Goal: Task Accomplishment & Management: Manage account settings

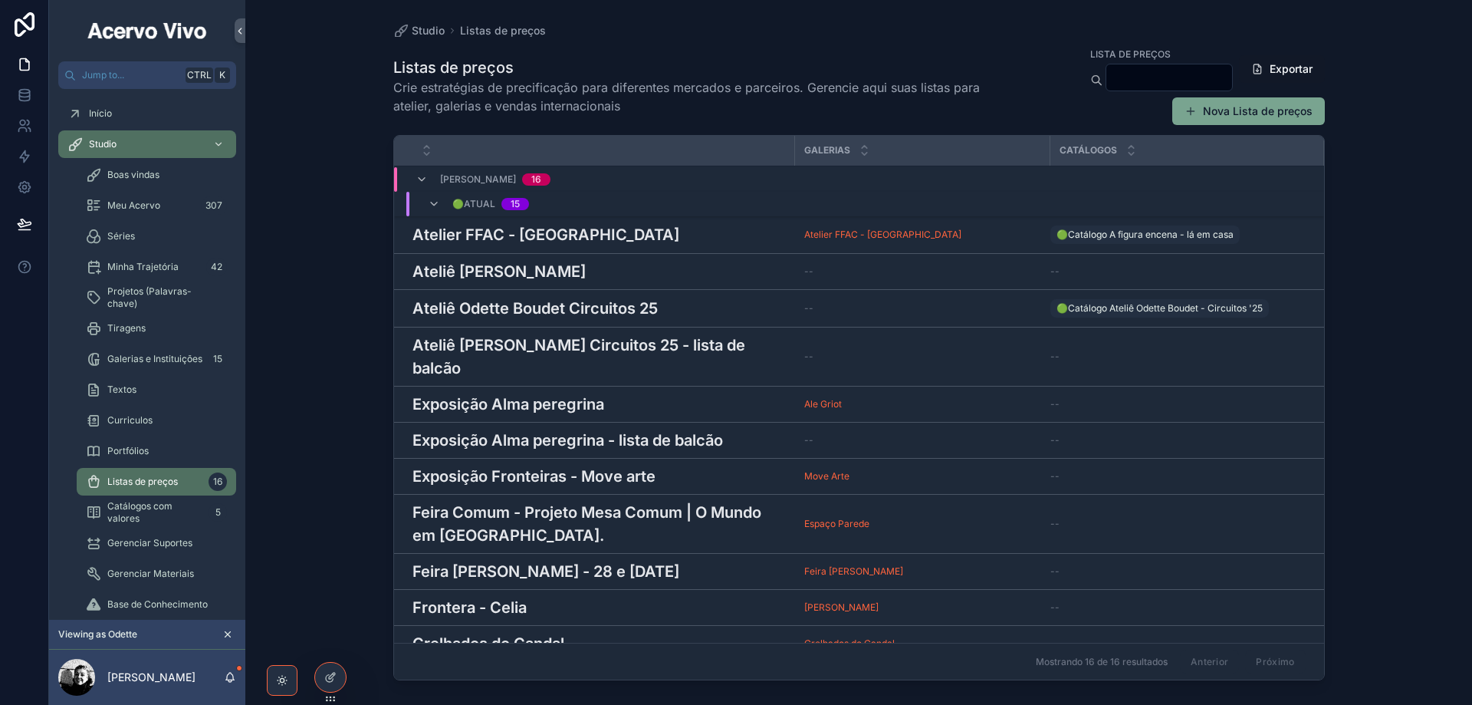
click at [0, 0] on div at bounding box center [0, 0] width 0 height 0
click at [0, 0] on icon at bounding box center [0, 0] width 0 height 0
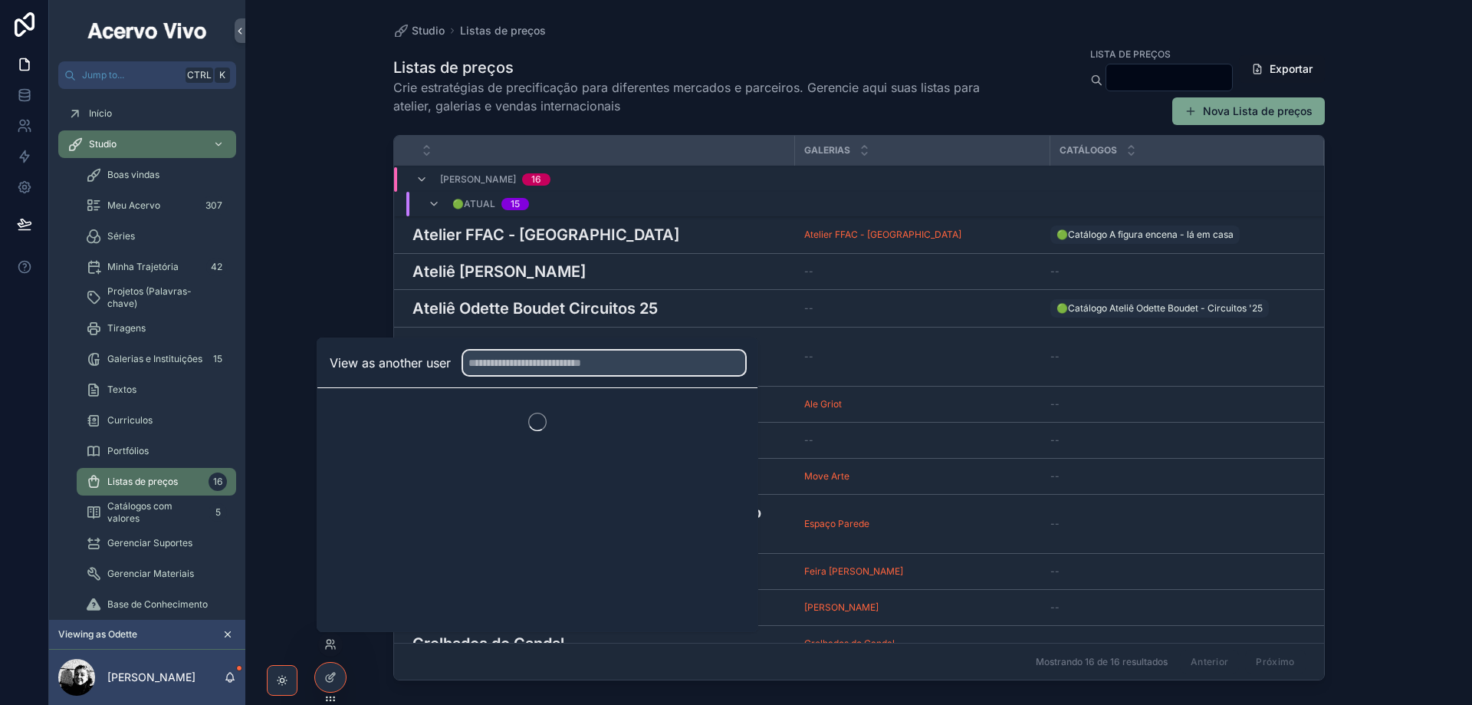
click at [521, 367] on input "text" at bounding box center [604, 362] width 282 height 25
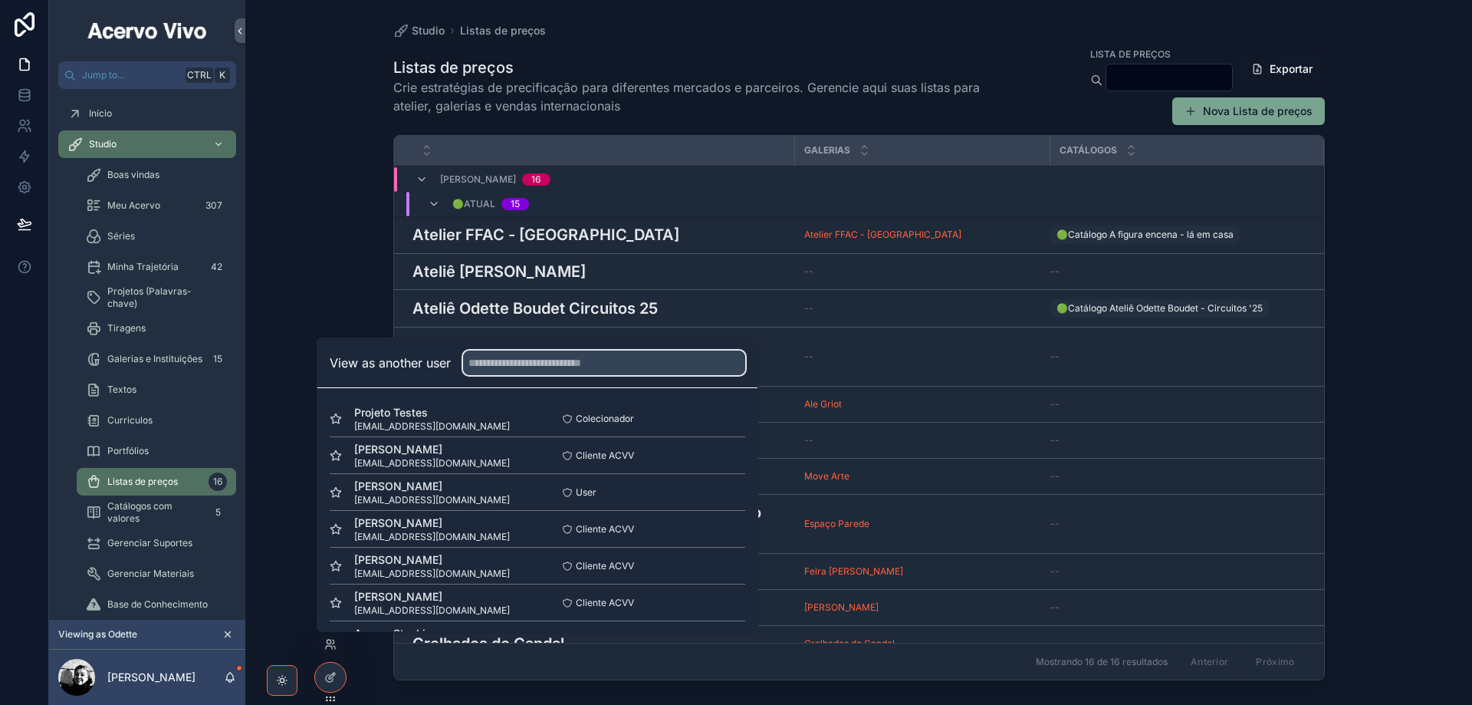
click at [518, 362] on input "text" at bounding box center [604, 362] width 282 height 25
click at [0, 0] on button "Select" at bounding box center [0, 0] width 0 height 0
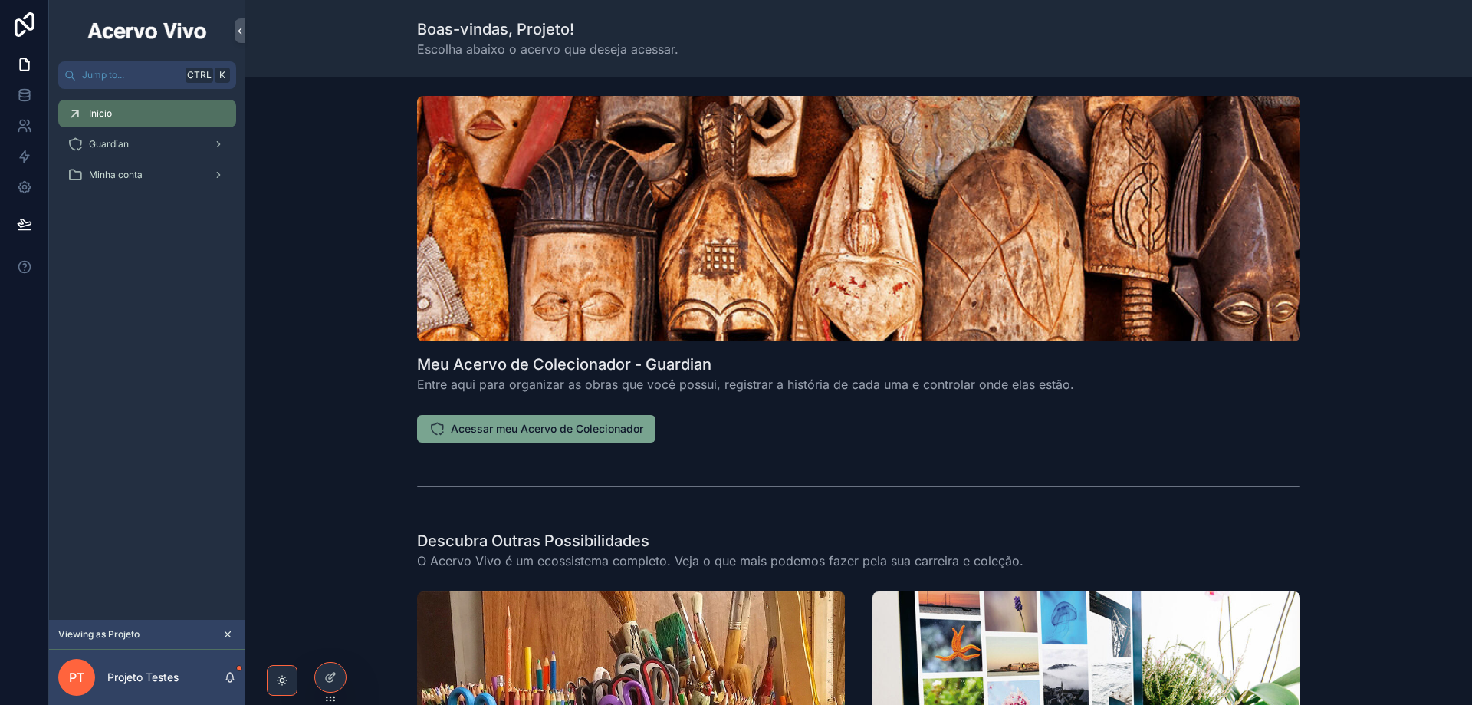
click at [469, 436] on span "Acessar meu Acervo de Colecionador" at bounding box center [547, 428] width 192 height 15
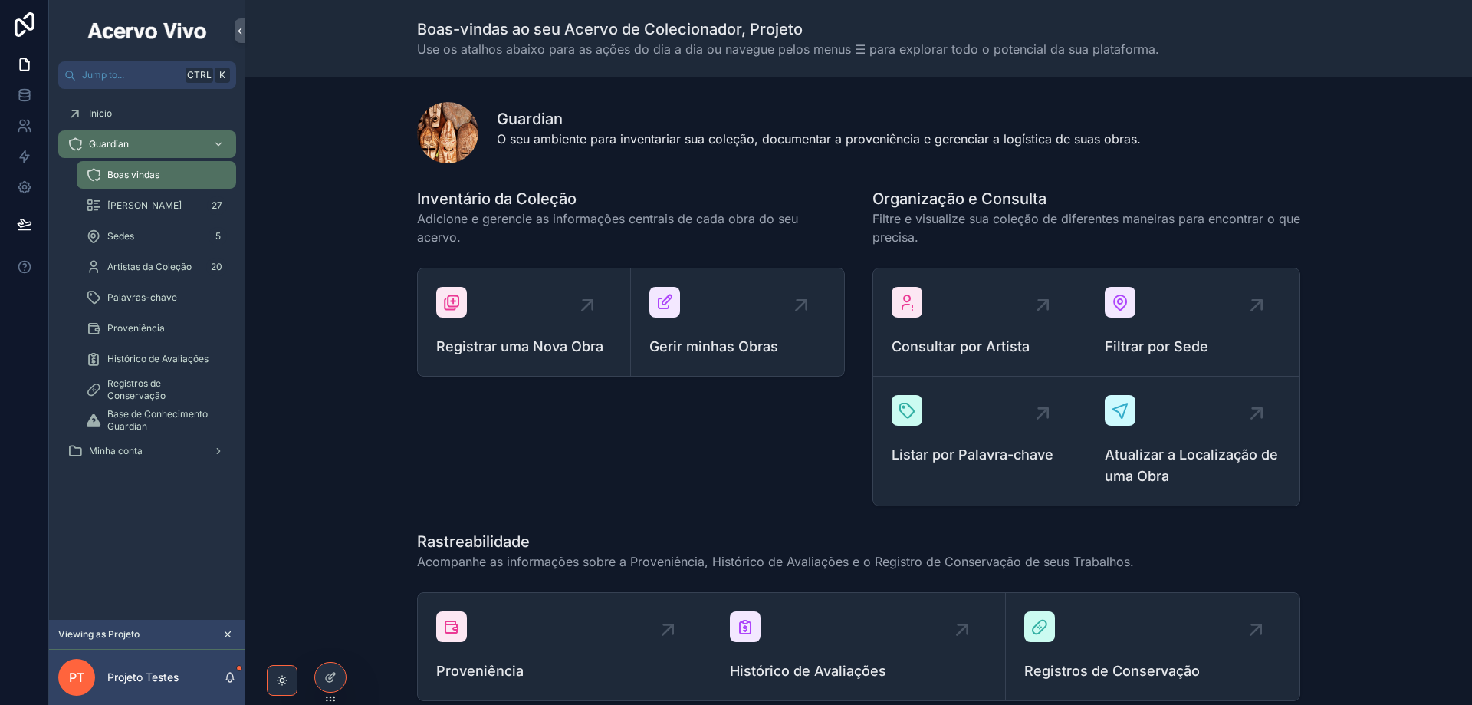
click at [152, 204] on span "[PERSON_NAME]" at bounding box center [144, 205] width 74 height 12
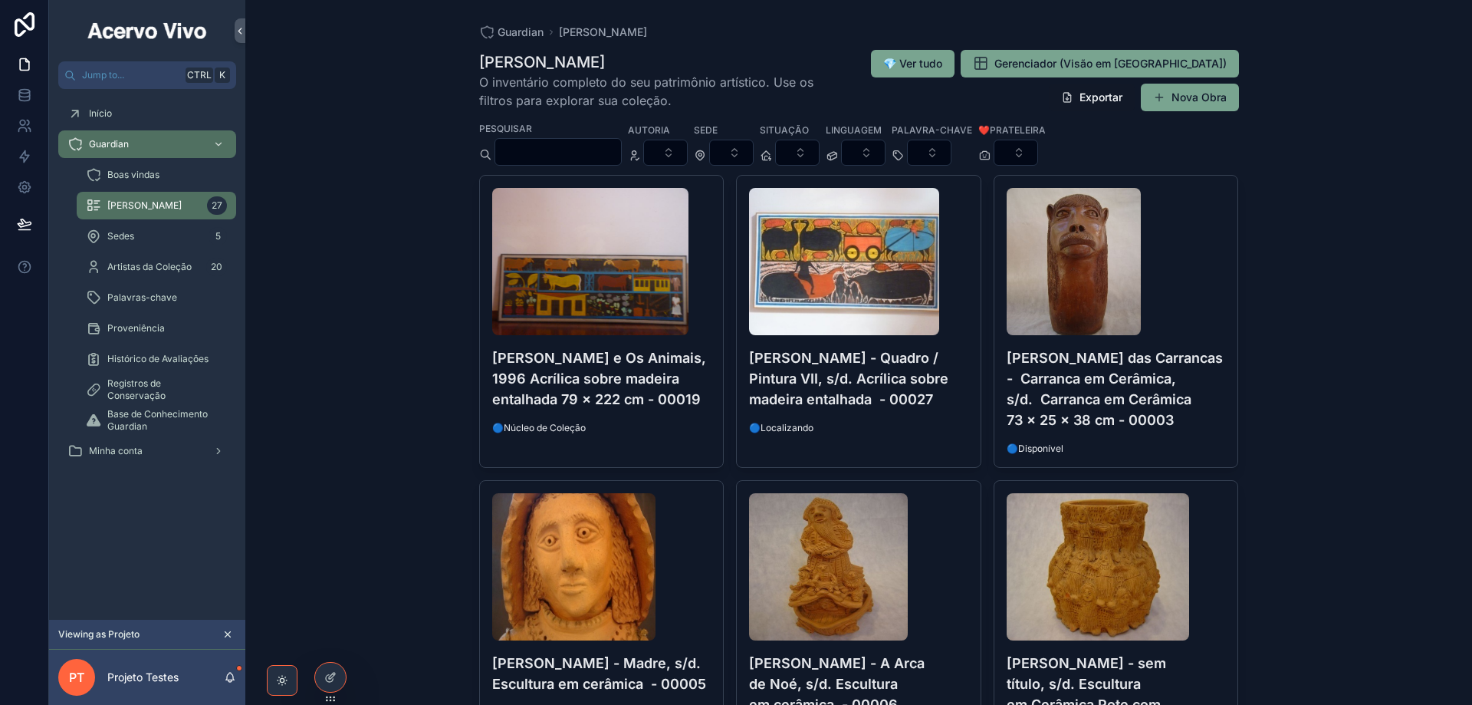
click at [623, 389] on h4 "[PERSON_NAME] e Os Animais, 1996 Acrílica sobre madeira entalhada 79 x 222 cm -…" at bounding box center [601, 378] width 219 height 62
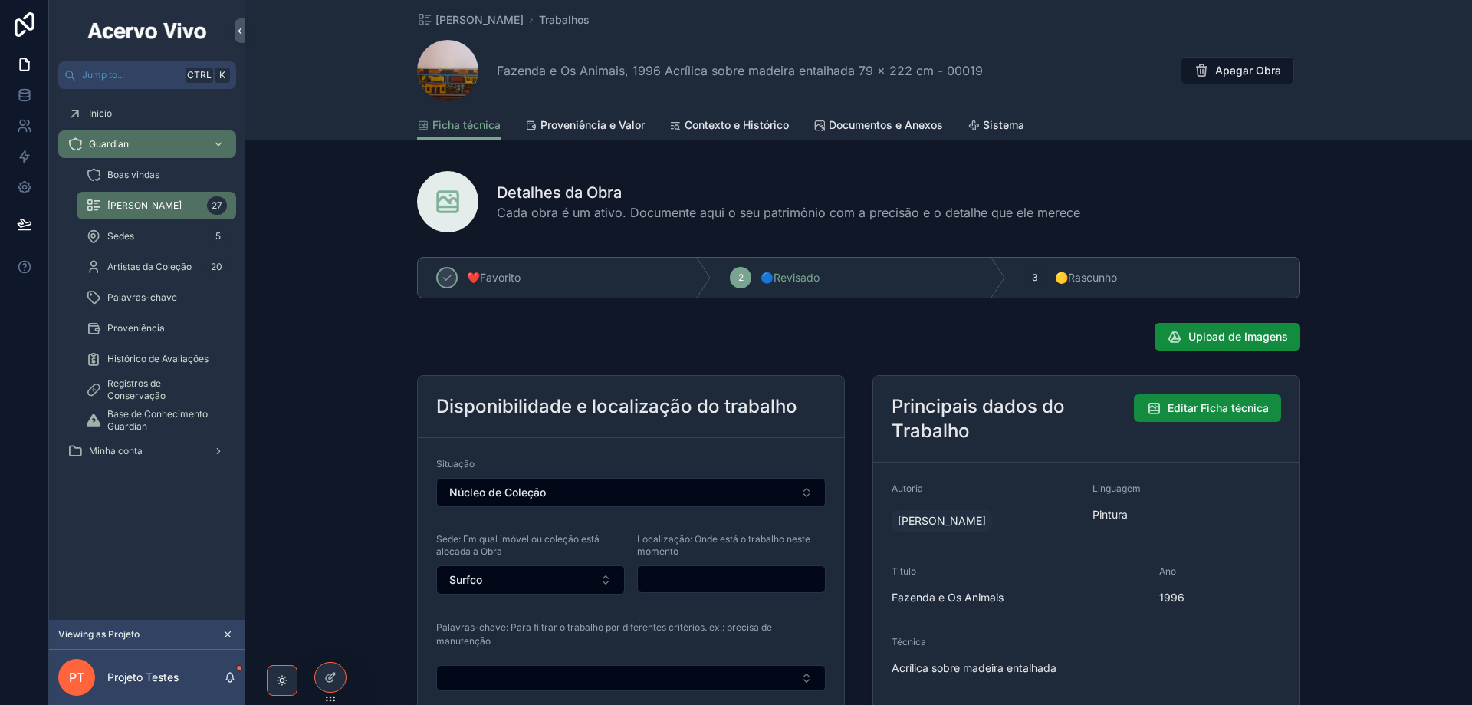
click at [584, 127] on span "Proveniência e Valor" at bounding box center [593, 124] width 104 height 15
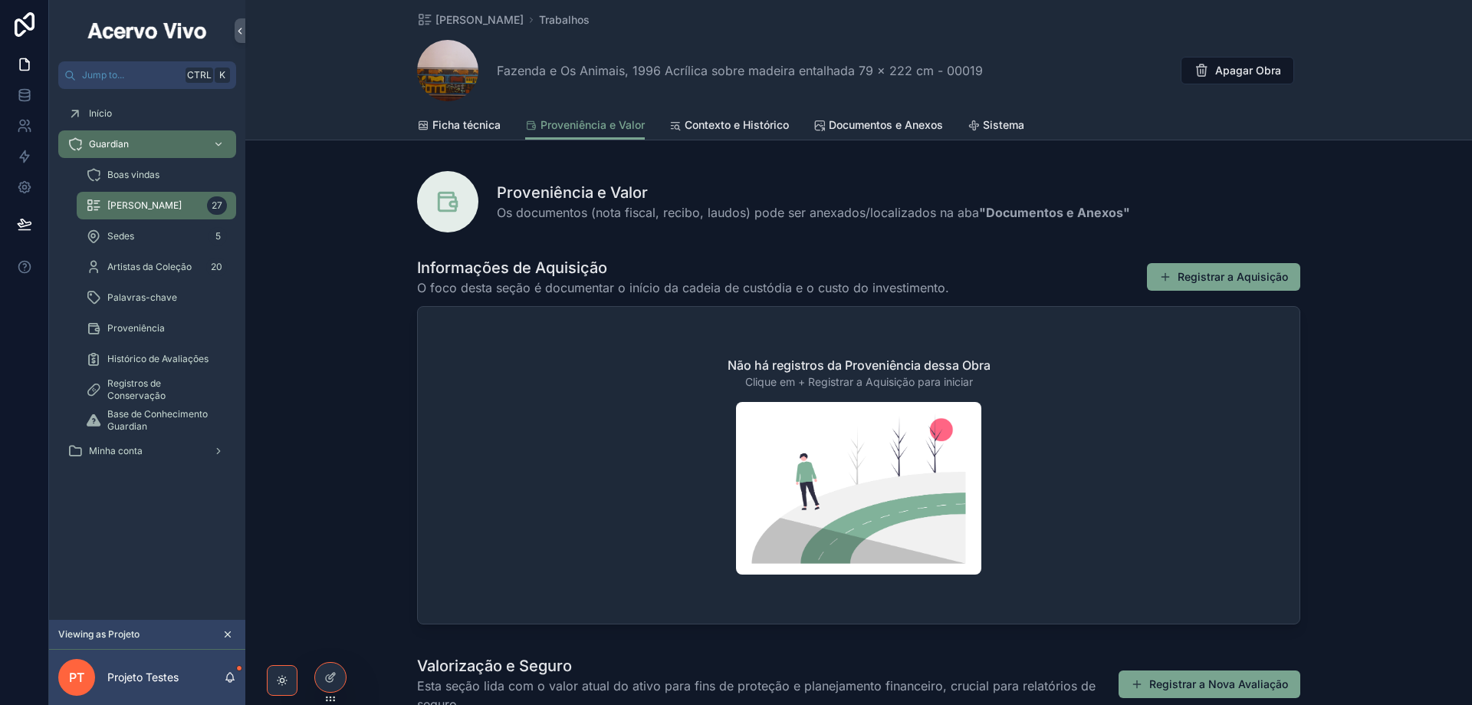
click at [879, 130] on span "Documentos e Anexos" at bounding box center [886, 124] width 114 height 15
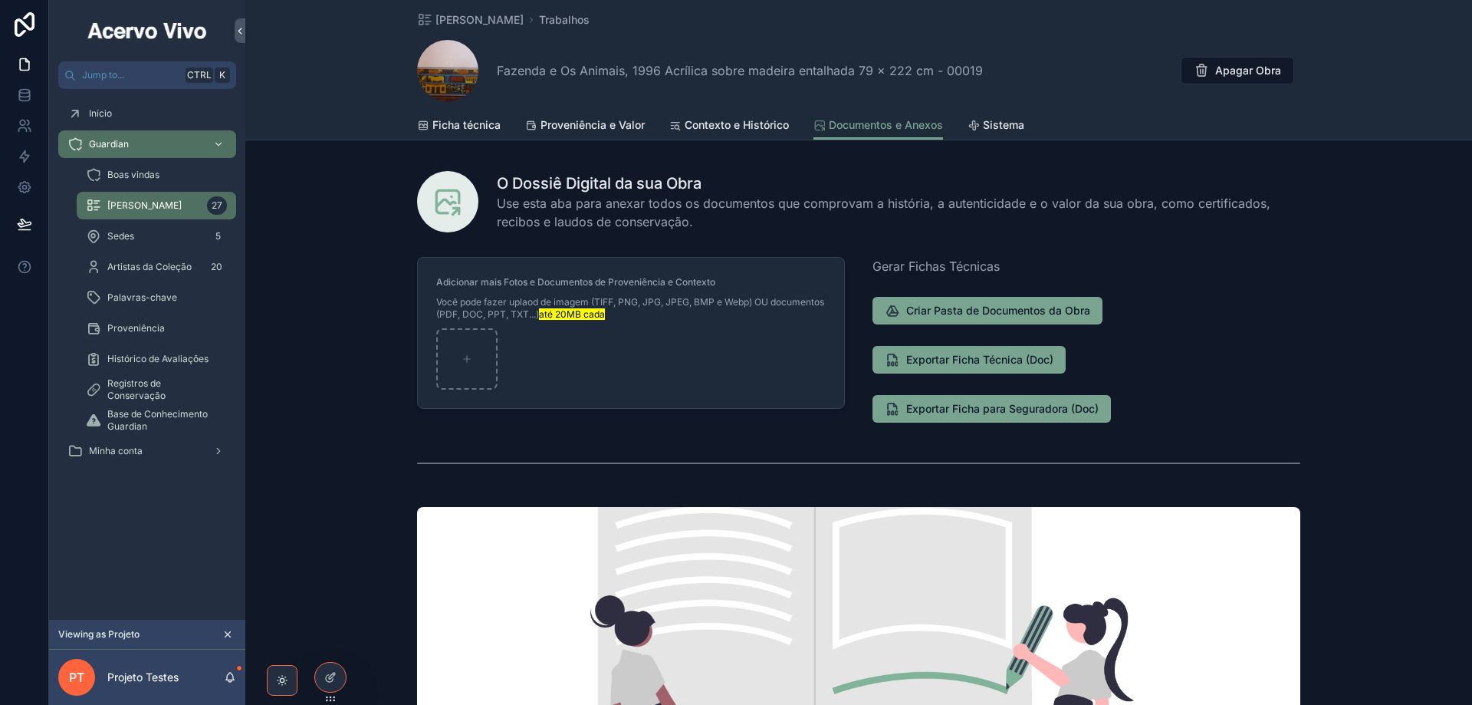
click at [469, 127] on span "Ficha técnica" at bounding box center [467, 124] width 68 height 15
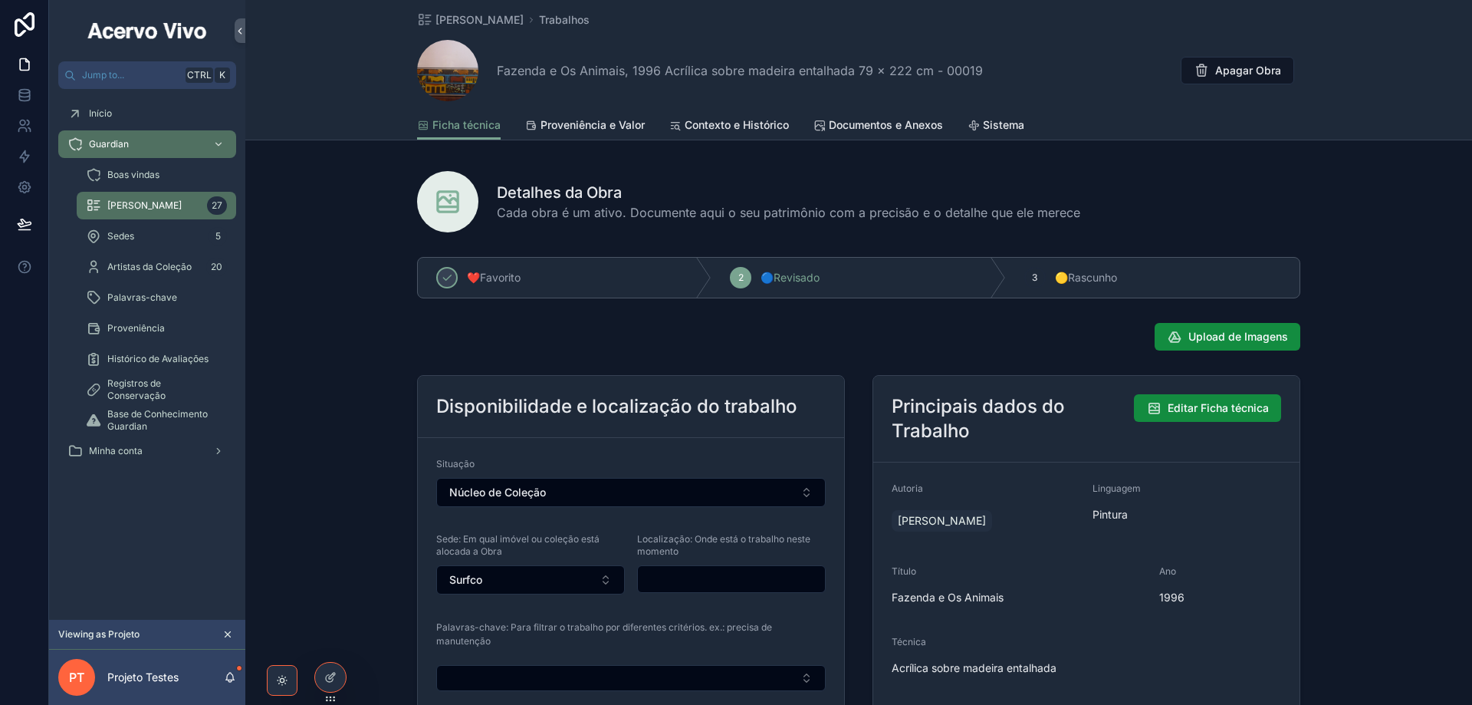
click at [333, 687] on div at bounding box center [330, 677] width 31 height 29
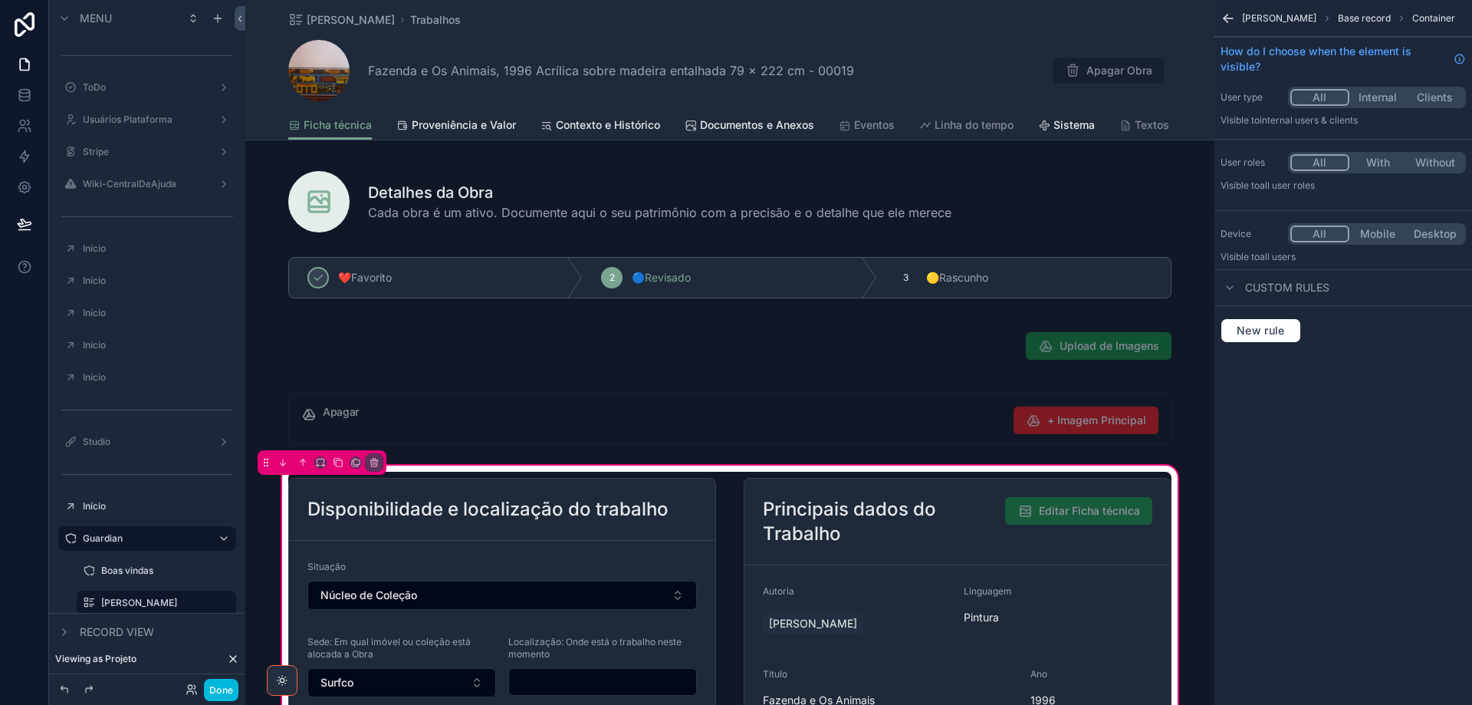
click at [791, 34] on div "Minha Coleção Trabalhos Fazenda e Os Animais, 1996 Acrílica sobre madeira ental…" at bounding box center [729, 55] width 883 height 110
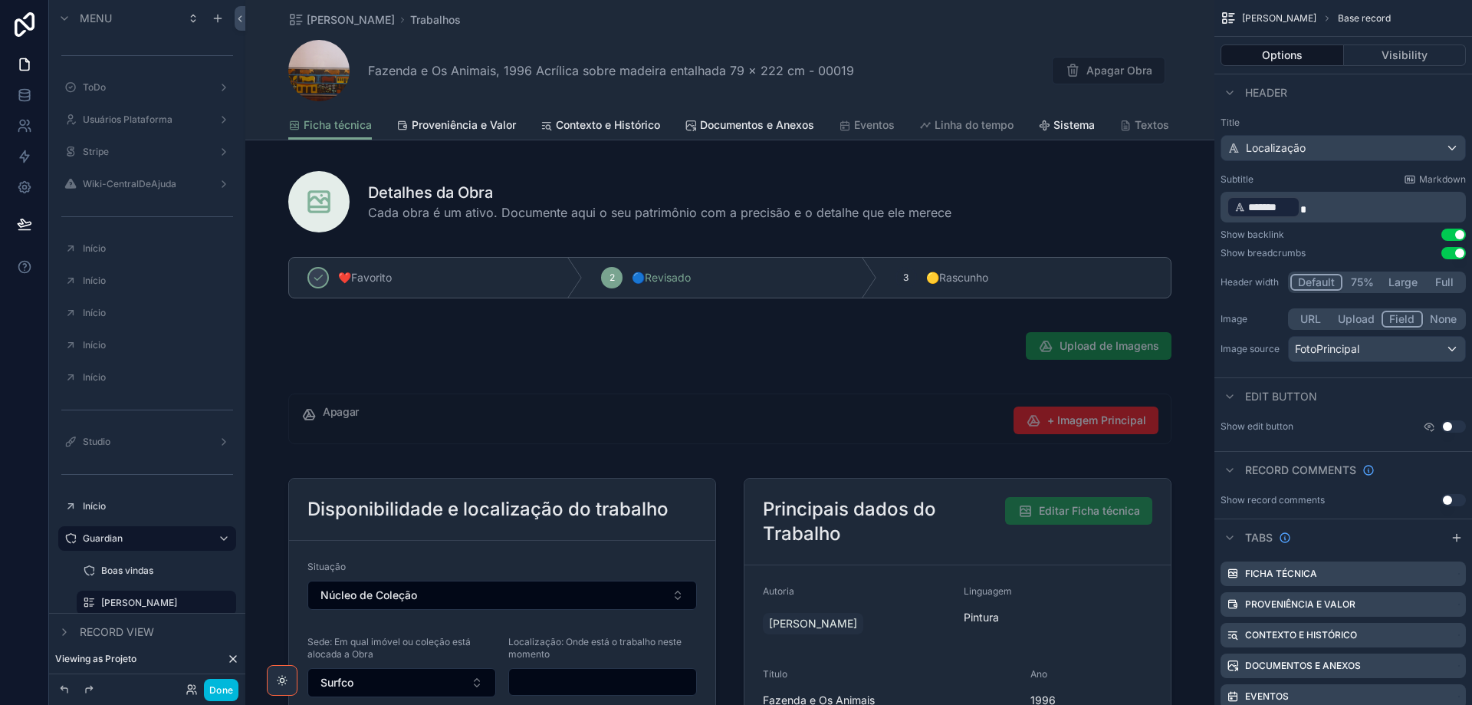
click at [1457, 279] on button "Full" at bounding box center [1444, 282] width 39 height 17
click at [1394, 285] on button "Large" at bounding box center [1401, 282] width 43 height 17
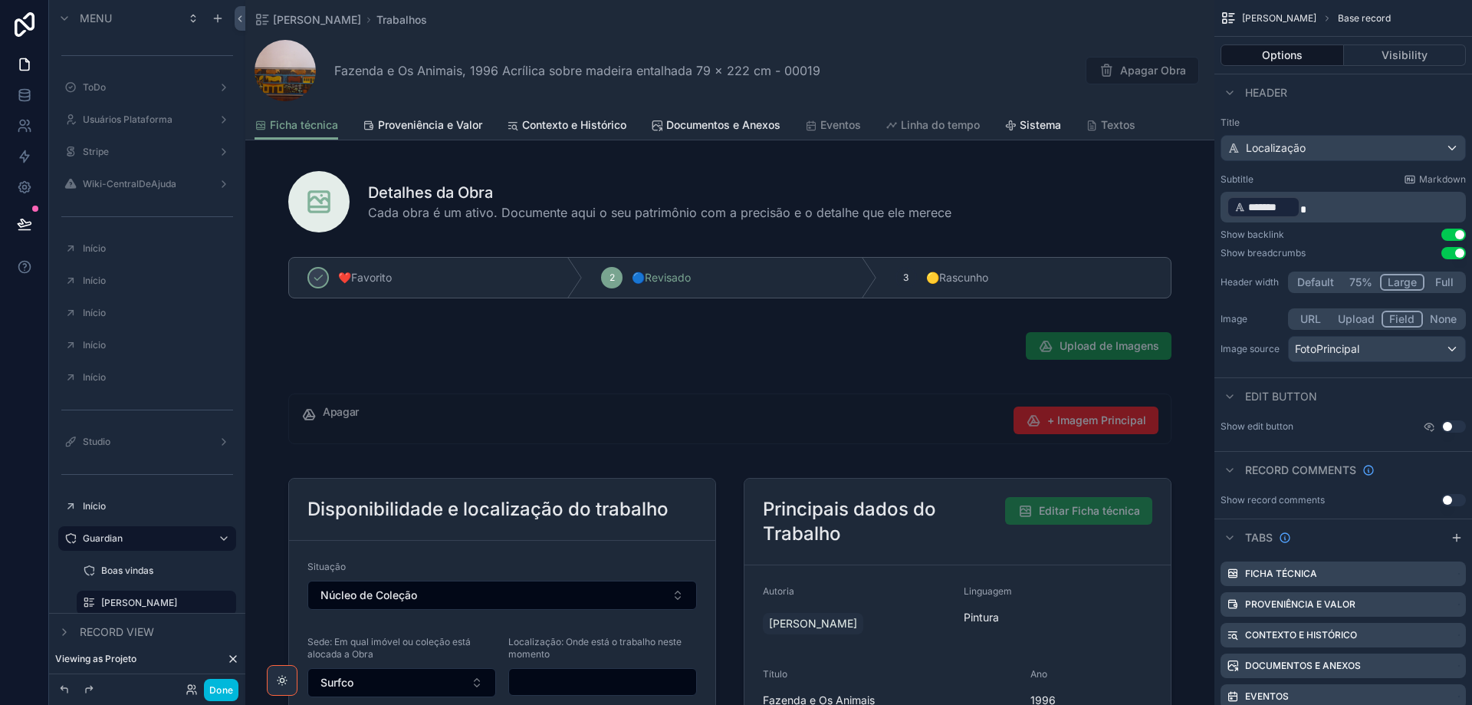
click at [1314, 285] on button "Default" at bounding box center [1316, 282] width 51 height 17
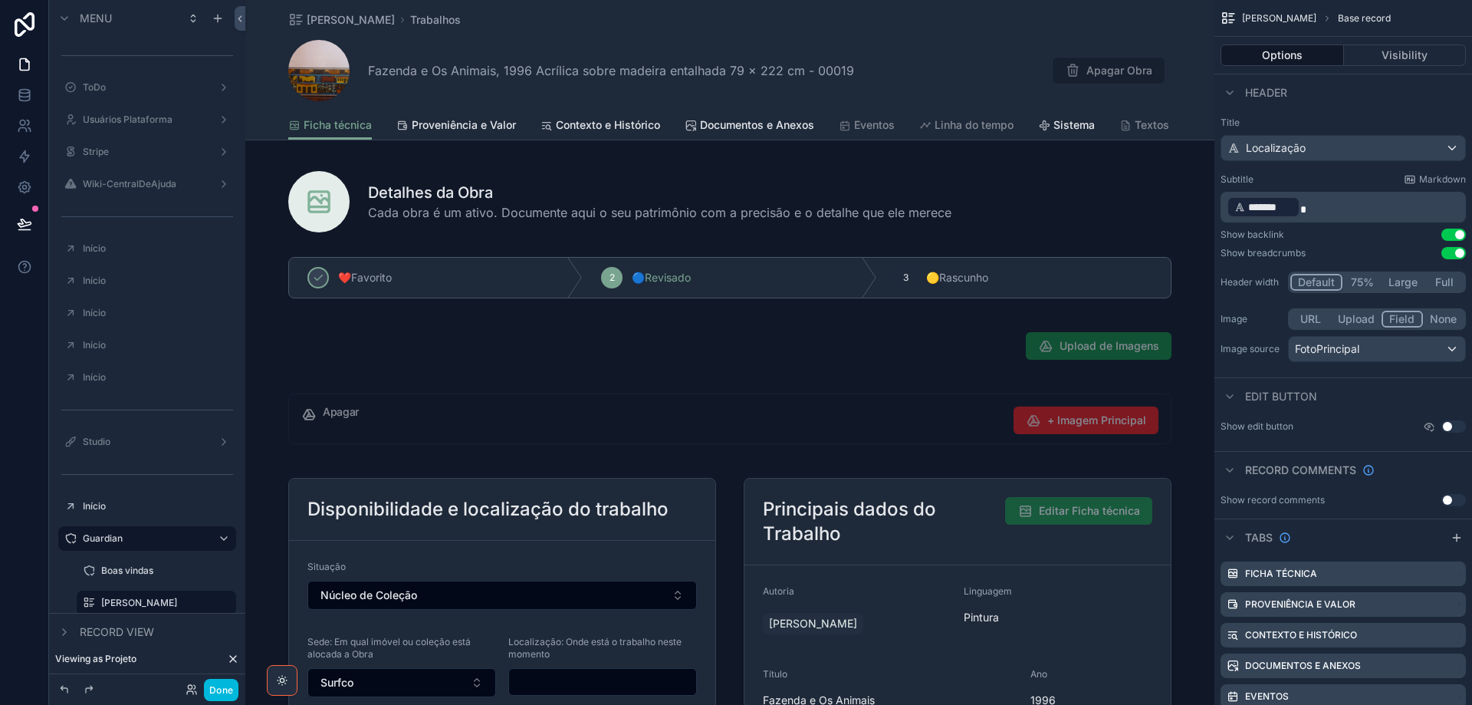
click at [1432, 105] on div "Header" at bounding box center [1344, 92] width 258 height 37
click at [985, 193] on div "scrollable content" at bounding box center [729, 199] width 969 height 80
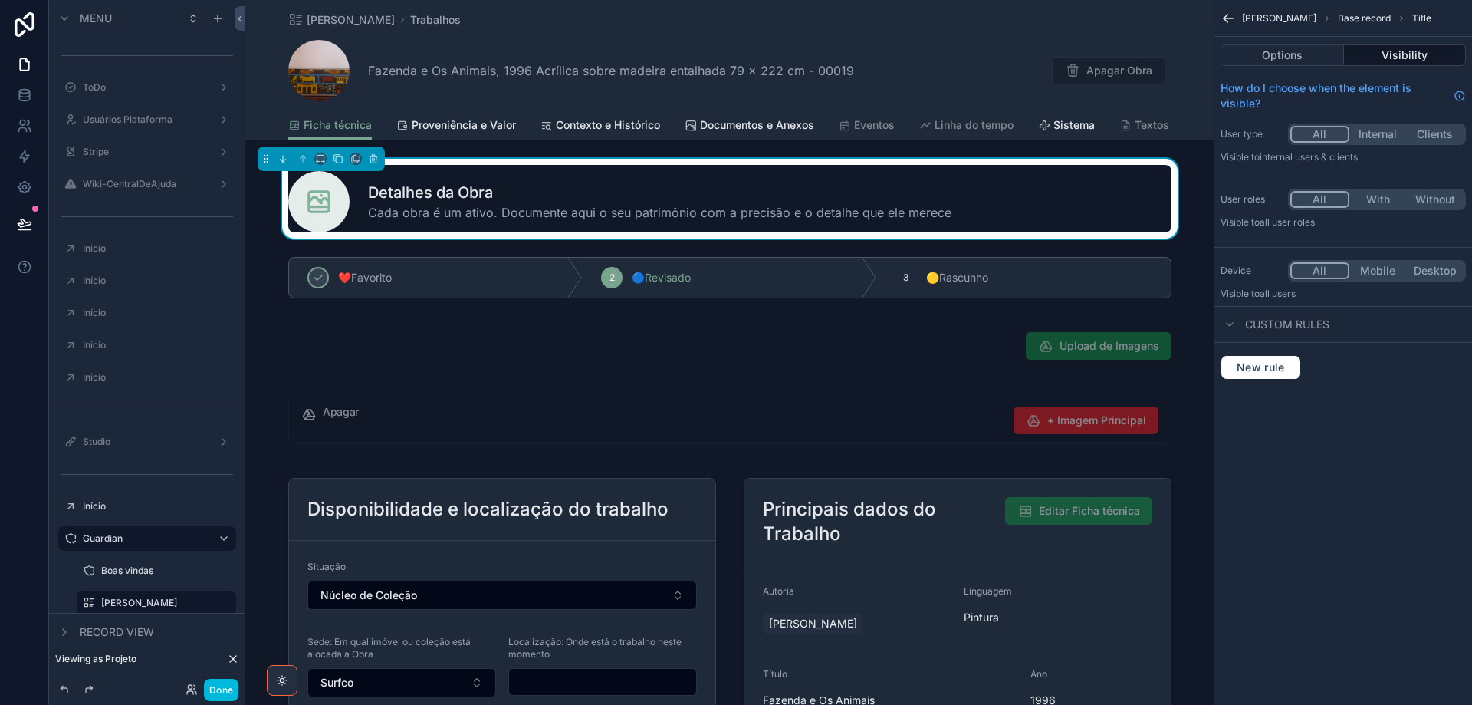
click at [1255, 59] on button "Options" at bounding box center [1282, 54] width 123 height 21
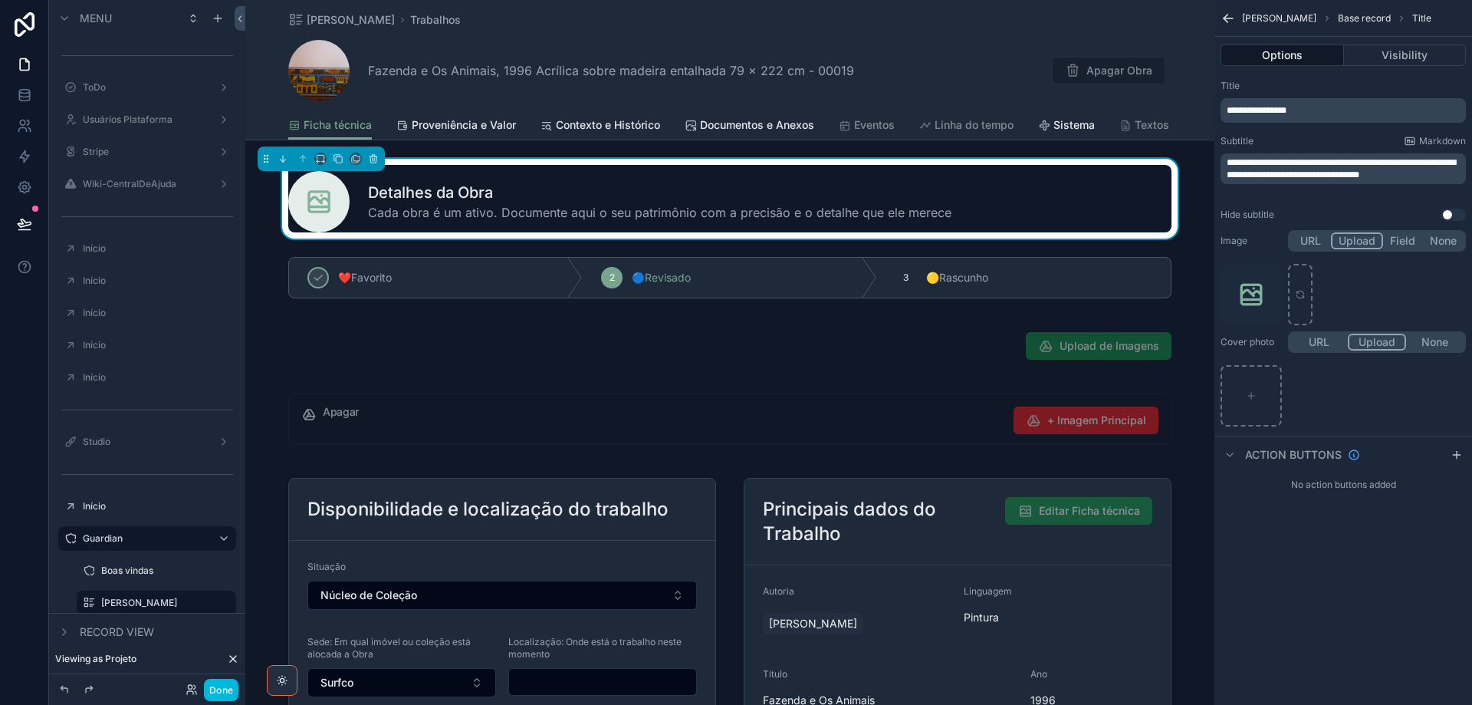
click at [893, 46] on div "Fazenda e Os Animais, 1996 Acrílica sobre madeira entalhada 79 x 222 cm - 00019…" at bounding box center [729, 70] width 883 height 61
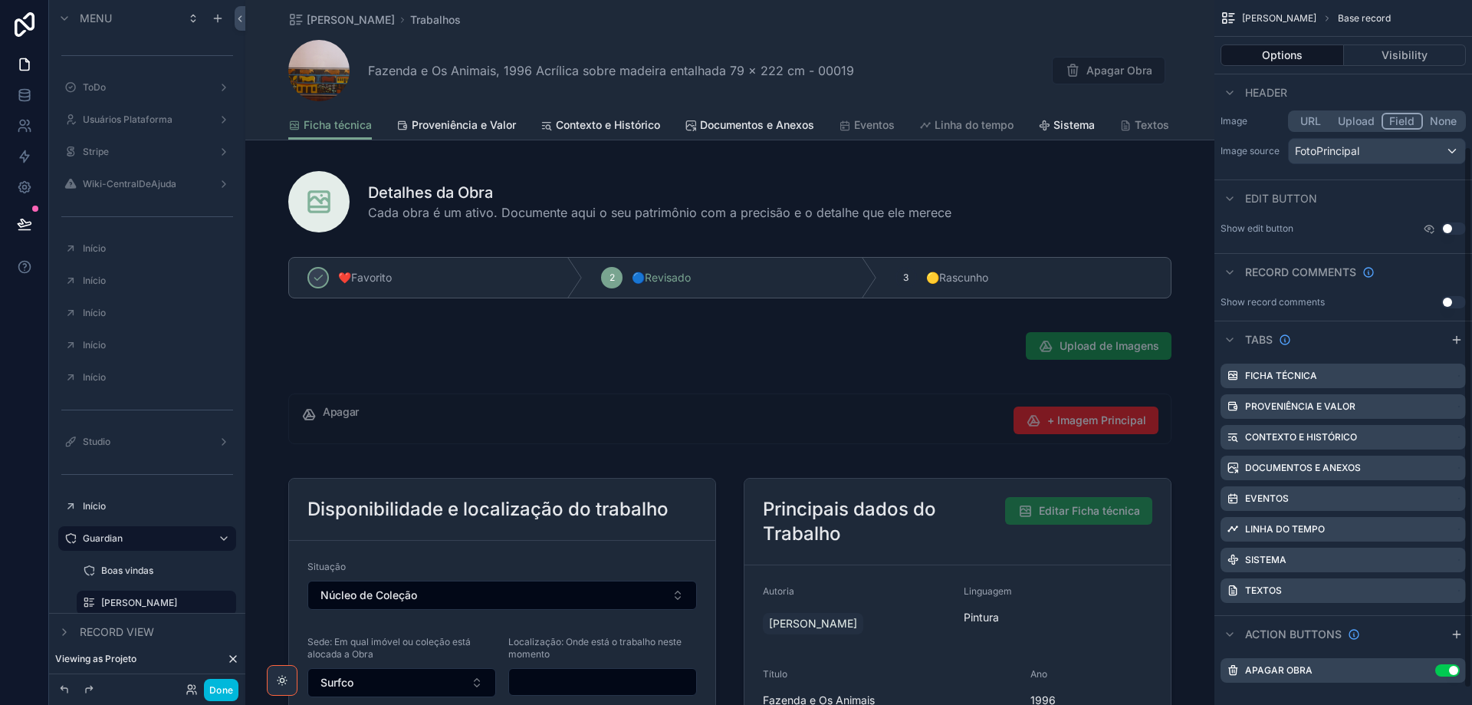
scroll to position [212, 0]
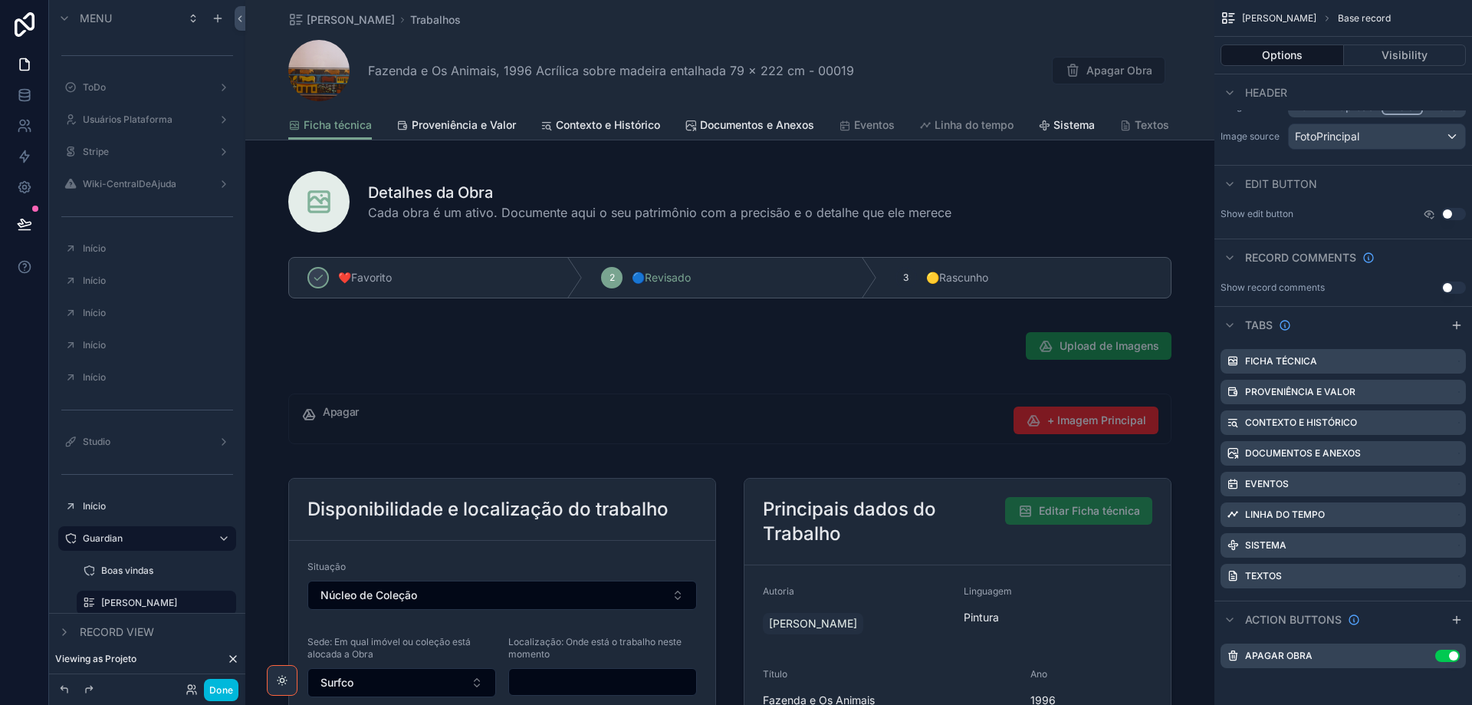
click at [922, 46] on div "Fazenda e Os Animais, 1996 Acrílica sobre madeira entalhada 79 x 222 cm - 00019…" at bounding box center [729, 70] width 883 height 61
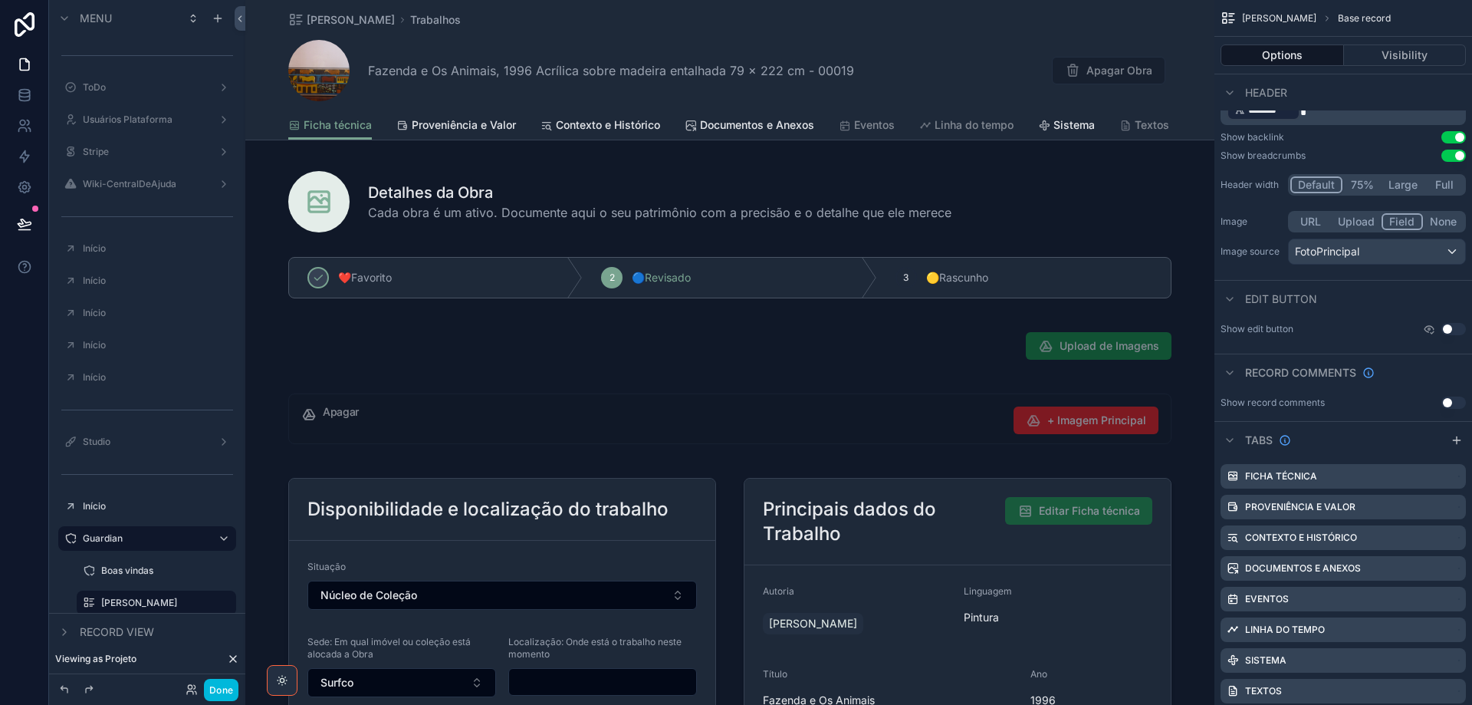
scroll to position [0, 0]
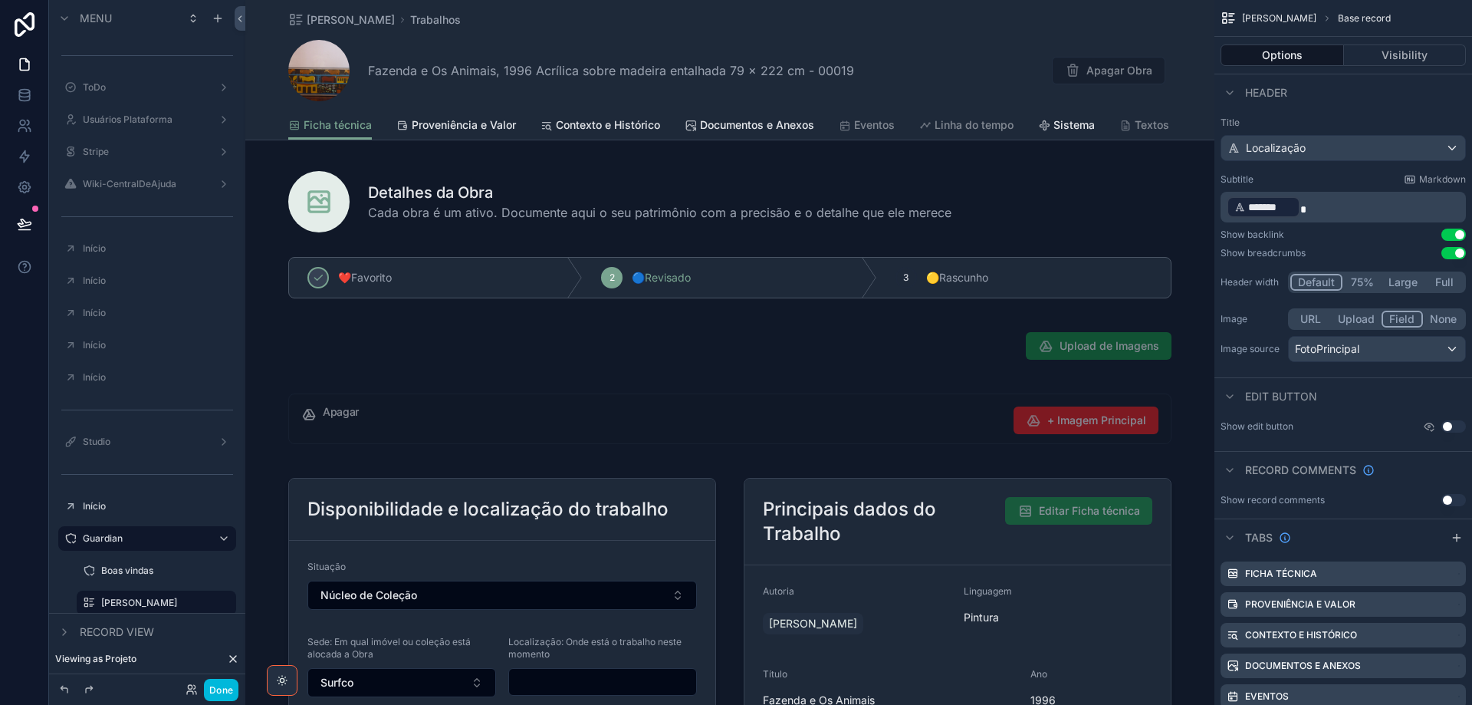
click at [1404, 58] on button "Visibility" at bounding box center [1405, 54] width 123 height 21
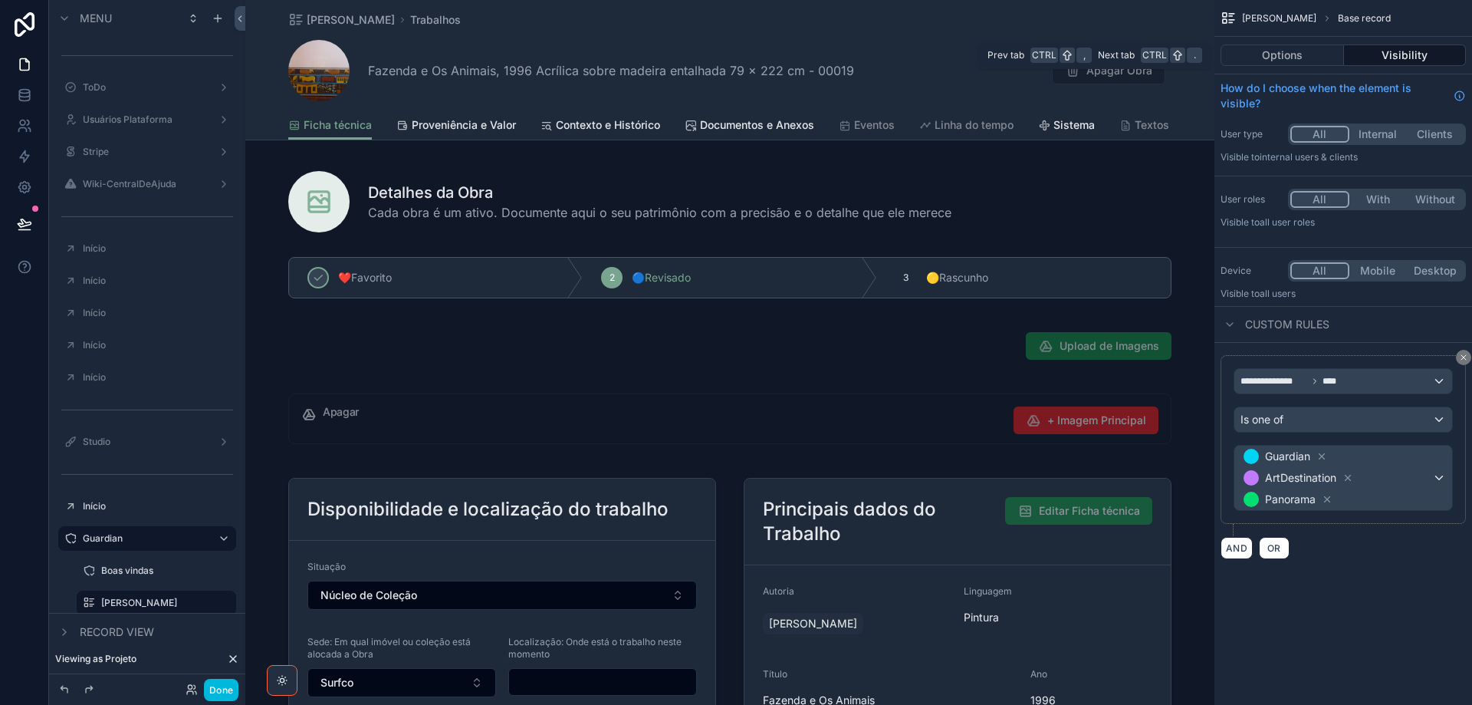
click at [1292, 58] on button "Options" at bounding box center [1282, 54] width 123 height 21
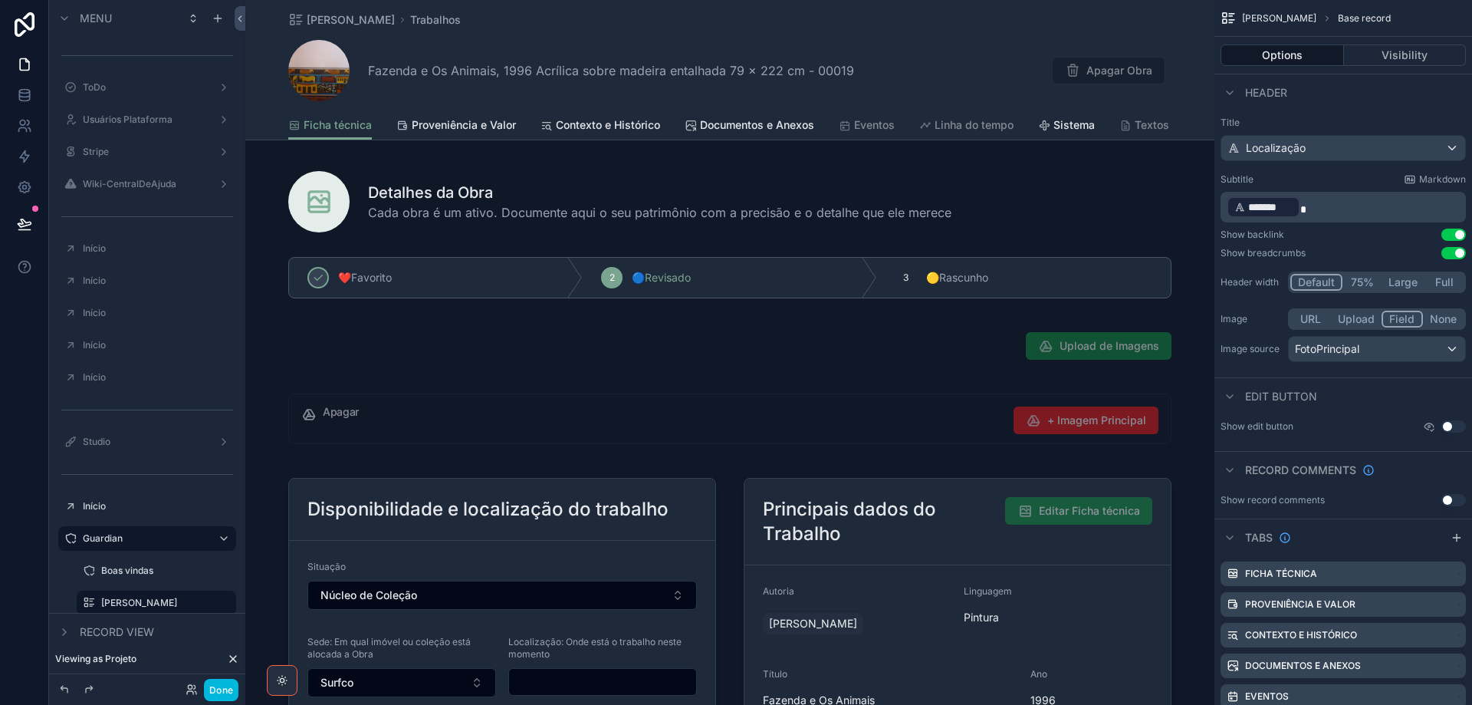
click at [922, 38] on div "Minha Coleção Trabalhos Fazenda e Os Animais, 1996 Acrílica sobre madeira ental…" at bounding box center [729, 55] width 883 height 110
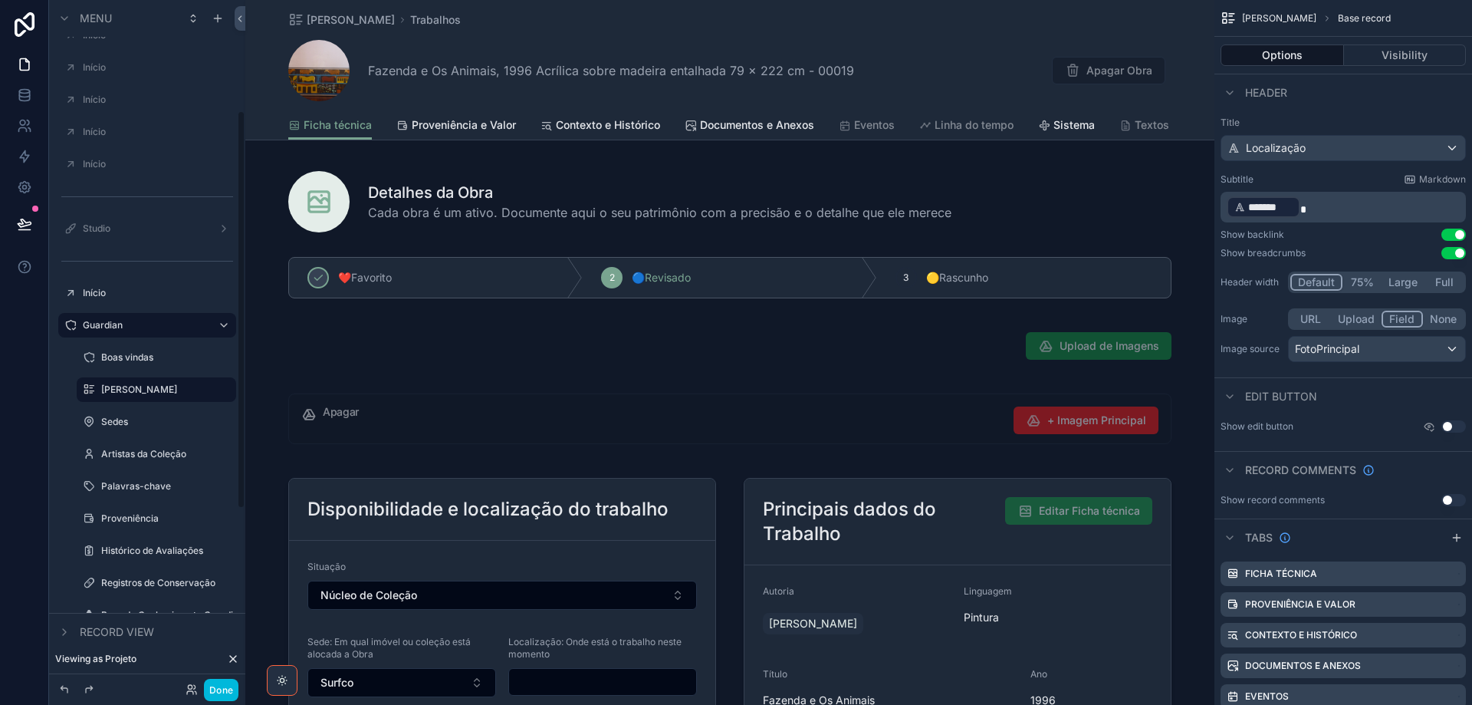
scroll to position [230, 0]
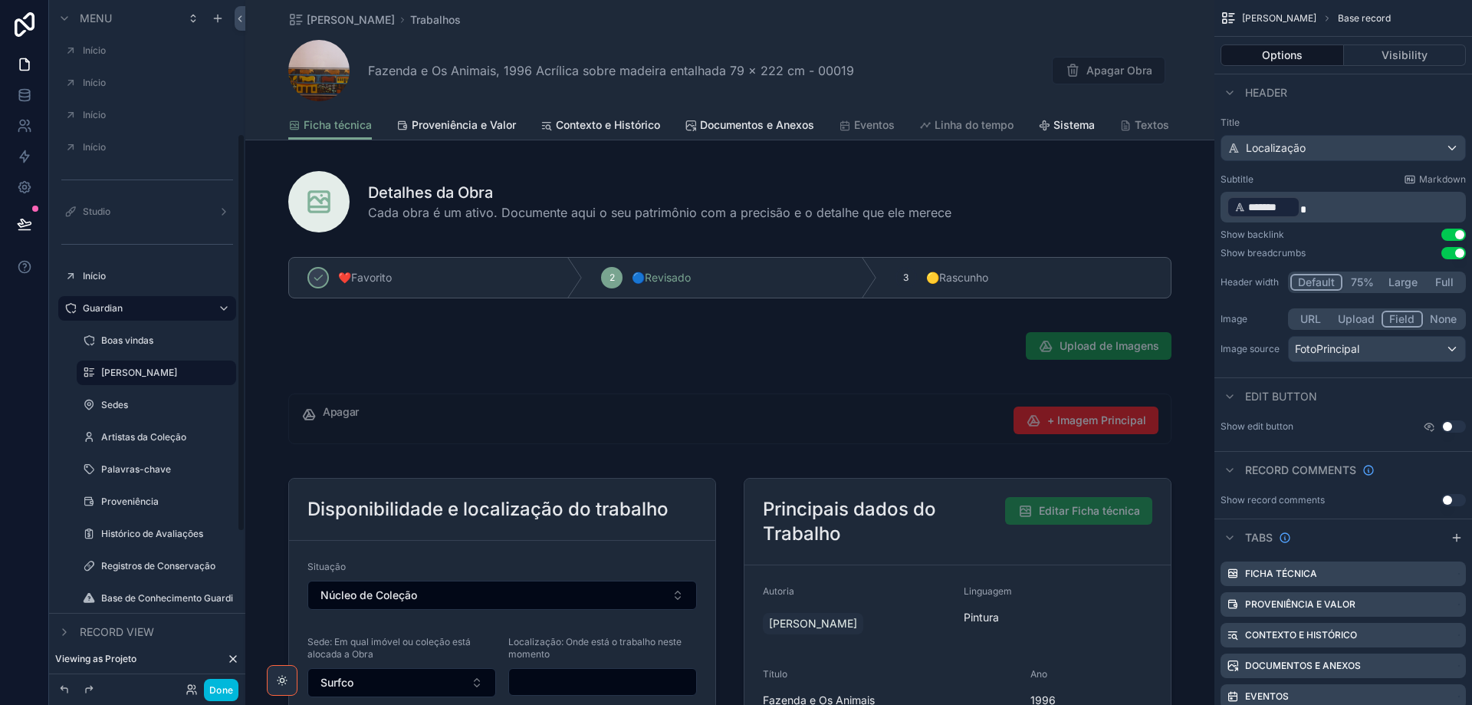
click at [0, 0] on icon "scrollable content" at bounding box center [0, 0] width 0 height 0
click at [229, 375] on icon "scrollable content" at bounding box center [224, 373] width 12 height 12
click at [277, 360] on span "Clone" at bounding box center [287, 361] width 28 height 15
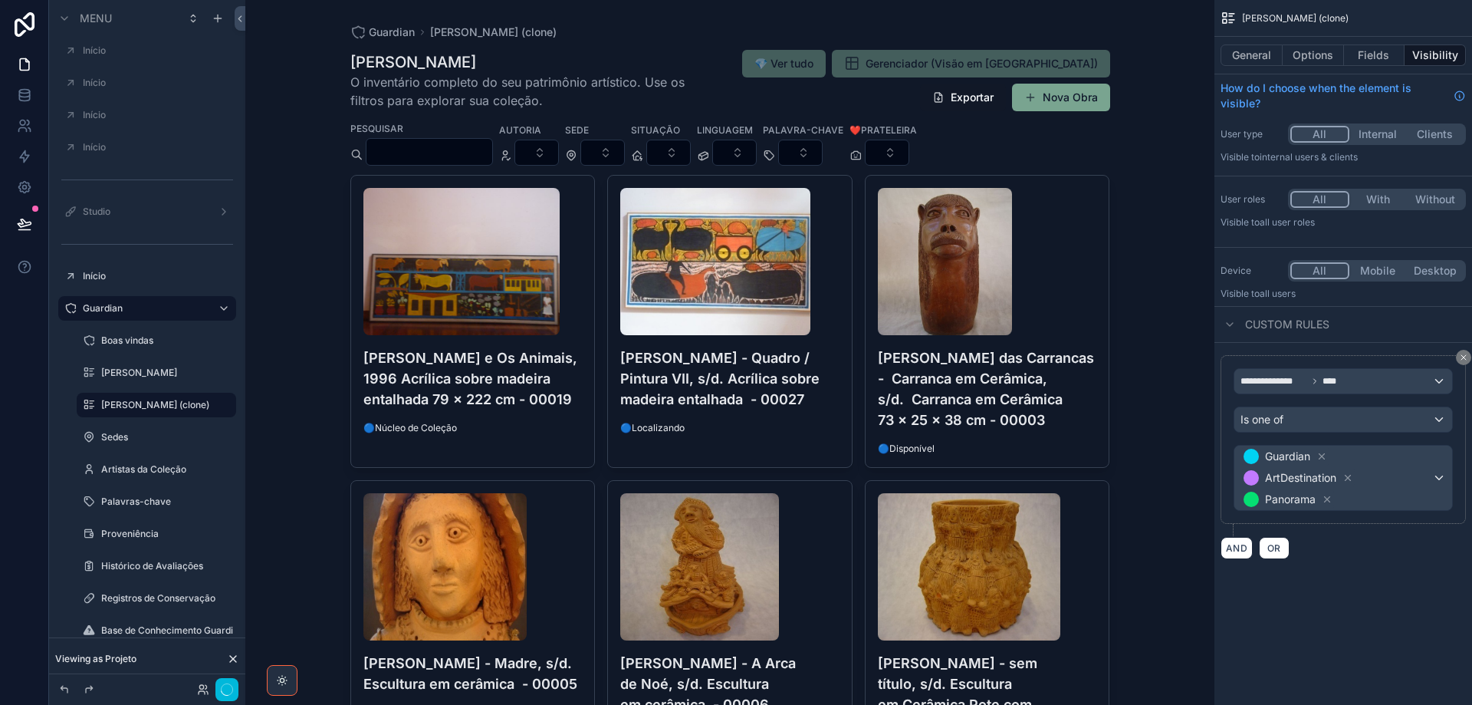
click at [0, 0] on icon "scrollable content" at bounding box center [0, 0] width 0 height 0
click at [1377, 137] on button "Internal" at bounding box center [1379, 134] width 58 height 17
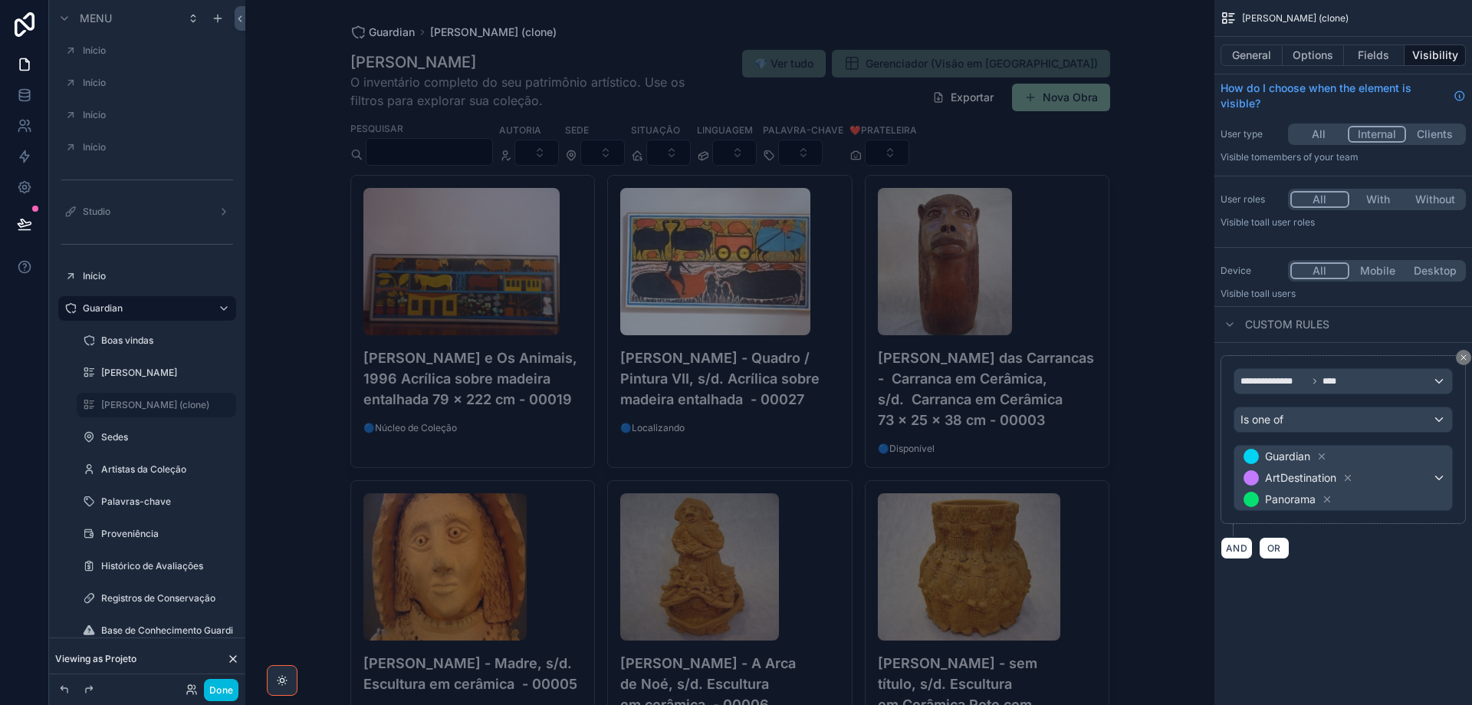
click at [493, 397] on h4 "Alcides Santos - Fazenda e Os Animais, 1996 Acrílica sobre madeira entalhada 79…" at bounding box center [473, 378] width 219 height 62
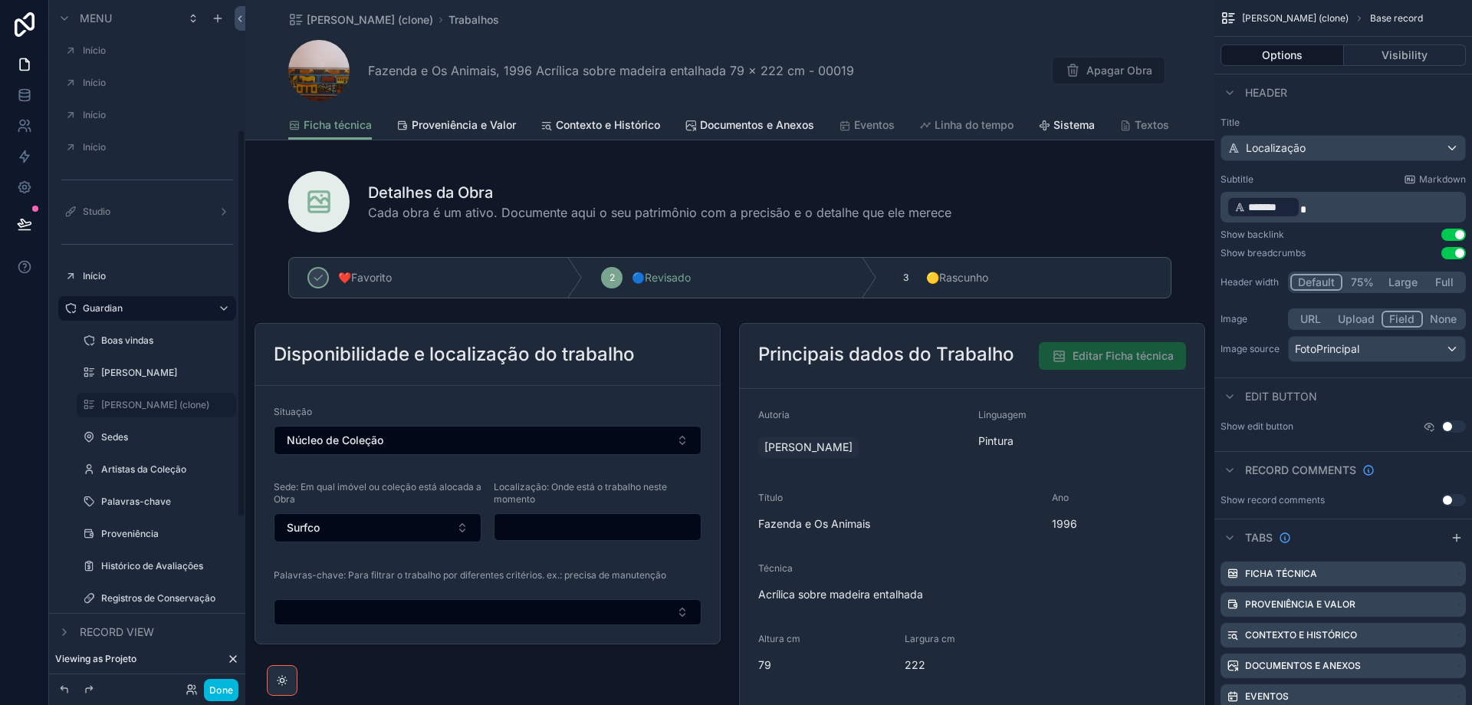
click at [61, 633] on icon "scrollable content" at bounding box center [64, 632] width 12 height 12
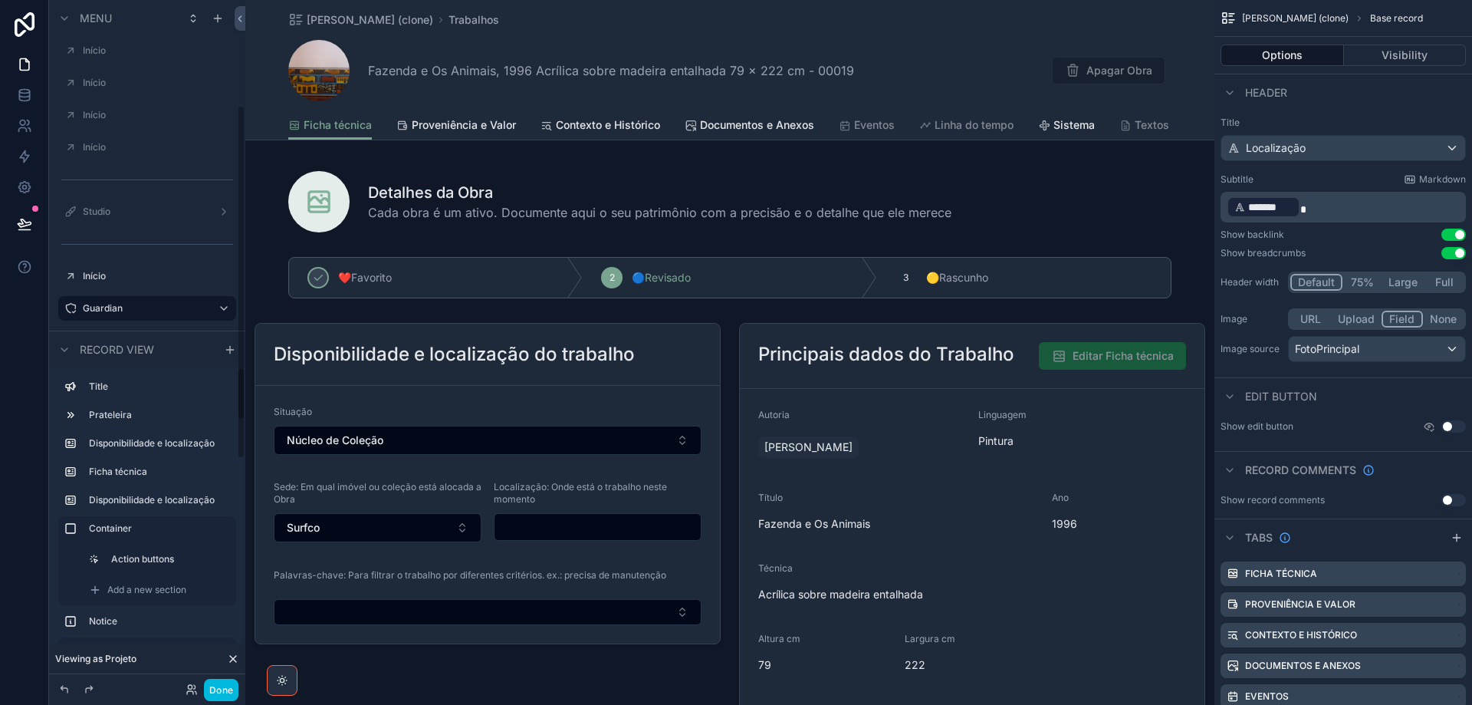
scroll to position [193, 0]
click at [551, 184] on div "scrollable content" at bounding box center [729, 199] width 969 height 80
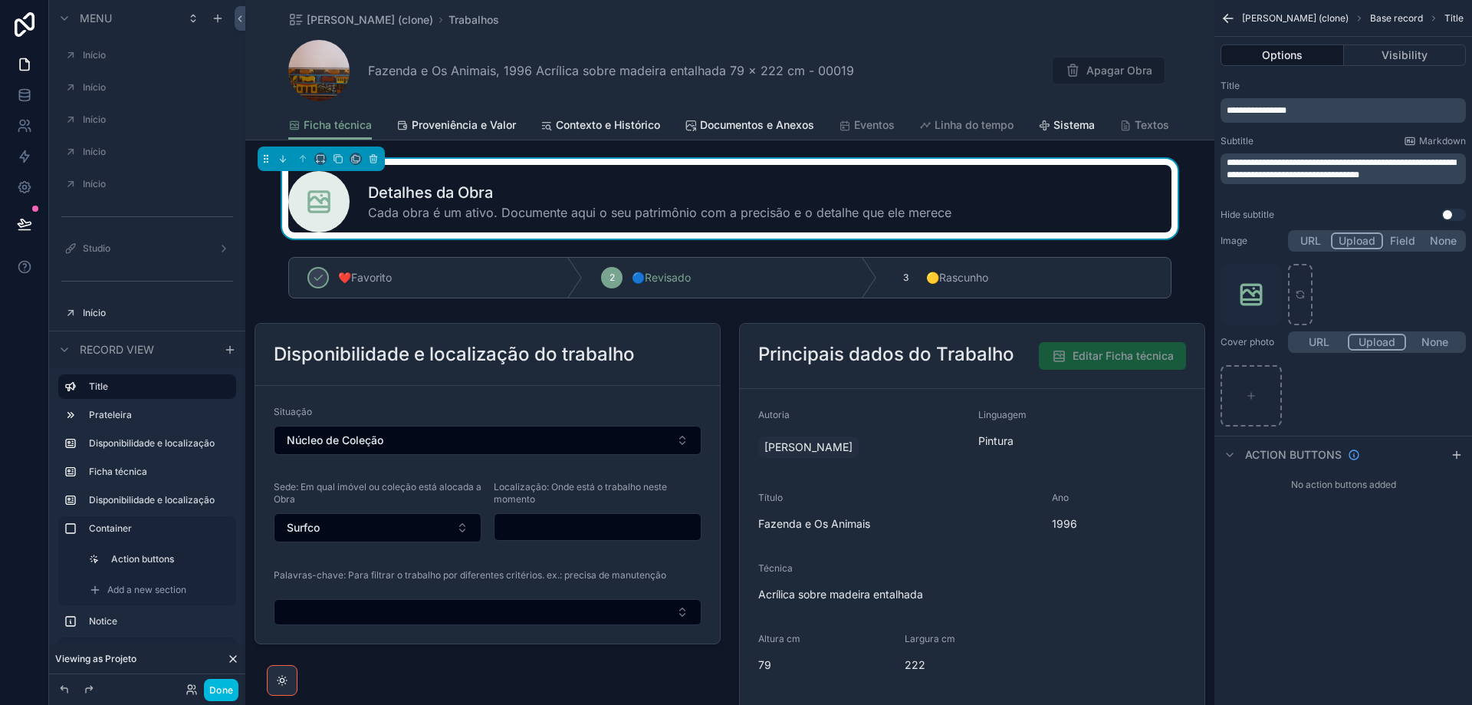
click at [1312, 246] on button "URL" at bounding box center [1311, 240] width 41 height 17
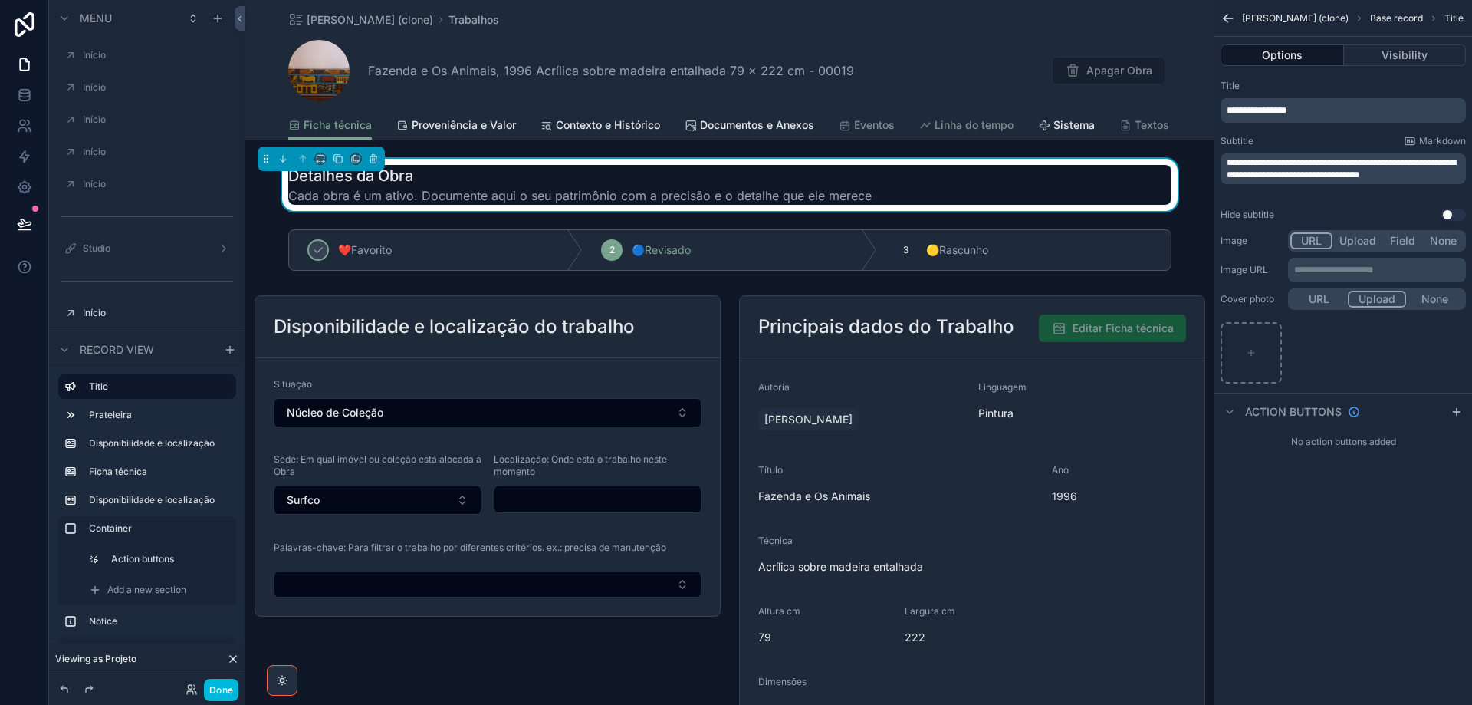
click at [1411, 246] on button "Field" at bounding box center [1403, 240] width 41 height 17
click at [1435, 264] on div "scrollable content" at bounding box center [1377, 270] width 176 height 25
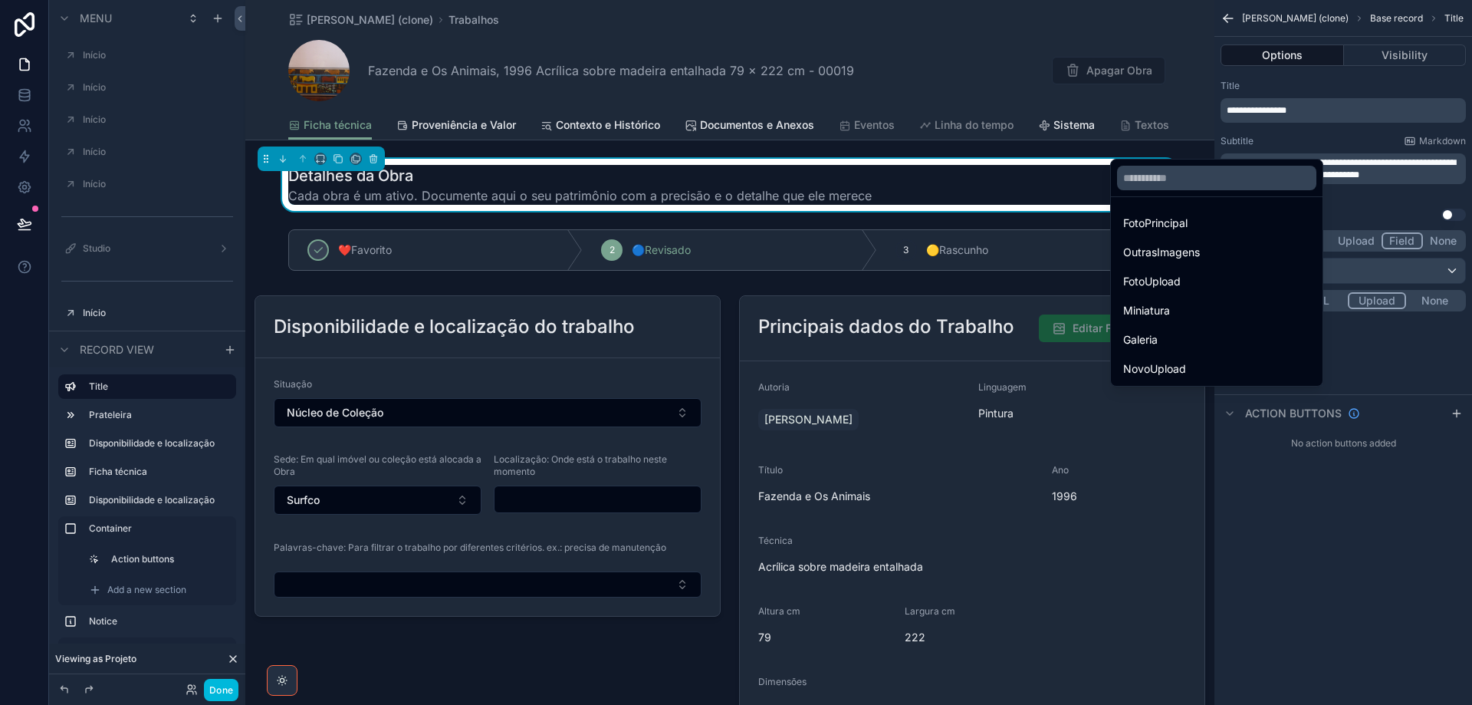
click at [1232, 224] on div "FotoPrincipal" at bounding box center [1217, 223] width 187 height 18
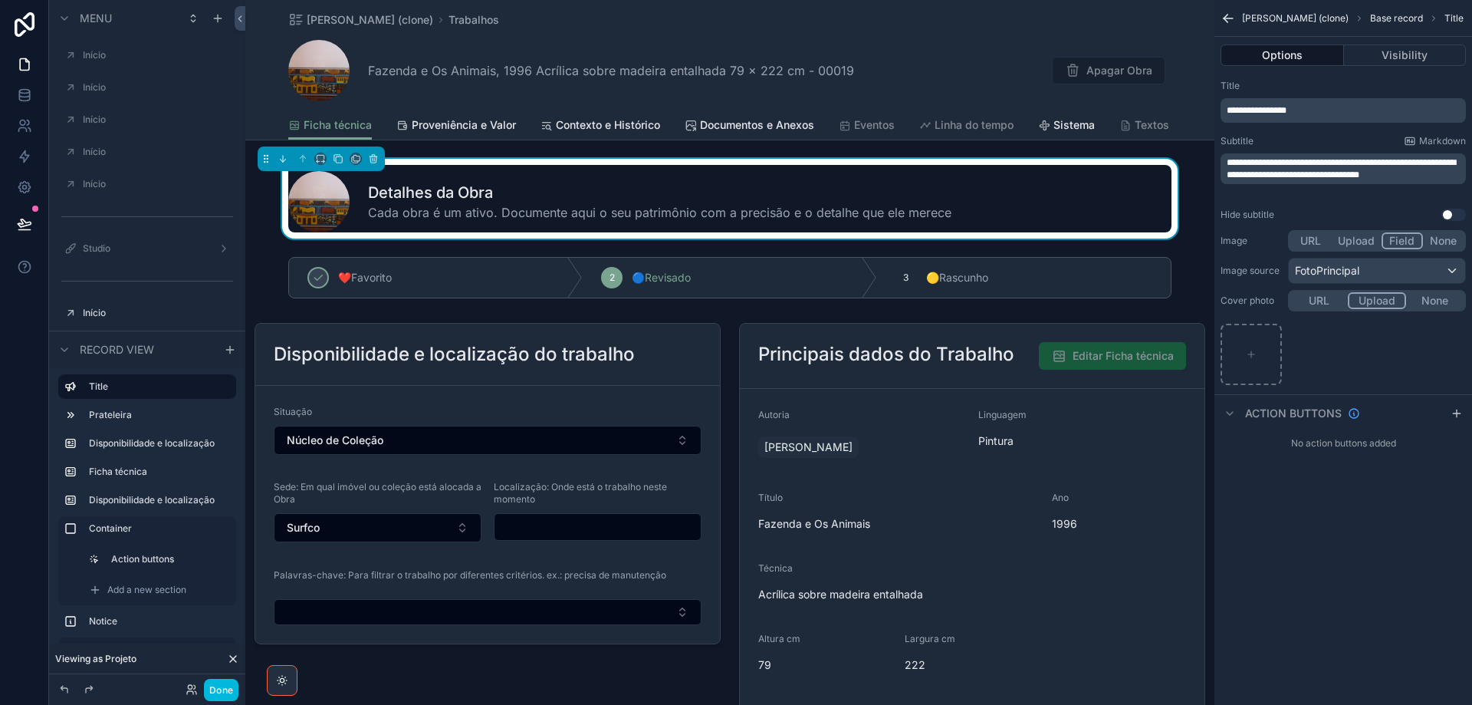
click at [1443, 245] on button "None" at bounding box center [1443, 240] width 41 height 17
click at [1327, 268] on button "URL" at bounding box center [1320, 268] width 58 height 17
click at [1322, 301] on p "**********" at bounding box center [1379, 297] width 169 height 12
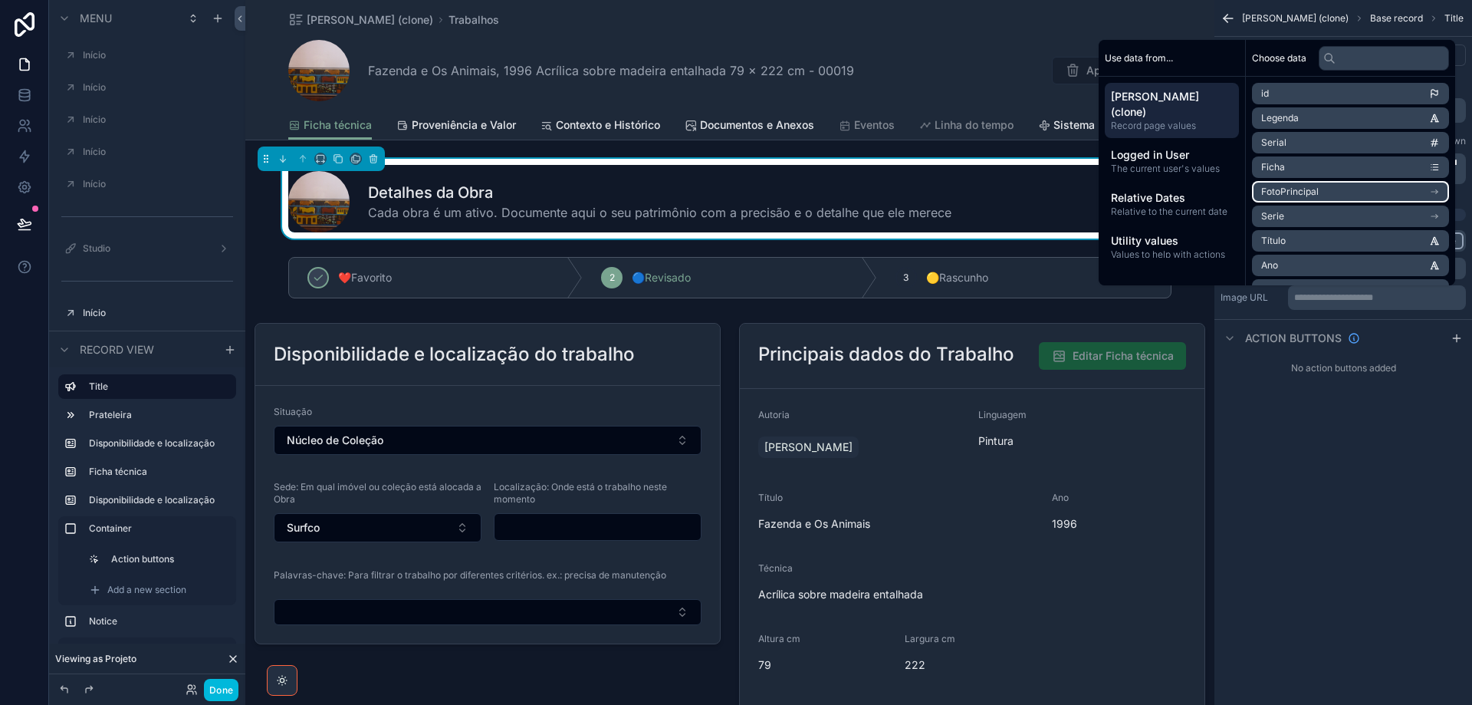
click at [1330, 185] on li "FotoPrincipal" at bounding box center [1350, 191] width 197 height 21
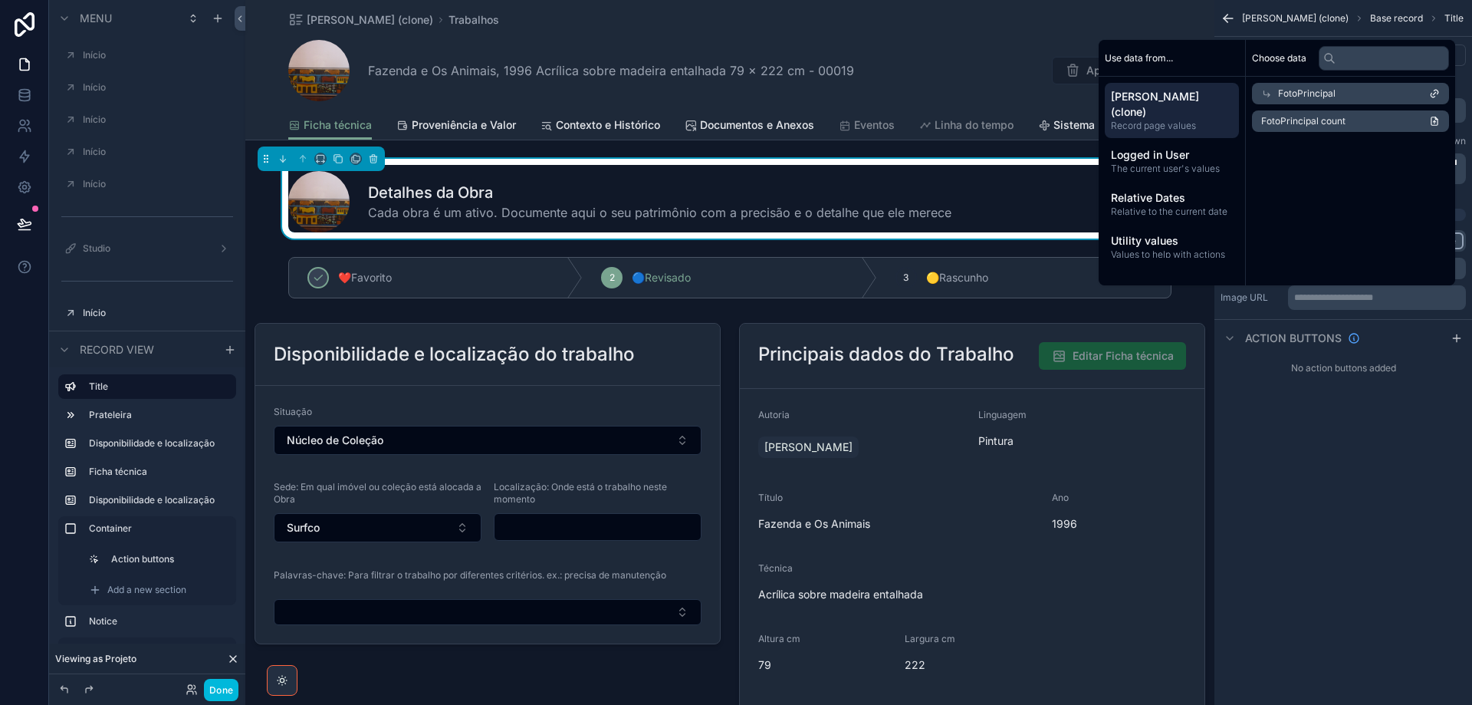
click at [1291, 88] on span "FotoPrincipal" at bounding box center [1307, 93] width 58 height 12
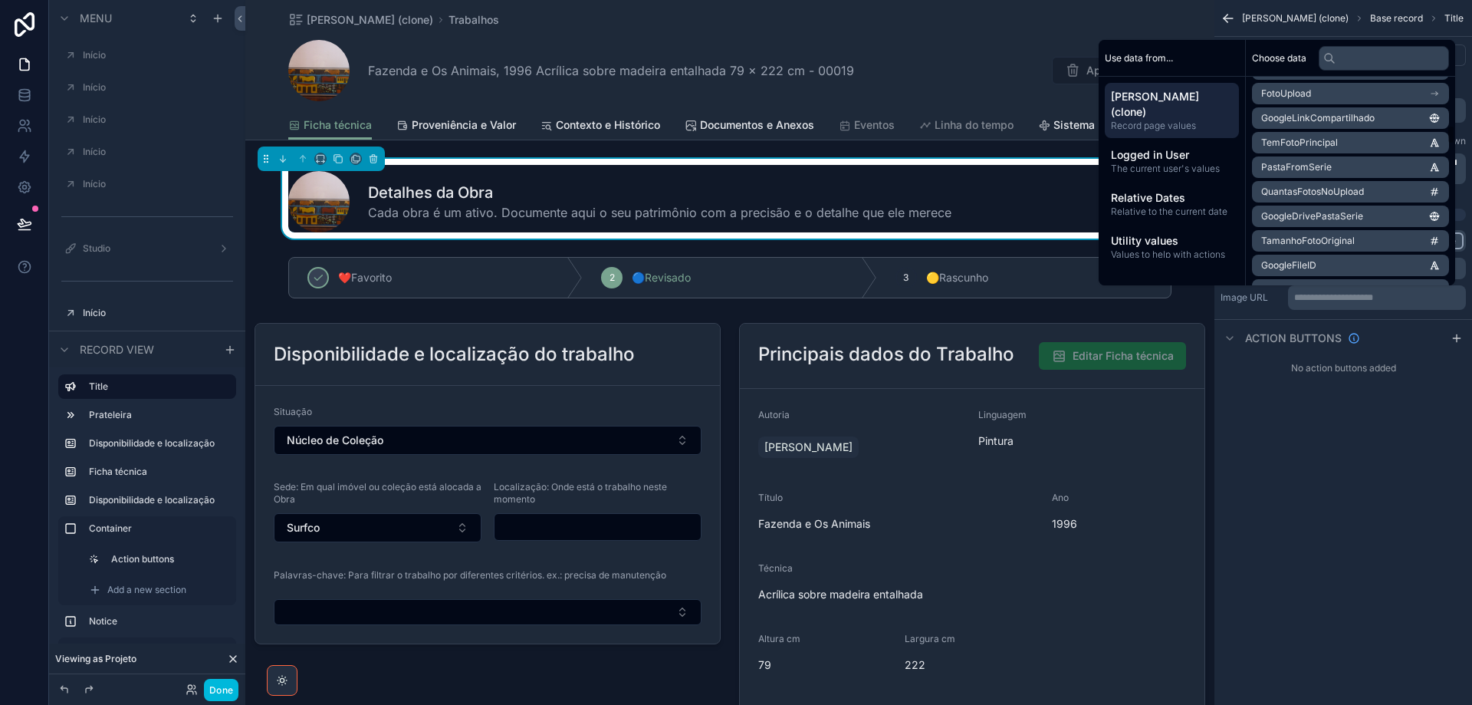
scroll to position [1304, 0]
click at [1309, 121] on li "GoogleLinkCompartilhado" at bounding box center [1350, 114] width 197 height 21
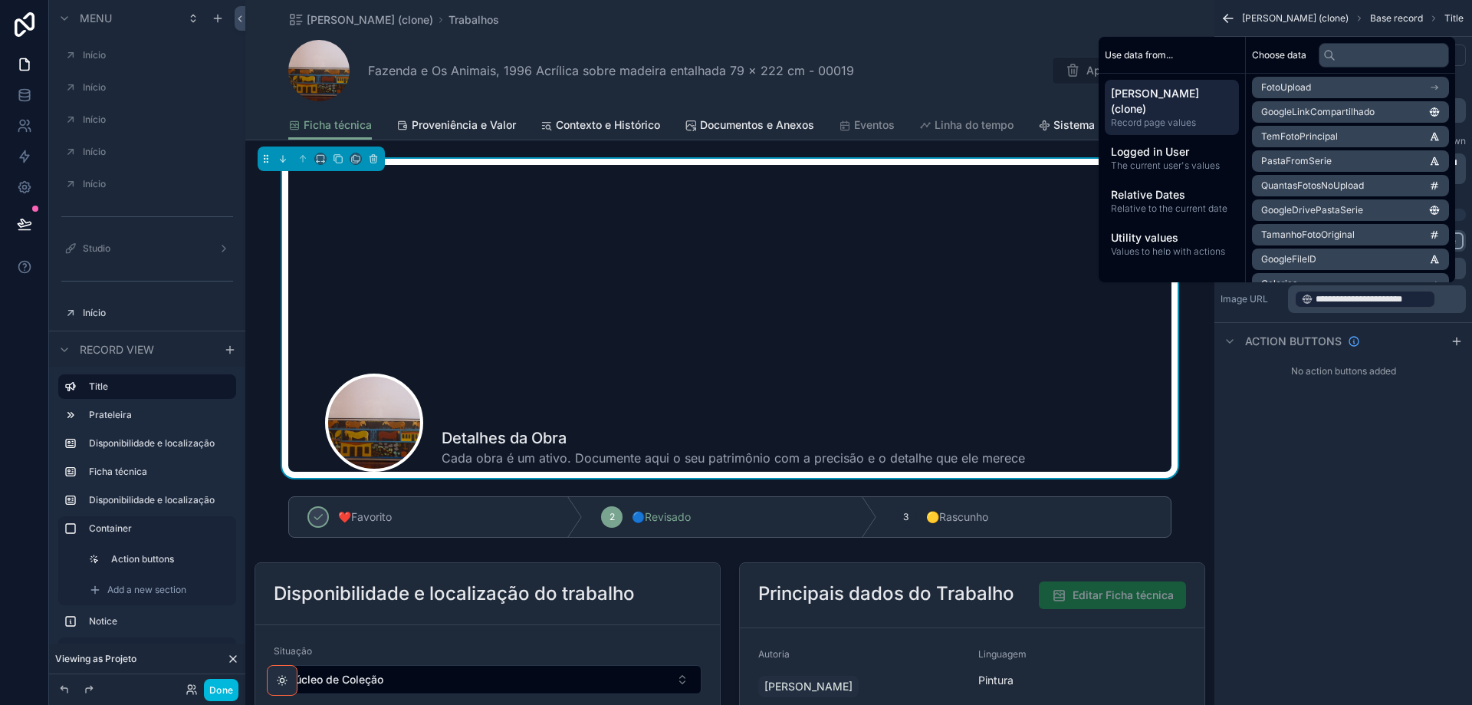
click at [1252, 443] on div "**********" at bounding box center [1344, 352] width 258 height 705
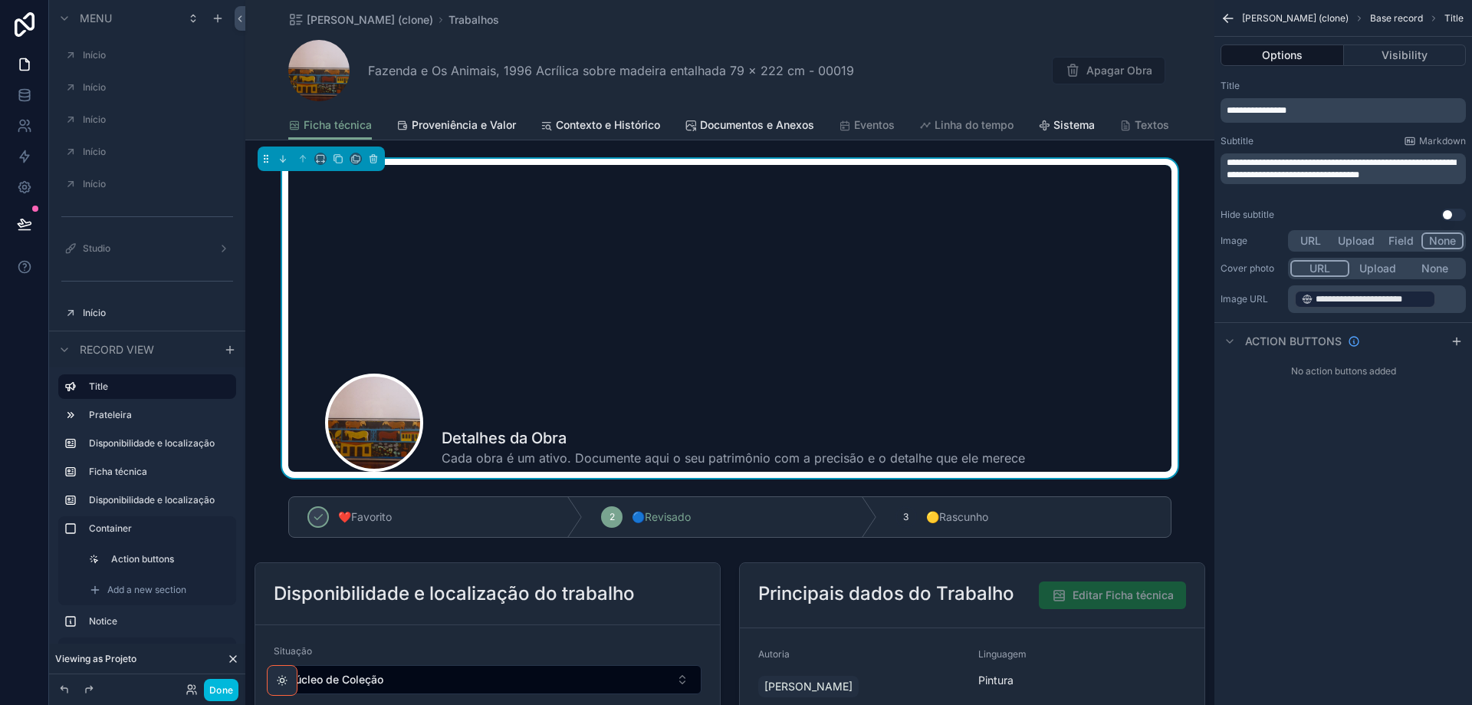
click at [1310, 242] on button "URL" at bounding box center [1311, 240] width 41 height 17
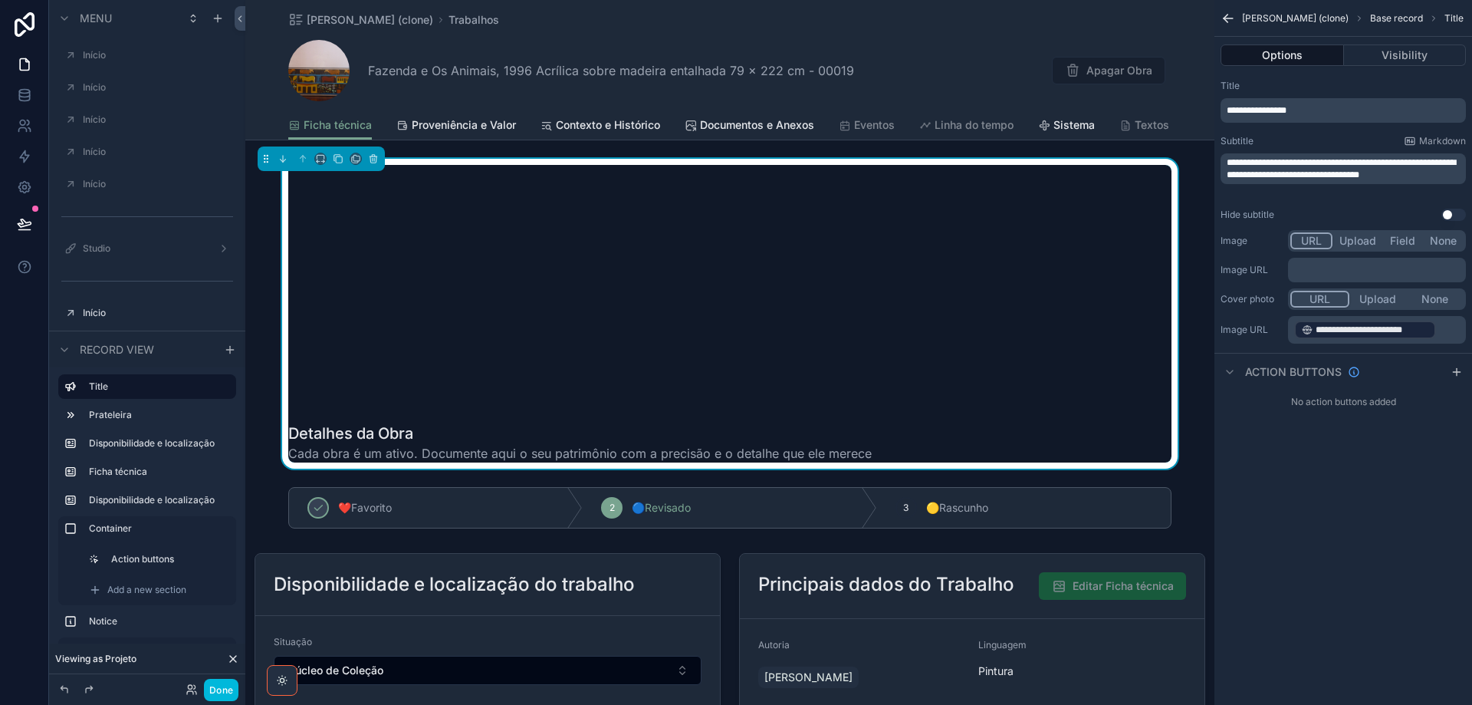
click at [1398, 246] on button "Field" at bounding box center [1403, 240] width 41 height 17
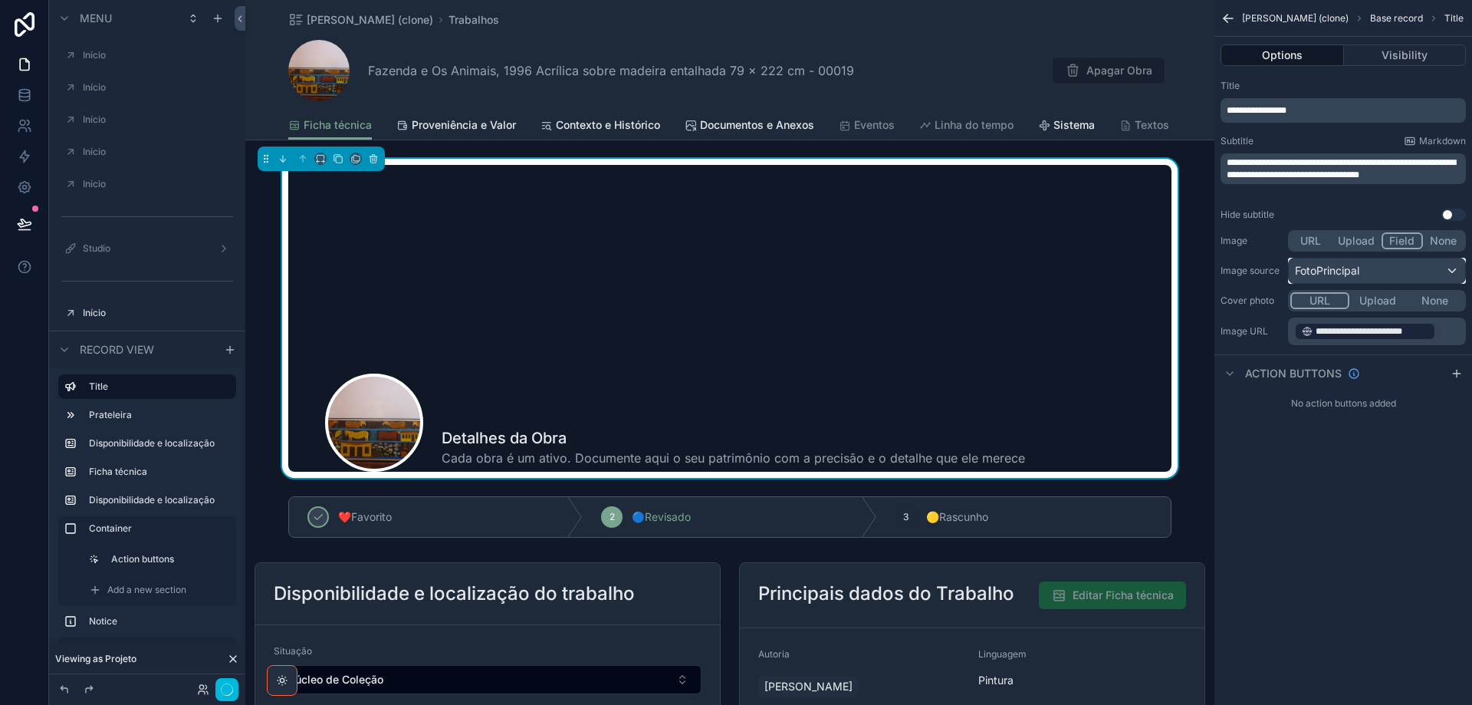
click at [1380, 273] on div "FotoPrincipal" at bounding box center [1377, 270] width 176 height 25
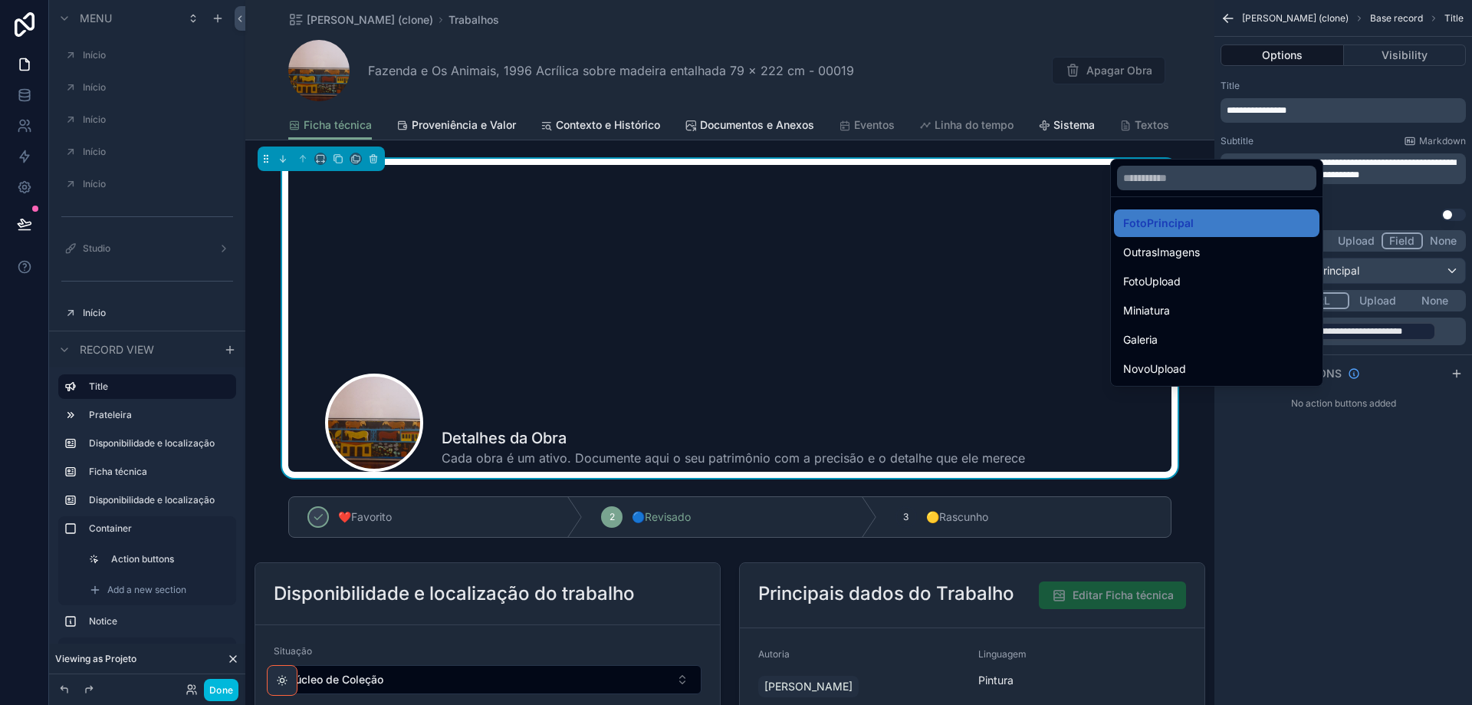
click at [1441, 243] on div "scrollable content" at bounding box center [736, 352] width 1472 height 705
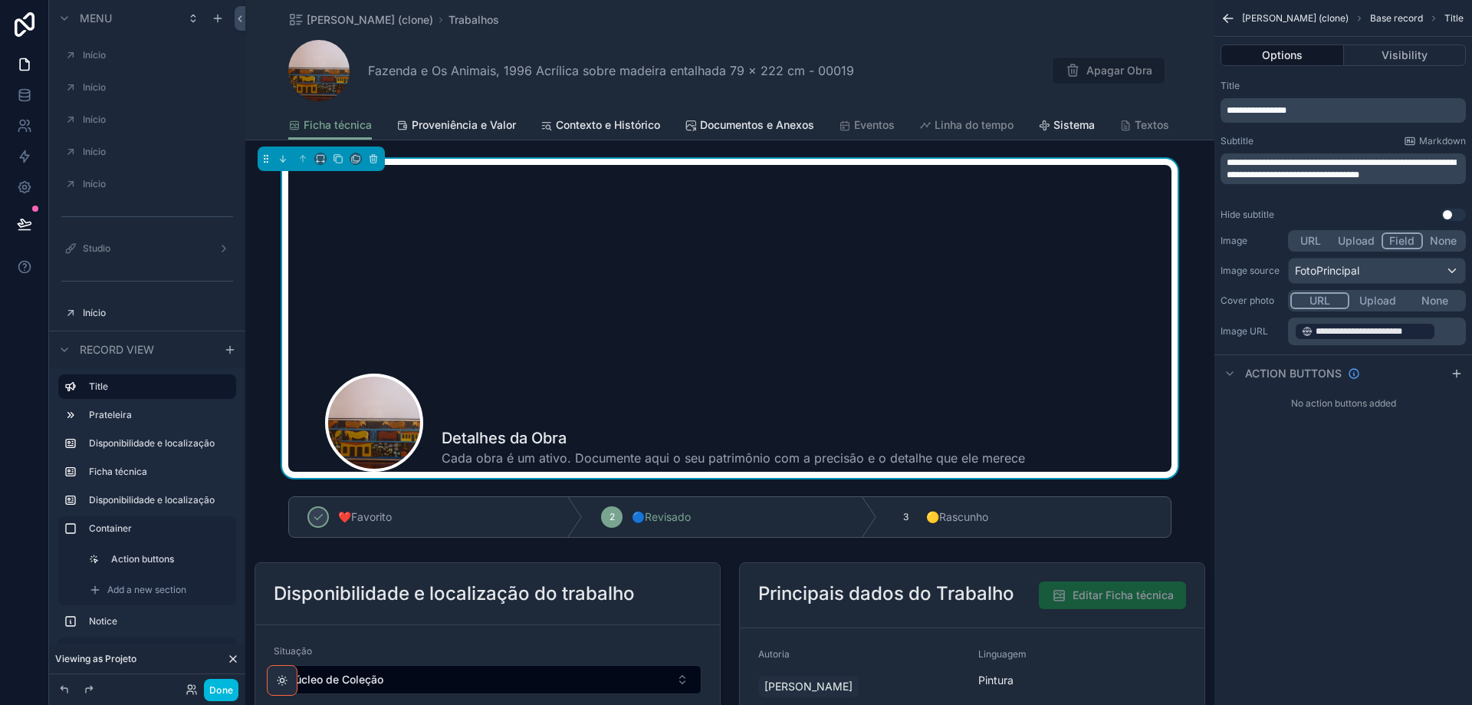
click at [1446, 239] on button "None" at bounding box center [1443, 240] width 41 height 17
click at [1307, 240] on button "URL" at bounding box center [1311, 240] width 41 height 17
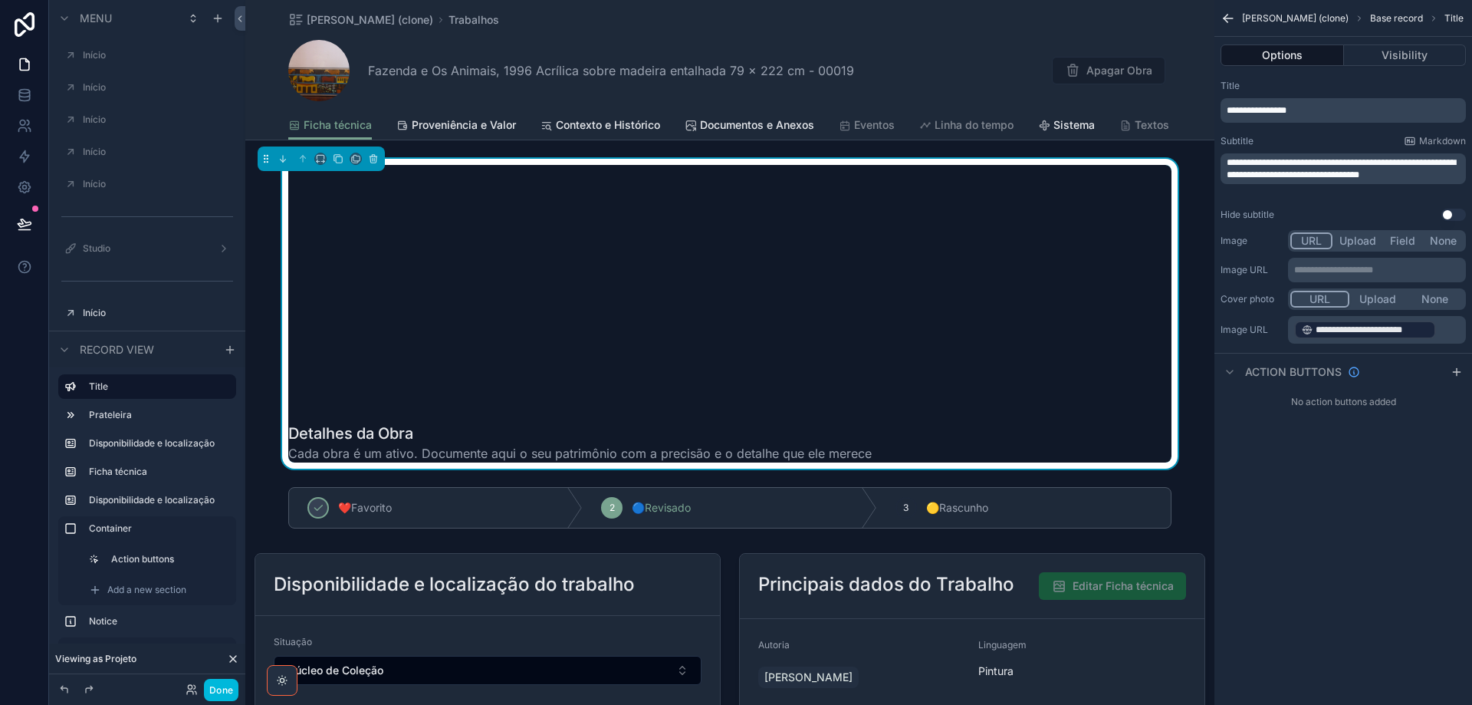
click at [1409, 236] on button "Field" at bounding box center [1403, 240] width 41 height 17
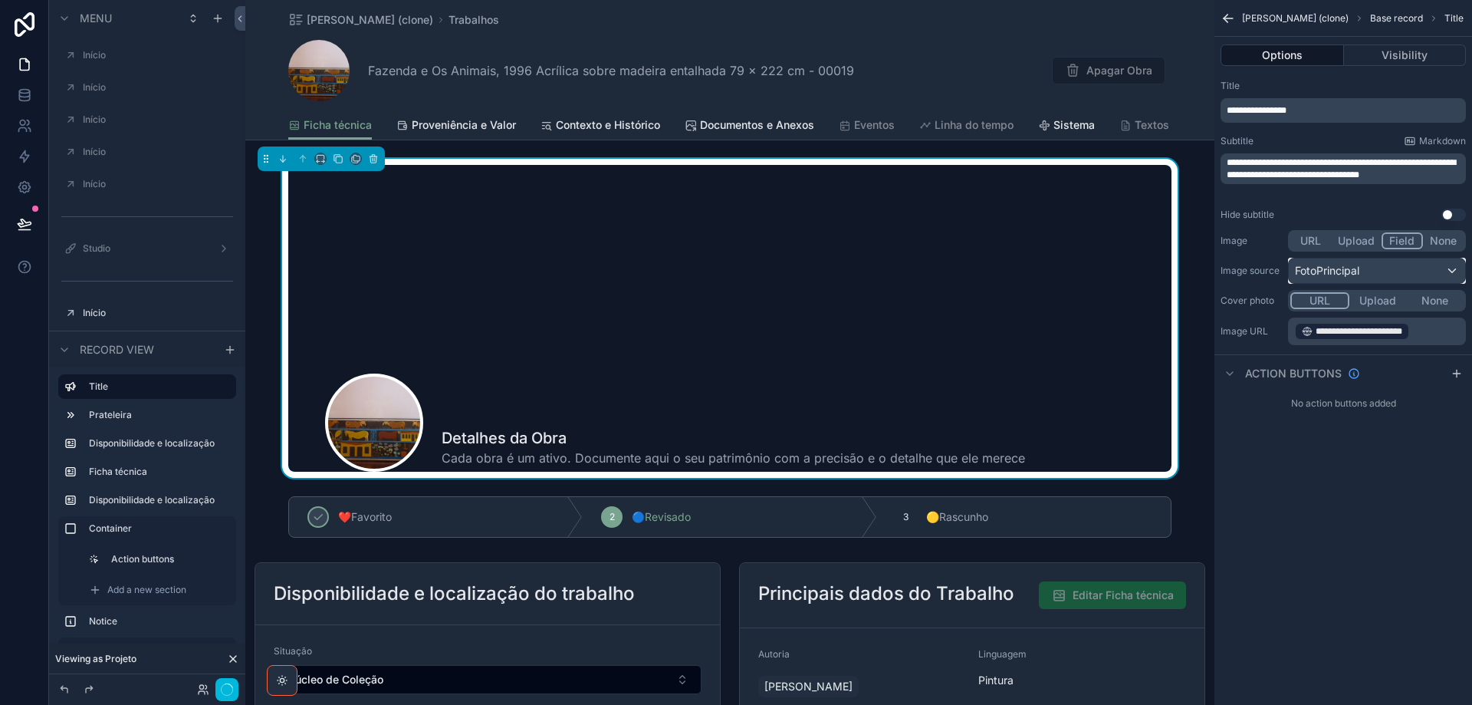
click at [1391, 273] on div "FotoPrincipal" at bounding box center [1377, 270] width 176 height 25
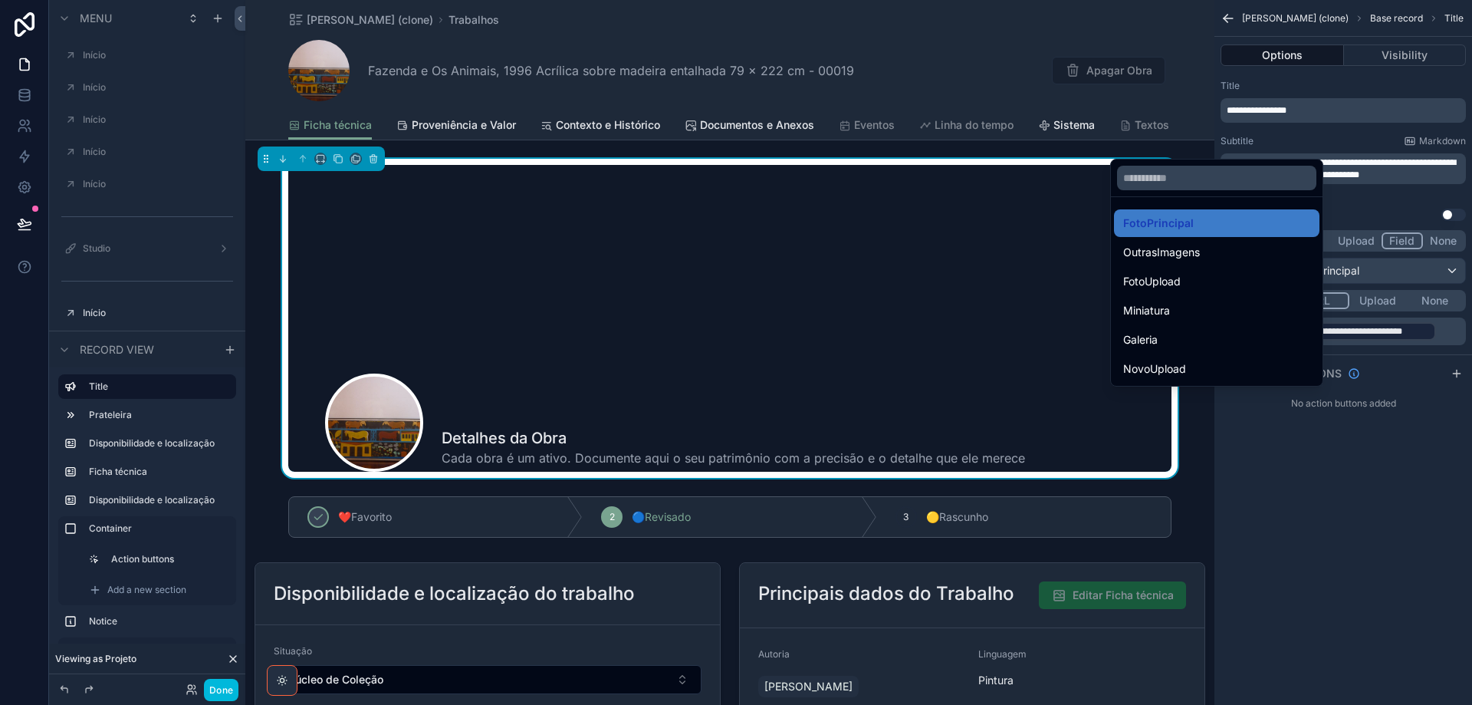
click at [1176, 315] on div "Miniatura" at bounding box center [1217, 310] width 187 height 18
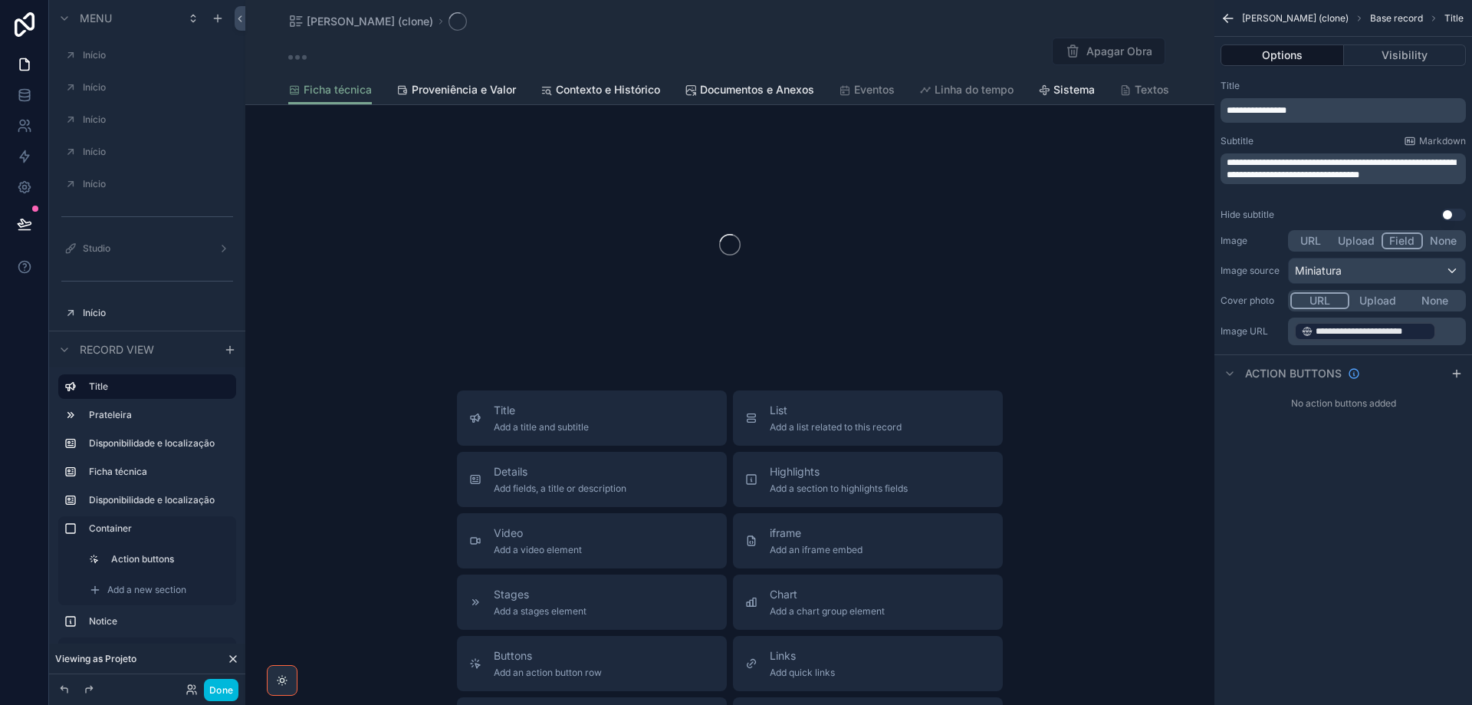
click at [1440, 243] on button "None" at bounding box center [1443, 240] width 41 height 17
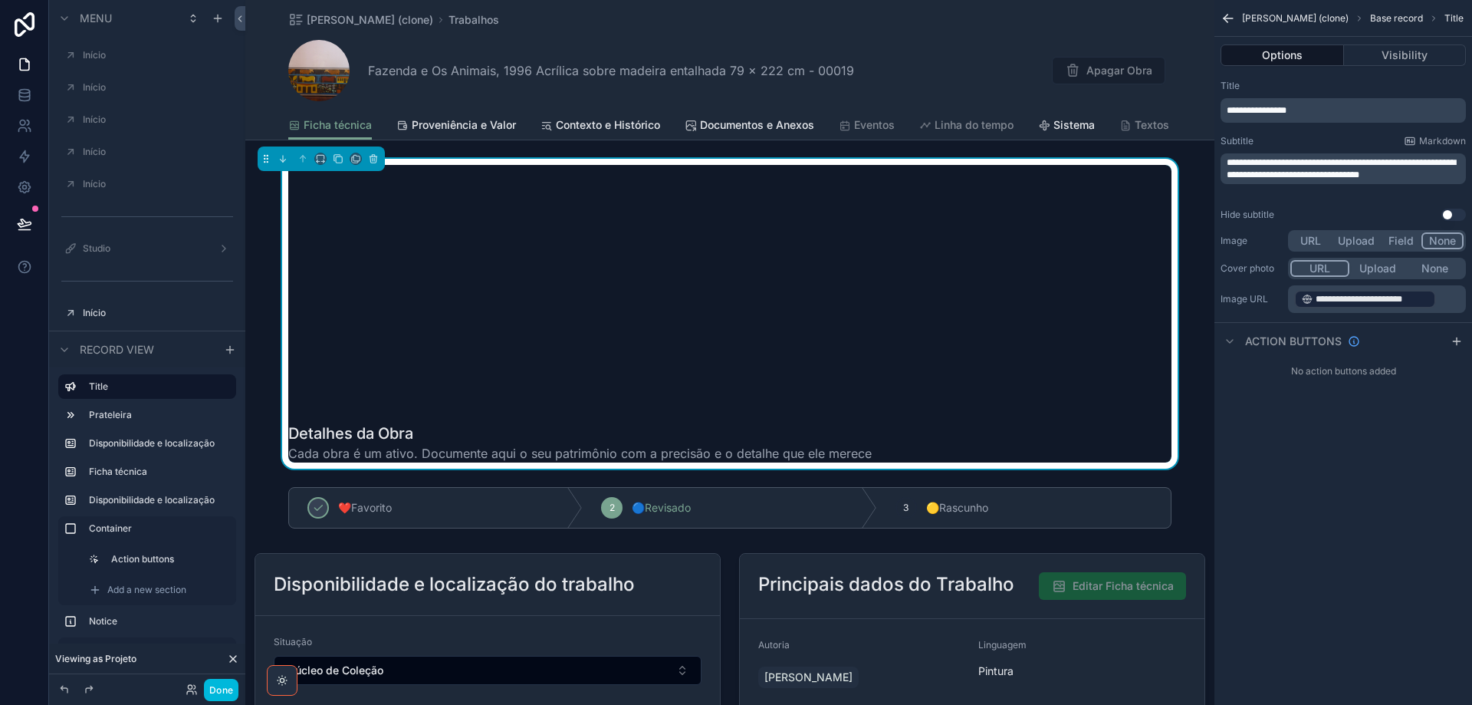
click at [1456, 299] on p "**********" at bounding box center [1379, 298] width 169 height 21
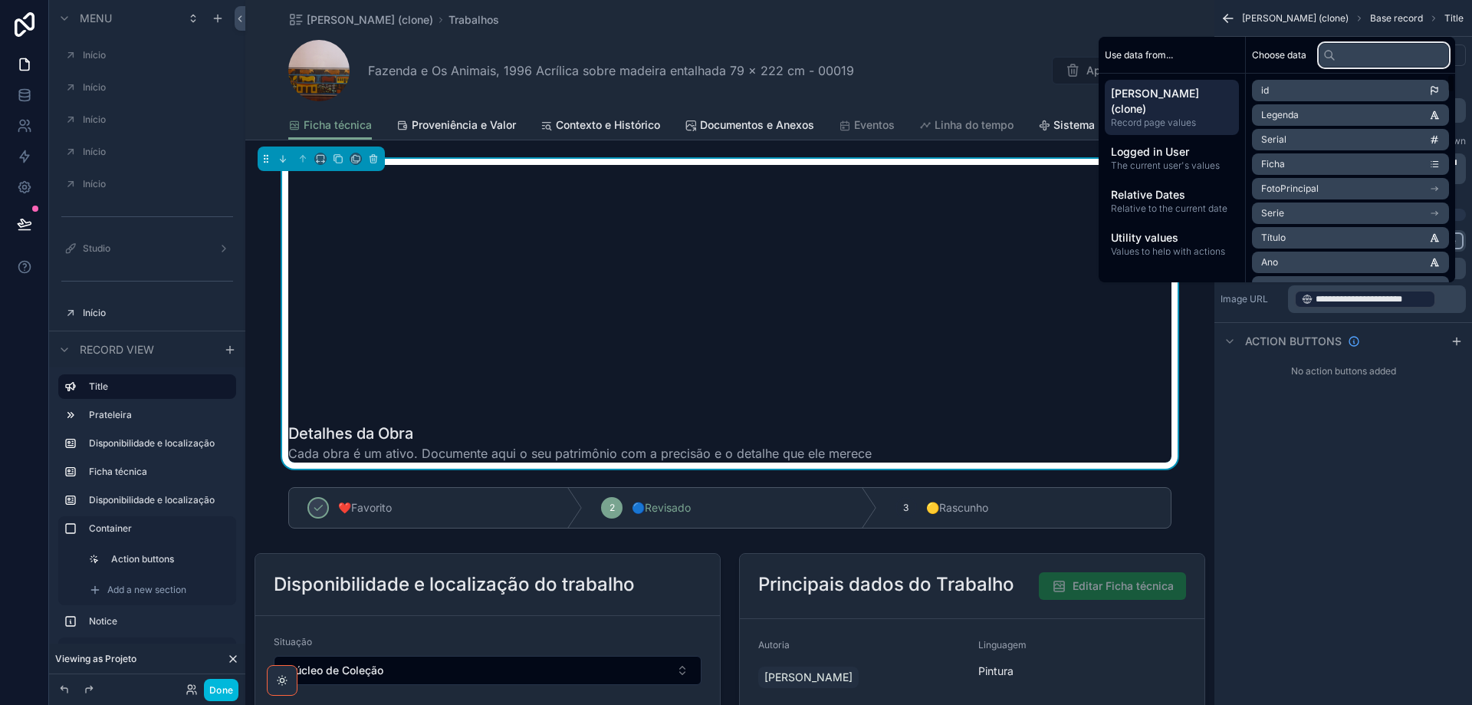
click at [1393, 54] on input "text" at bounding box center [1384, 55] width 130 height 25
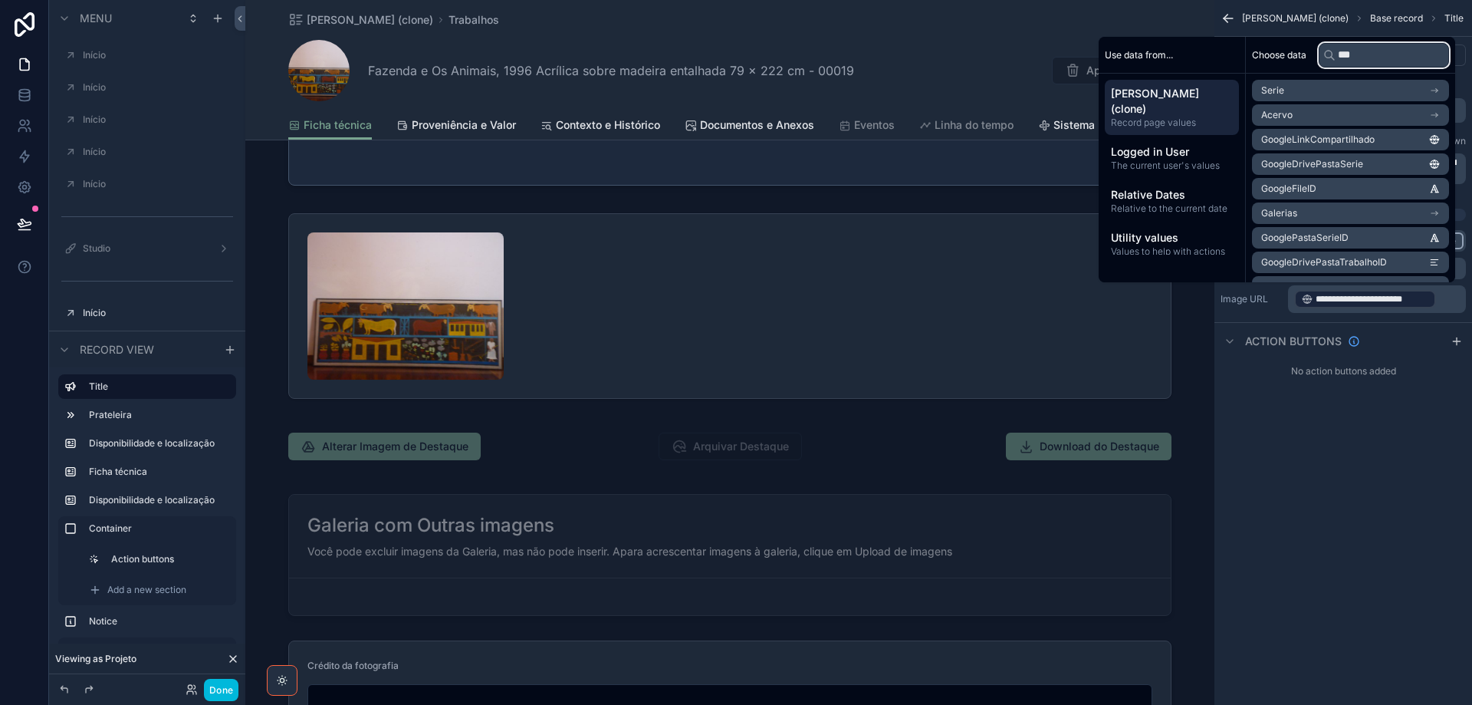
scroll to position [1534, 0]
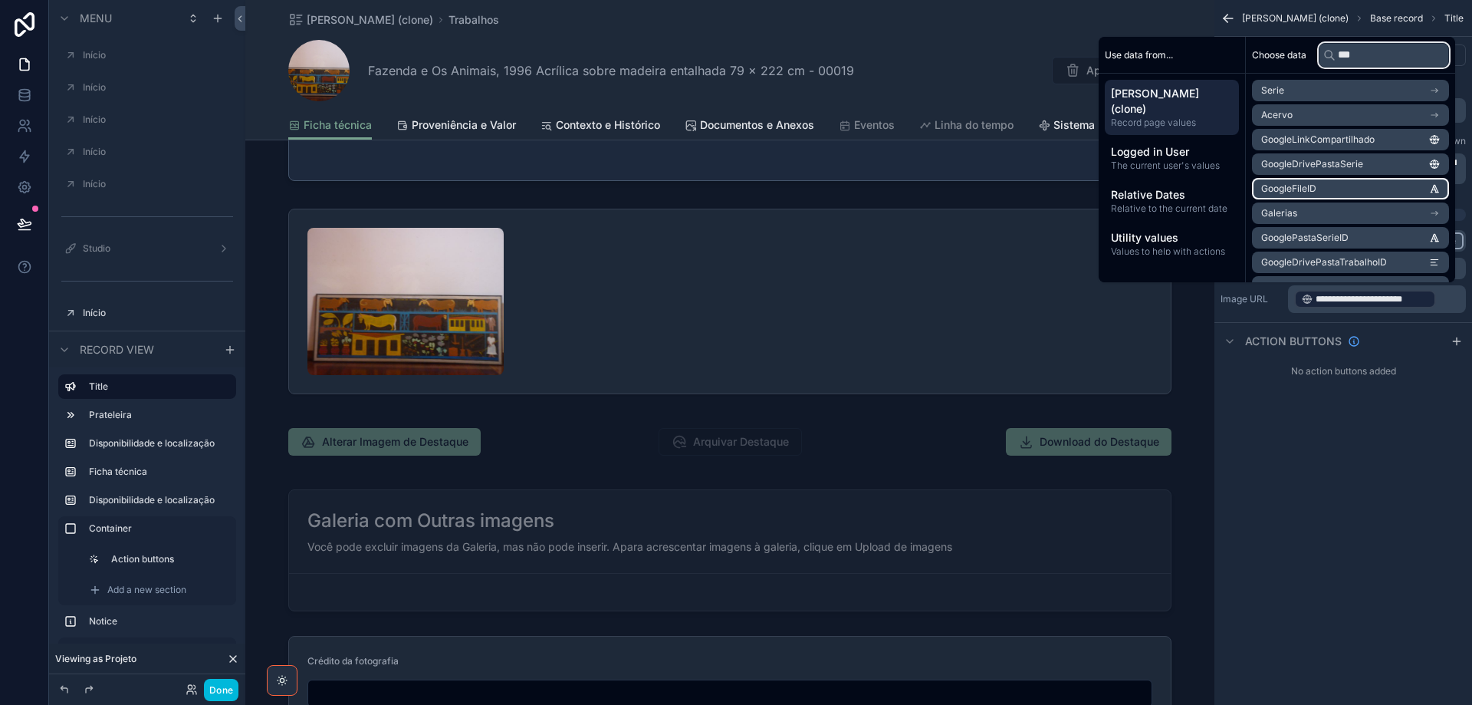
type input "***"
click at [1361, 188] on li "GoogleFileID" at bounding box center [1350, 188] width 197 height 21
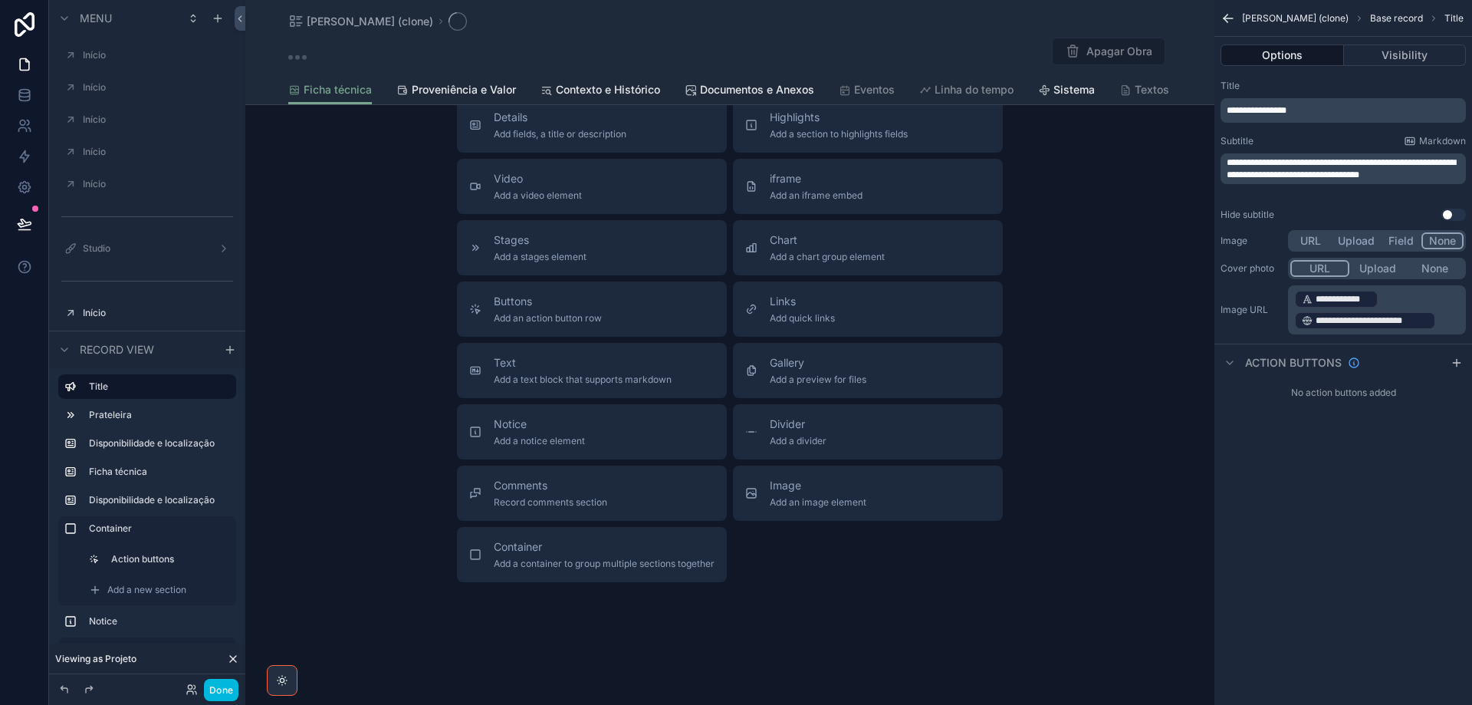
click at [1453, 324] on p "**********" at bounding box center [1379, 309] width 169 height 43
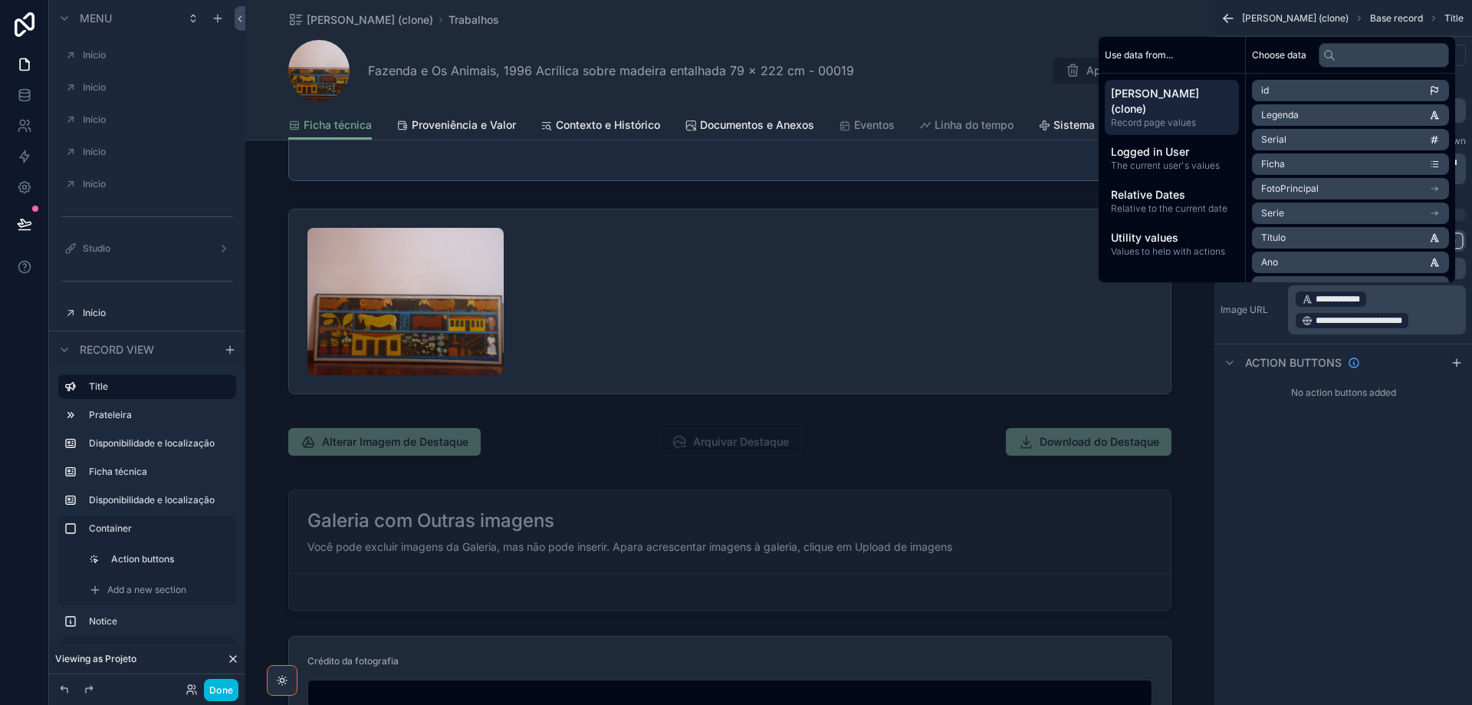
scroll to position [0, 0]
click at [116, 255] on div "Studio" at bounding box center [147, 248] width 129 height 12
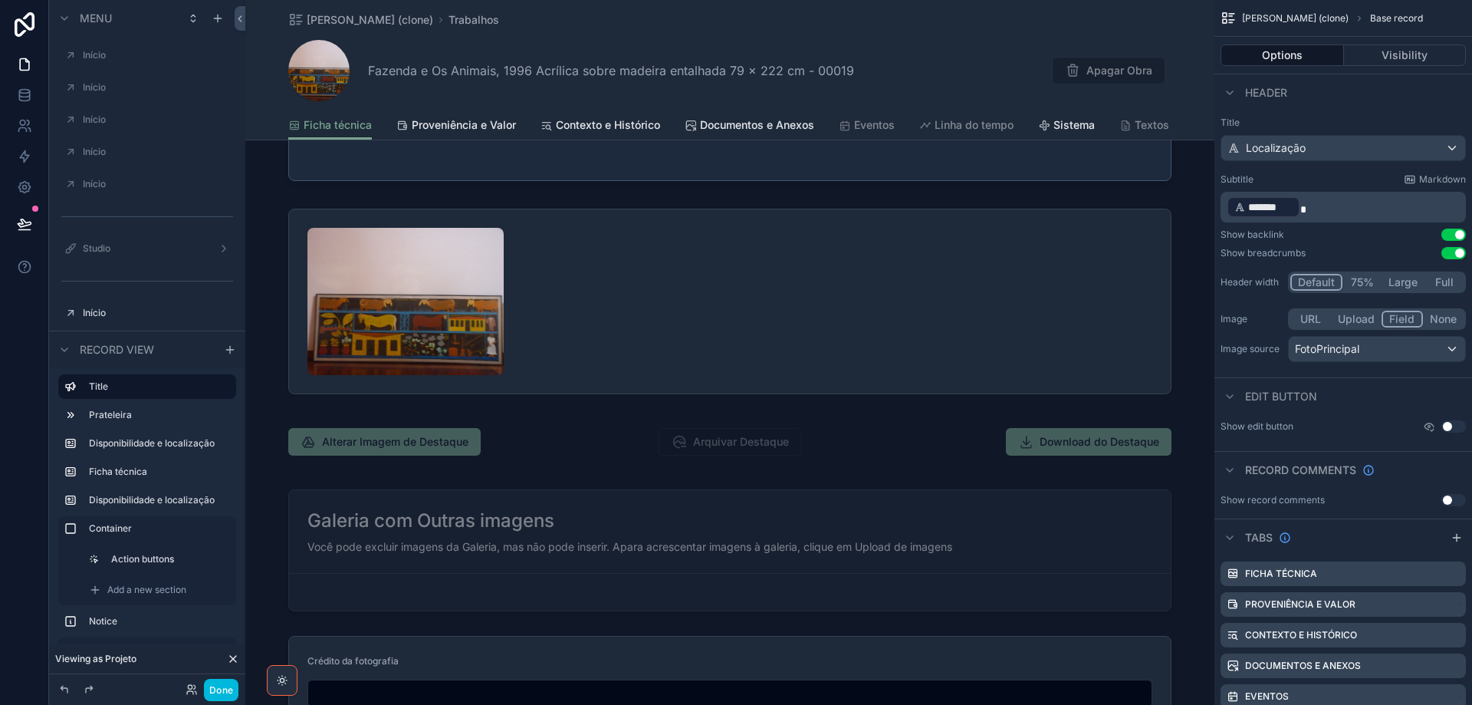
click at [235, 663] on icon at bounding box center [233, 659] width 12 height 12
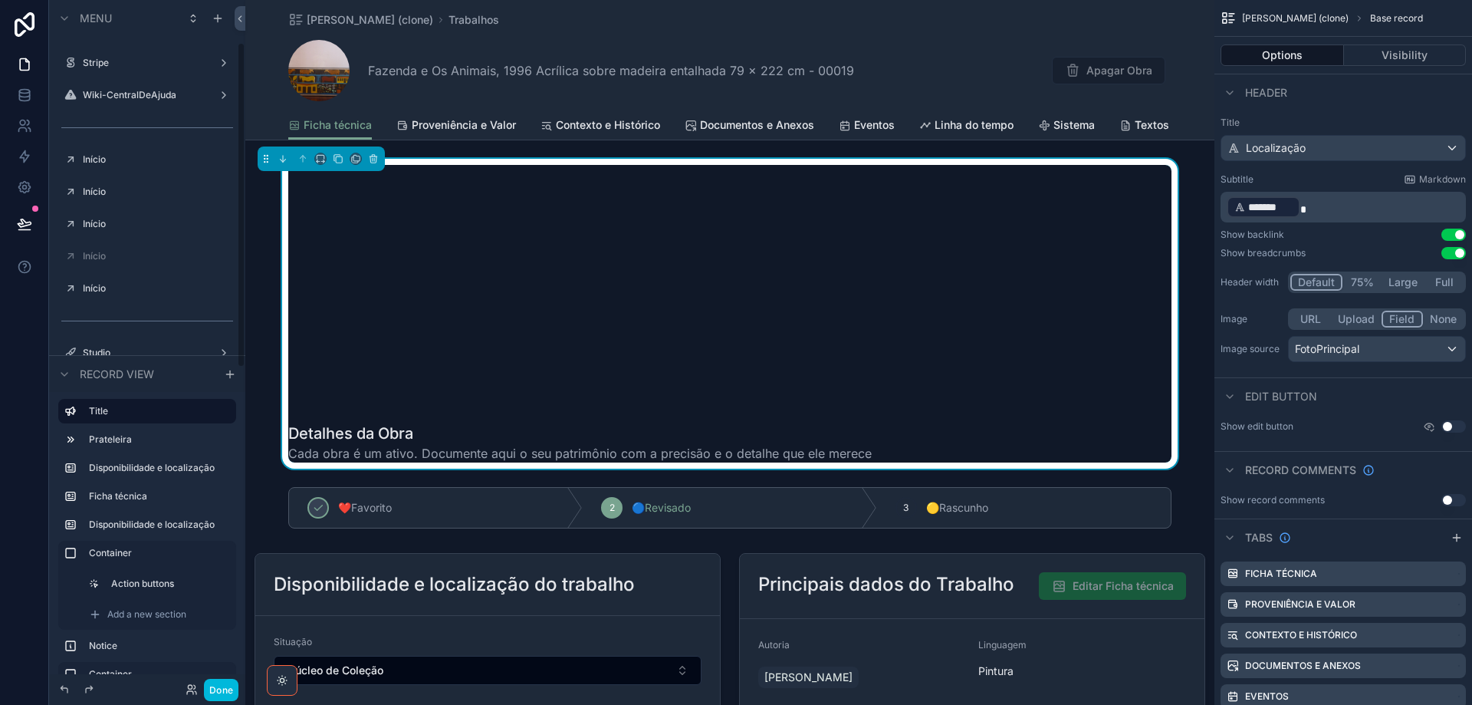
scroll to position [153, 0]
click at [137, 288] on label "Studio" at bounding box center [144, 288] width 123 height 12
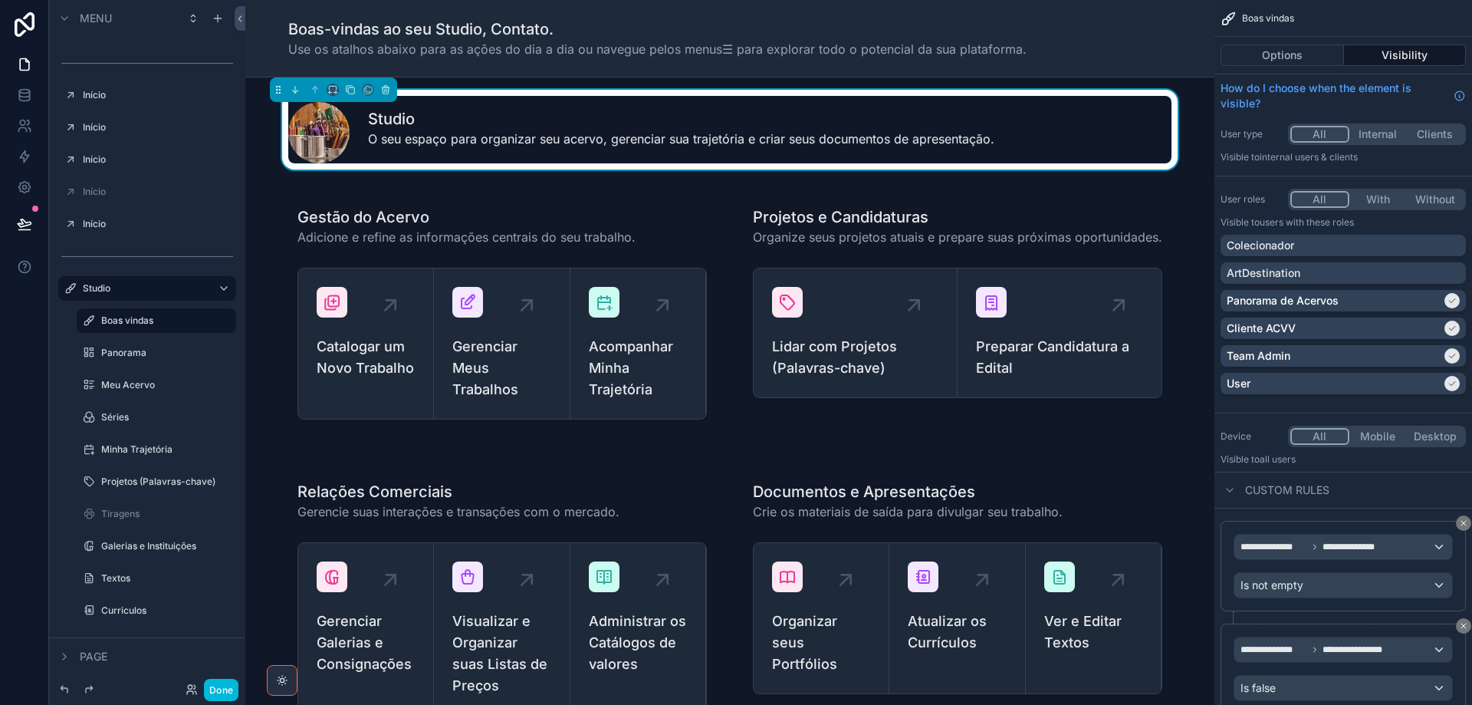
drag, startPoint x: 122, startPoint y: 386, endPoint x: 231, endPoint y: 410, distance: 111.5
click at [122, 386] on label "Meu Acervo" at bounding box center [164, 385] width 126 height 12
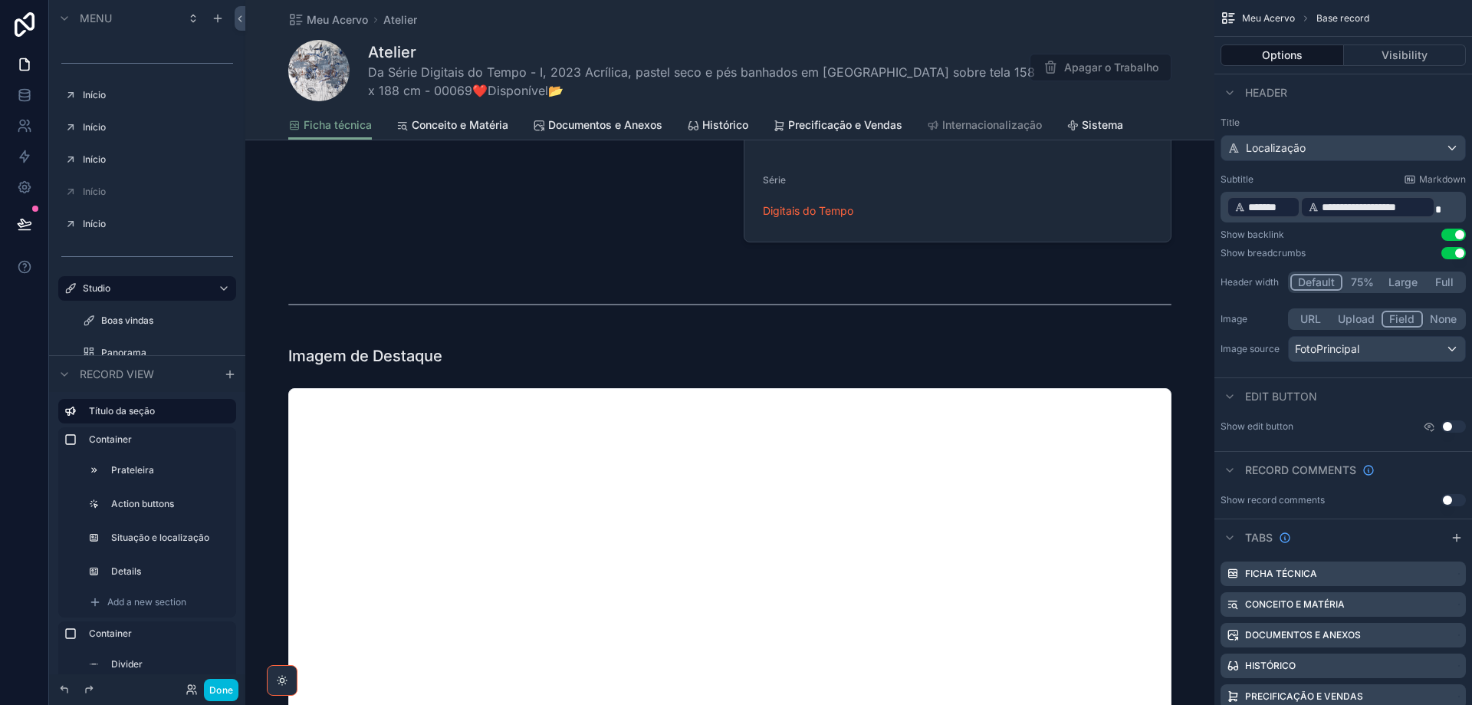
scroll to position [767, 0]
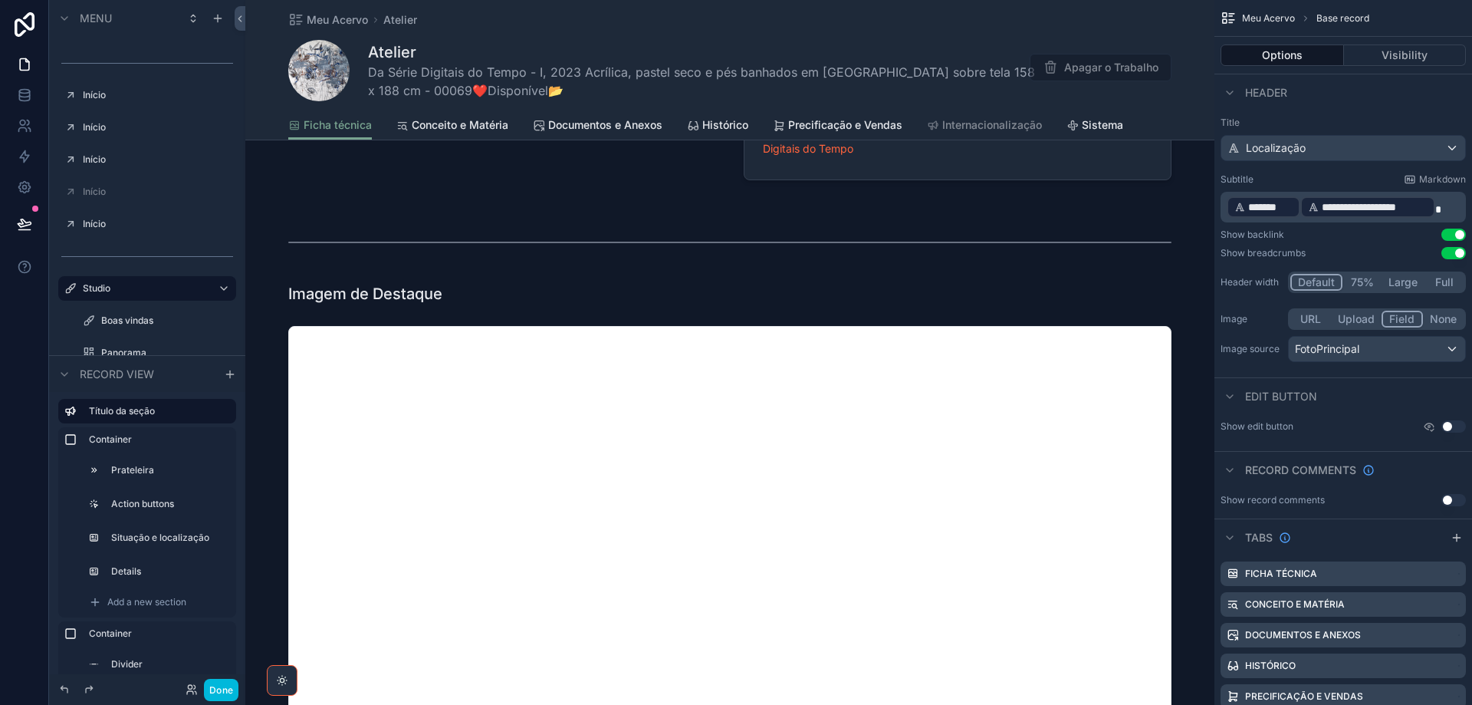
click at [511, 306] on div "scrollable content" at bounding box center [729, 628] width 969 height 840
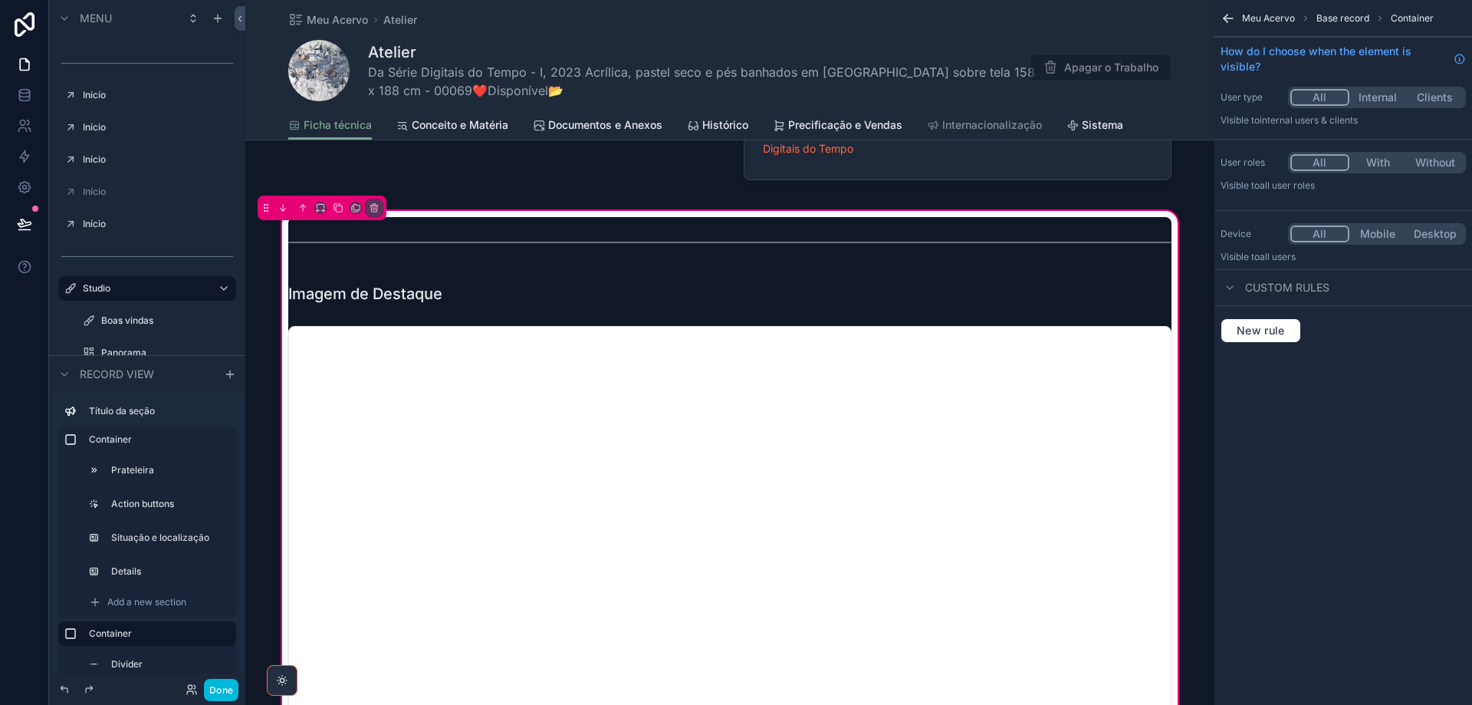
click at [893, 348] on div "scrollable content" at bounding box center [730, 679] width 902 height 719
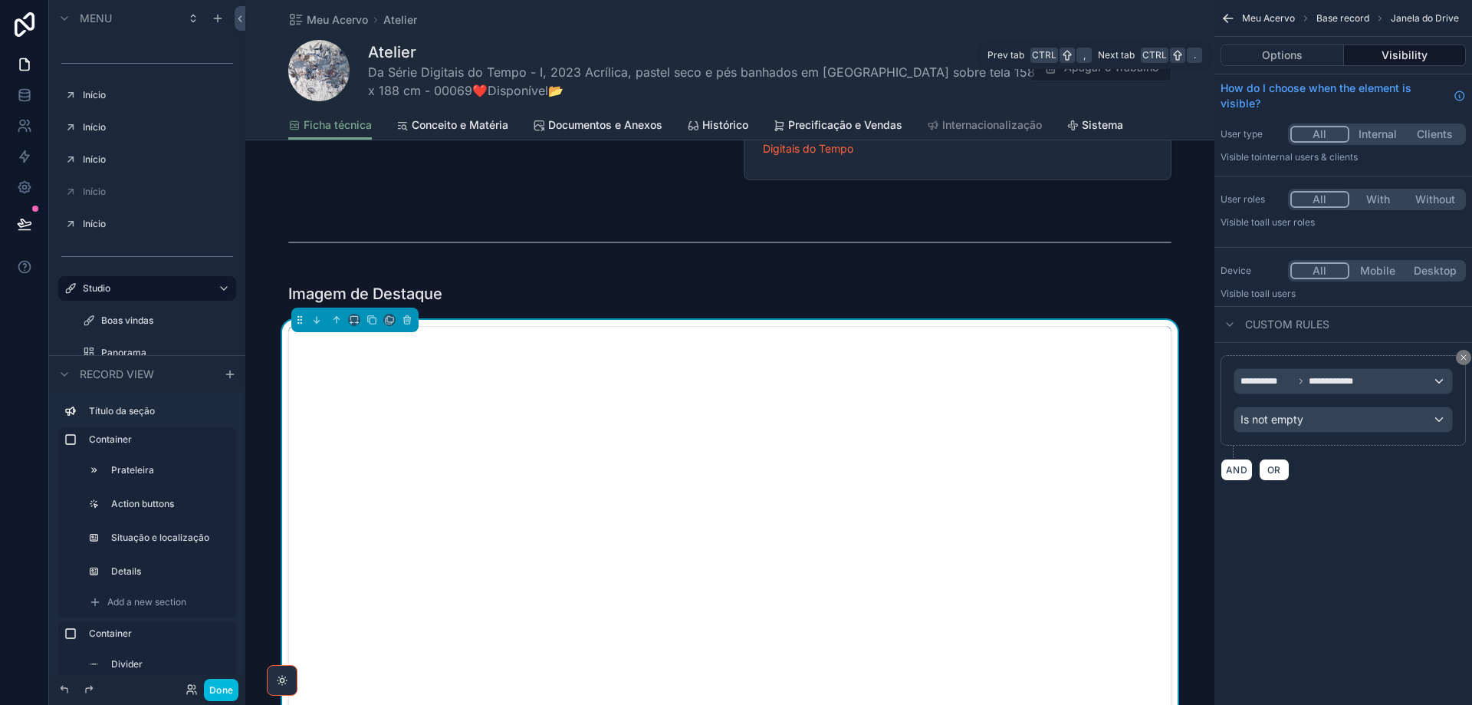
click at [1277, 56] on button "Options" at bounding box center [1282, 54] width 123 height 21
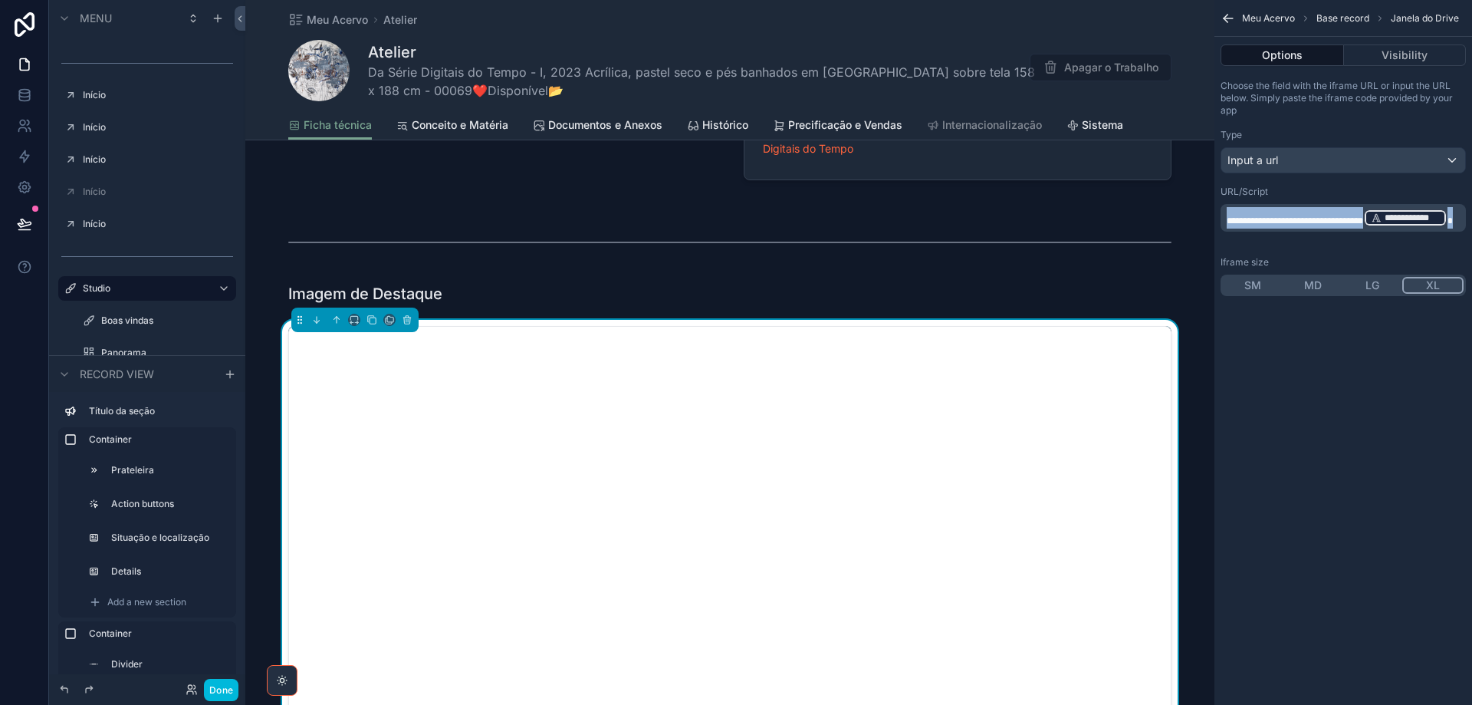
drag, startPoint x: 1380, startPoint y: 236, endPoint x: 1220, endPoint y: 204, distance: 163.5
click at [1220, 204] on div "**********" at bounding box center [1344, 188] width 258 height 229
copy p "**********"
click at [192, 693] on icon at bounding box center [192, 689] width 12 height 12
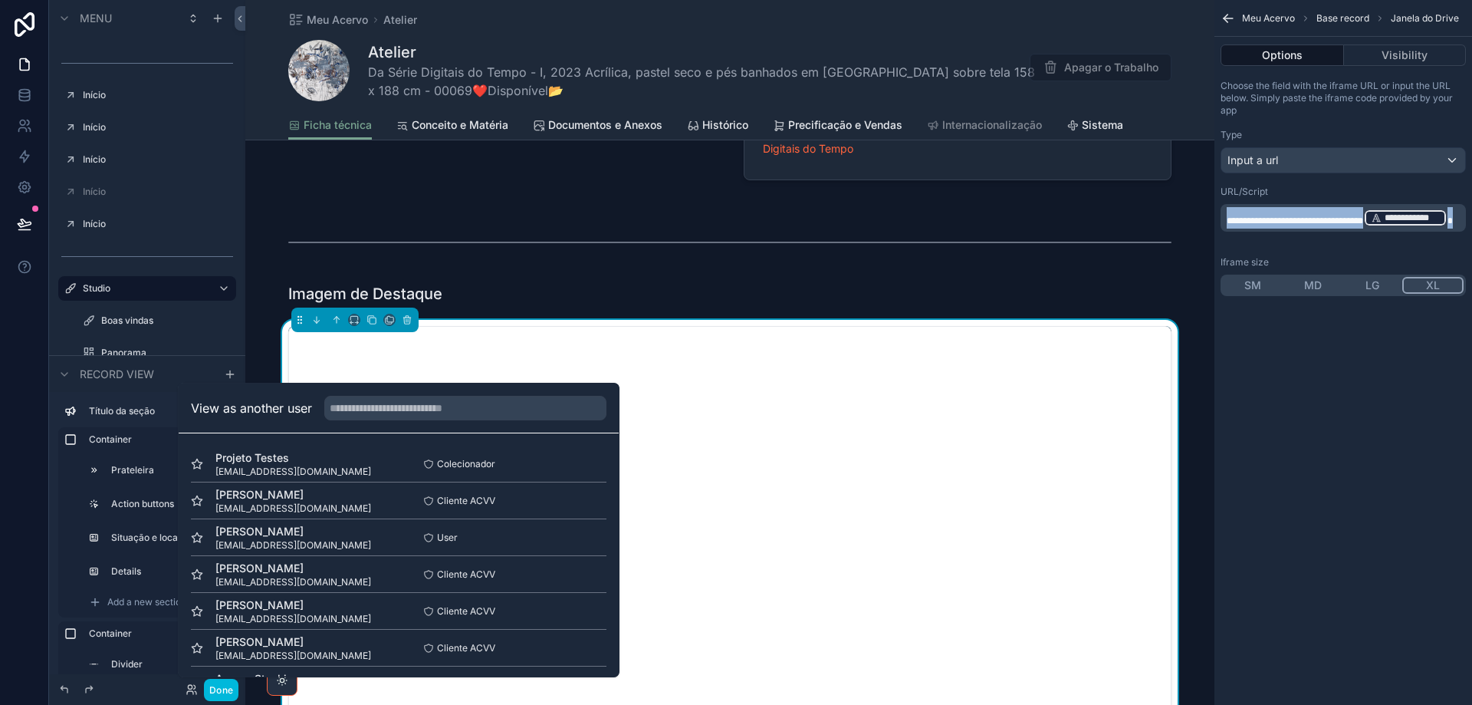
click at [0, 0] on button "Select" at bounding box center [0, 0] width 0 height 0
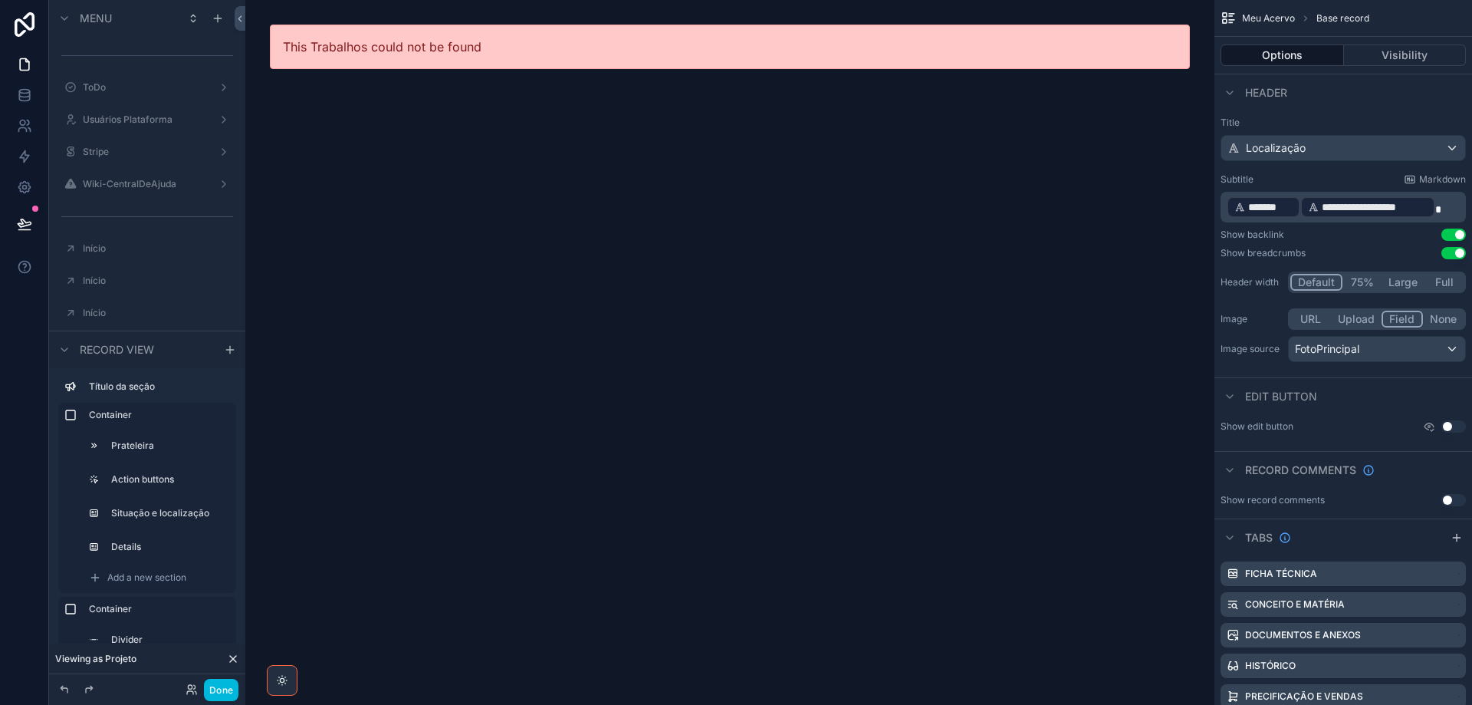
click at [62, 349] on icon "scrollable content" at bounding box center [64, 349] width 6 height 3
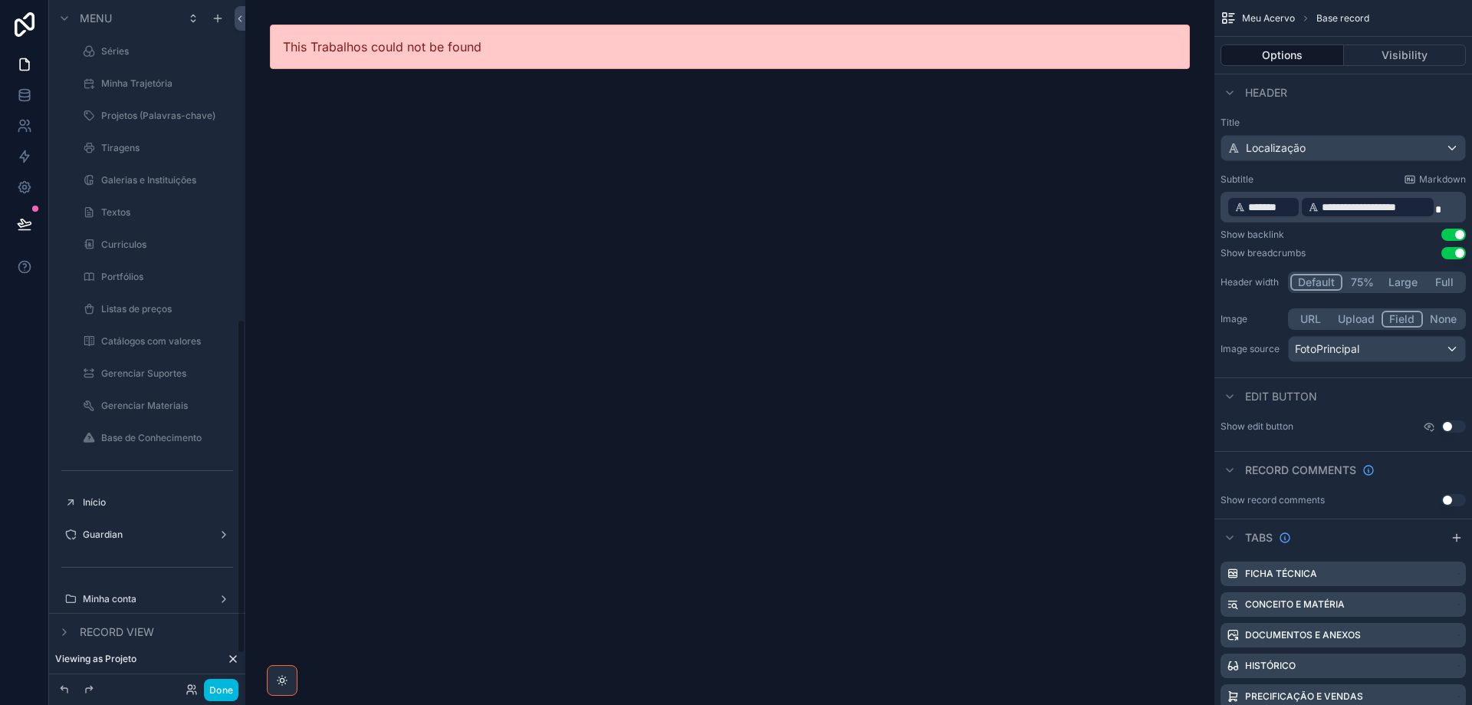
scroll to position [690, 0]
click at [120, 360] on label "Guardian" at bounding box center [144, 363] width 123 height 12
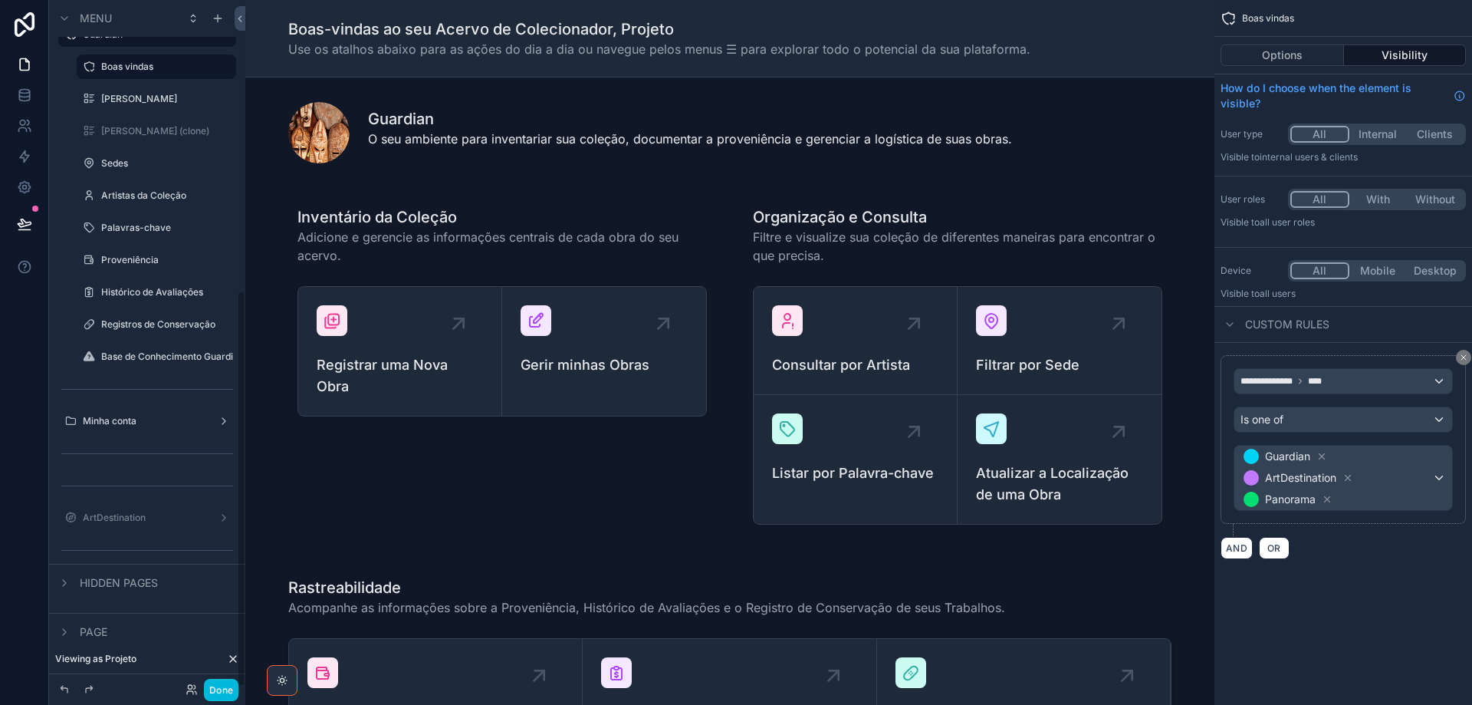
scroll to position [504, 0]
click at [139, 129] on label "[PERSON_NAME] (clone)" at bounding box center [164, 131] width 126 height 12
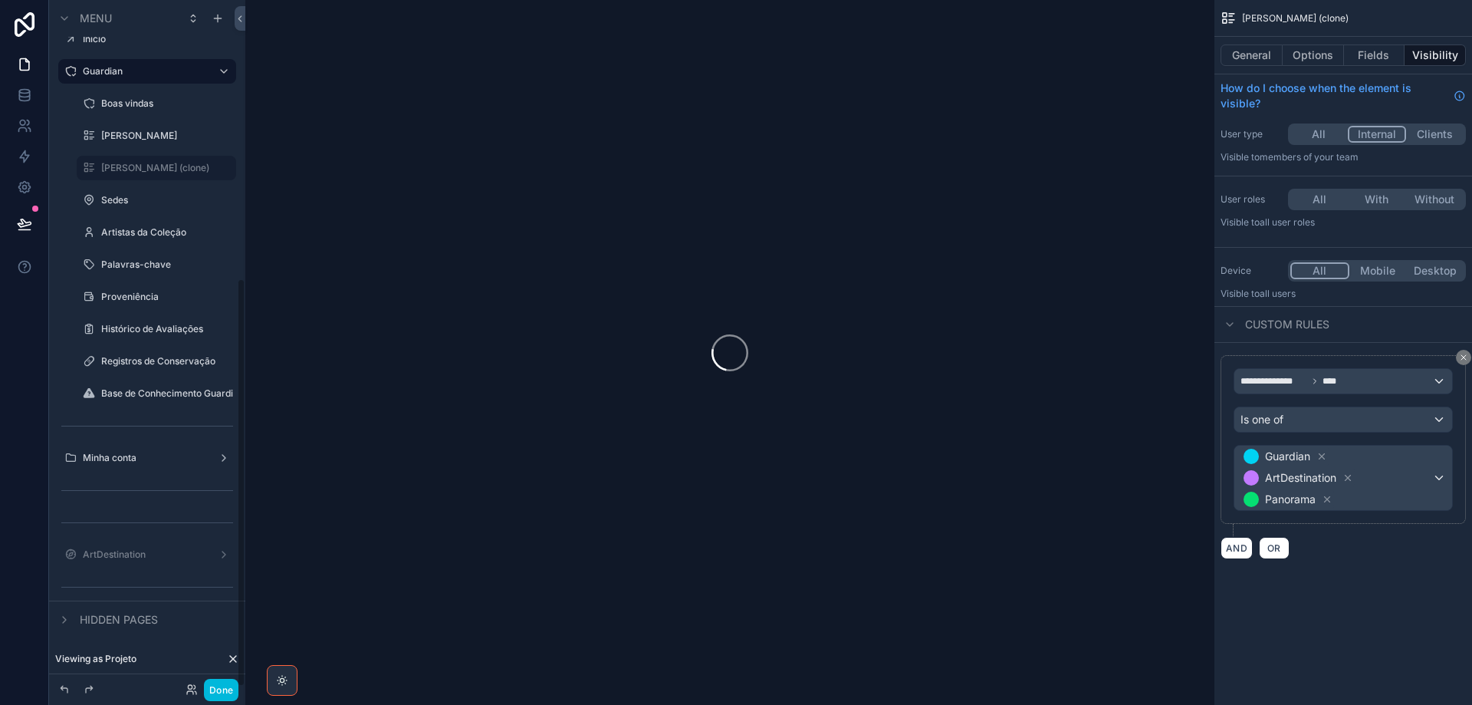
scroll to position [467, 0]
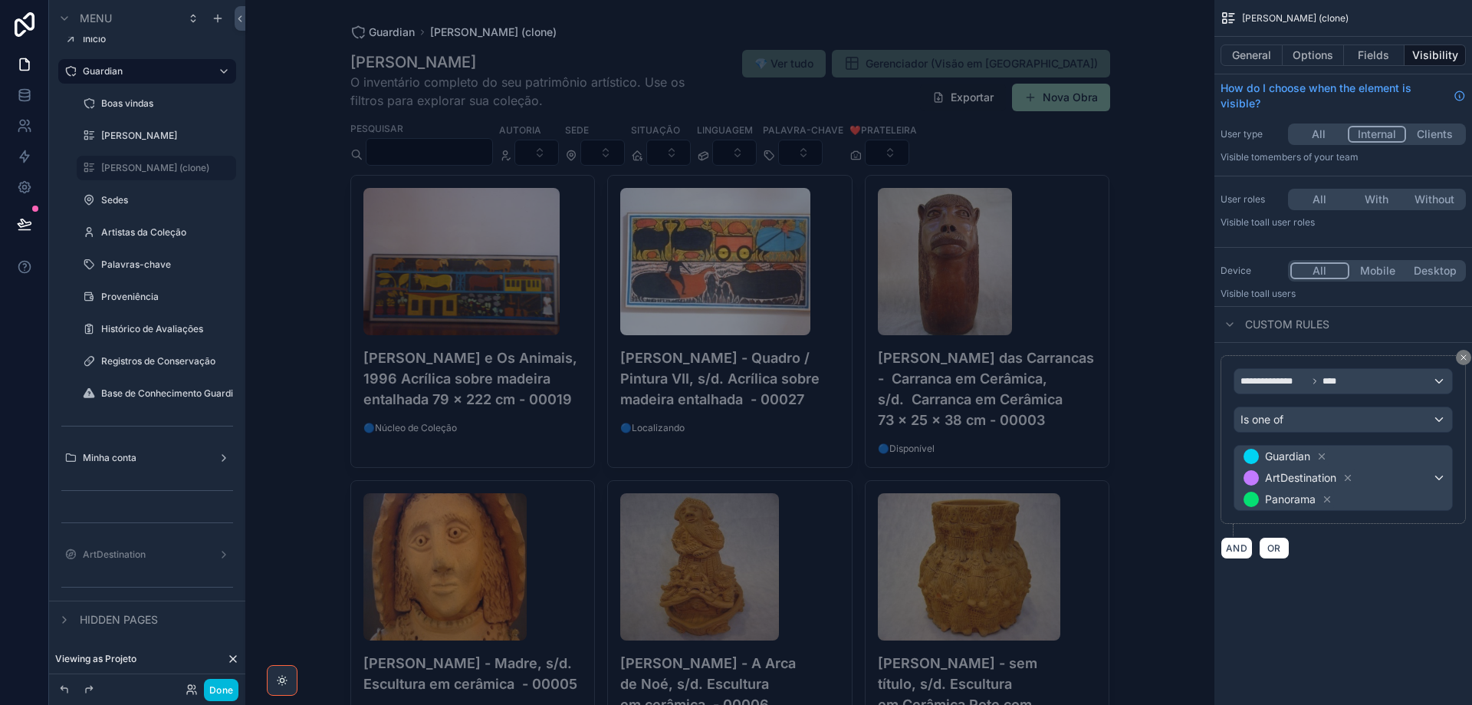
click at [479, 385] on h4 "[PERSON_NAME] e Os Animais, 1996 Acrílica sobre madeira entalhada 79 x 222 cm -…" at bounding box center [473, 378] width 219 height 62
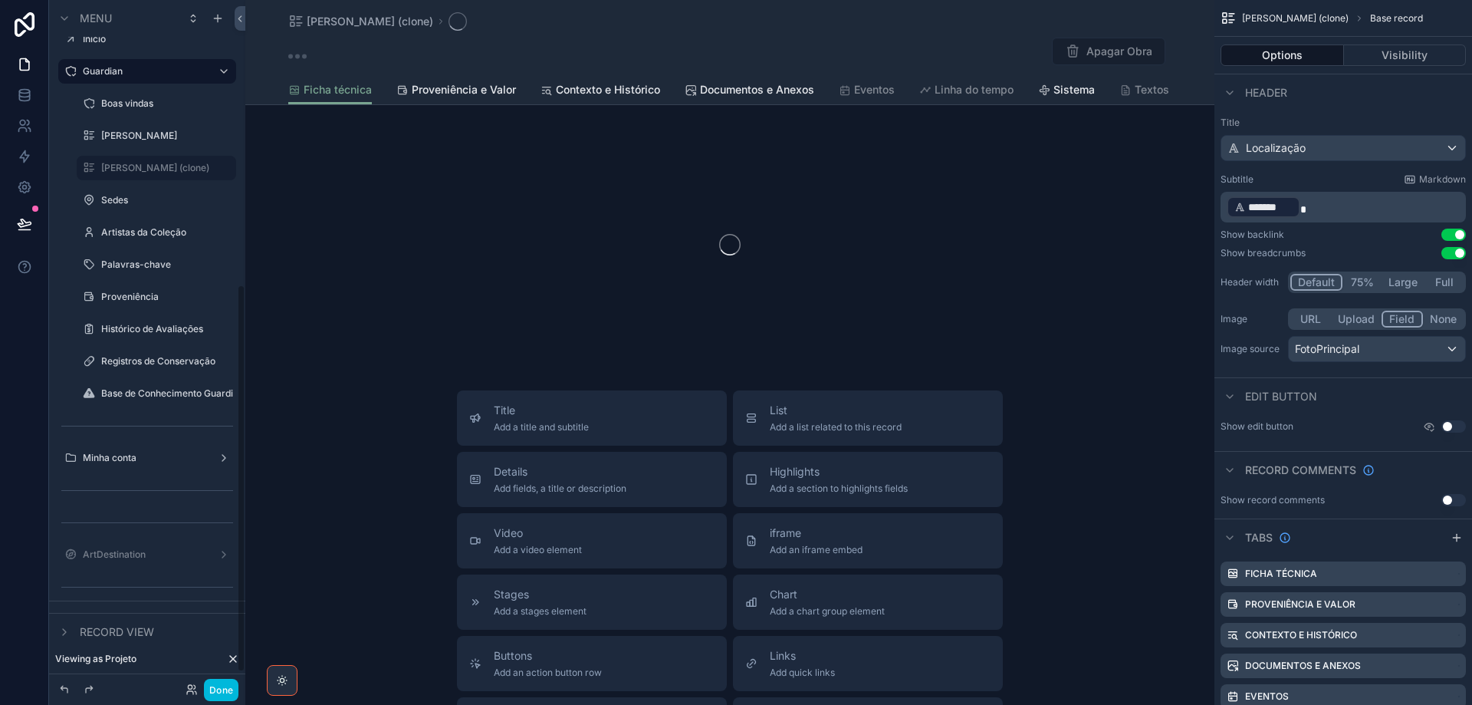
scroll to position [504, 0]
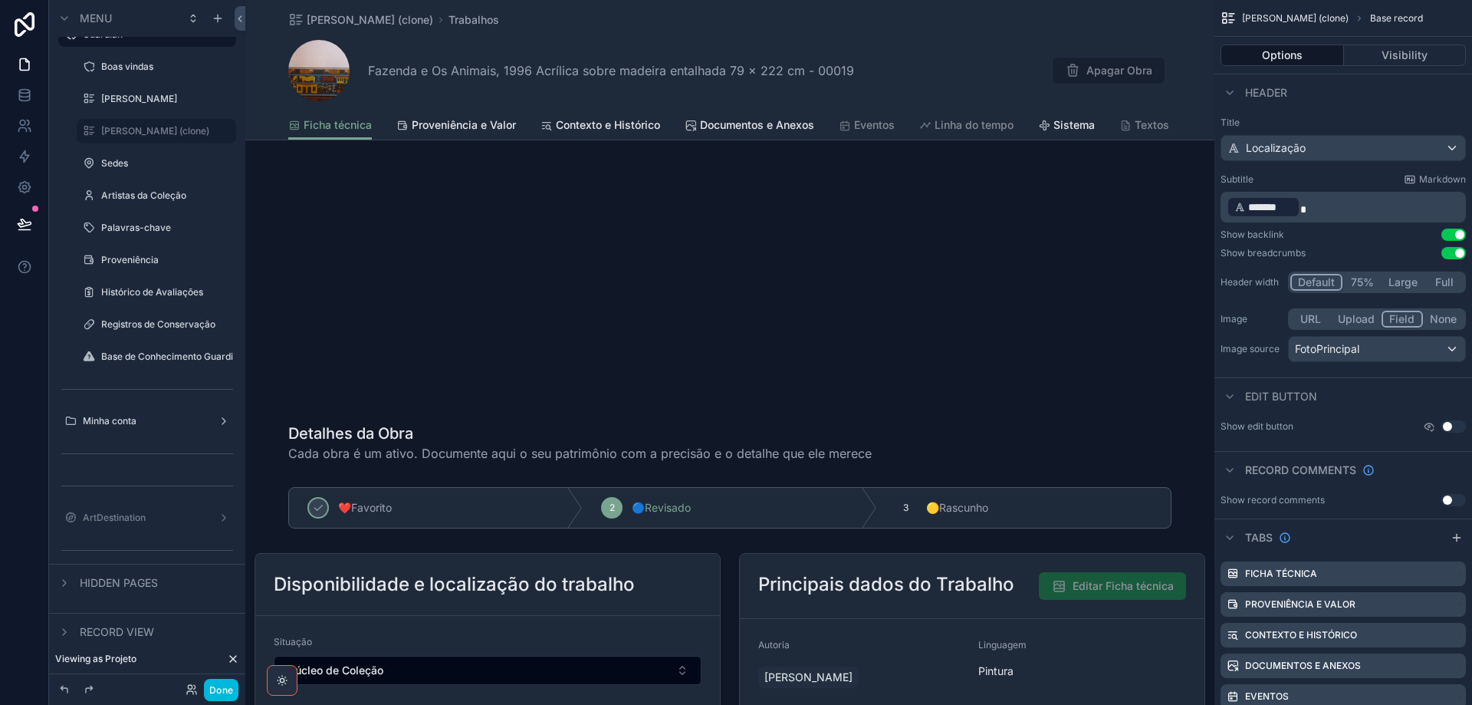
click at [1069, 336] on div "scrollable content" at bounding box center [729, 314] width 969 height 310
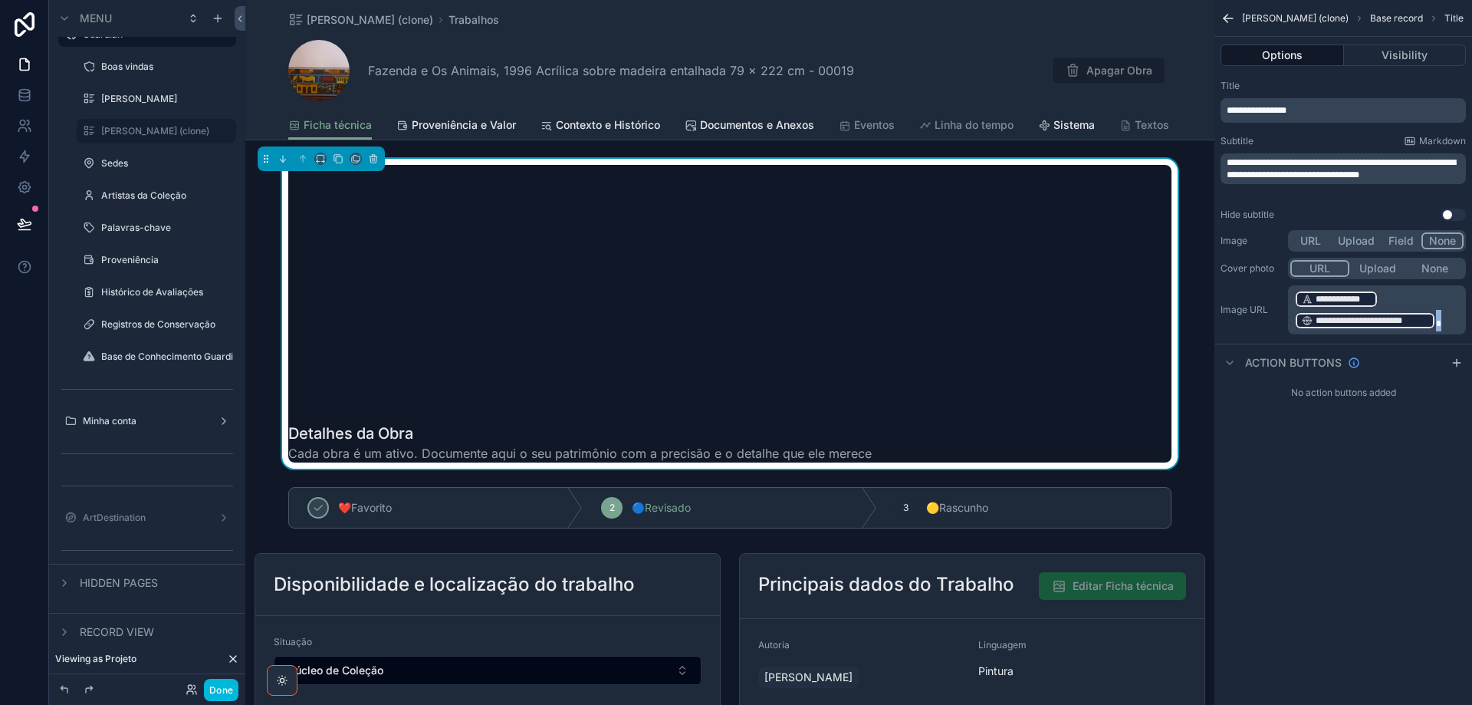
drag, startPoint x: 1454, startPoint y: 317, endPoint x: 1276, endPoint y: 284, distance: 181.1
click at [1276, 284] on div "**********" at bounding box center [1343, 296] width 245 height 77
click at [1459, 294] on p "**********" at bounding box center [1379, 297] width 169 height 12
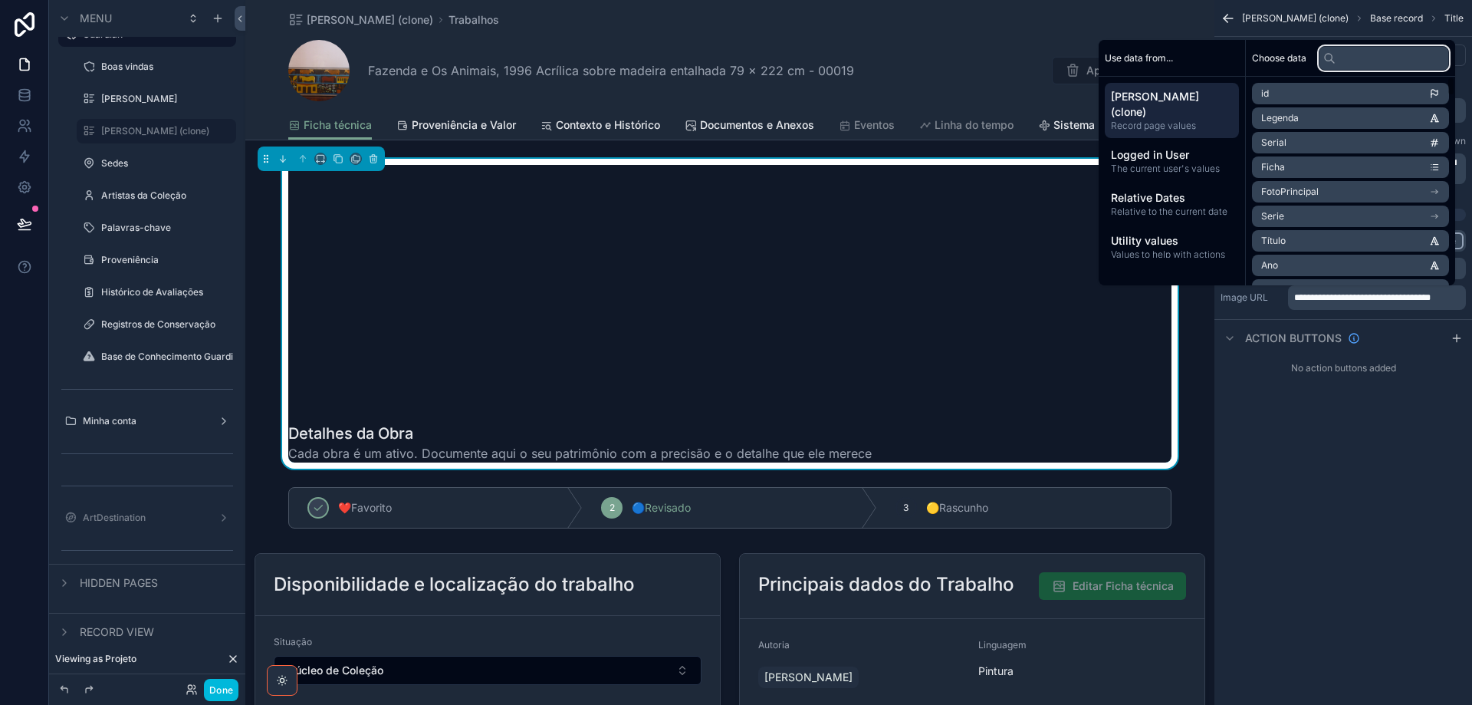
click at [1359, 58] on input "text" at bounding box center [1384, 58] width 130 height 25
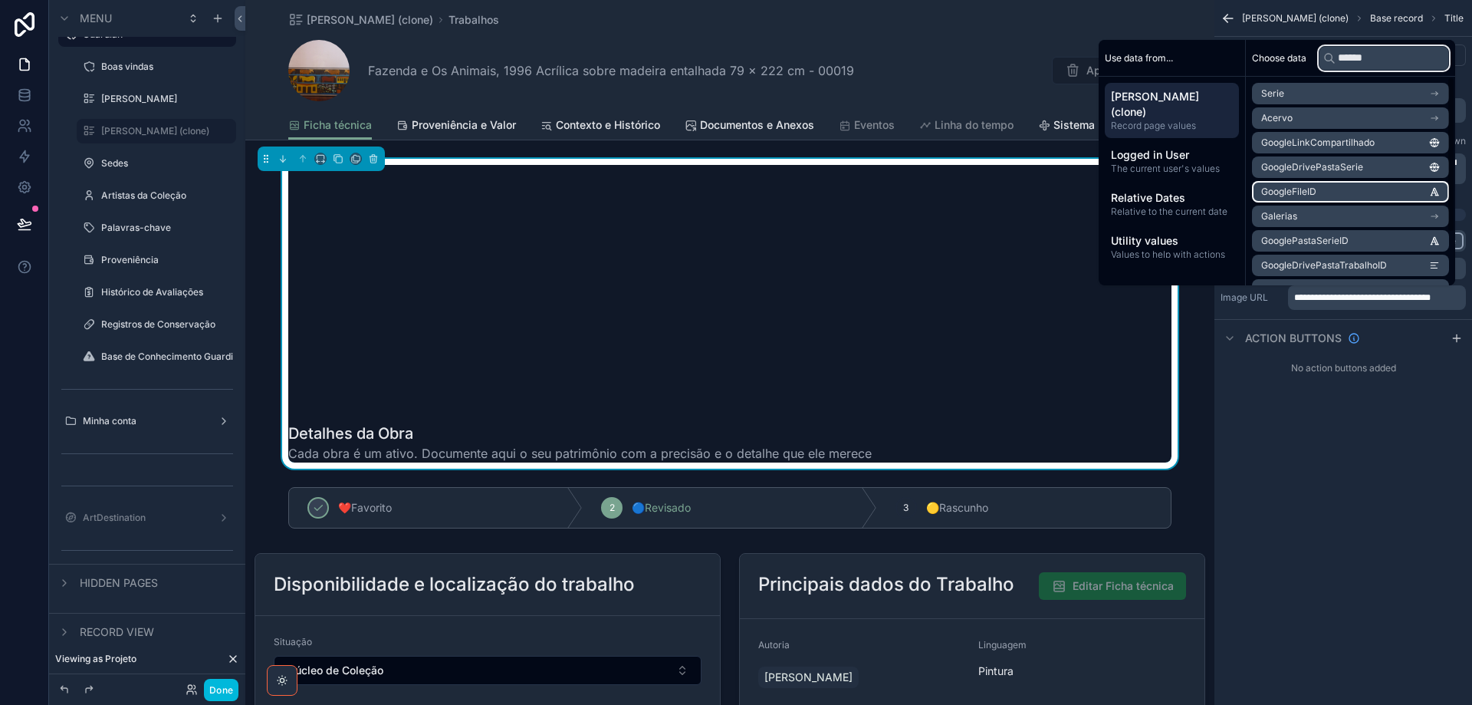
type input "******"
click at [1374, 190] on li "GoogleFileID" at bounding box center [1350, 191] width 197 height 21
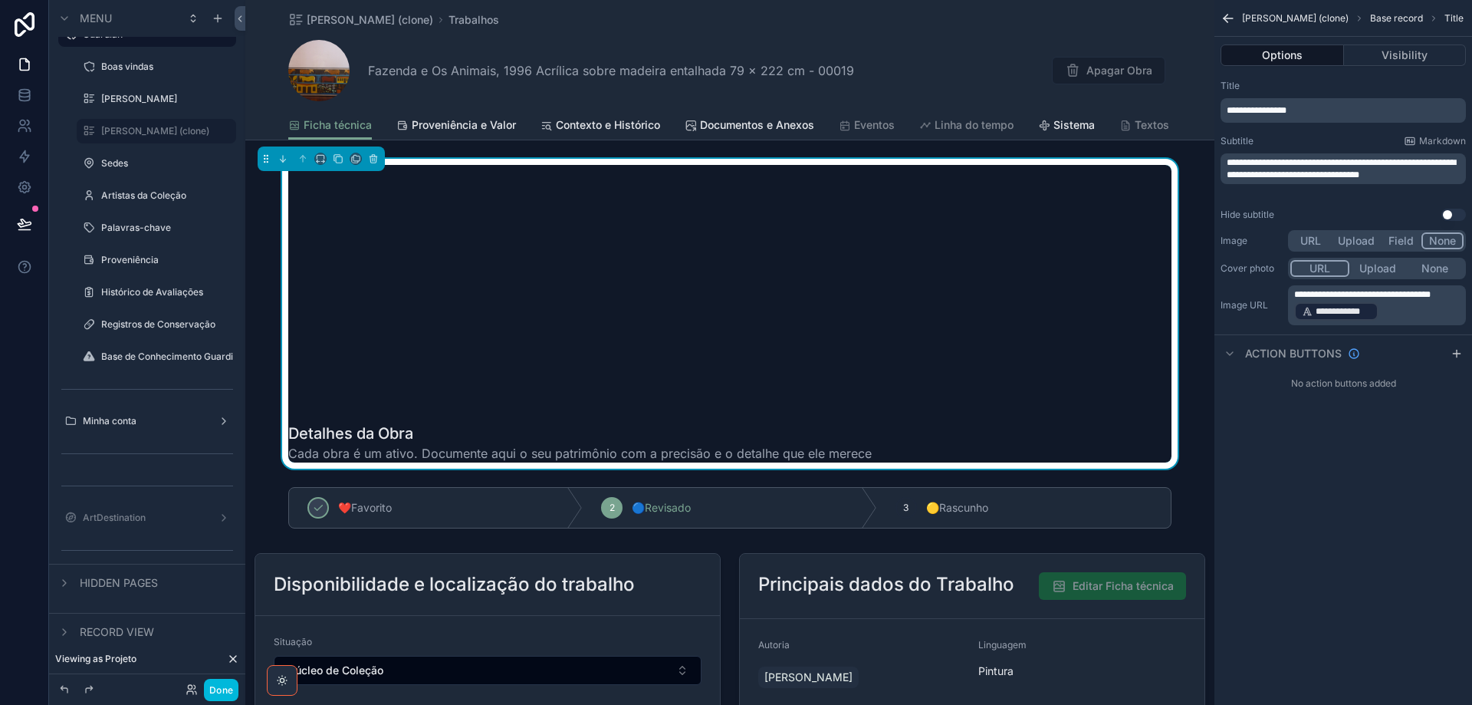
click at [1318, 495] on div "**********" at bounding box center [1344, 352] width 258 height 705
click at [908, 443] on div "Detalhes da Obra Cada obra é um ativo. Documente aqui o seu patrimônio com a pr…" at bounding box center [729, 443] width 883 height 40
drag, startPoint x: 1321, startPoint y: 107, endPoint x: 1212, endPoint y: 107, distance: 109.7
click at [1212, 107] on div "Jump to... Ctrl K ToDo Usuários Plataforma Stripe Wiki-CentralDeAjuda Início In…" at bounding box center [858, 352] width 1227 height 705
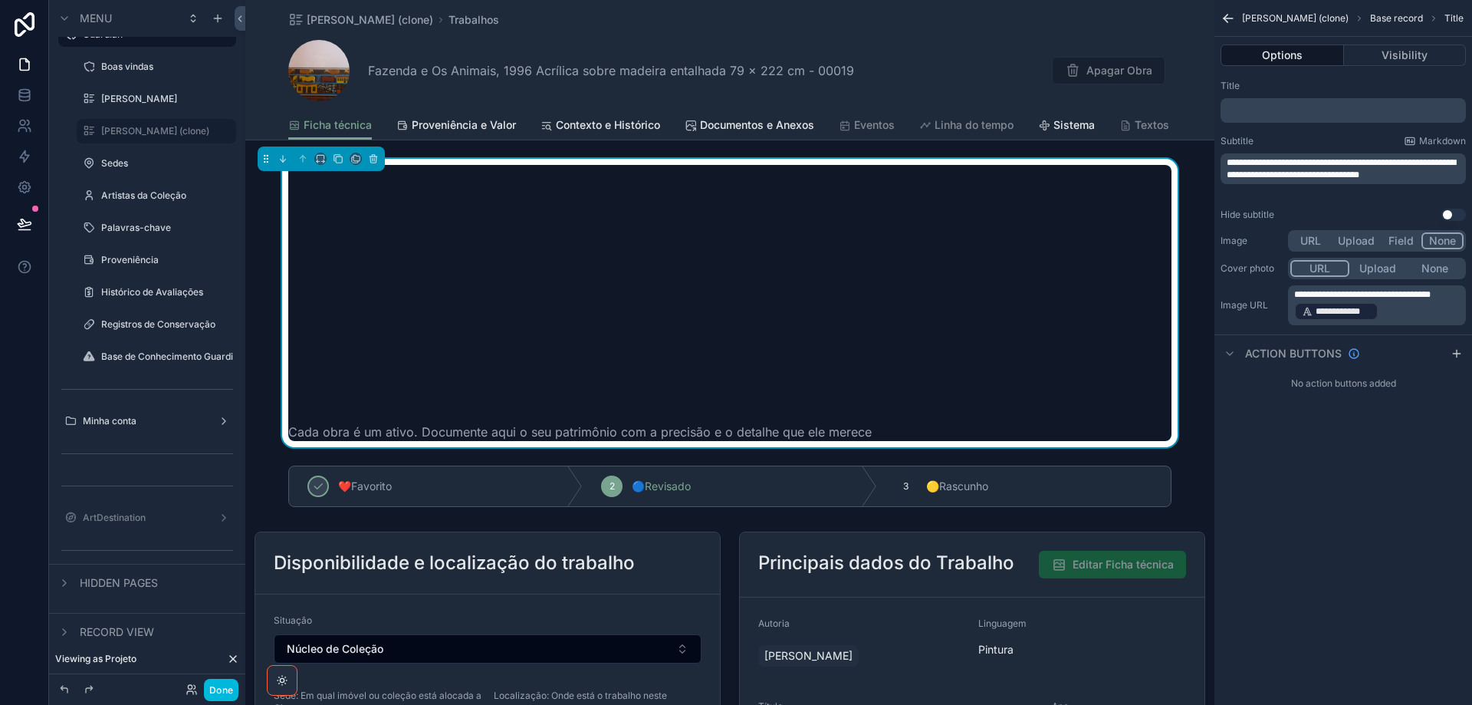
click at [1229, 156] on div "**********" at bounding box center [1343, 168] width 245 height 31
drag, startPoint x: 1229, startPoint y: 161, endPoint x: 1288, endPoint y: 186, distance: 65.0
click at [1288, 181] on p "**********" at bounding box center [1345, 168] width 236 height 25
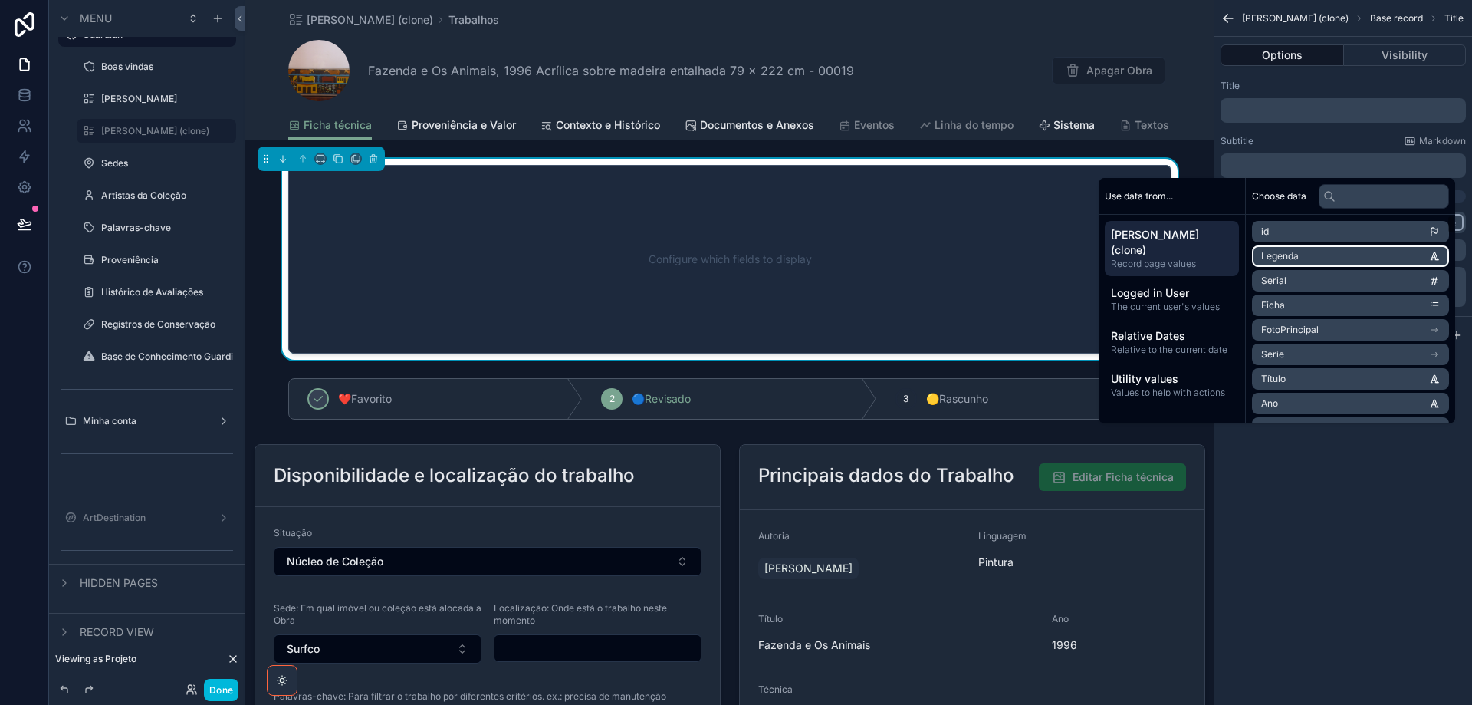
click at [1324, 258] on li "Legenda" at bounding box center [1350, 255] width 197 height 21
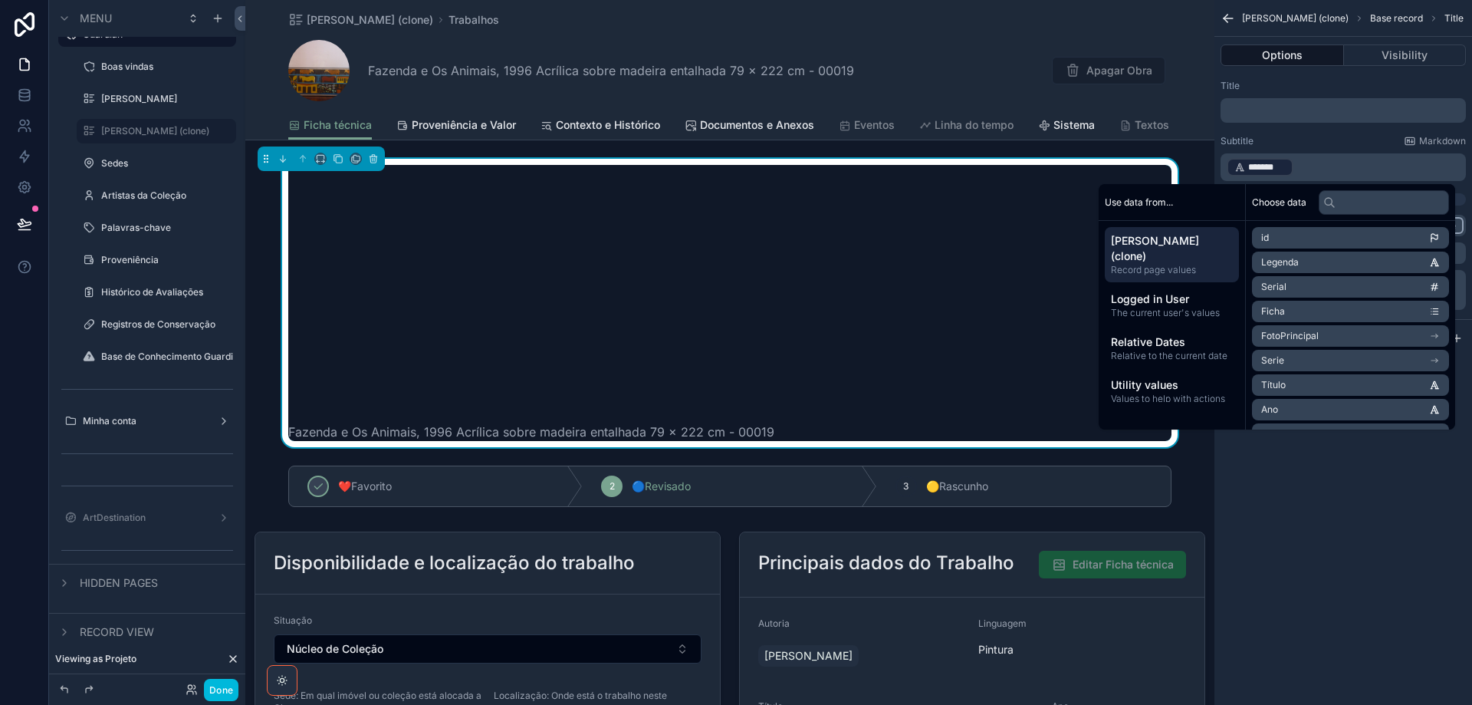
click at [989, 187] on div "scrollable content" at bounding box center [729, 287] width 883 height 245
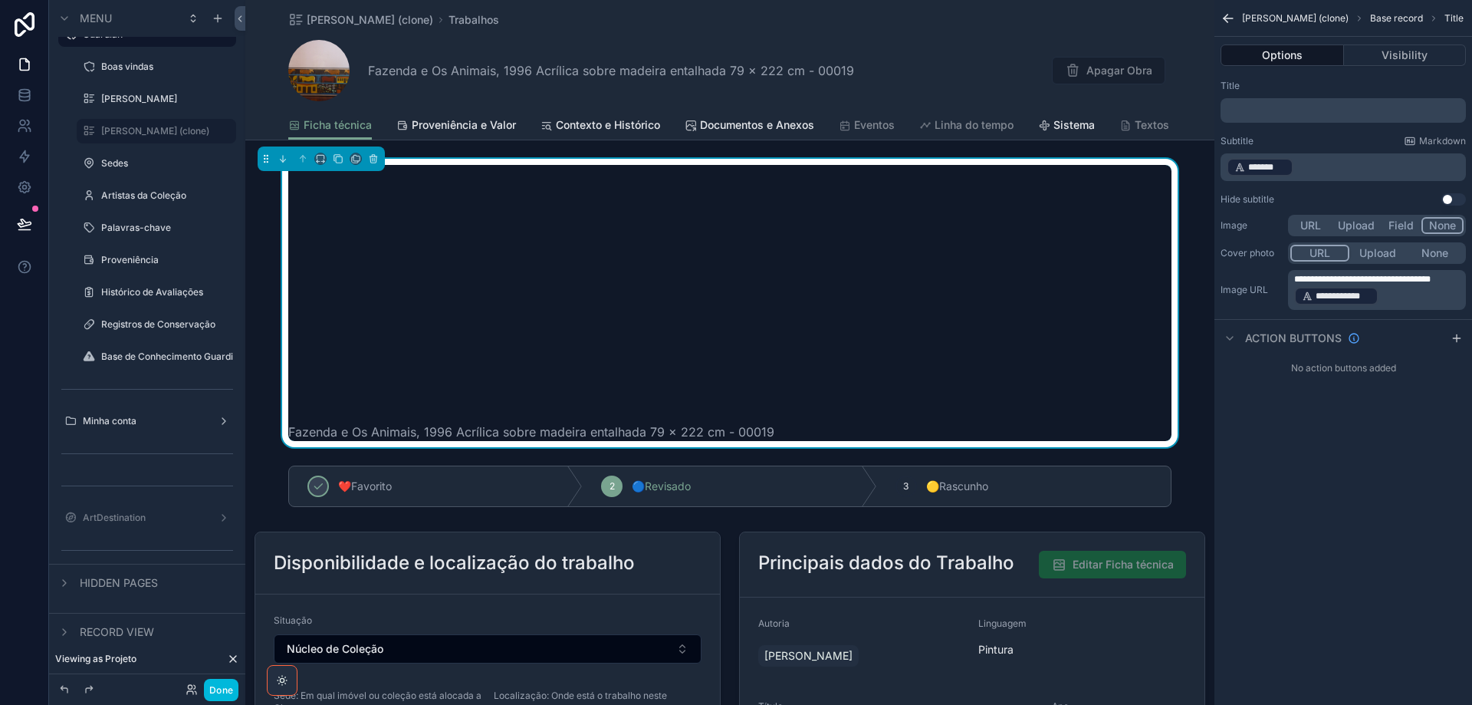
click at [1155, 166] on div "scrollable content" at bounding box center [729, 287] width 883 height 245
click at [337, 157] on icon "scrollable content" at bounding box center [338, 158] width 11 height 11
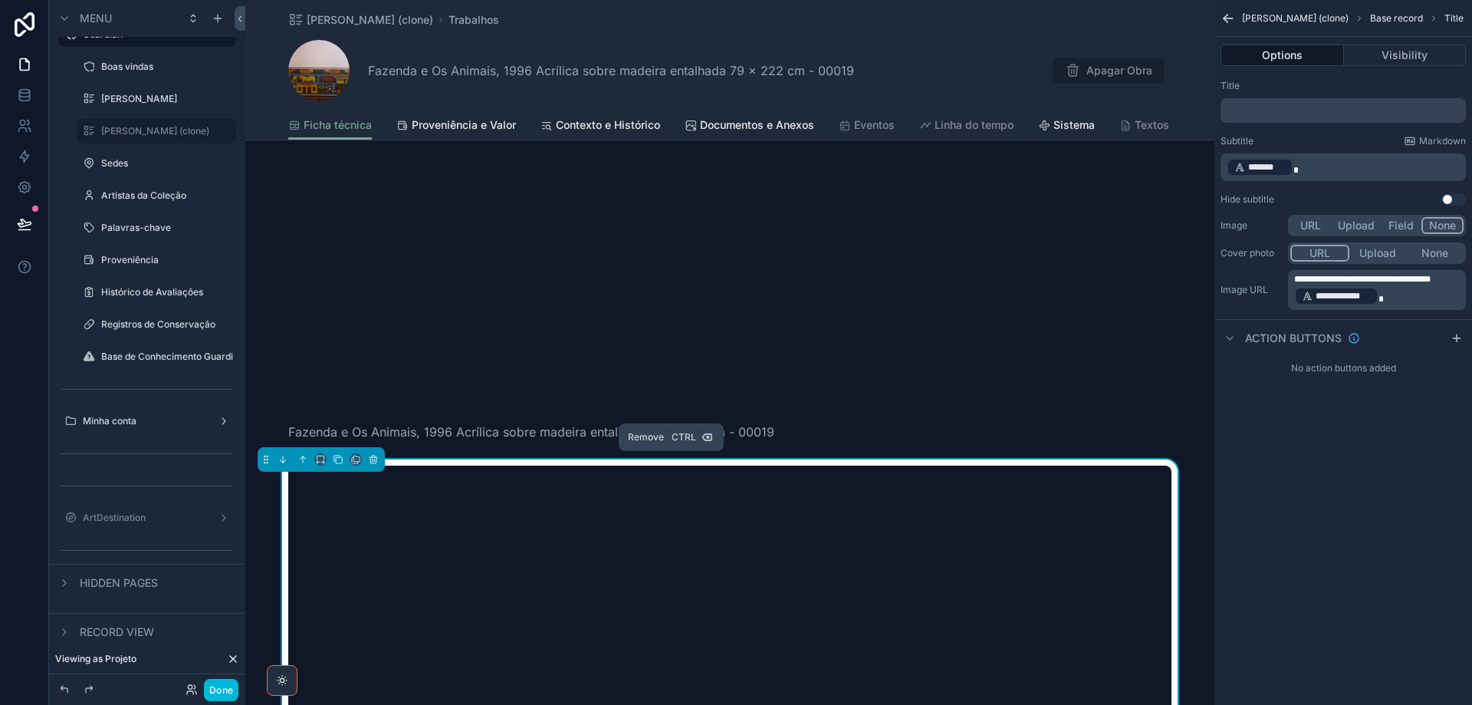
click at [376, 462] on icon "scrollable content" at bounding box center [373, 459] width 11 height 11
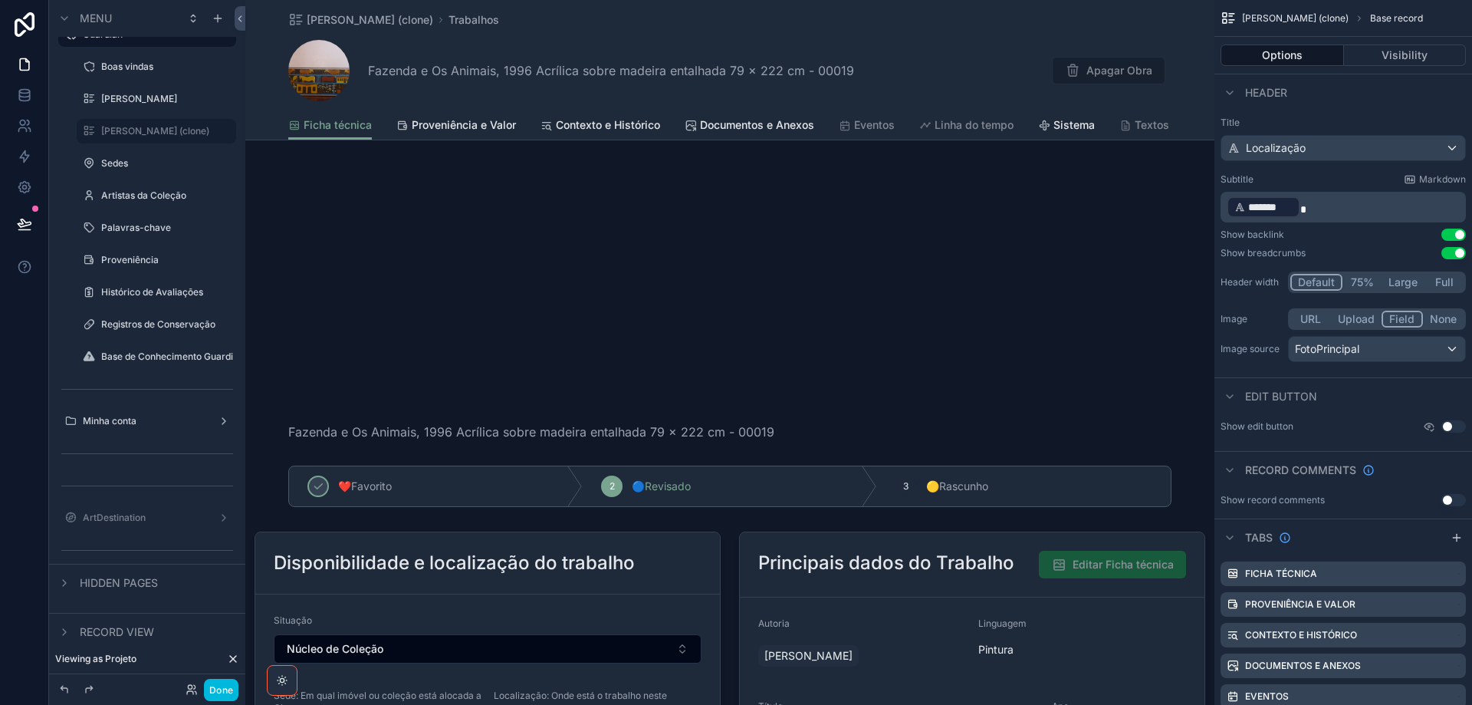
click at [364, 205] on div "scrollable content" at bounding box center [729, 303] width 969 height 288
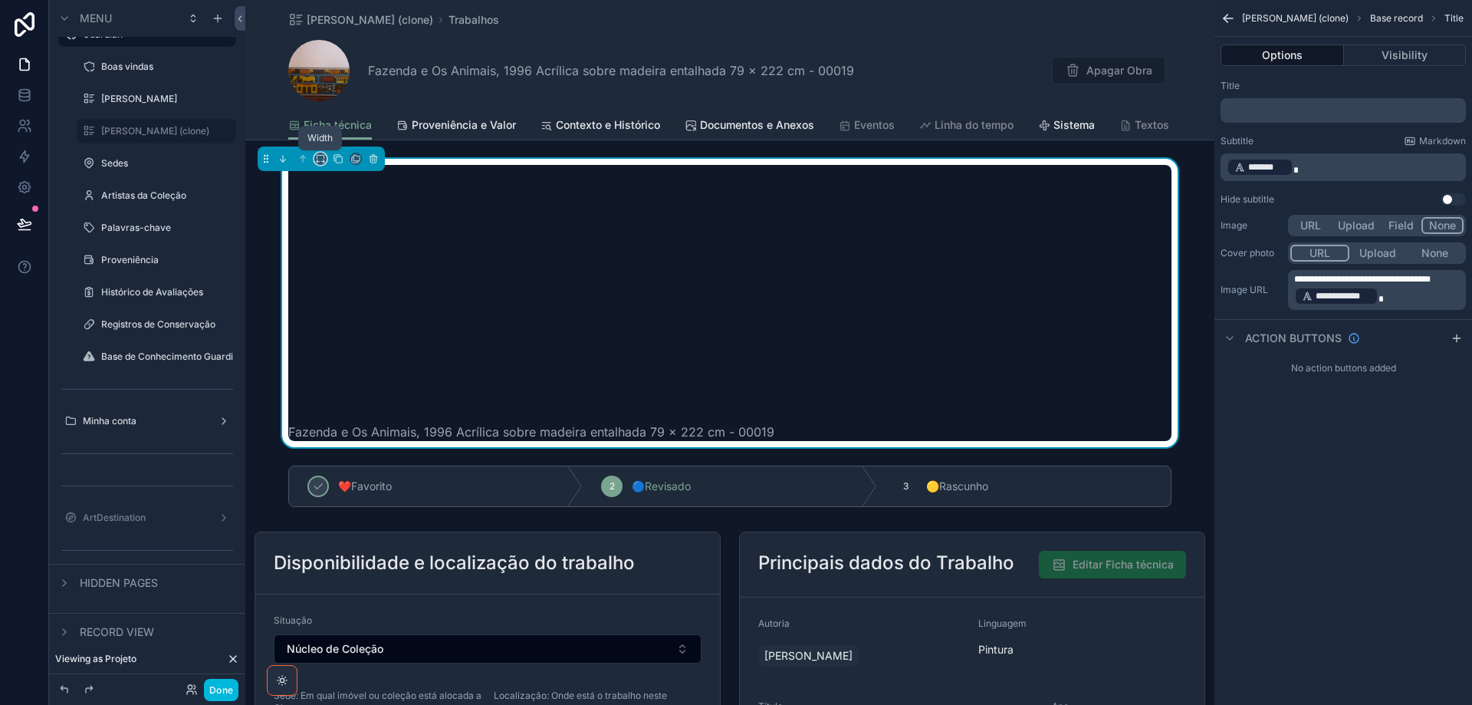
click at [319, 160] on icon "scrollable content" at bounding box center [320, 158] width 11 height 11
click at [349, 272] on span "50%" at bounding box center [339, 274] width 24 height 18
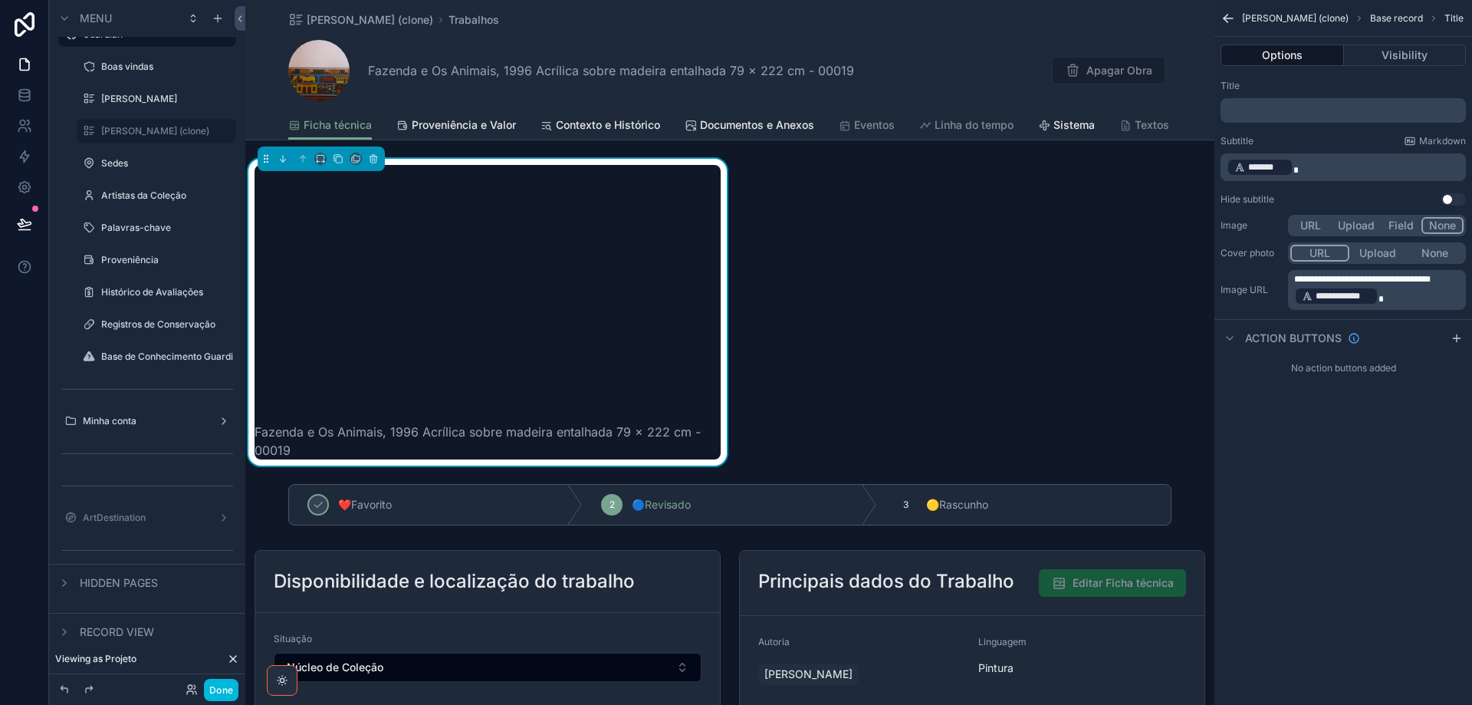
click at [58, 637] on icon "scrollable content" at bounding box center [64, 632] width 12 height 12
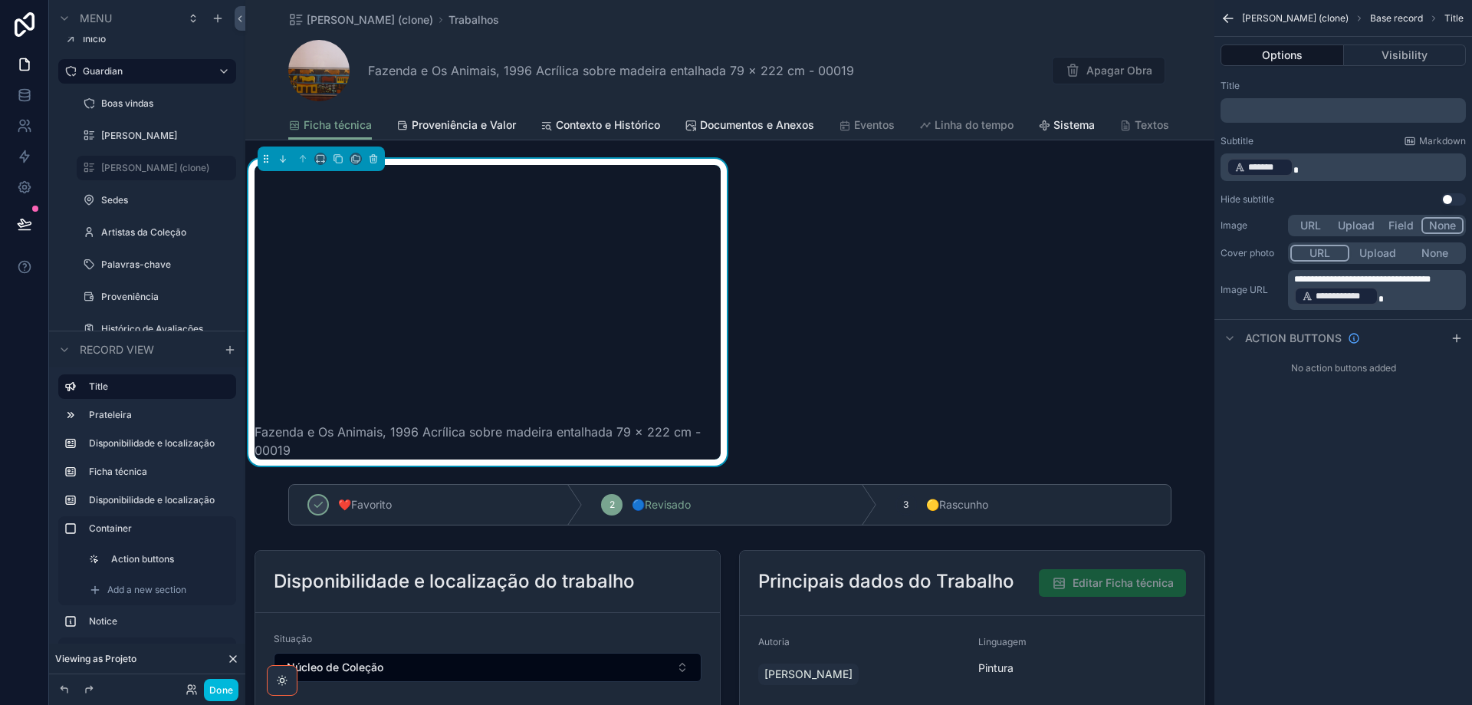
click at [144, 400] on icon "scrollable content" at bounding box center [147, 400] width 14 height 14
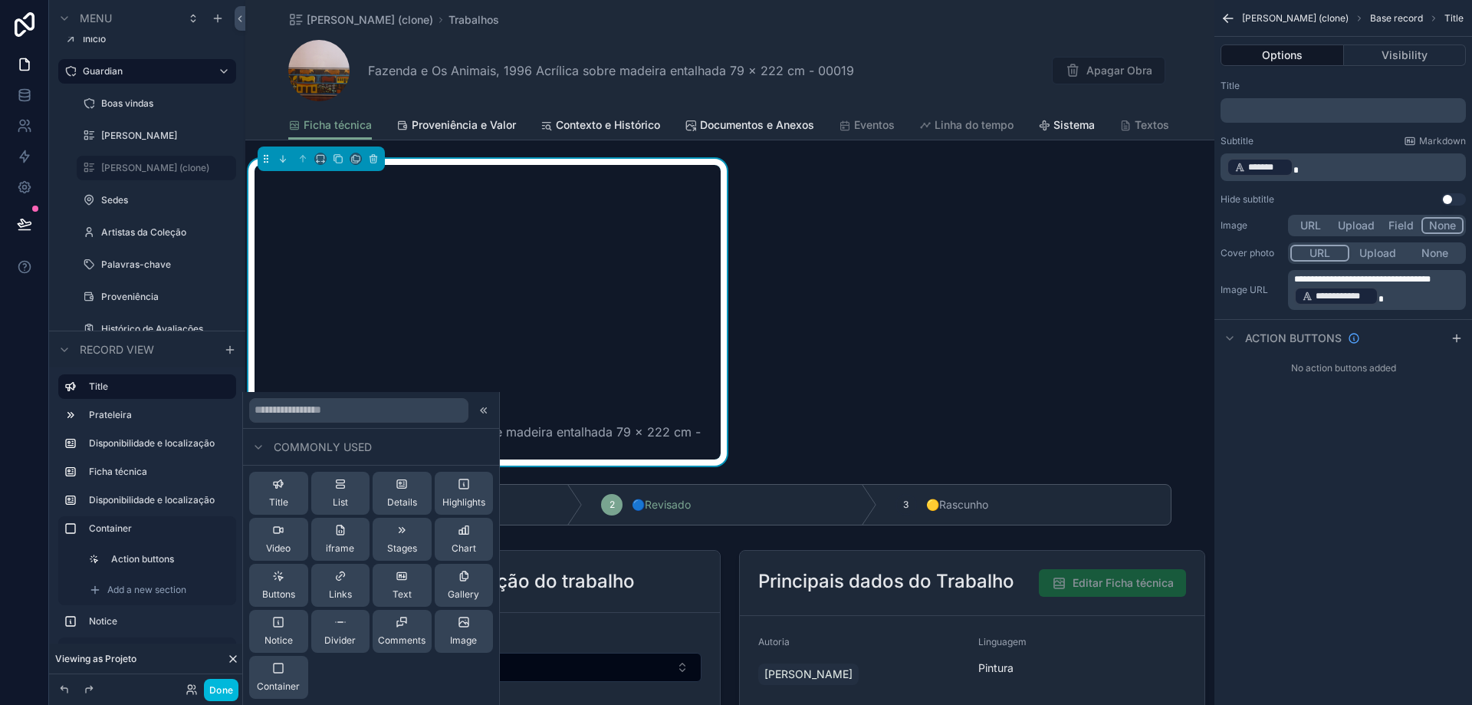
click at [262, 686] on span "Container" at bounding box center [278, 686] width 43 height 12
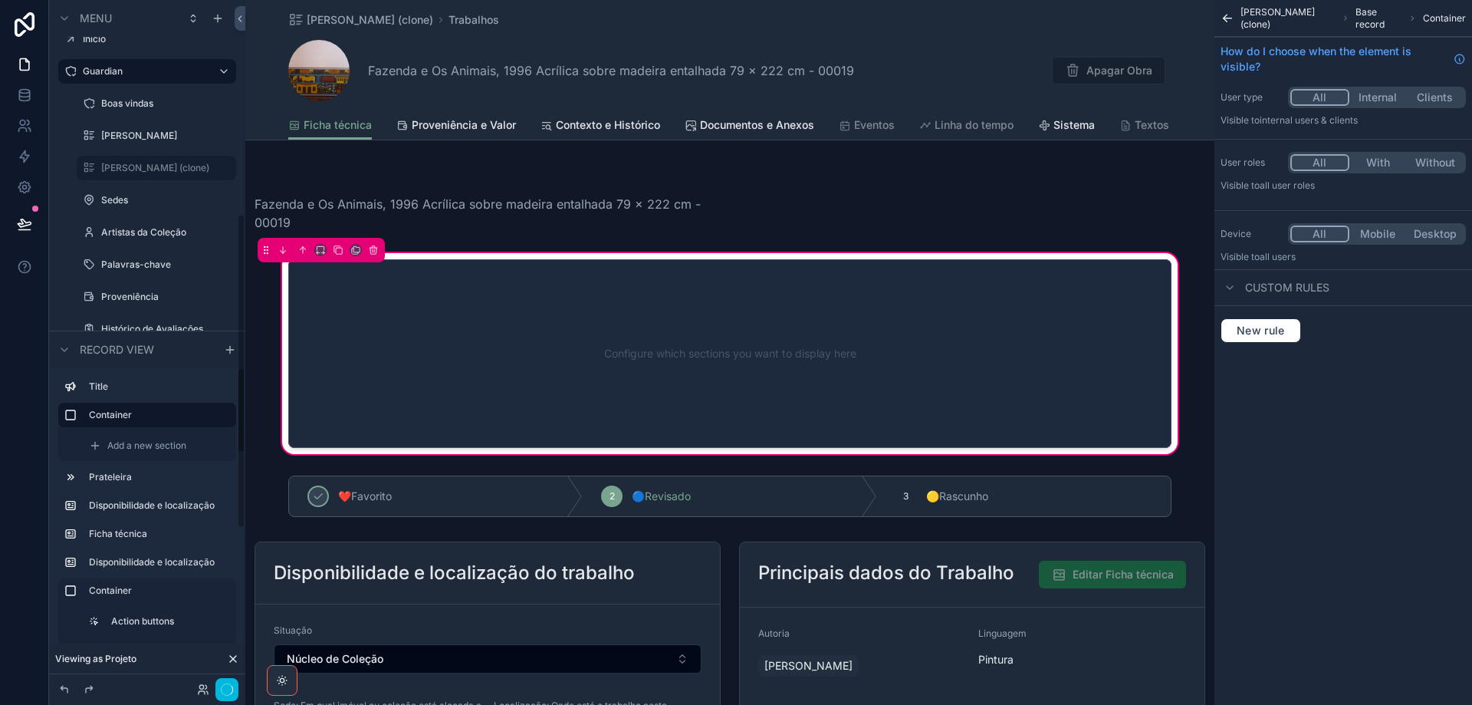
scroll to position [229, 0]
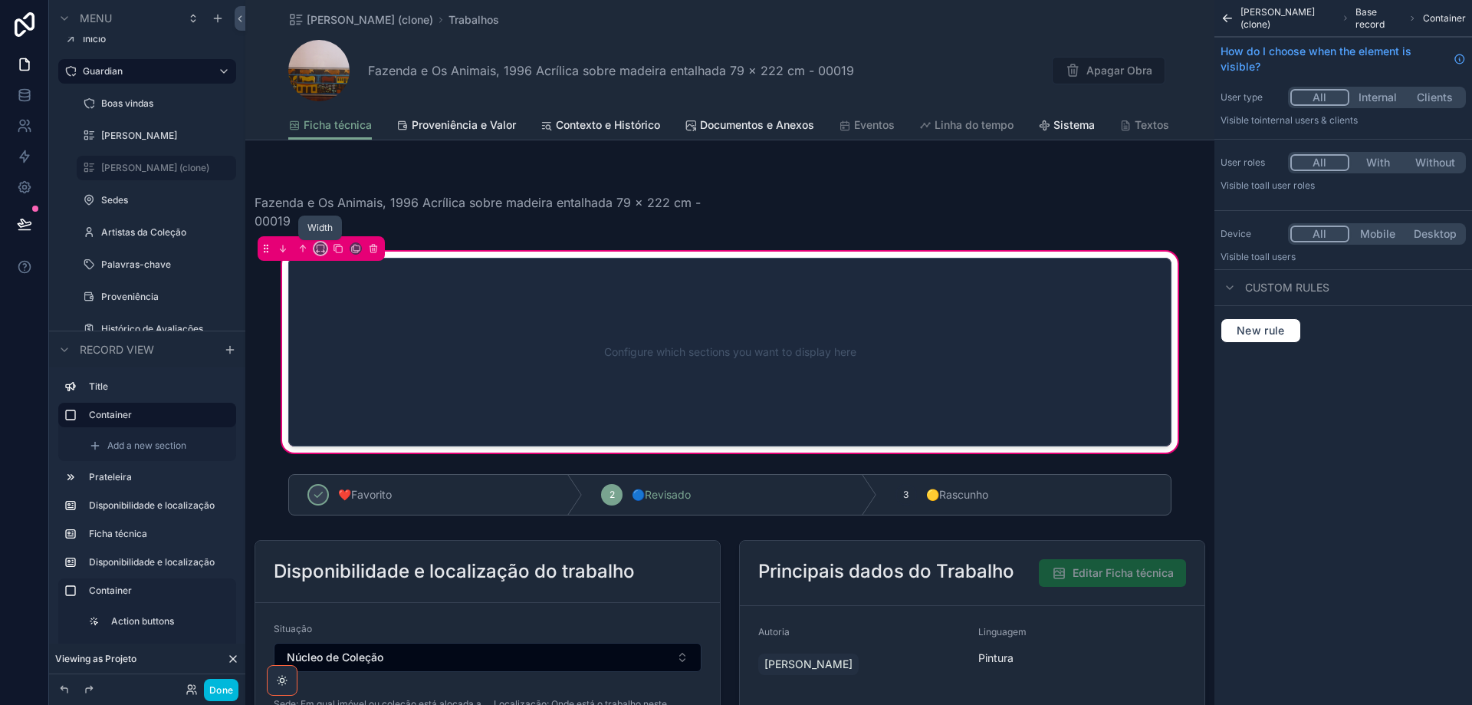
click at [323, 248] on icon "scrollable content" at bounding box center [320, 248] width 11 height 11
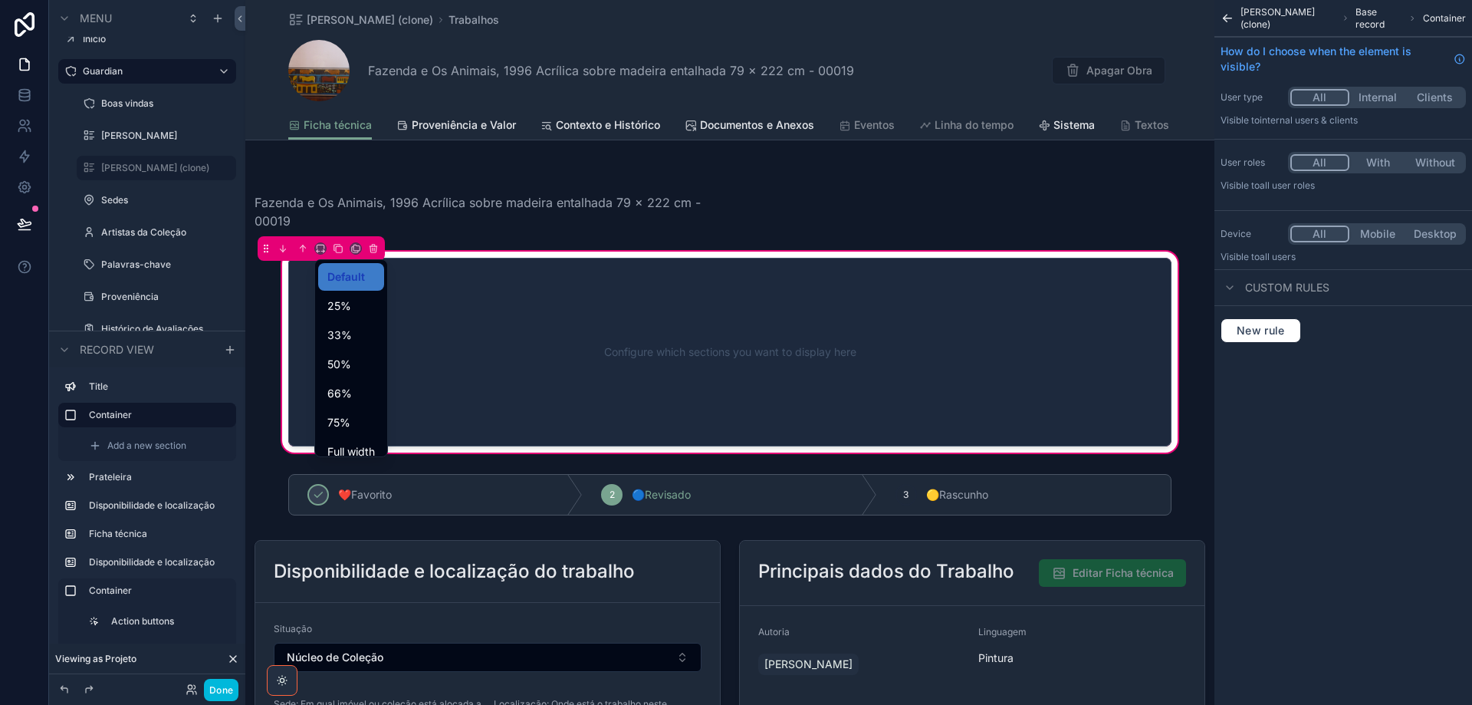
click at [352, 370] on div "50%" at bounding box center [351, 364] width 48 height 18
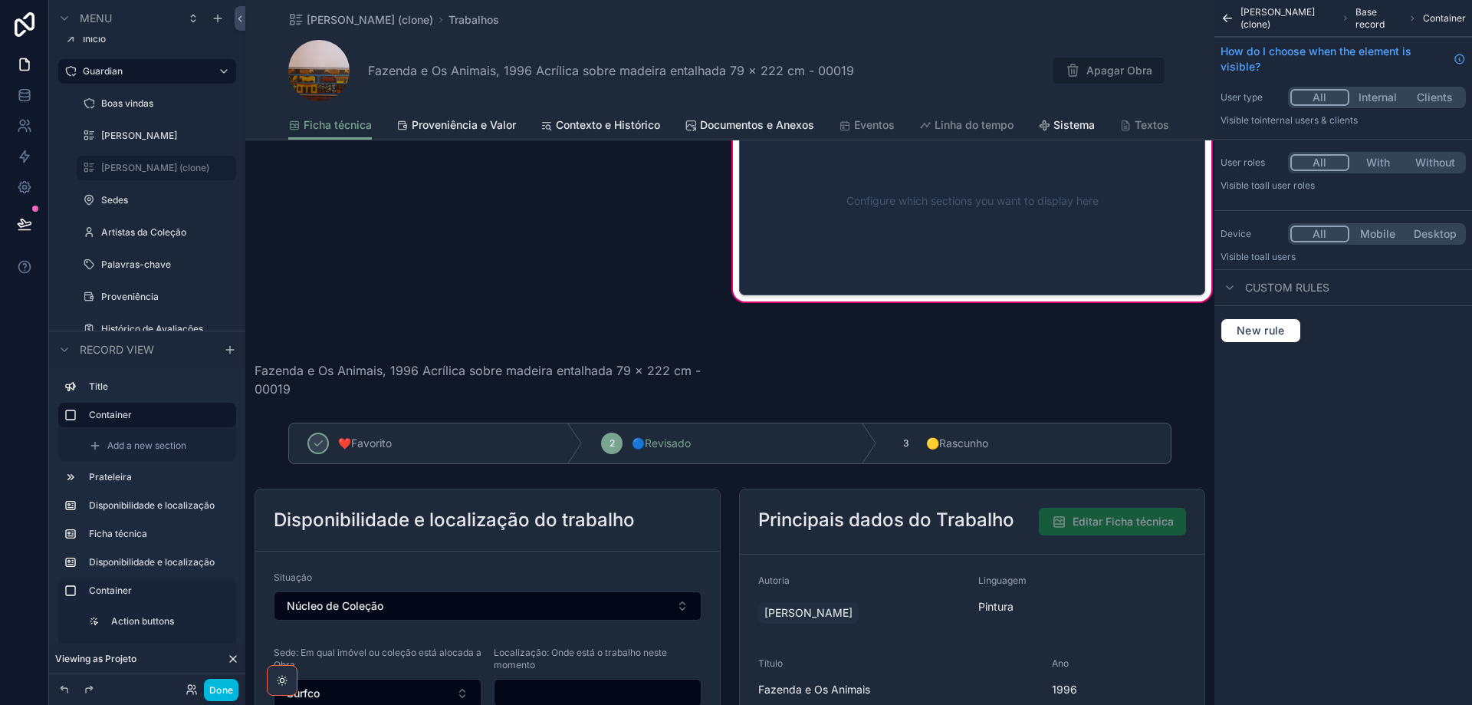
scroll to position [0, 0]
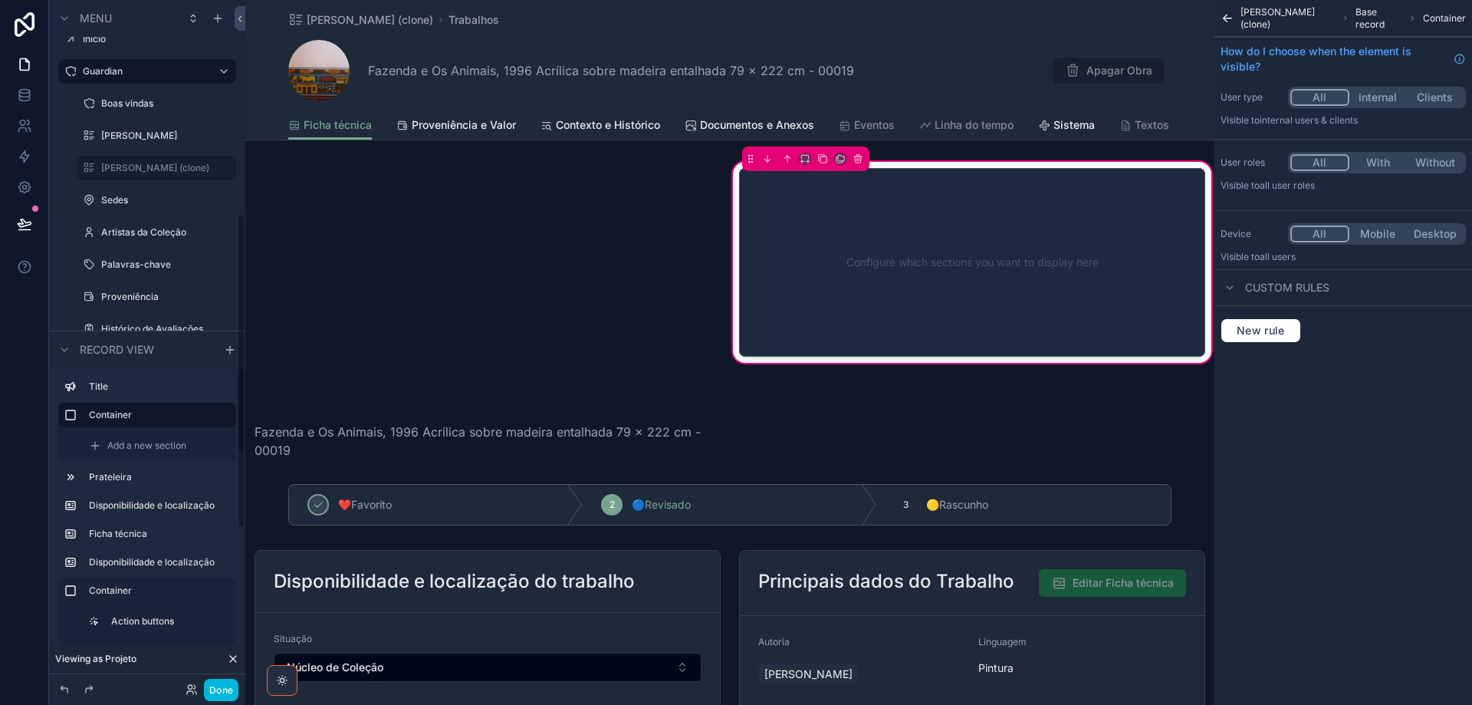
click at [110, 449] on span "Add a new section" at bounding box center [146, 445] width 79 height 12
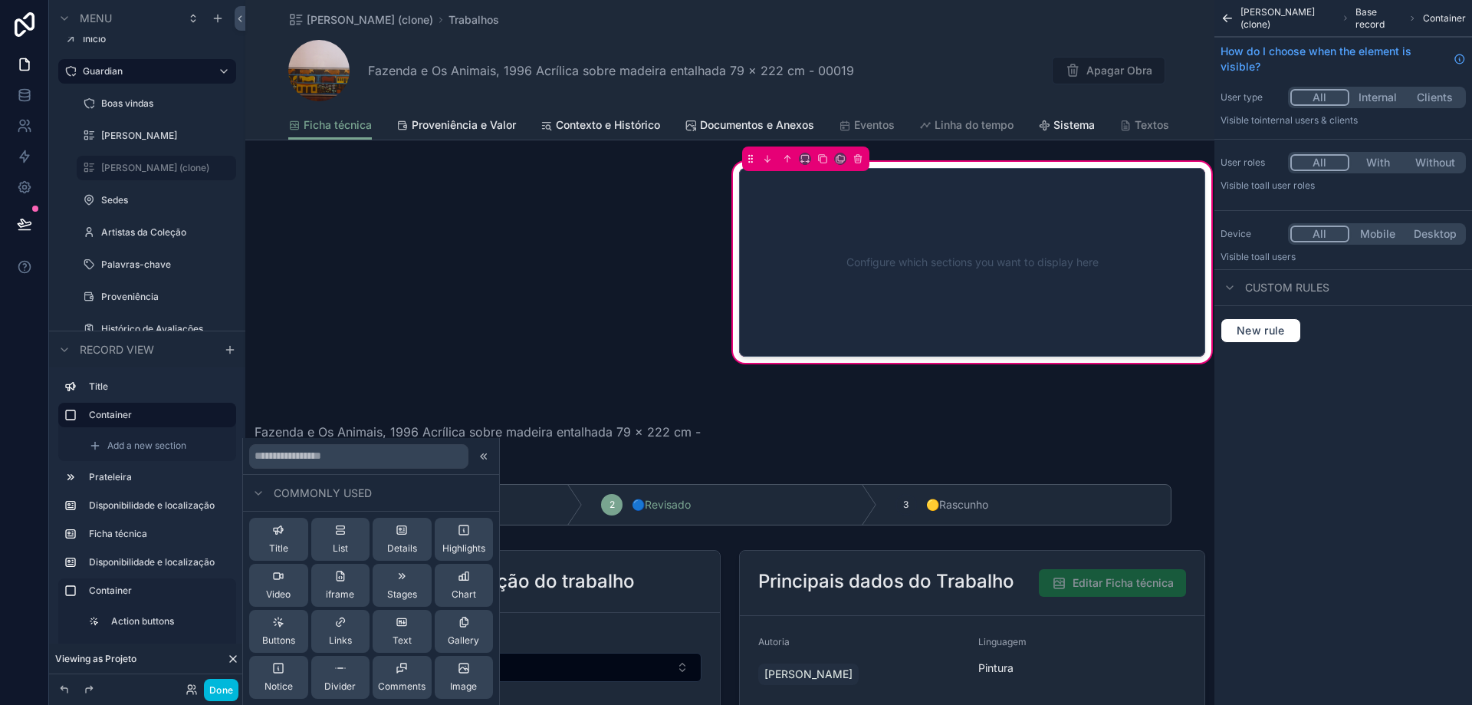
click at [277, 629] on div "Buttons" at bounding box center [278, 631] width 33 height 31
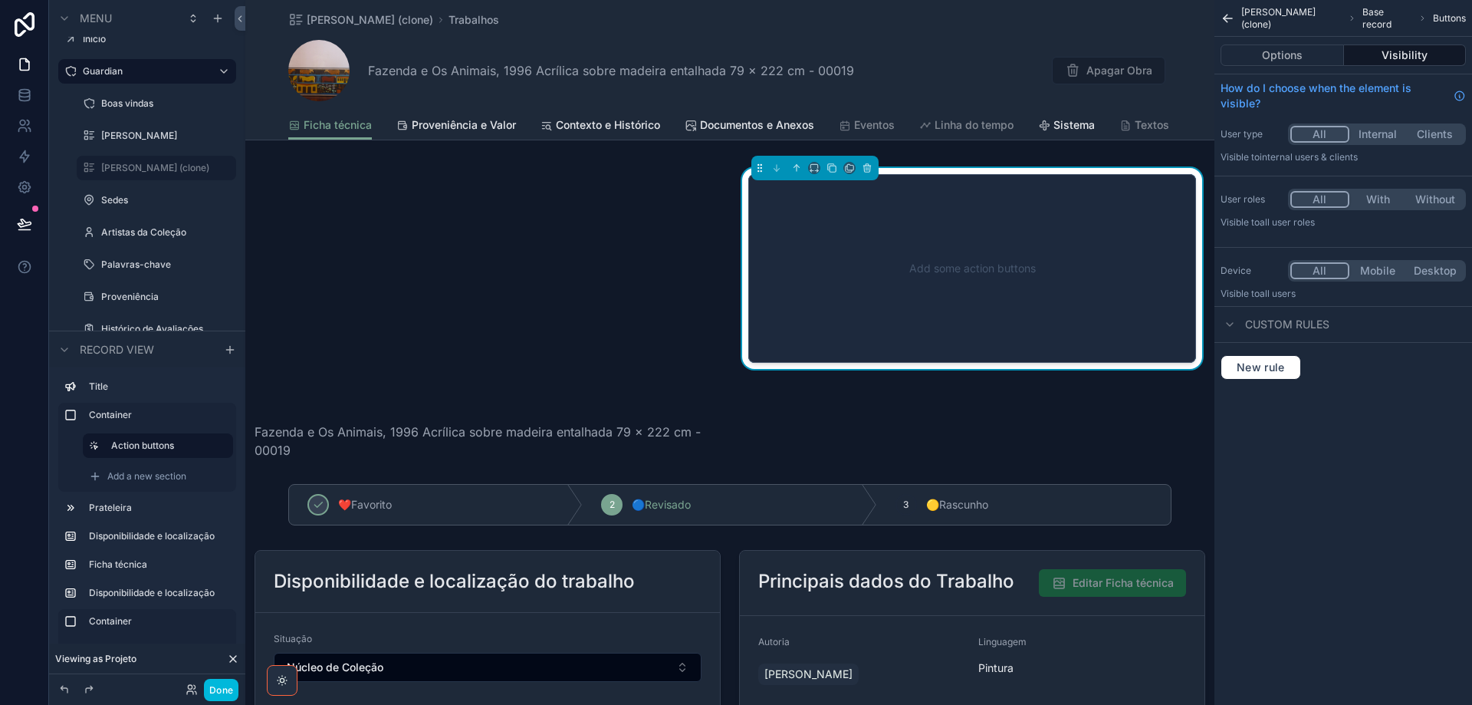
click at [774, 478] on div "scrollable content" at bounding box center [729, 505] width 969 height 54
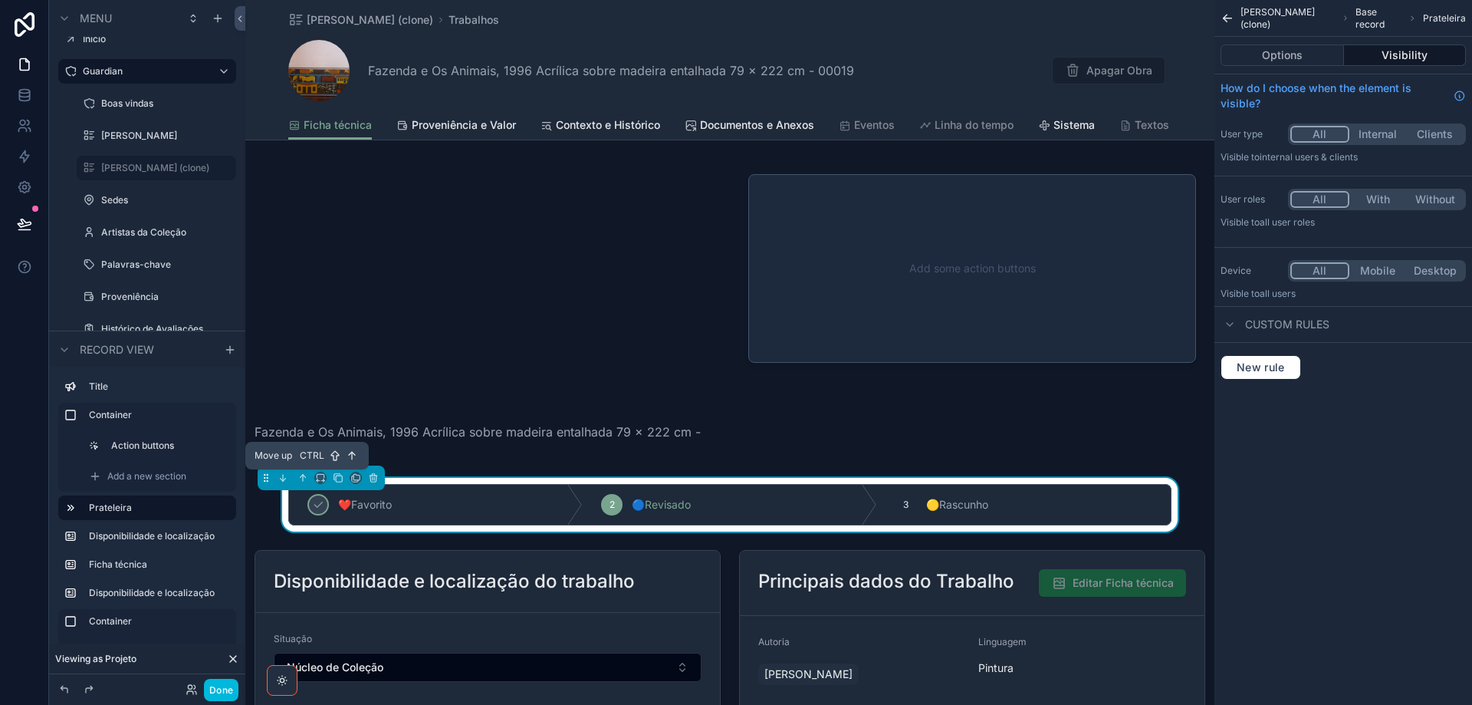
click at [304, 477] on icon "scrollable content" at bounding box center [303, 477] width 11 height 11
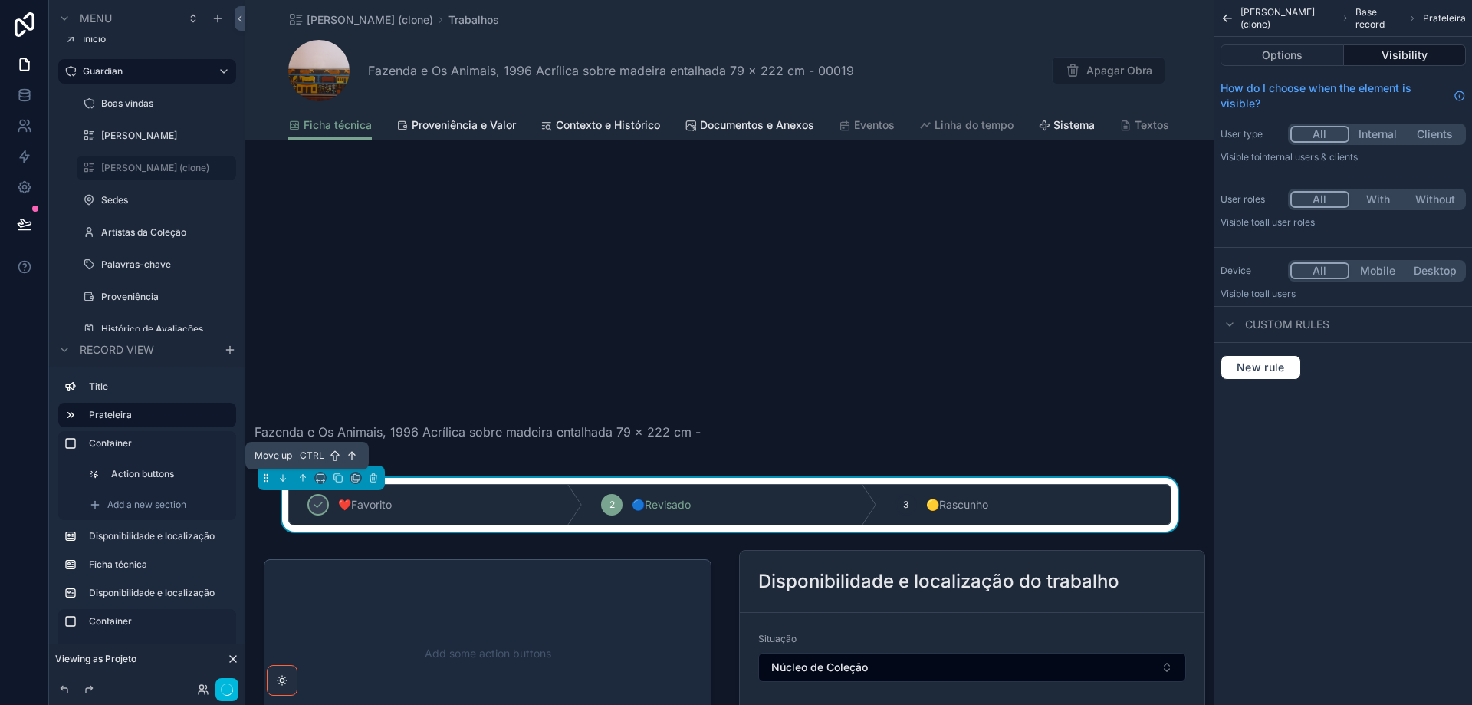
click at [304, 477] on icon "scrollable content" at bounding box center [303, 477] width 11 height 11
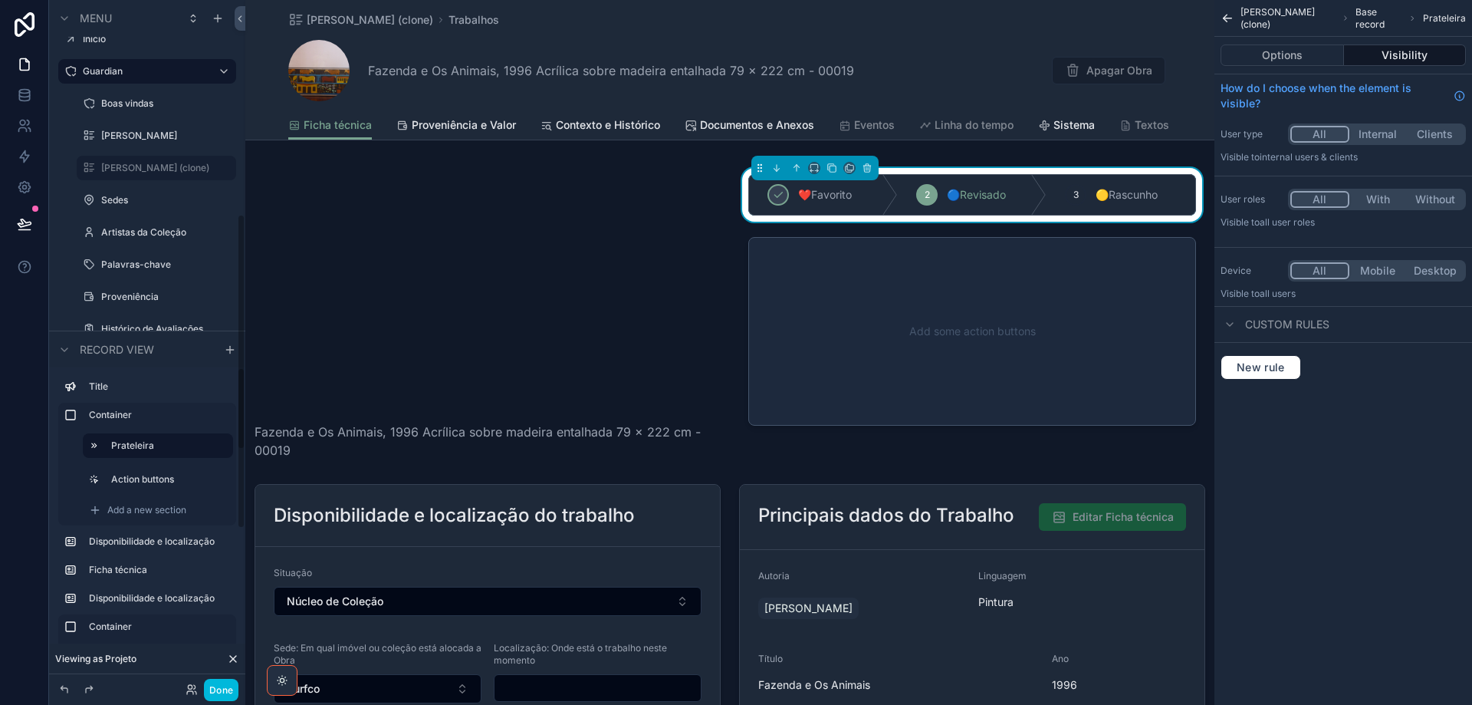
click at [148, 479] on label "Action buttons" at bounding box center [166, 479] width 110 height 12
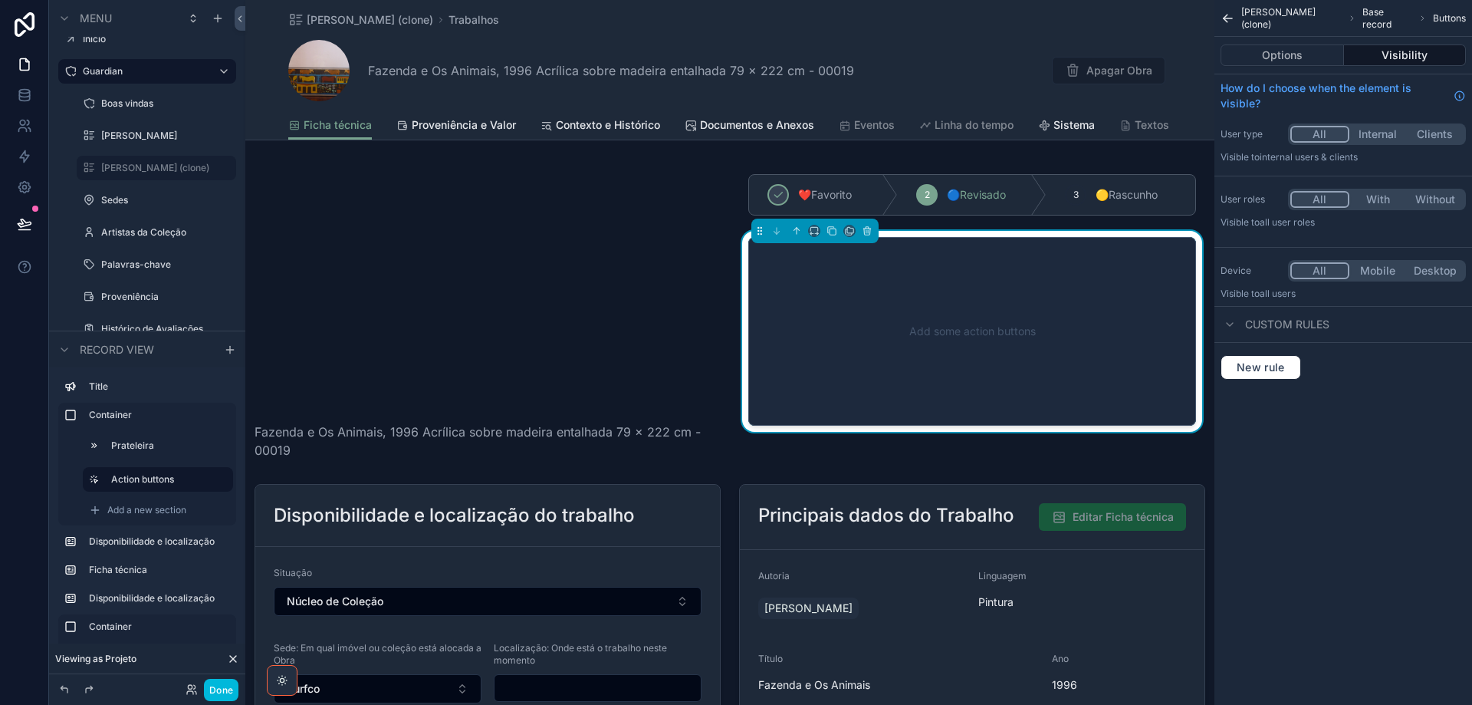
click at [1276, 54] on button "Options" at bounding box center [1282, 54] width 123 height 21
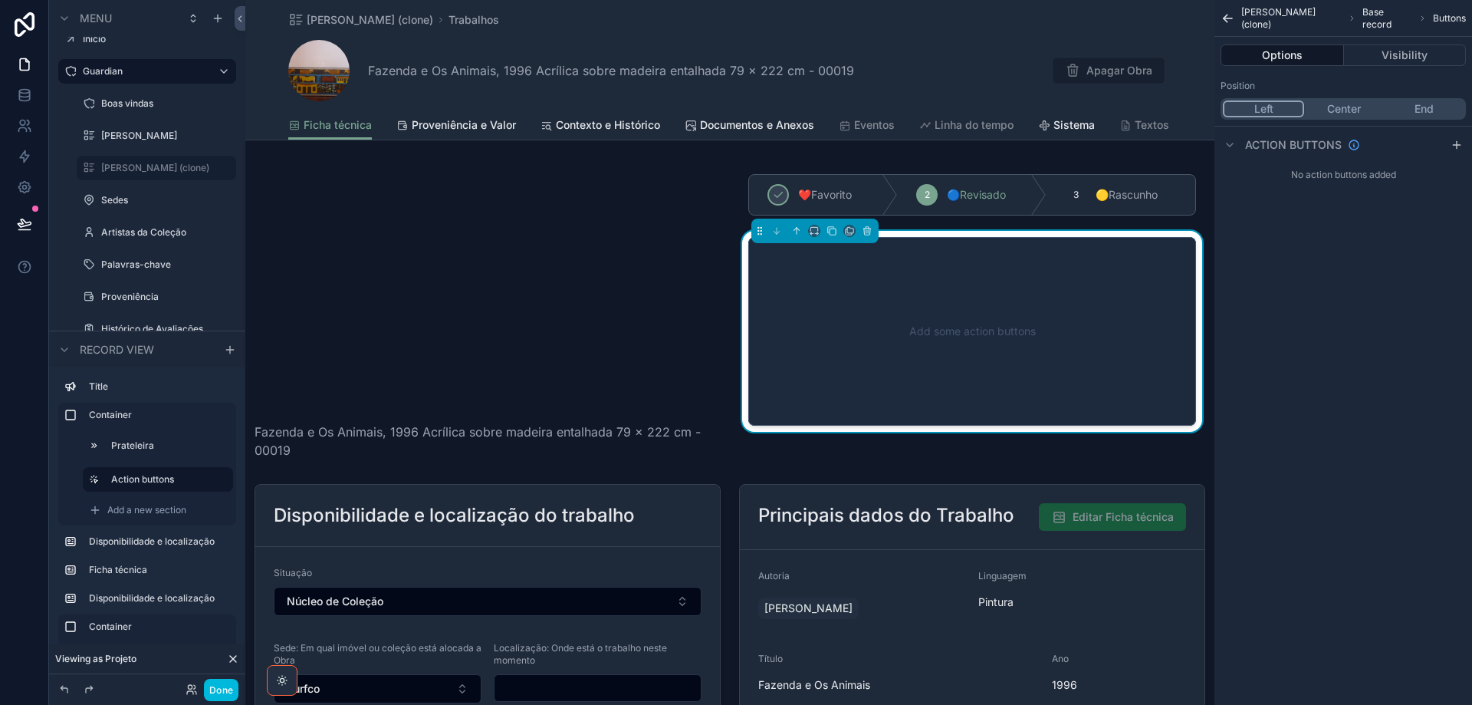
click at [1462, 144] on icon "scrollable content" at bounding box center [1457, 145] width 12 height 12
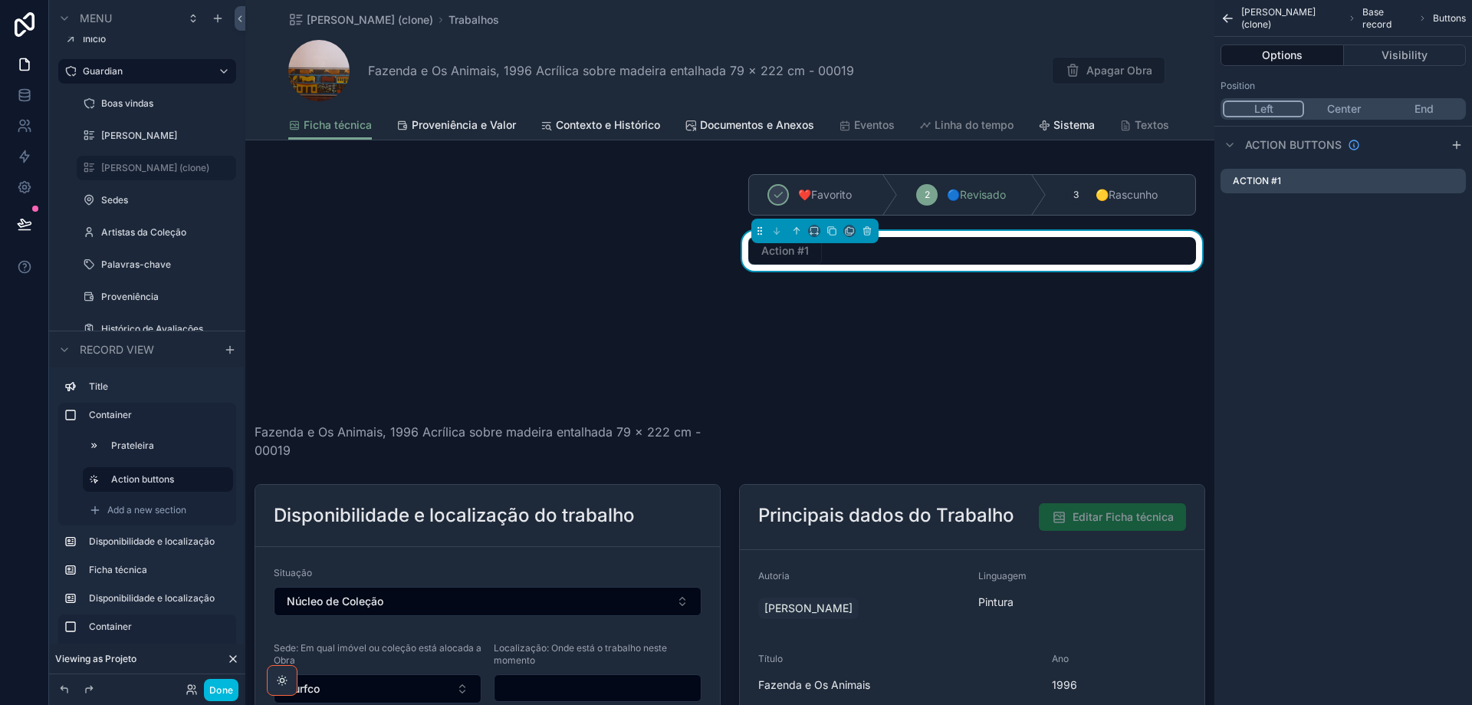
click at [0, 0] on icon "scrollable content" at bounding box center [0, 0] width 0 height 0
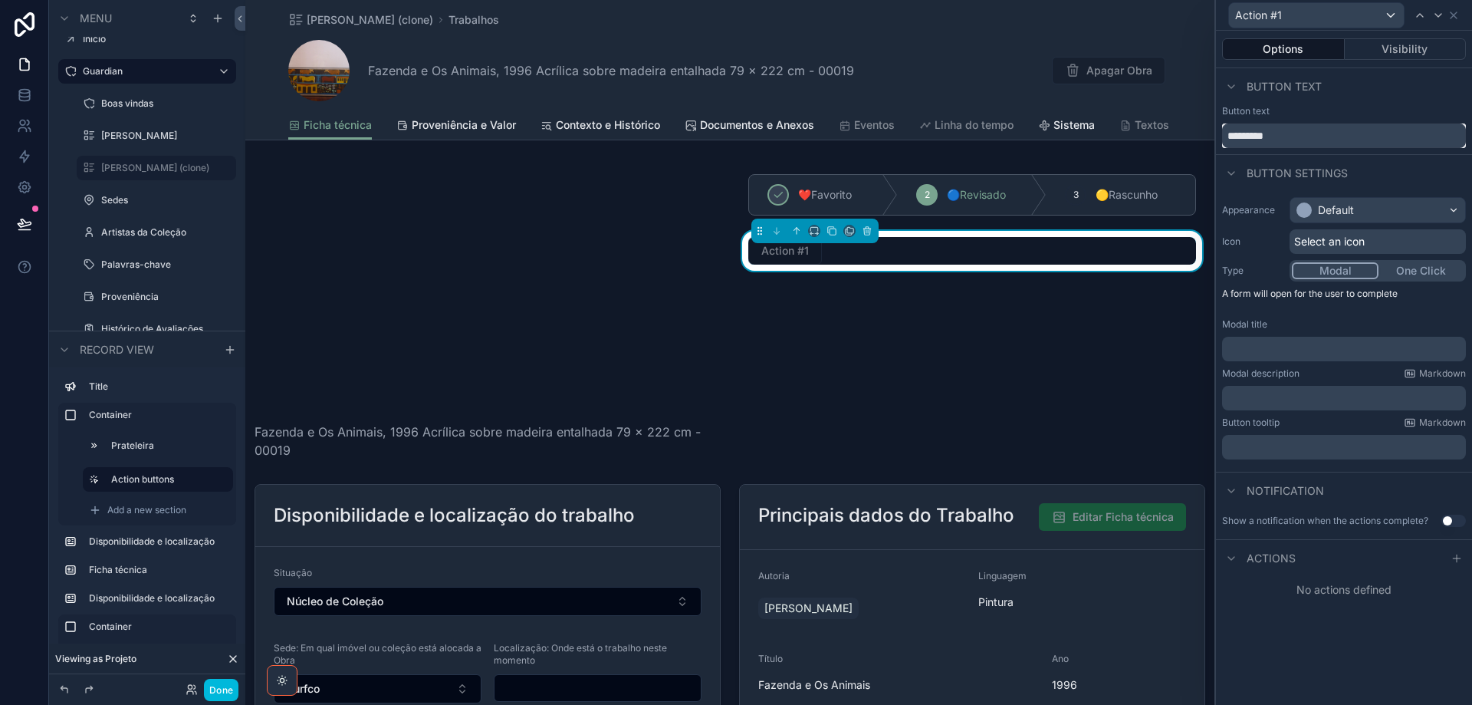
drag, startPoint x: 1272, startPoint y: 134, endPoint x: 1178, endPoint y: 133, distance: 94.3
click at [1178, 133] on div "Action #1 Options Visibility Button text Button text ********* Button settings …" at bounding box center [736, 352] width 1472 height 705
type input "**********"
click at [1421, 215] on div "Default" at bounding box center [1378, 210] width 175 height 25
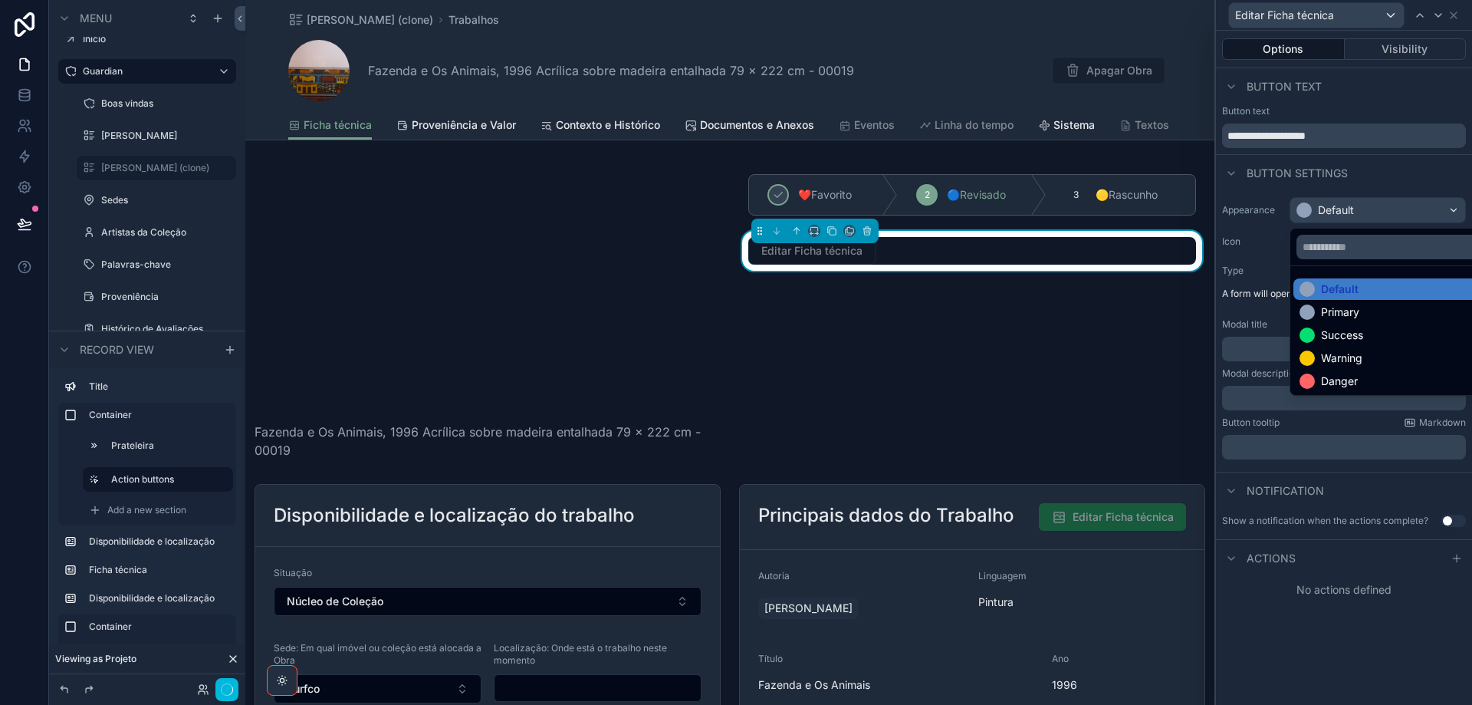
click at [1401, 311] on div "Primary" at bounding box center [1396, 311] width 192 height 15
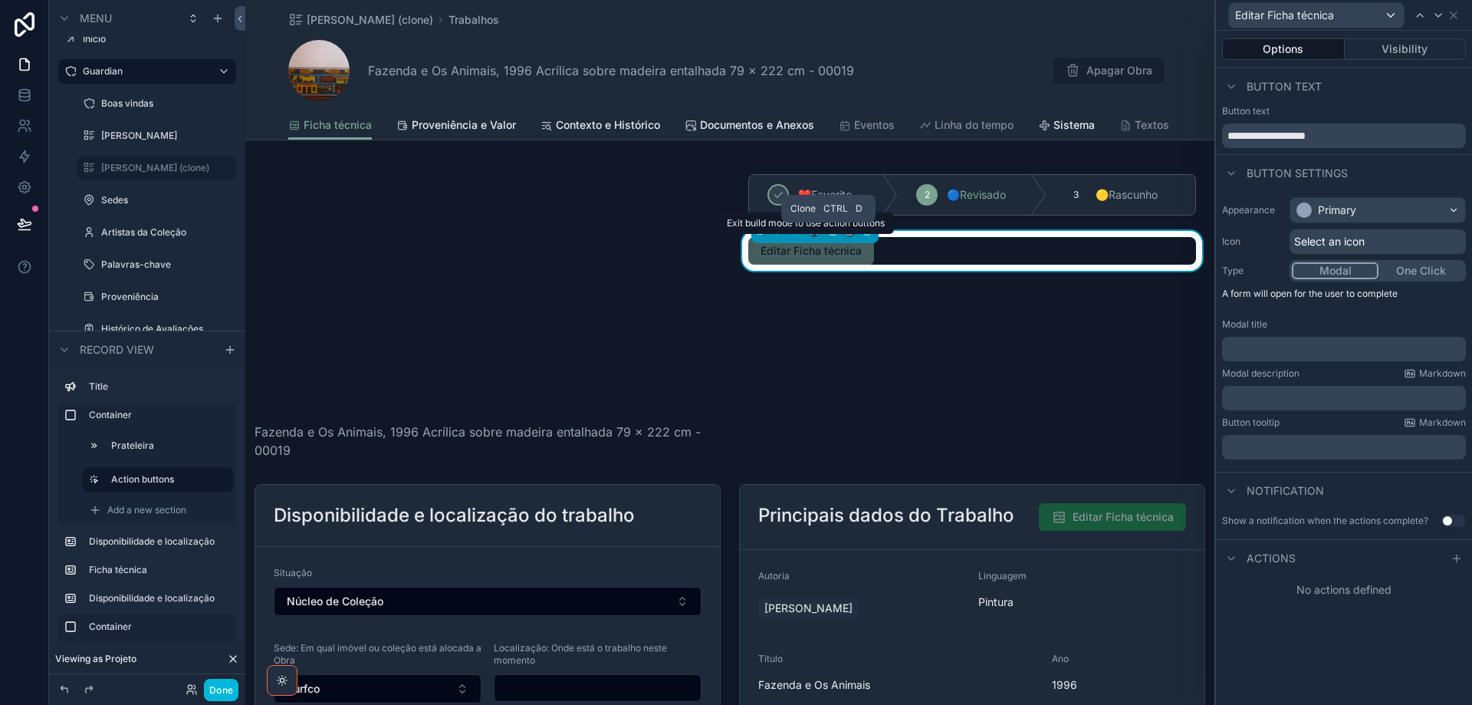
click at [828, 234] on icon "scrollable content" at bounding box center [832, 230] width 11 height 11
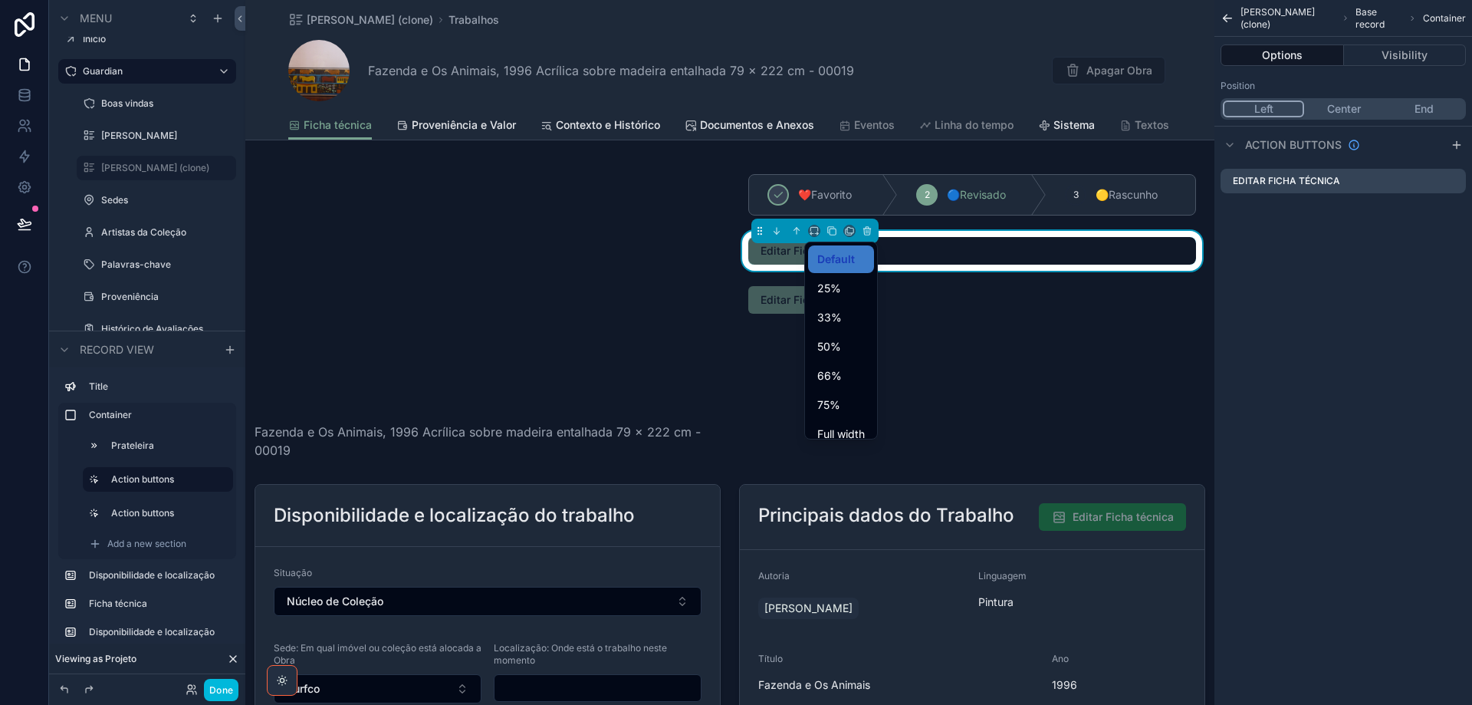
click at [831, 322] on span "33%" at bounding box center [830, 317] width 25 height 18
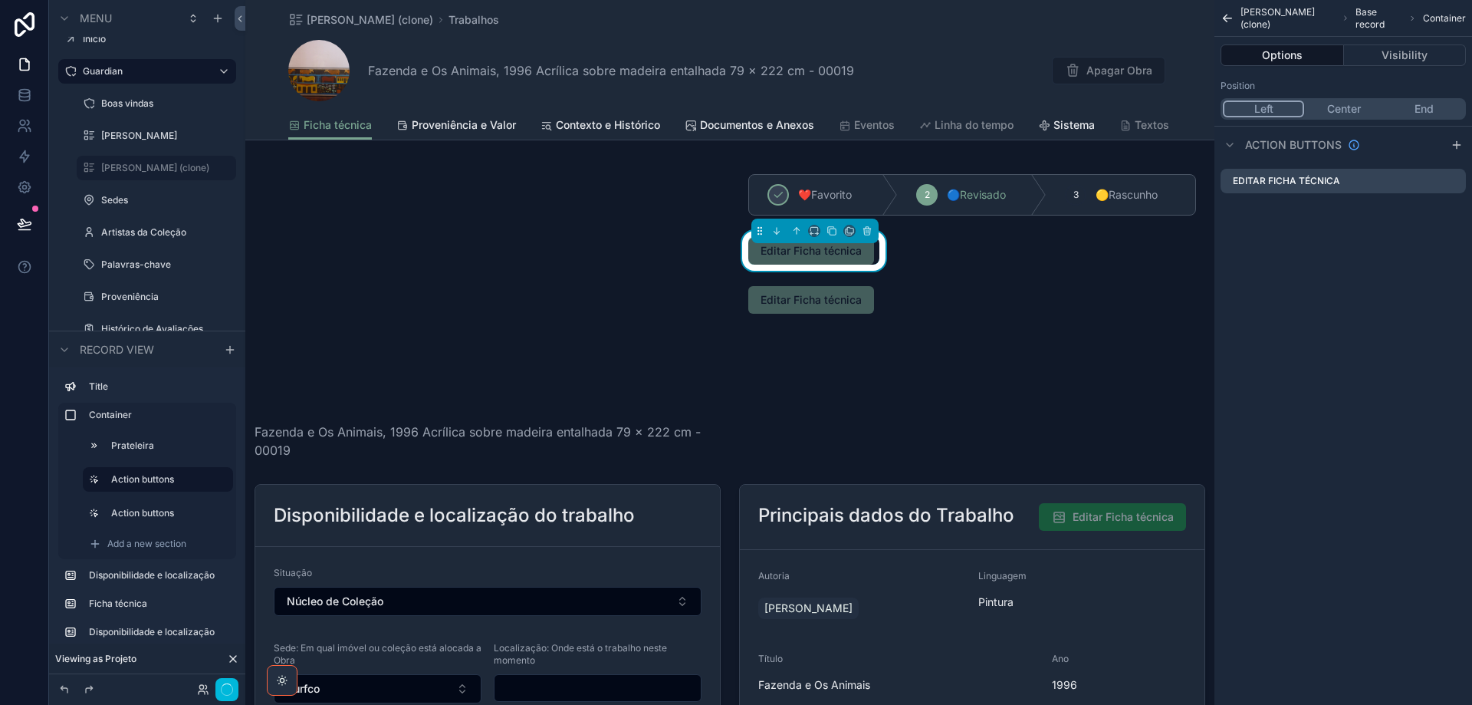
click at [968, 294] on div "scrollable content" at bounding box center [972, 300] width 466 height 40
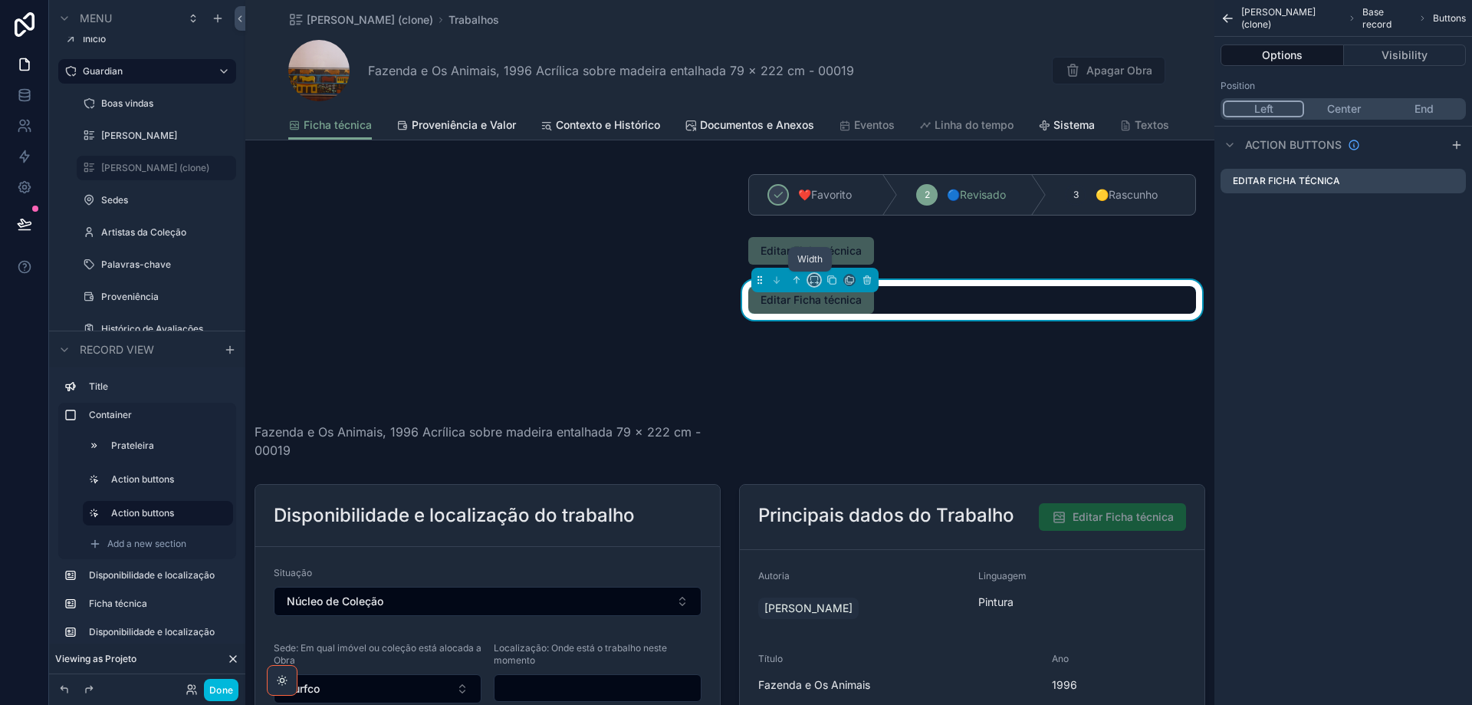
click at [811, 280] on icon "scrollable content" at bounding box center [814, 280] width 11 height 11
click at [841, 371] on span "33%" at bounding box center [830, 366] width 25 height 18
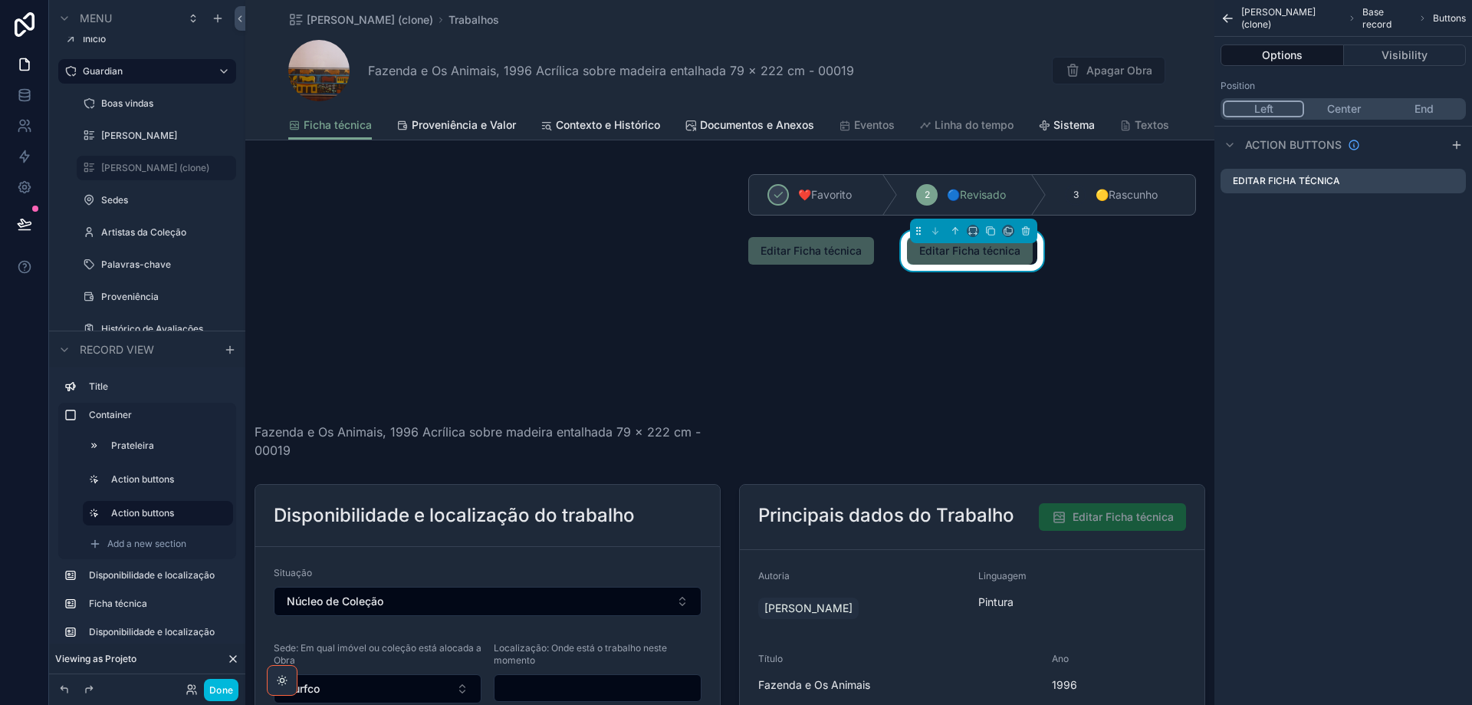
click at [0, 0] on icon "scrollable content" at bounding box center [0, 0] width 0 height 0
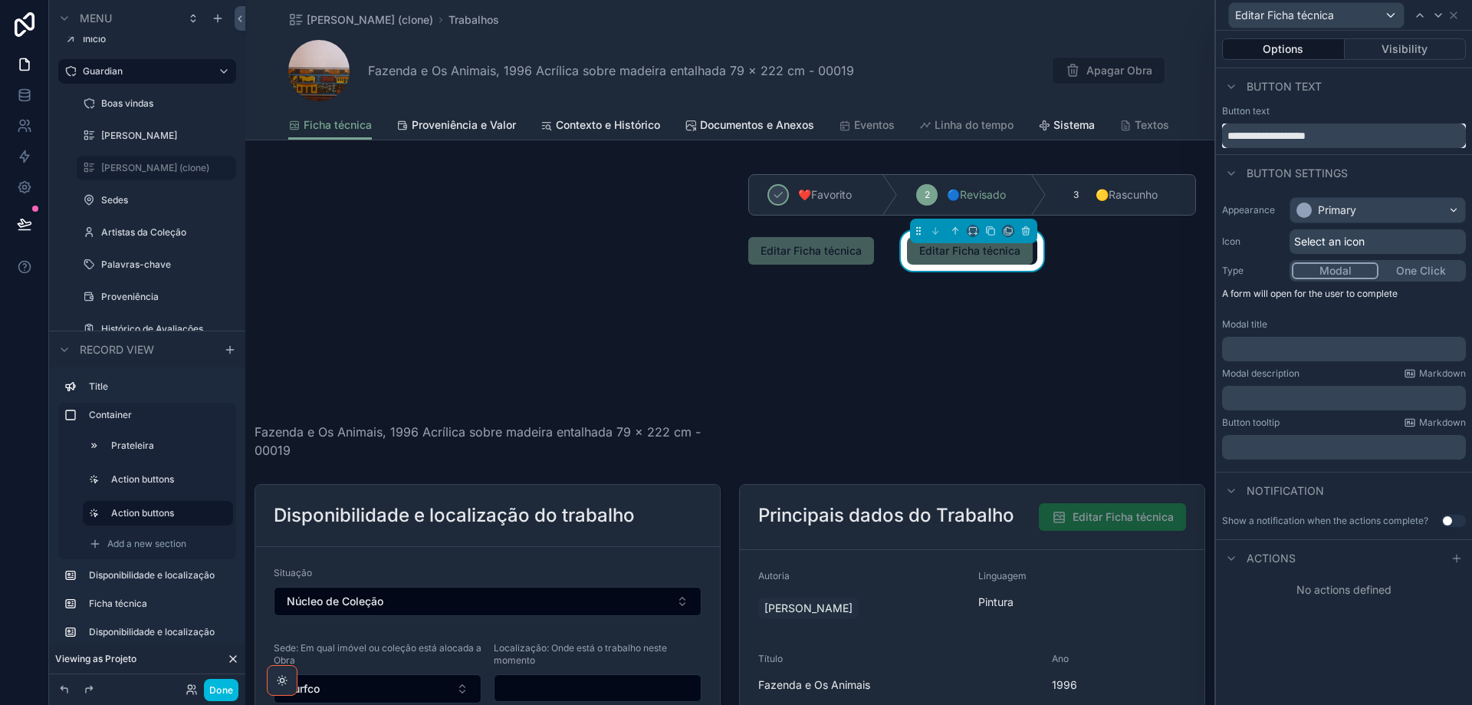
drag, startPoint x: 1344, startPoint y: 142, endPoint x: 1122, endPoint y: 130, distance: 222.0
click at [1122, 130] on div "**********" at bounding box center [736, 352] width 1472 height 705
type input "**********"
click at [968, 235] on icon "scrollable content" at bounding box center [973, 230] width 11 height 11
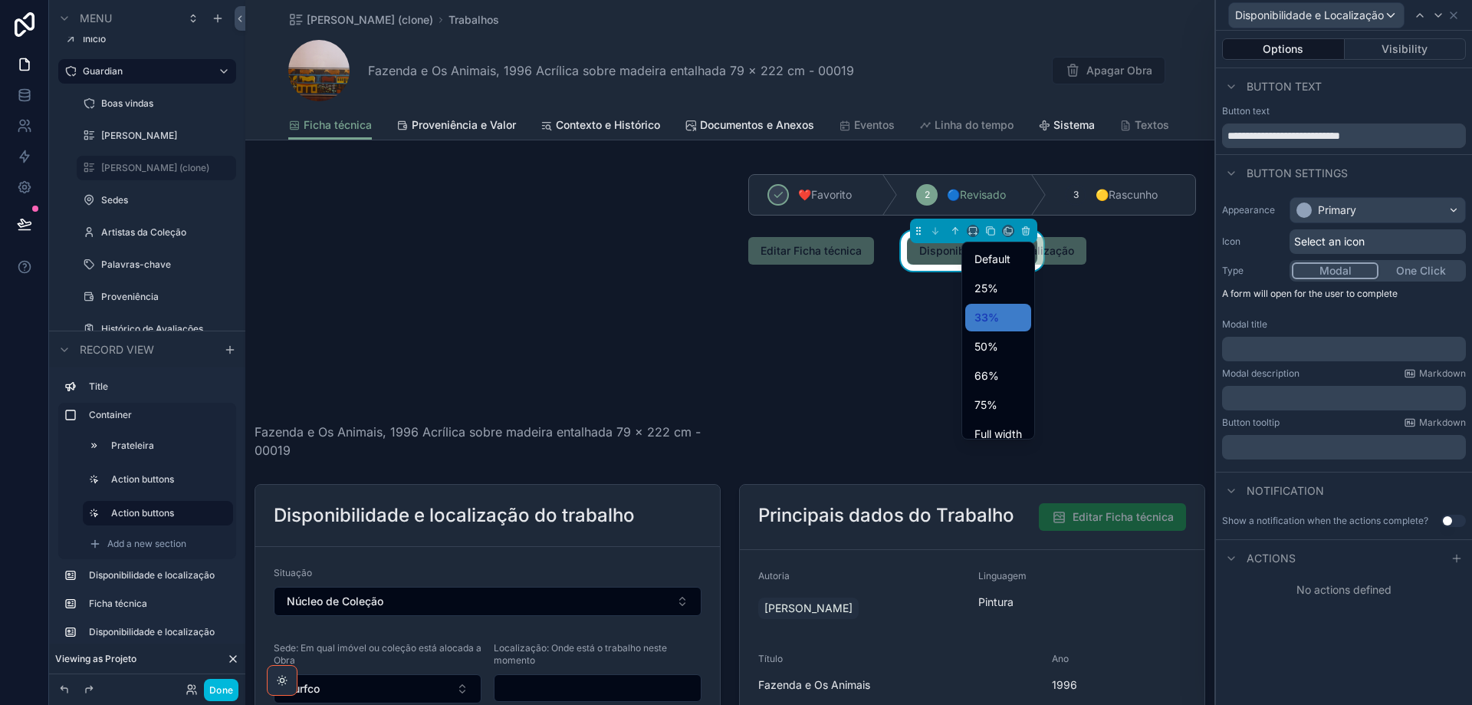
click at [994, 341] on span "50%" at bounding box center [987, 346] width 24 height 18
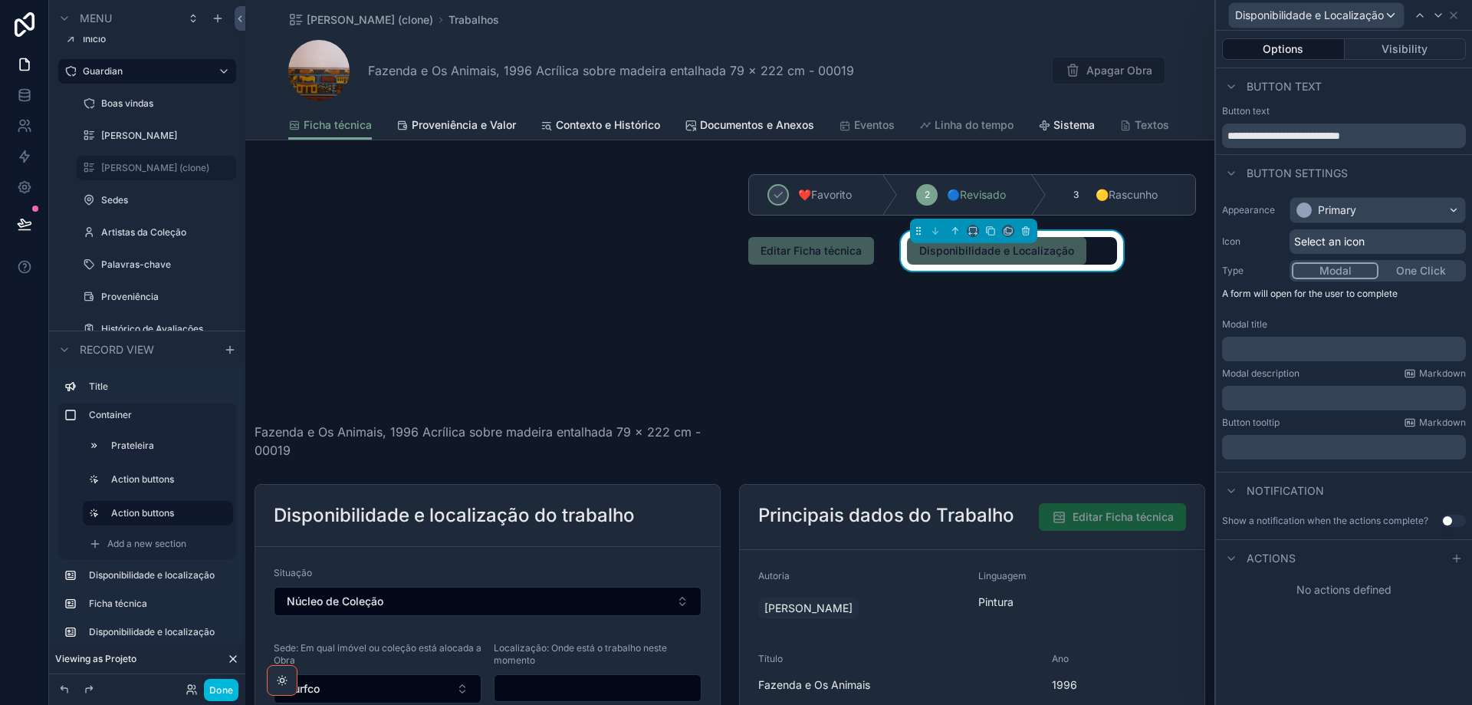
click at [830, 248] on div "scrollable content" at bounding box center [814, 251] width 150 height 40
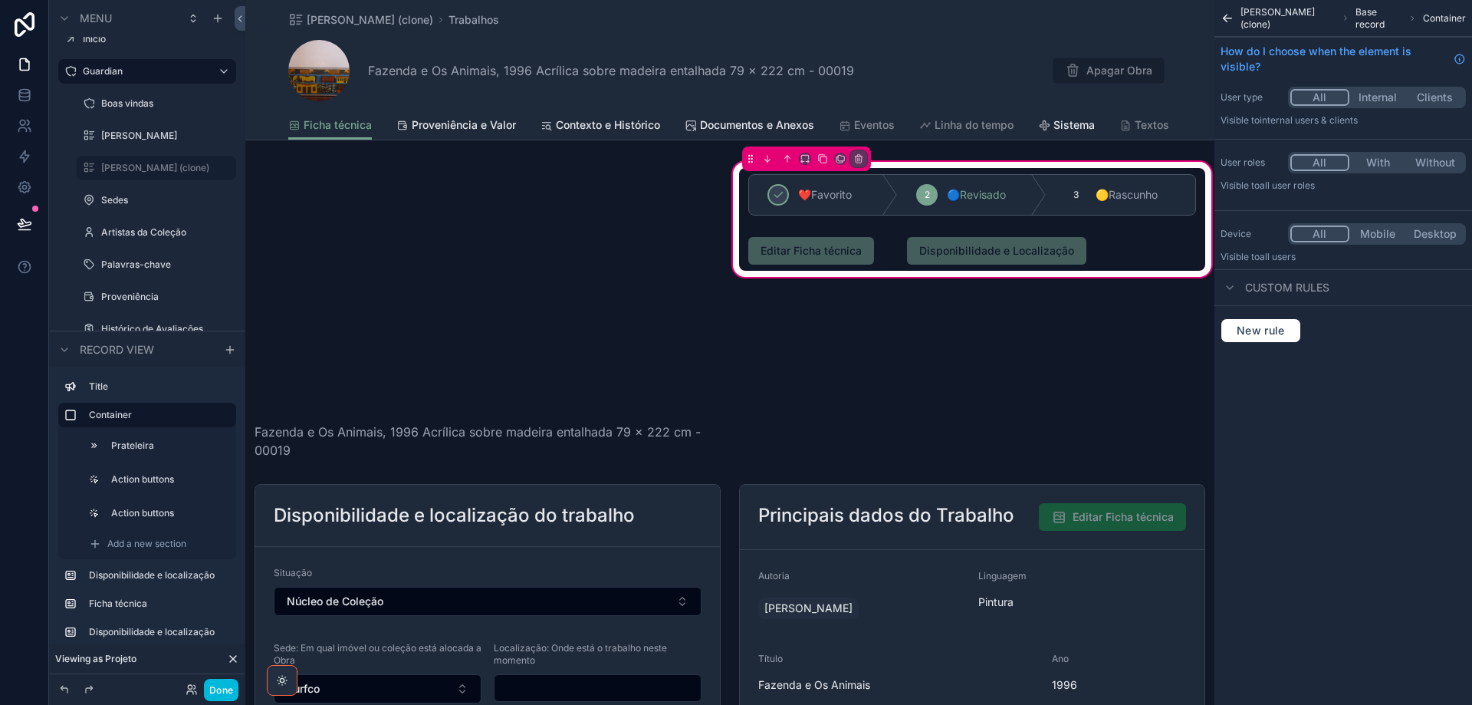
click at [830, 248] on div "scrollable content" at bounding box center [814, 251] width 150 height 40
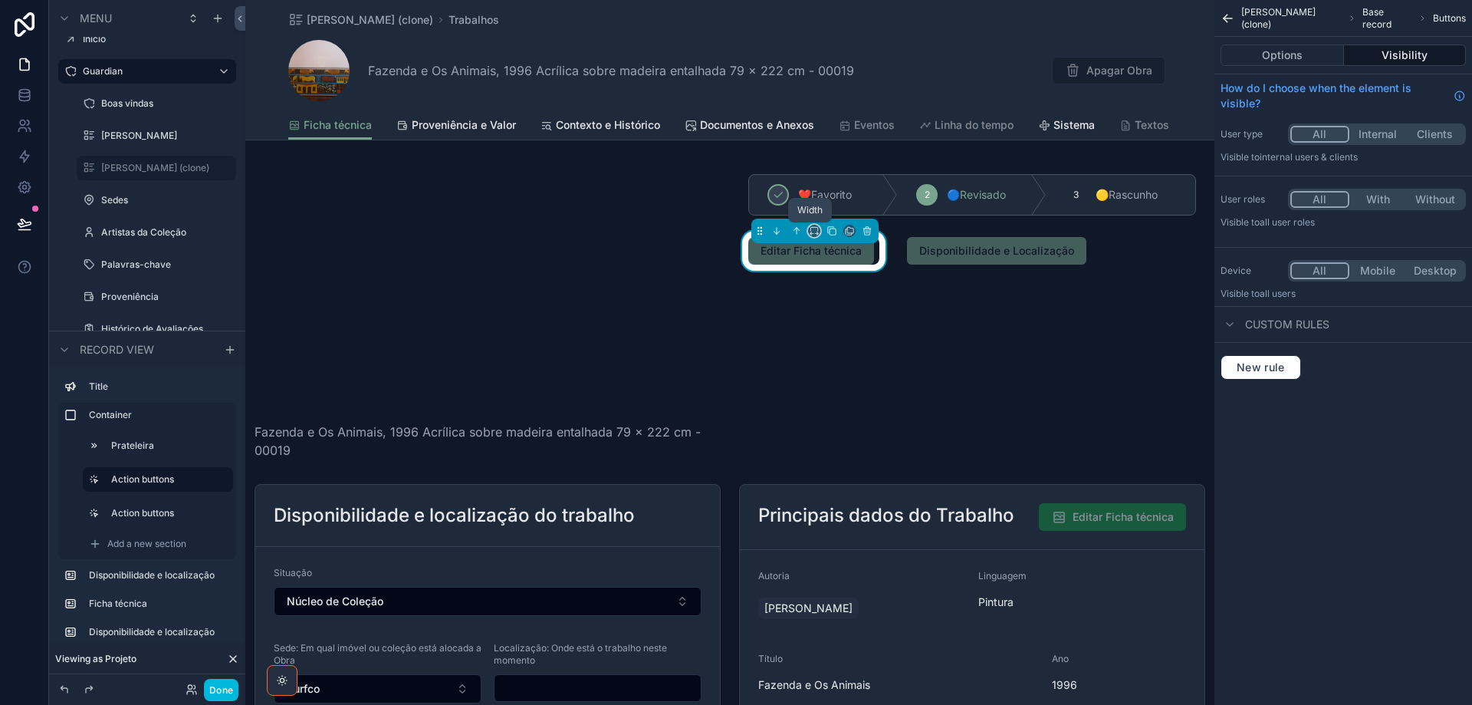
click at [811, 230] on icon "scrollable content" at bounding box center [814, 230] width 11 height 11
click at [825, 353] on span "50%" at bounding box center [830, 346] width 24 height 18
click at [421, 448] on div "scrollable content" at bounding box center [487, 312] width 485 height 307
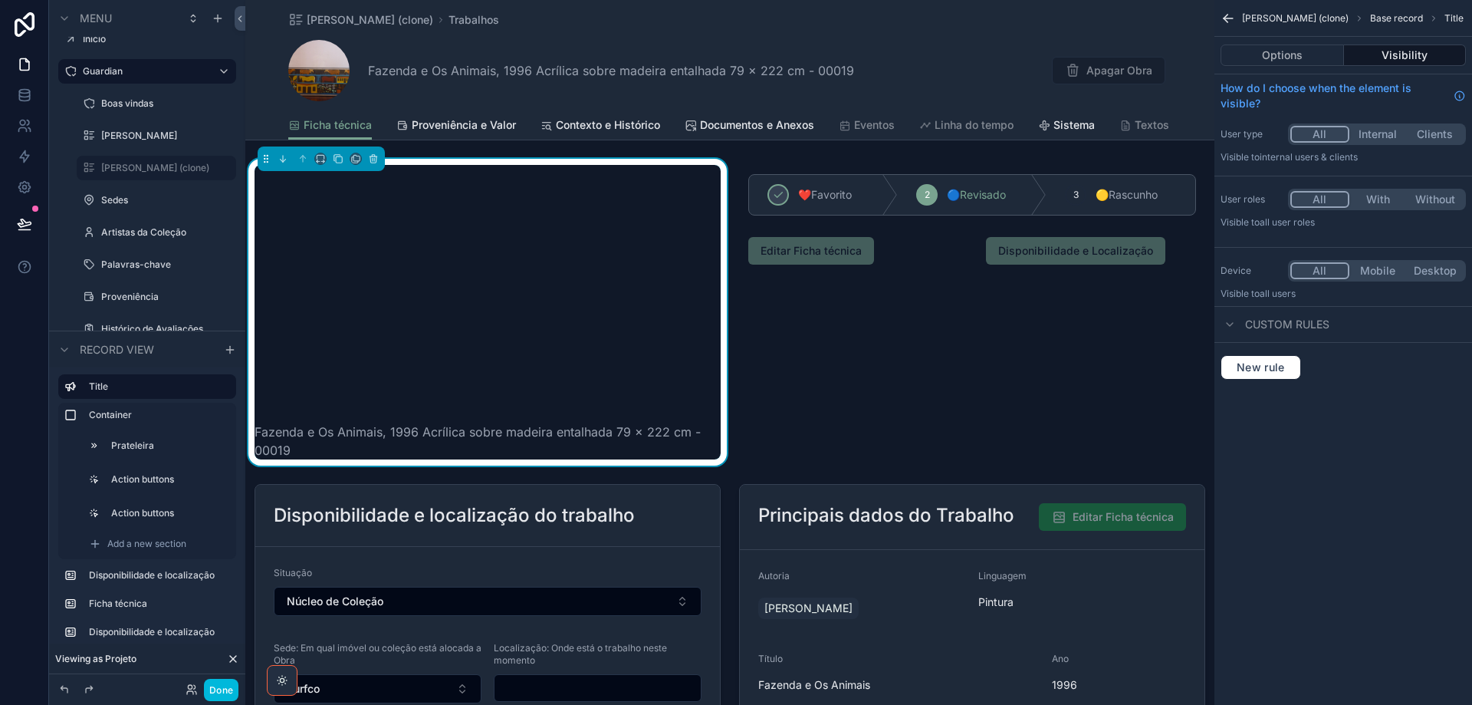
click at [1287, 53] on button "Options" at bounding box center [1282, 54] width 123 height 21
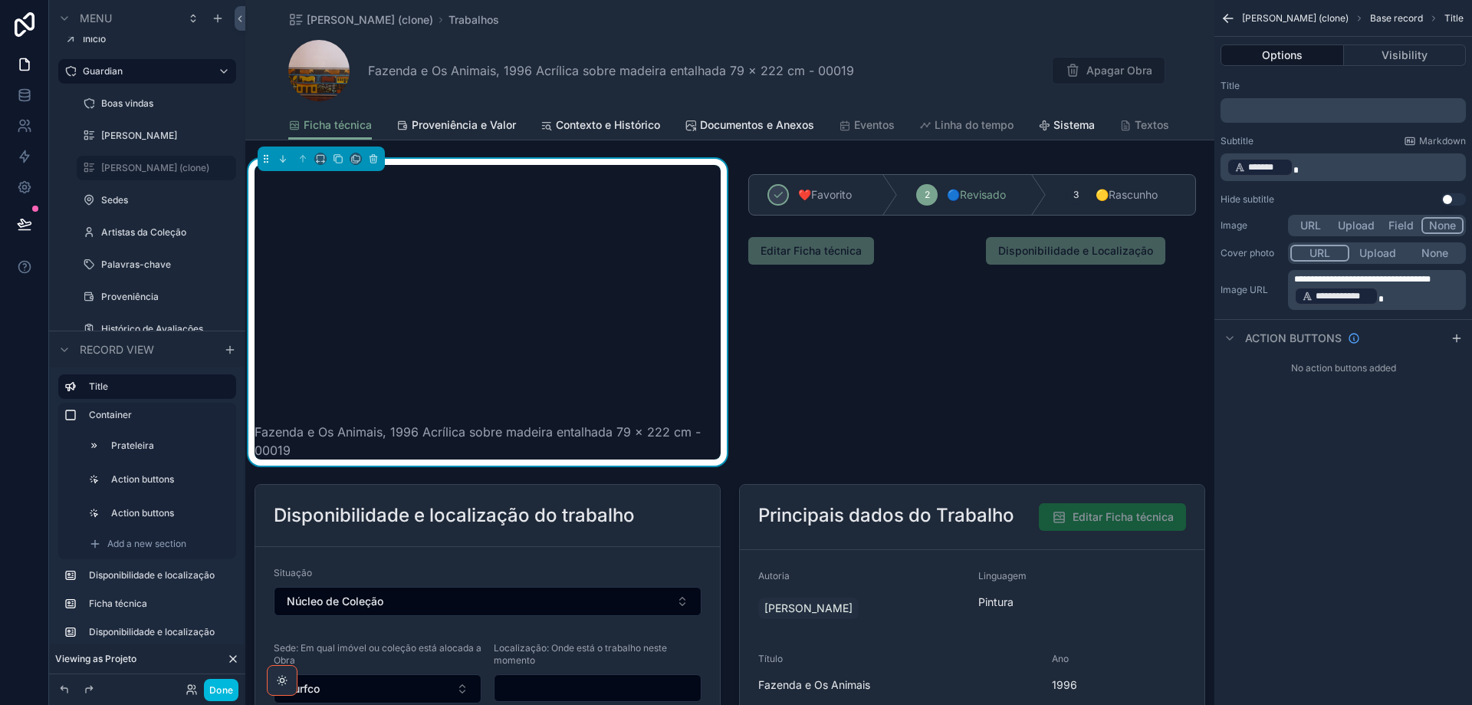
click at [1349, 167] on p "﻿ ******* ﻿" at bounding box center [1345, 166] width 236 height 21
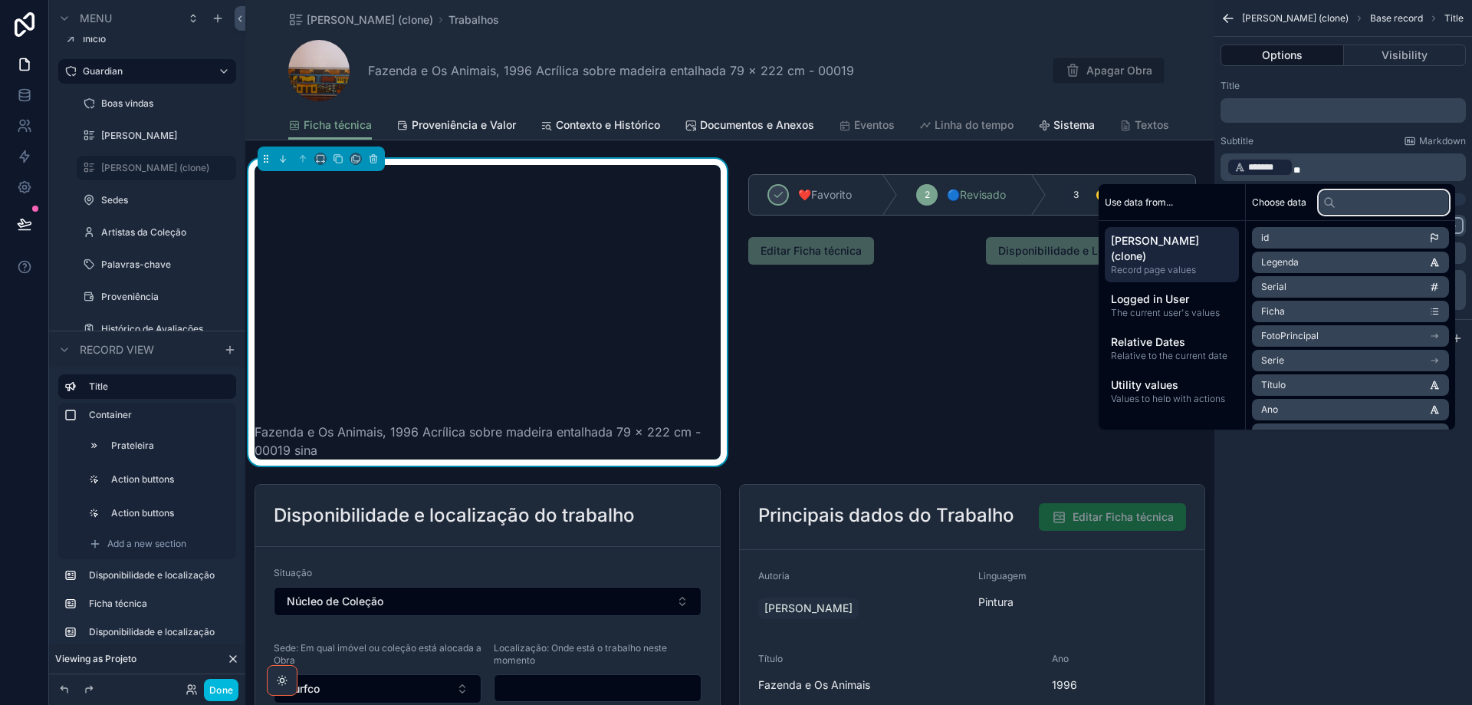
click at [1364, 198] on input "text" at bounding box center [1384, 202] width 130 height 25
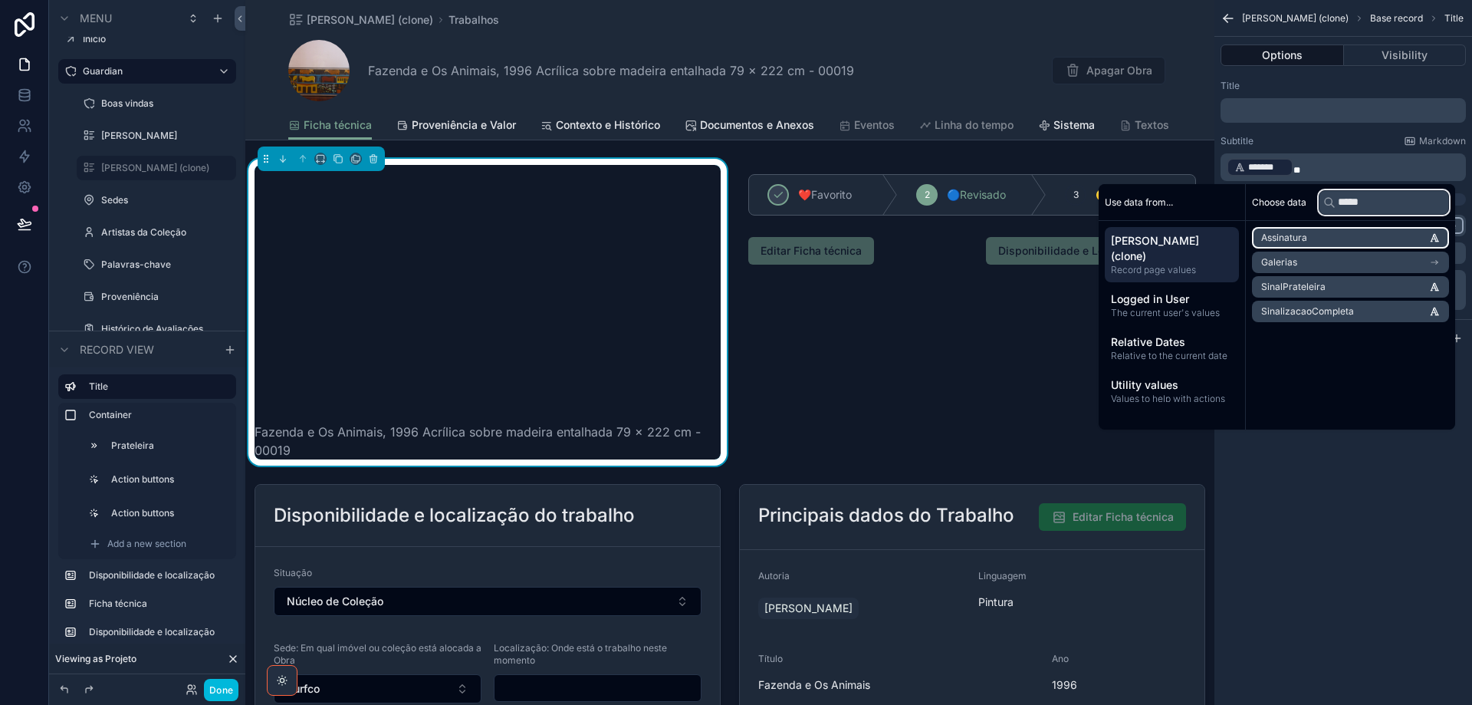
type input "******"
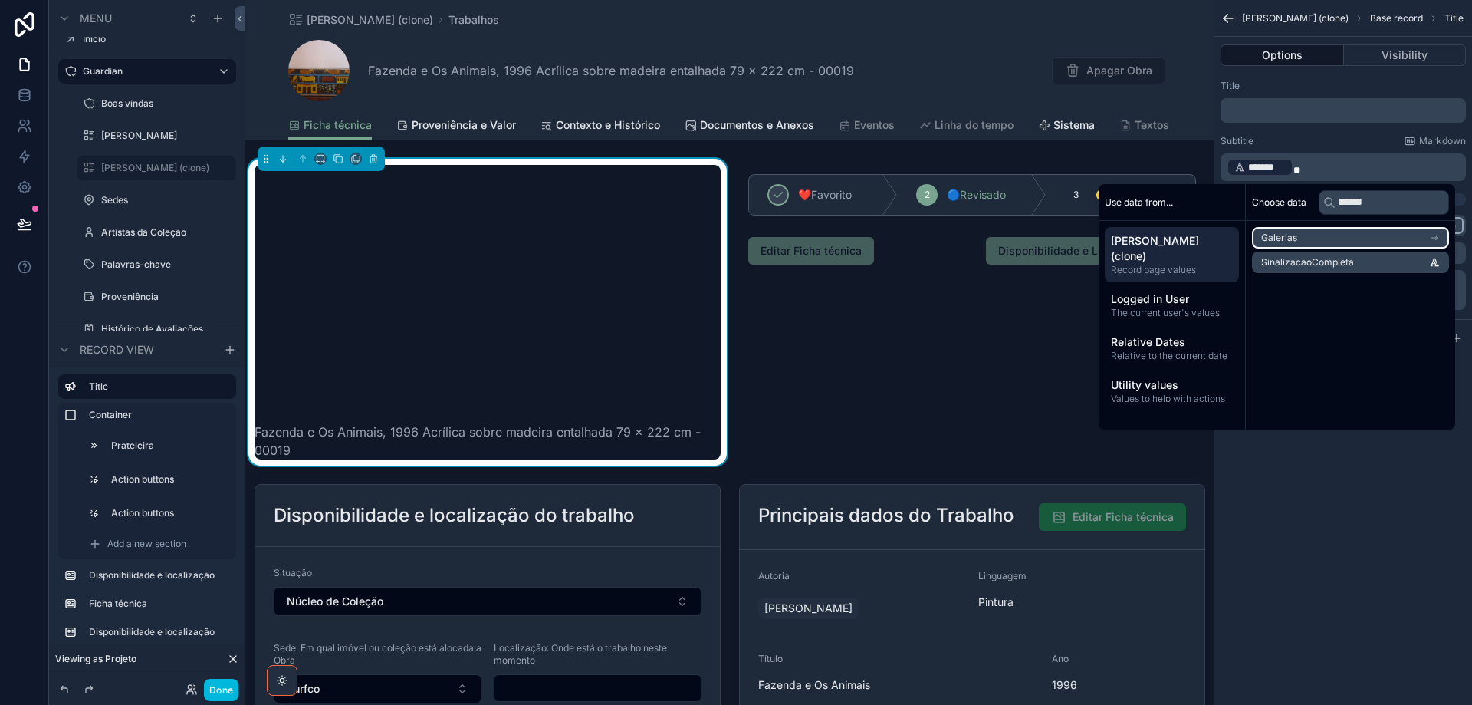
click at [1347, 135] on div "Subtitle Markdown" at bounding box center [1343, 141] width 245 height 12
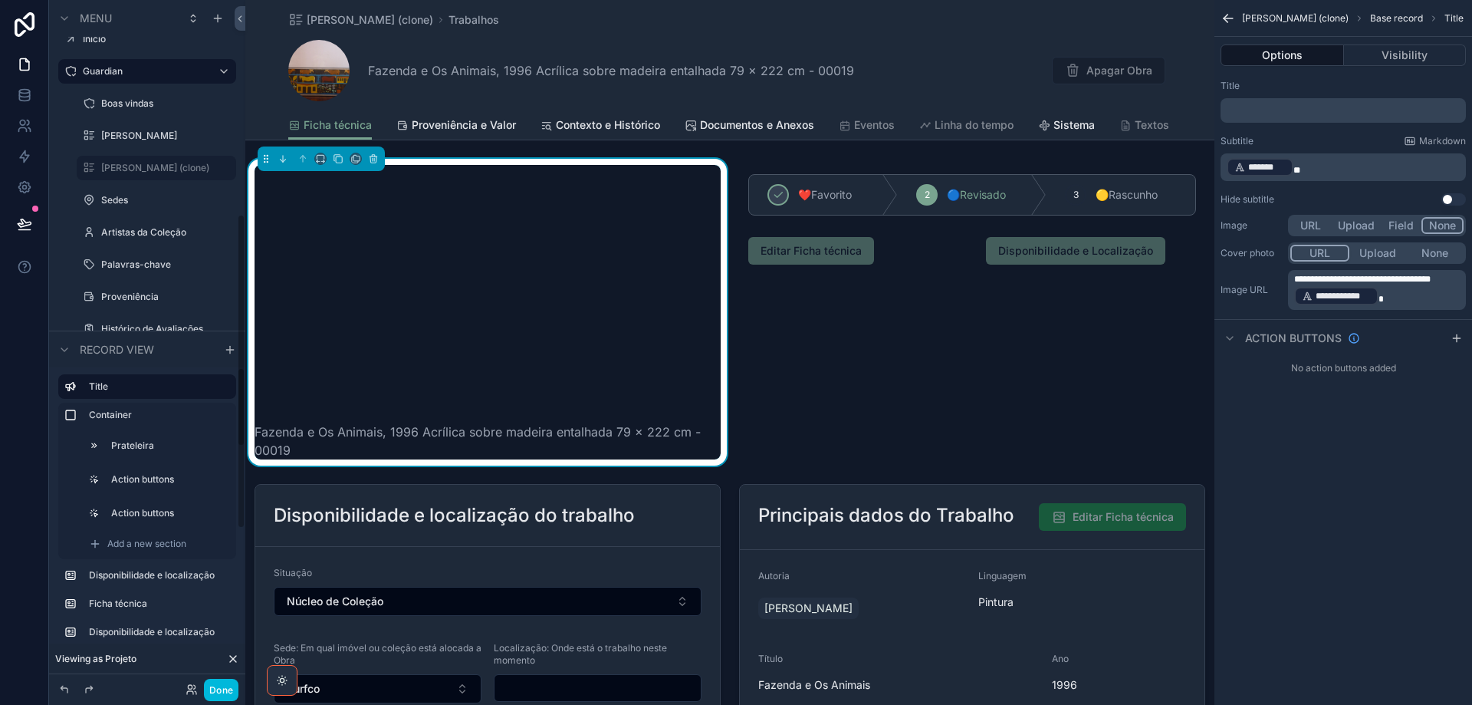
click at [150, 542] on span "Add a new section" at bounding box center [146, 544] width 79 height 12
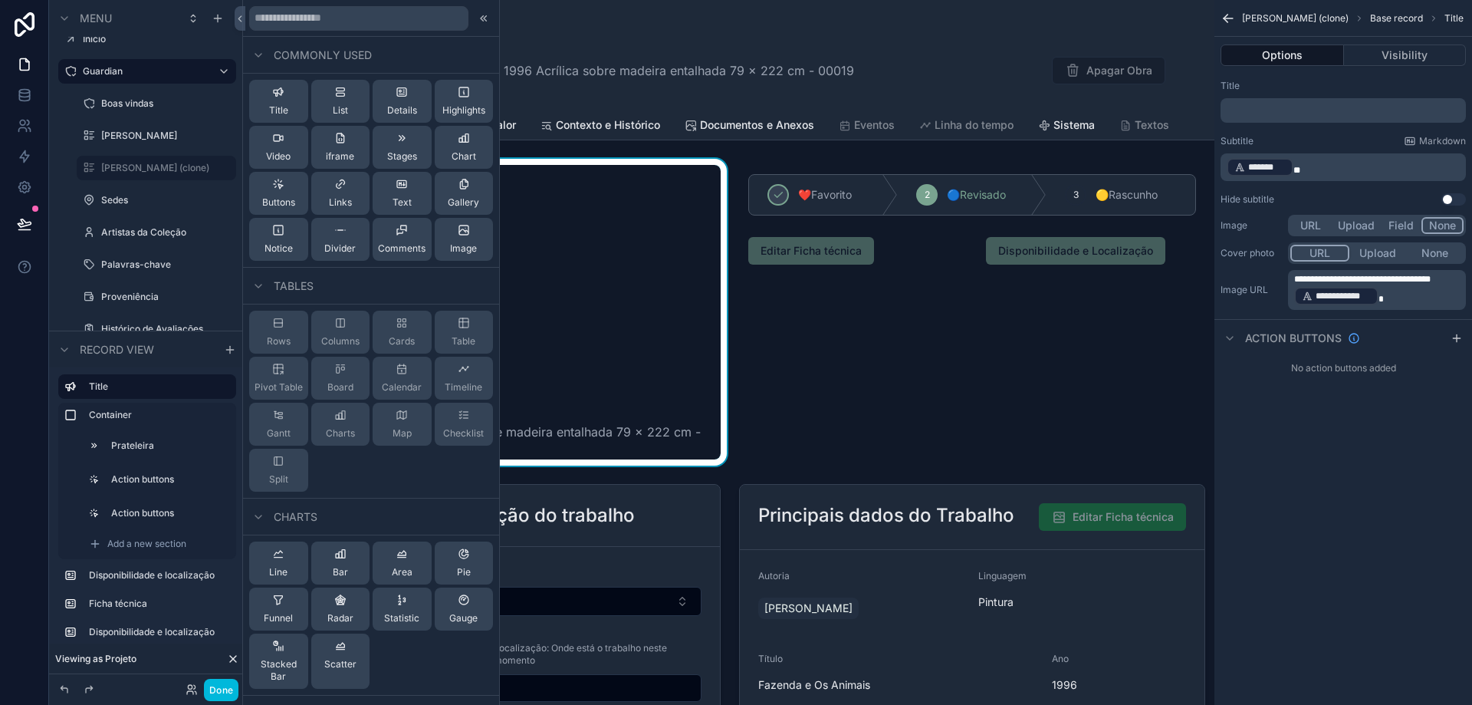
click at [276, 195] on div "Buttons" at bounding box center [278, 193] width 33 height 31
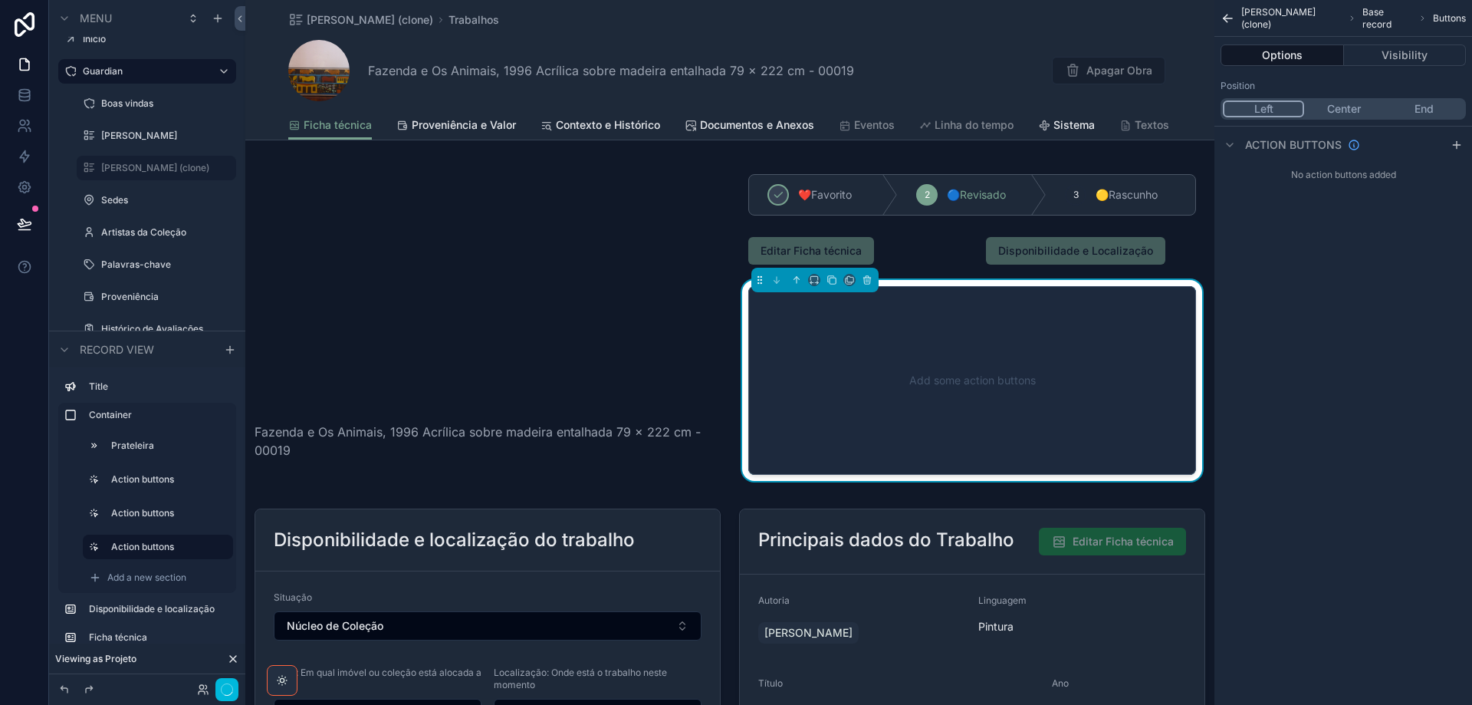
scroll to position [28, 0]
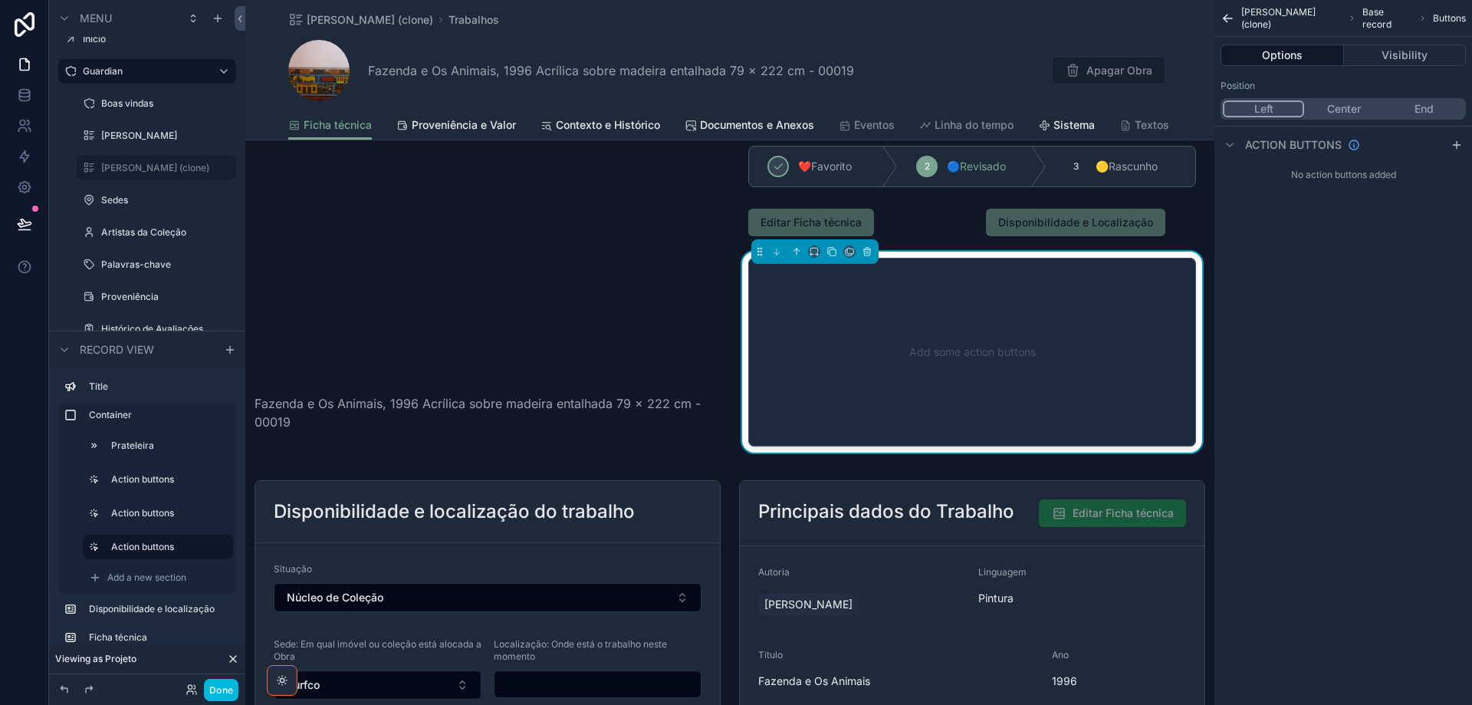
click at [1460, 145] on icon "scrollable content" at bounding box center [1456, 145] width 7 height 0
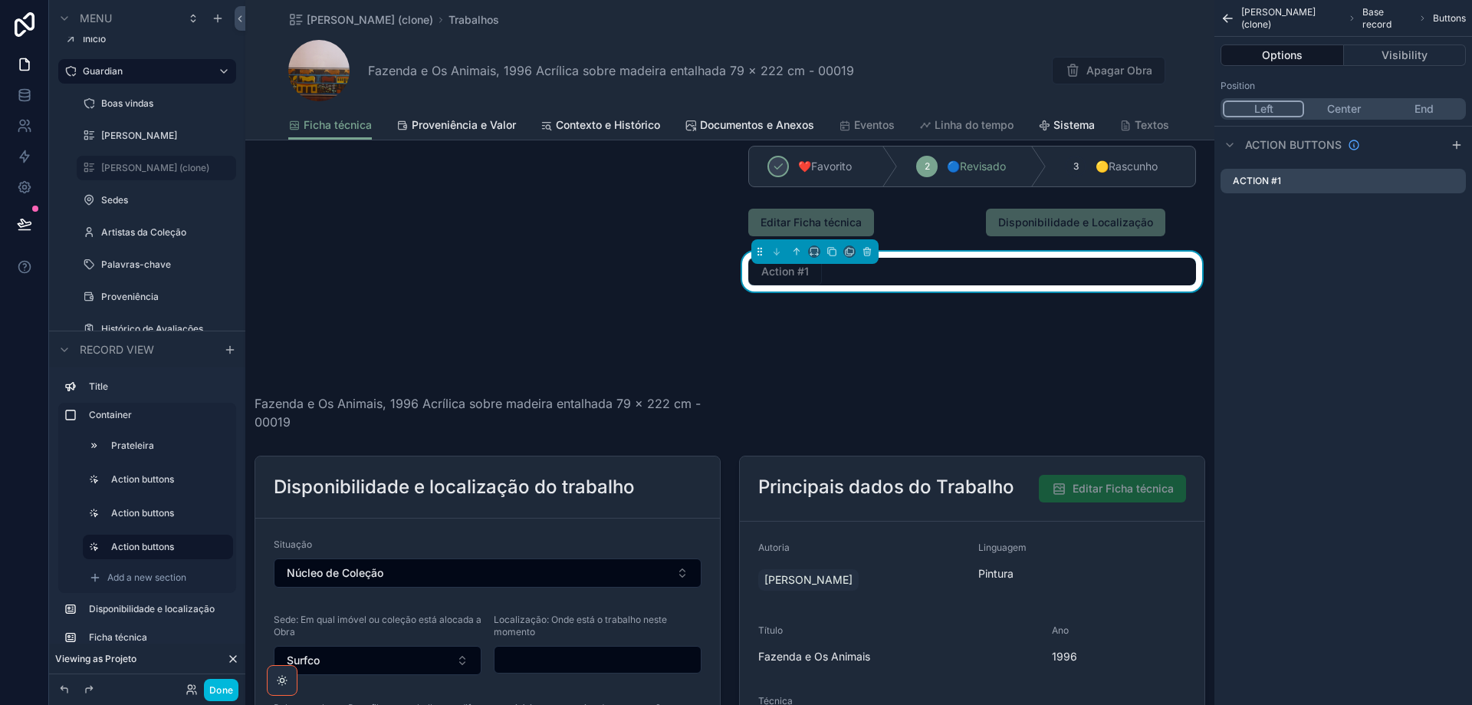
click at [0, 0] on icon "scrollable content" at bounding box center [0, 0] width 0 height 0
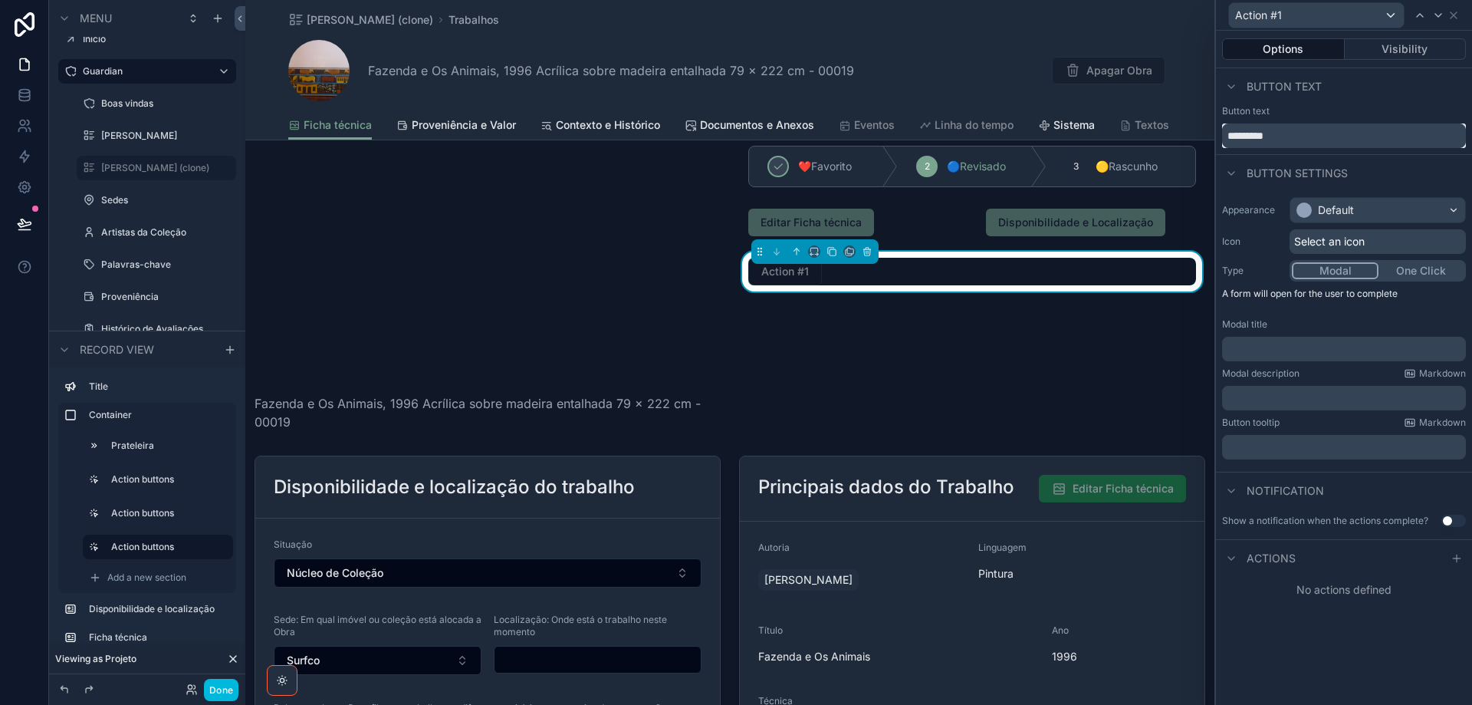
drag, startPoint x: 1290, startPoint y: 131, endPoint x: 1184, endPoint y: 131, distance: 105.8
click at [1185, 131] on div "Action #1 Options Visibility Button text Button text ********* Button settings …" at bounding box center [736, 352] width 1472 height 705
type input "*********"
click at [1410, 213] on div "Default" at bounding box center [1378, 210] width 175 height 25
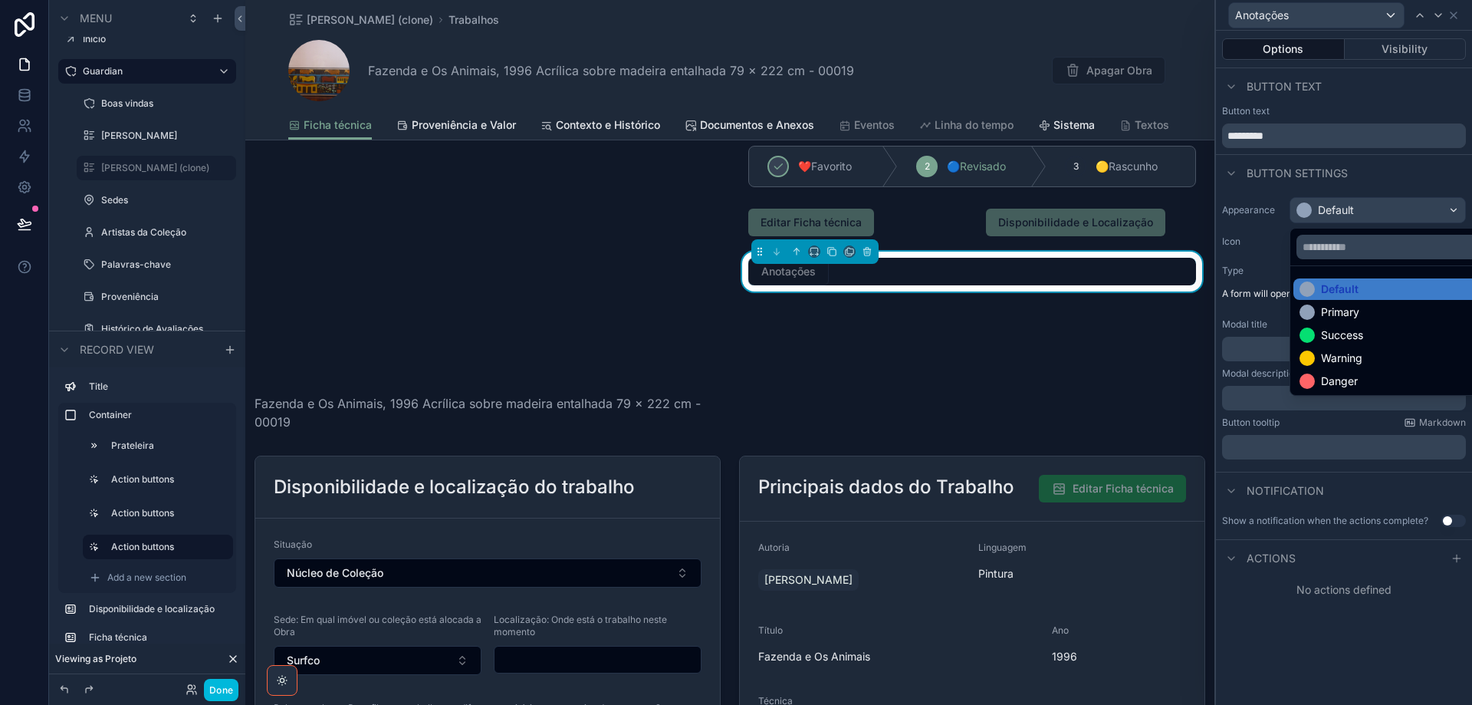
click at [1380, 318] on div "Primary" at bounding box center [1396, 311] width 192 height 15
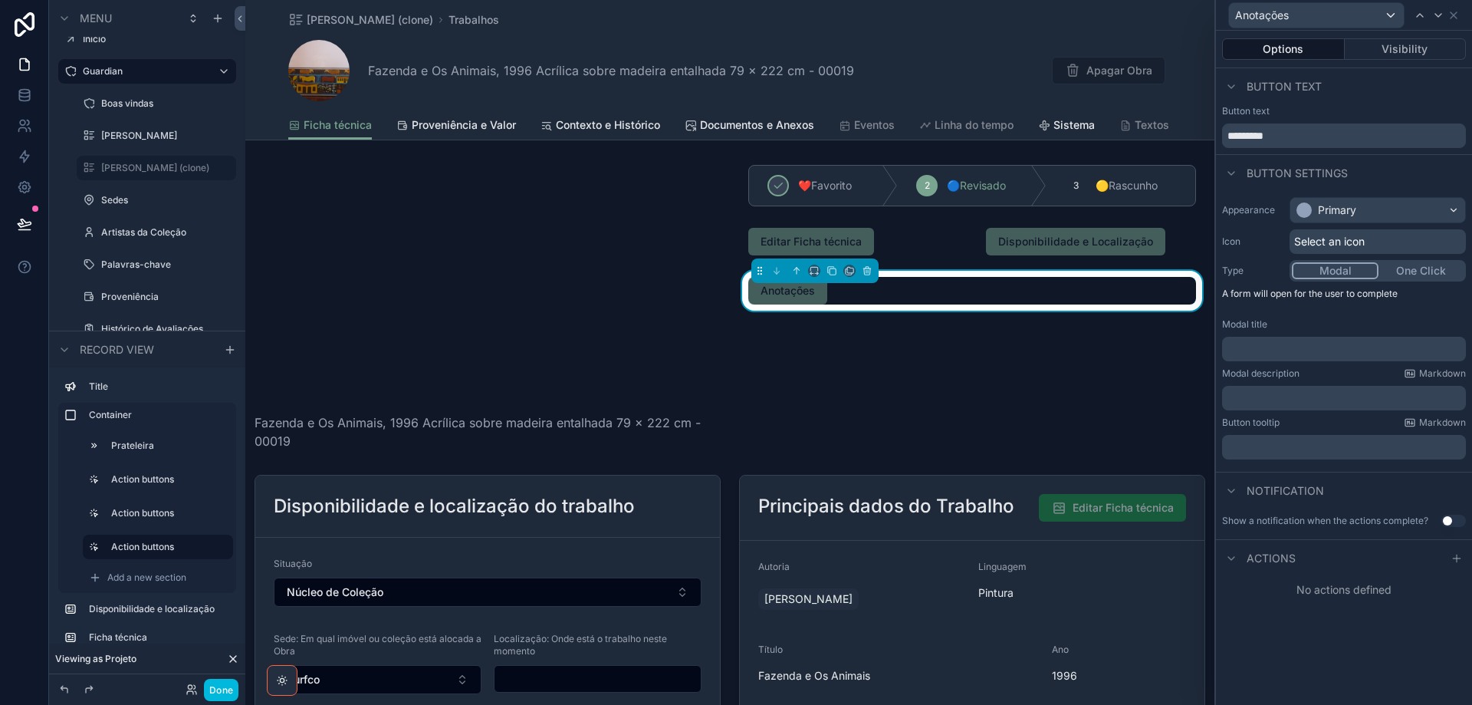
scroll to position [0, 0]
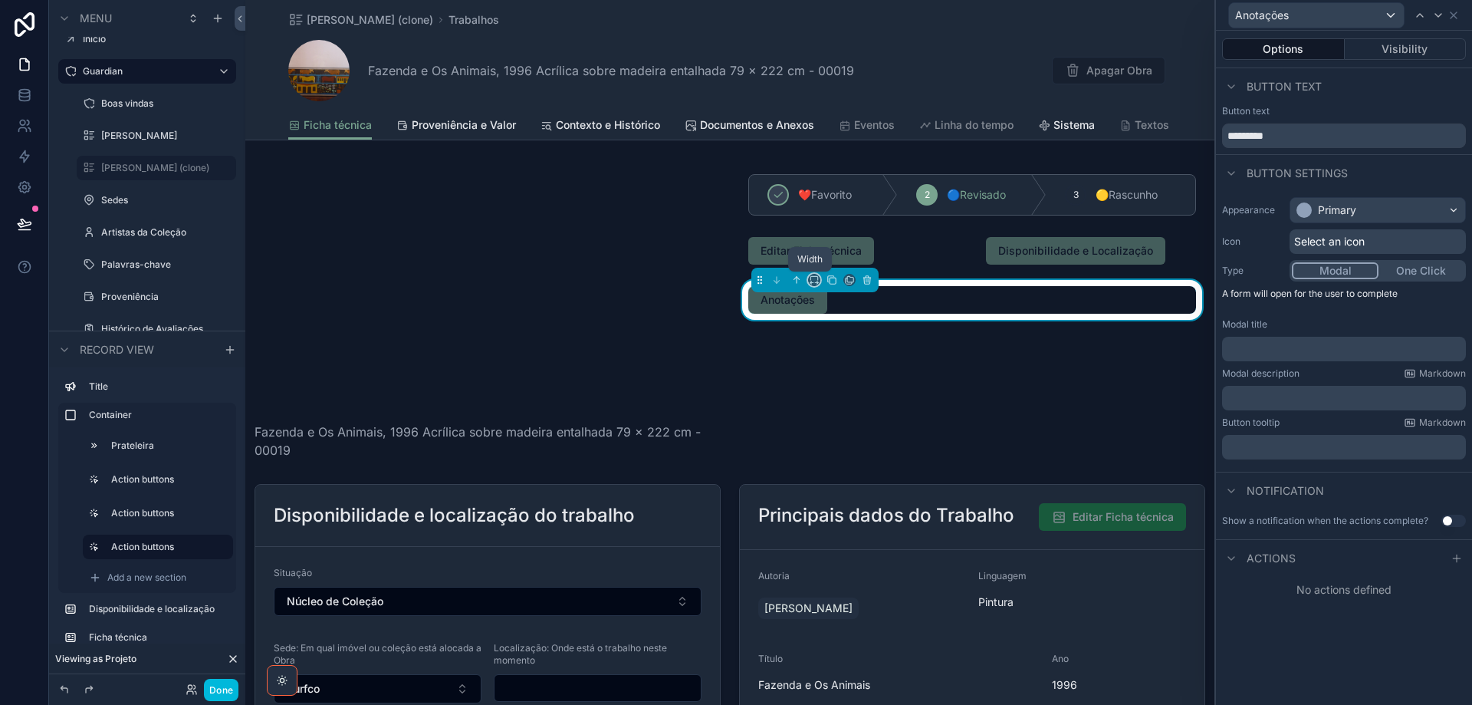
click at [812, 277] on icon "scrollable content" at bounding box center [814, 280] width 11 height 11
click at [838, 389] on span "50%" at bounding box center [830, 396] width 24 height 18
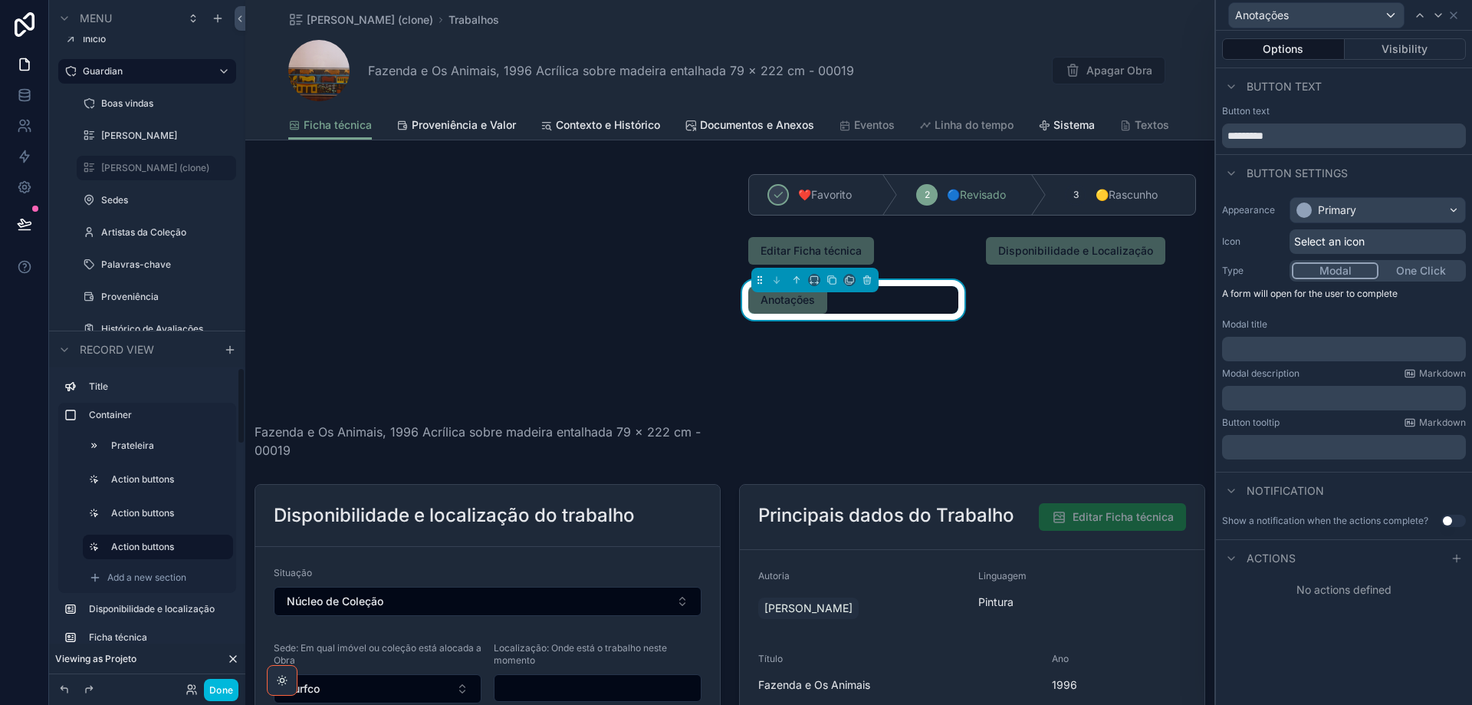
click at [134, 576] on span "Add a new section" at bounding box center [146, 577] width 79 height 12
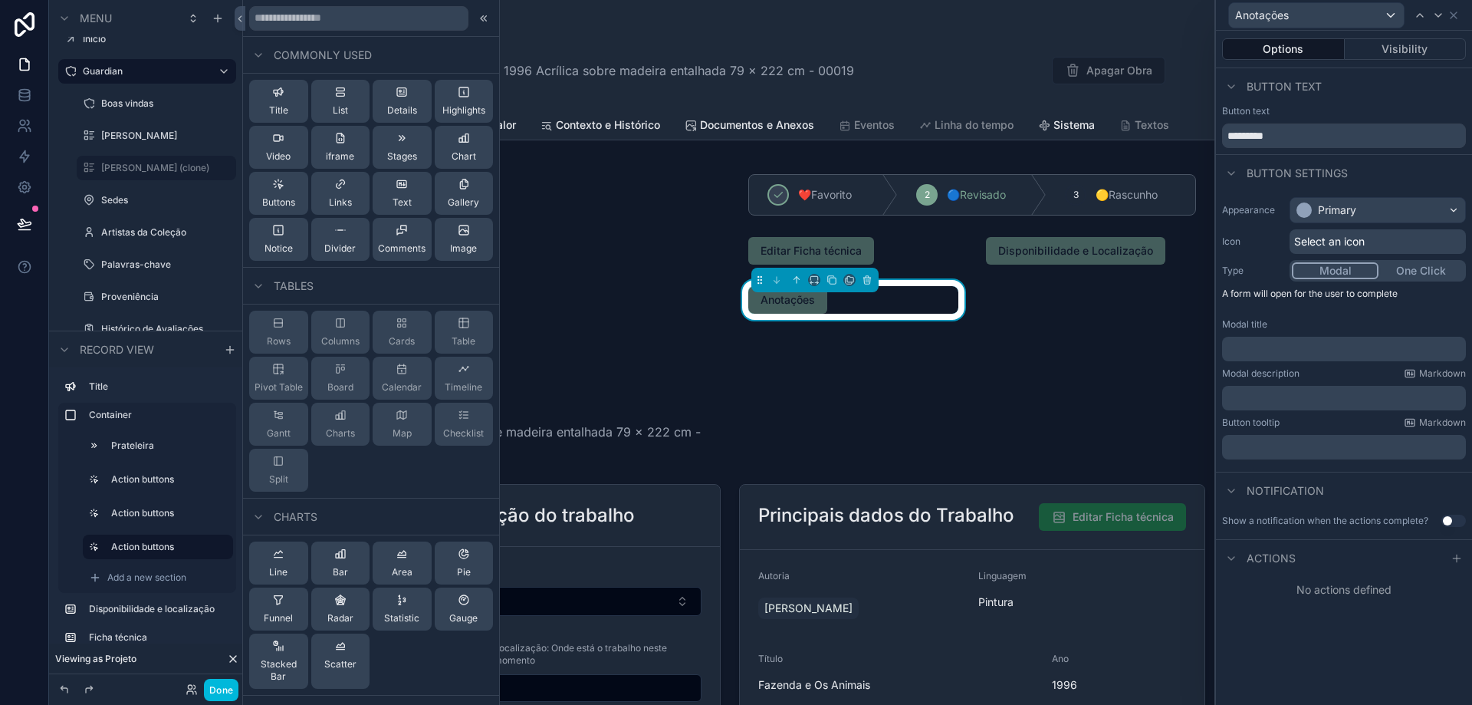
click at [274, 191] on div "Buttons" at bounding box center [278, 193] width 33 height 31
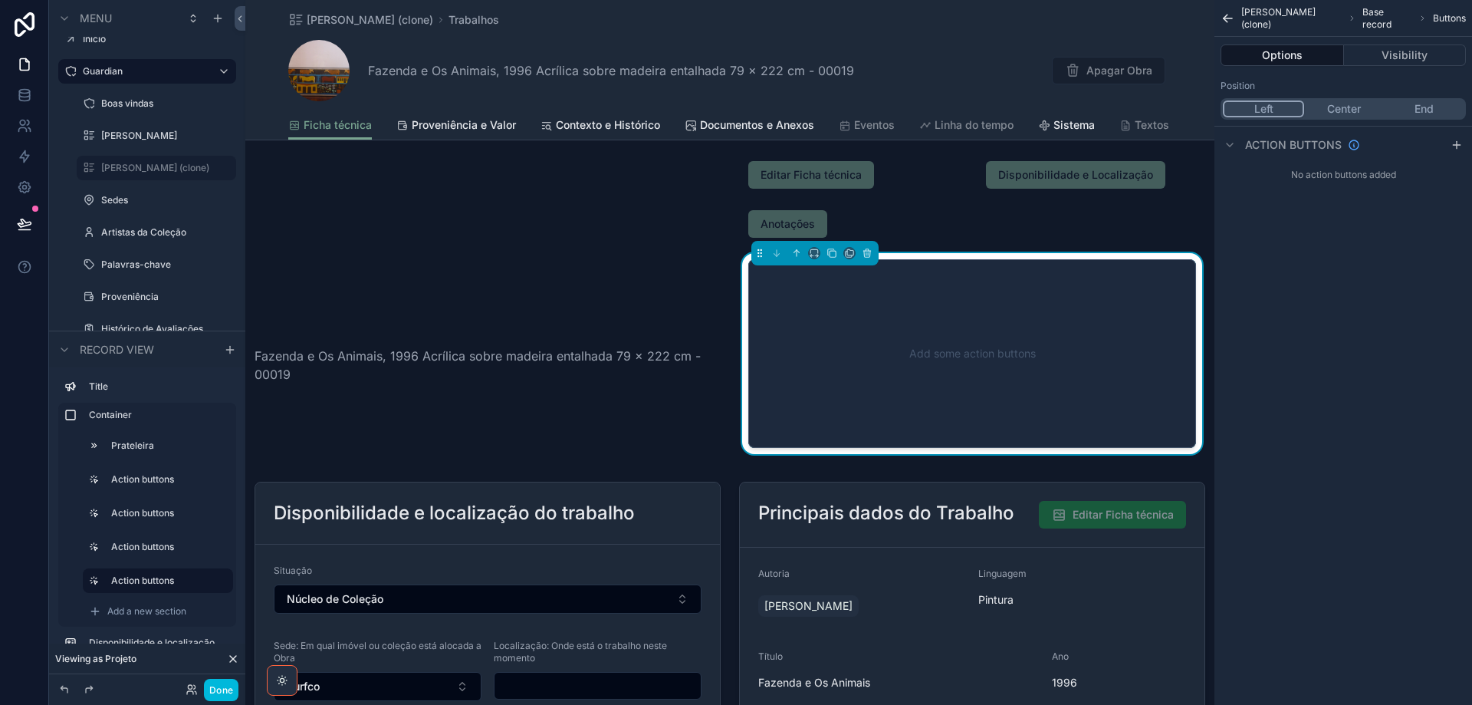
scroll to position [77, 0]
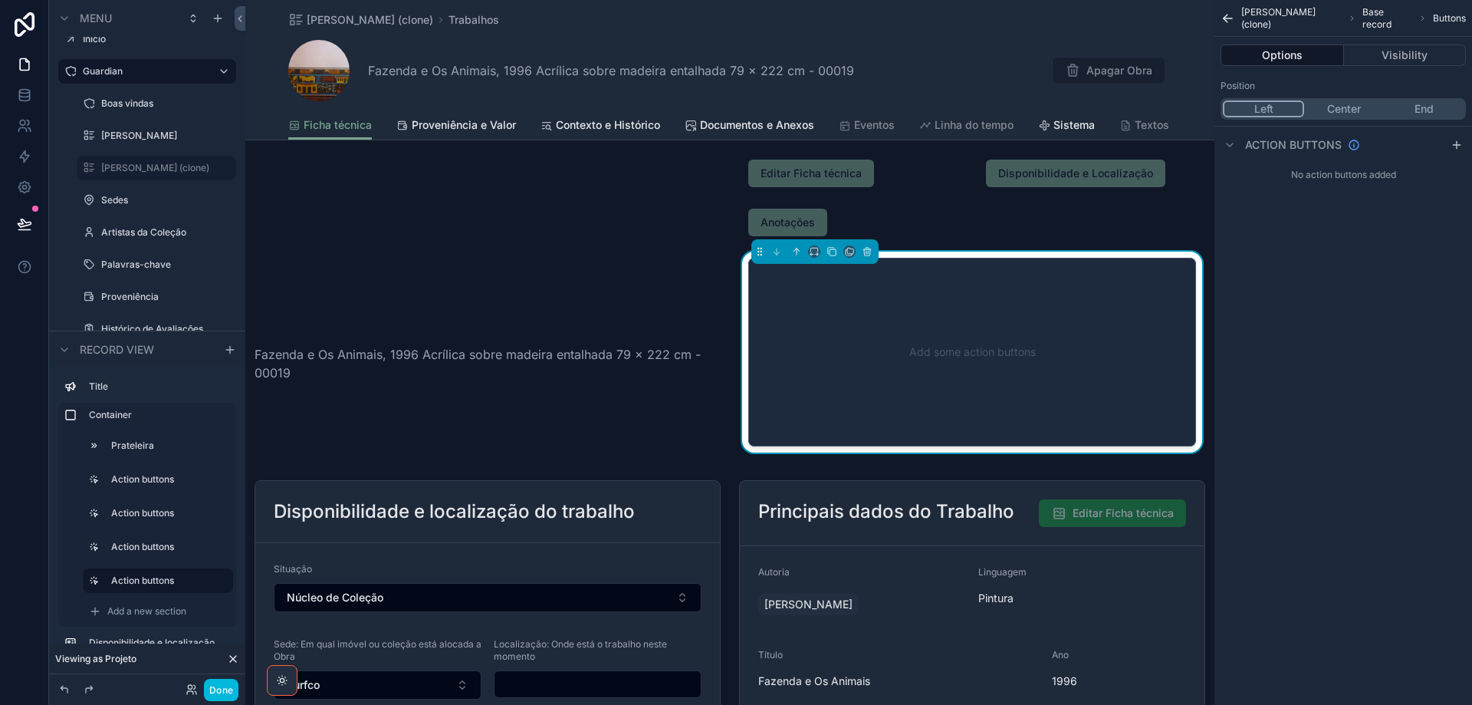
click at [1459, 146] on icon "scrollable content" at bounding box center [1457, 145] width 12 height 12
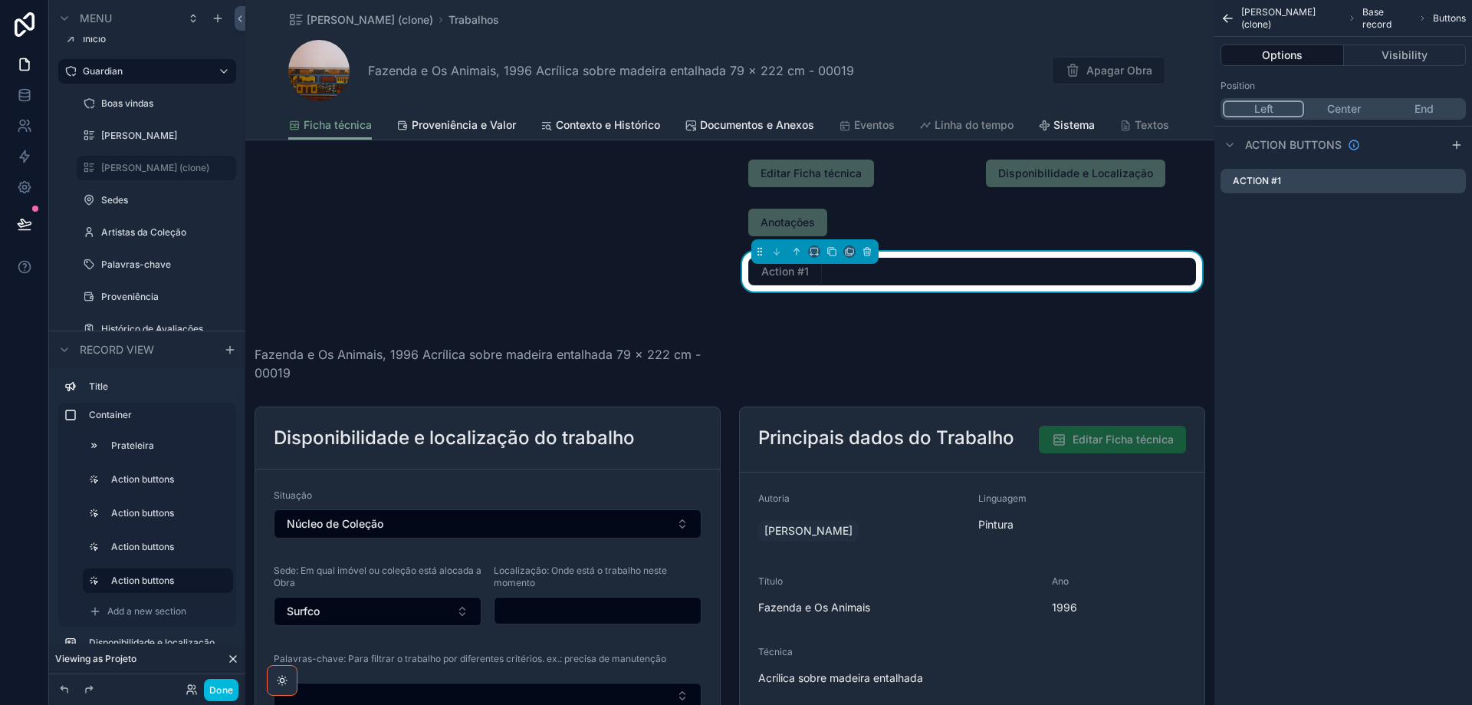
click at [0, 0] on icon "scrollable content" at bounding box center [0, 0] width 0 height 0
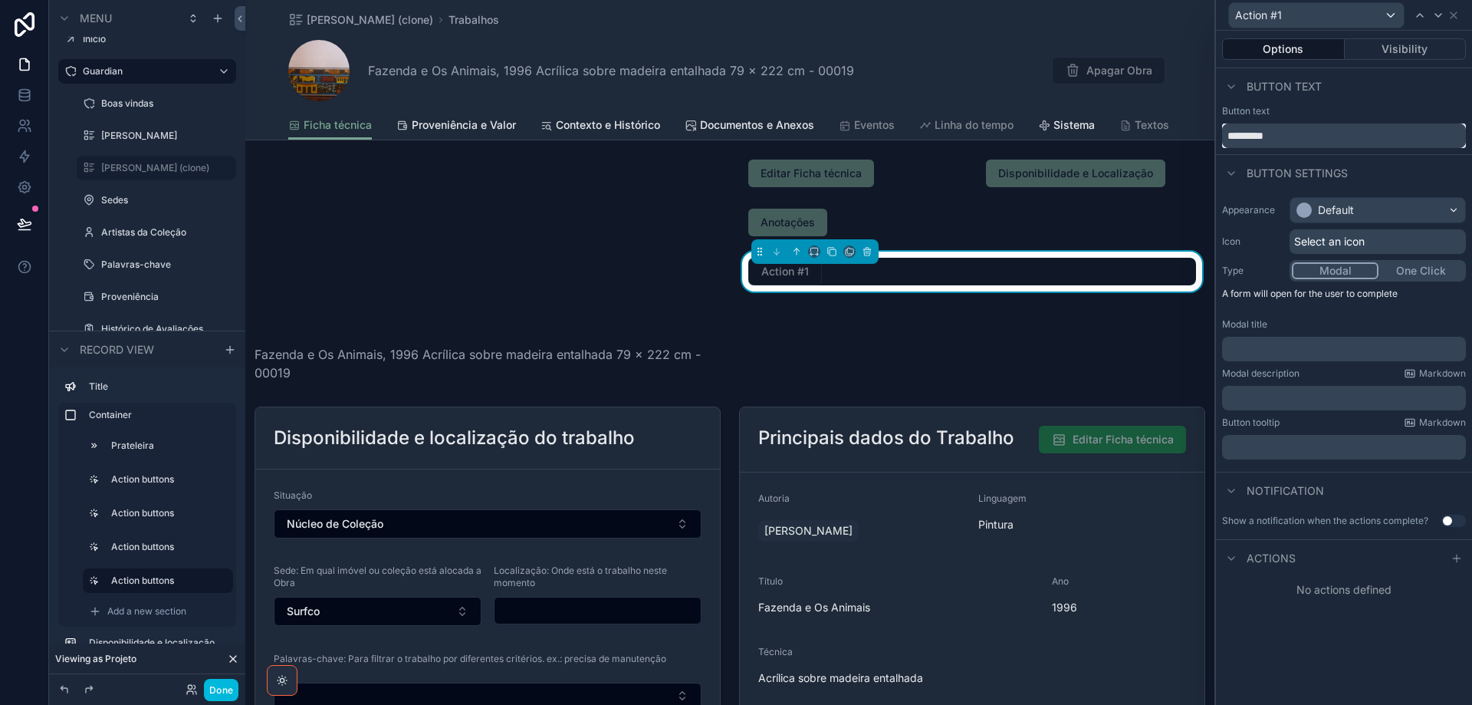
drag, startPoint x: 1326, startPoint y: 135, endPoint x: 1186, endPoint y: 141, distance: 140.5
click at [1186, 141] on div "Action #1 Options Visibility Button text Button text ********* Button settings …" at bounding box center [736, 352] width 1472 height 705
type input "**********"
click at [1394, 213] on div "Default" at bounding box center [1378, 210] width 175 height 25
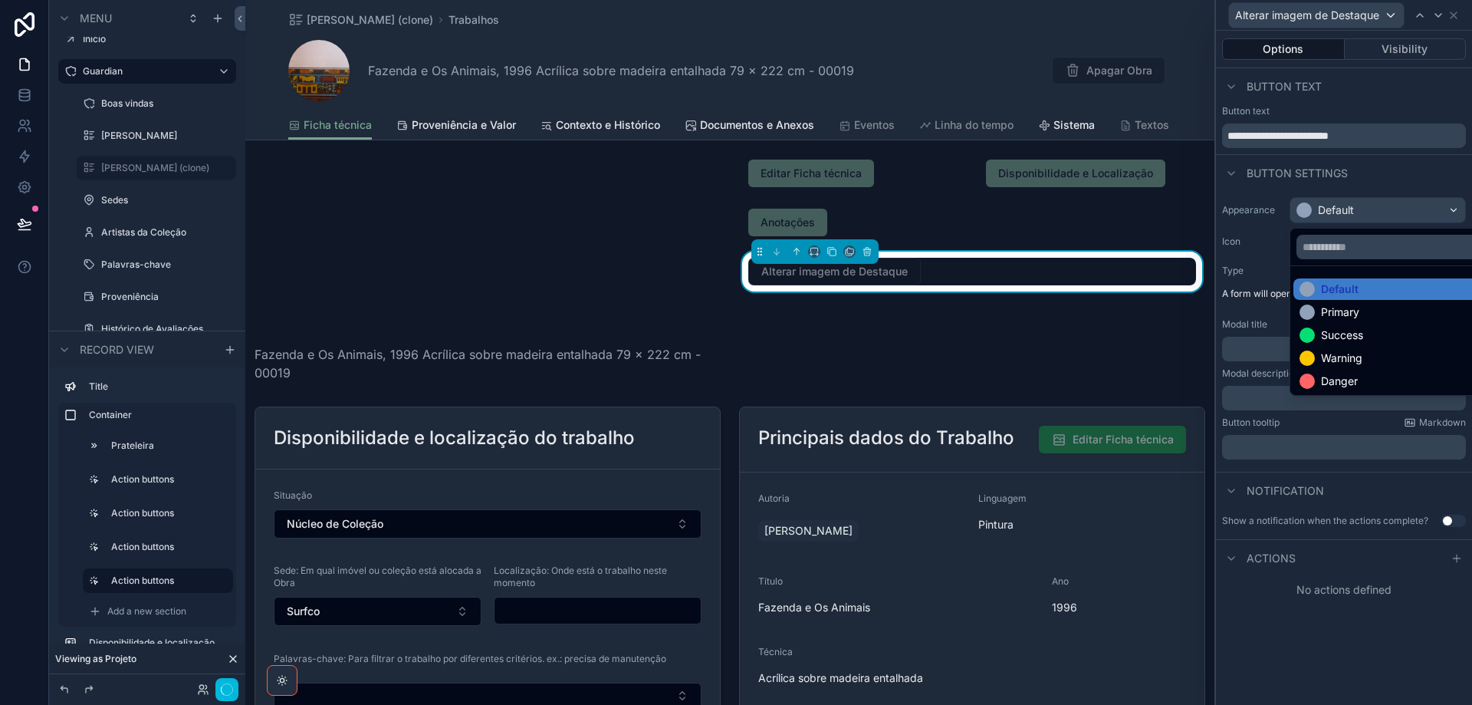
click at [1378, 317] on div "Primary" at bounding box center [1396, 311] width 192 height 15
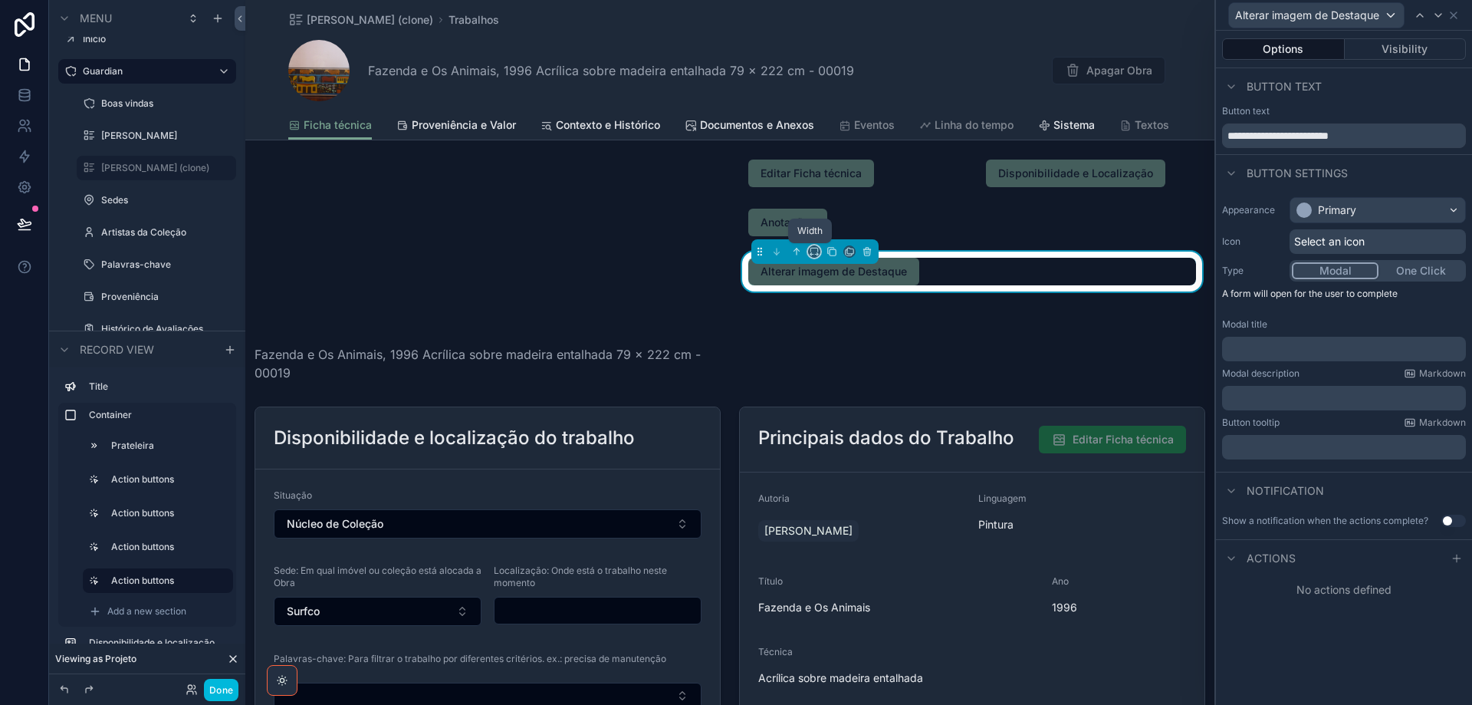
click at [811, 253] on icon "scrollable content" at bounding box center [814, 251] width 11 height 11
click at [839, 372] on span "50%" at bounding box center [830, 367] width 24 height 18
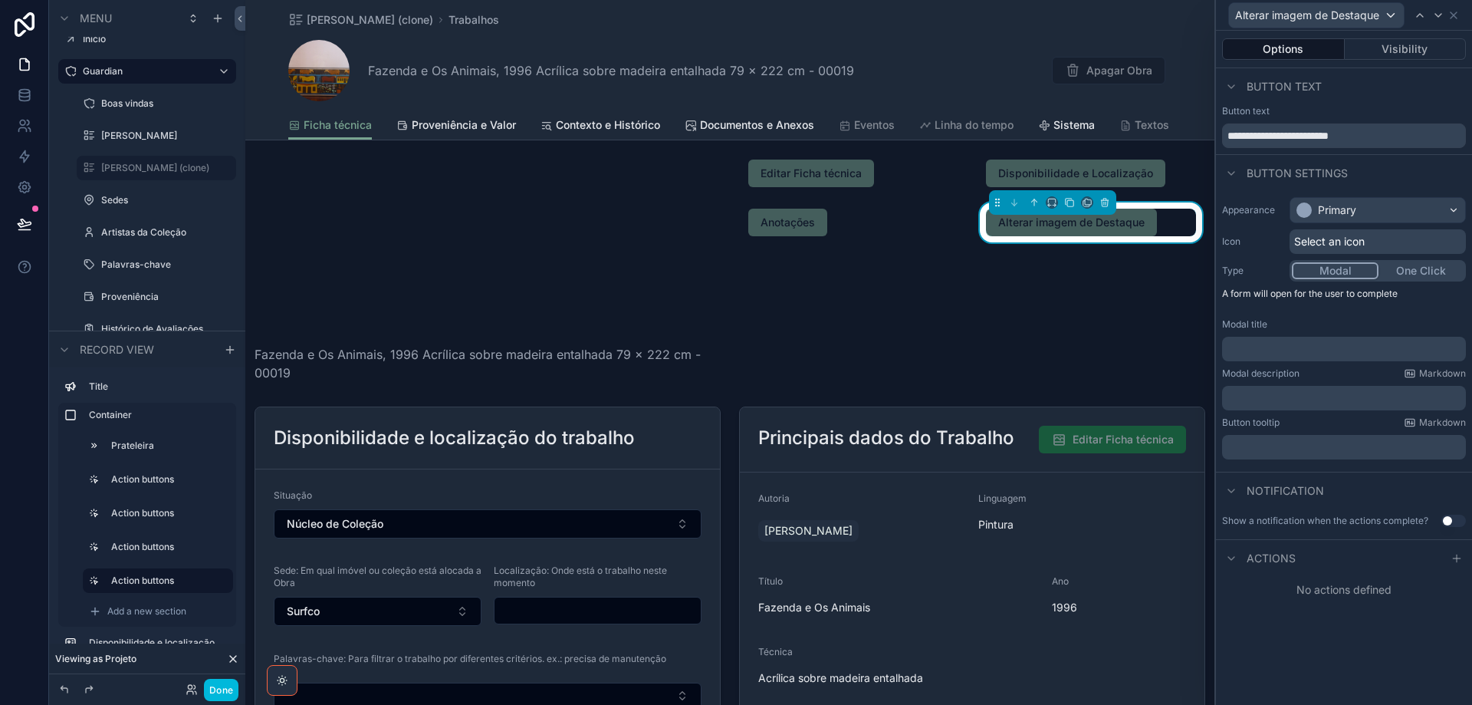
click at [851, 221] on div "scrollable content" at bounding box center [853, 222] width 229 height 40
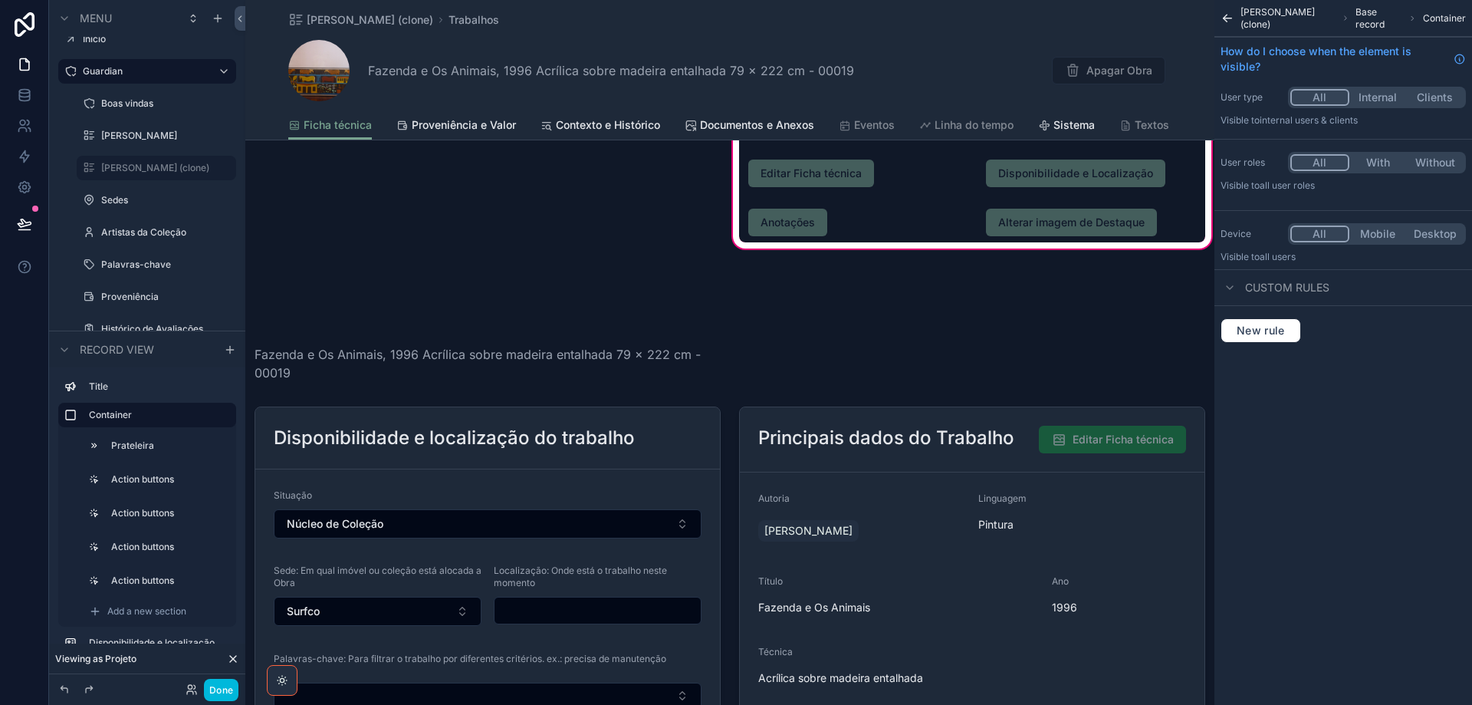
click at [851, 220] on div "scrollable content" at bounding box center [853, 222] width 229 height 40
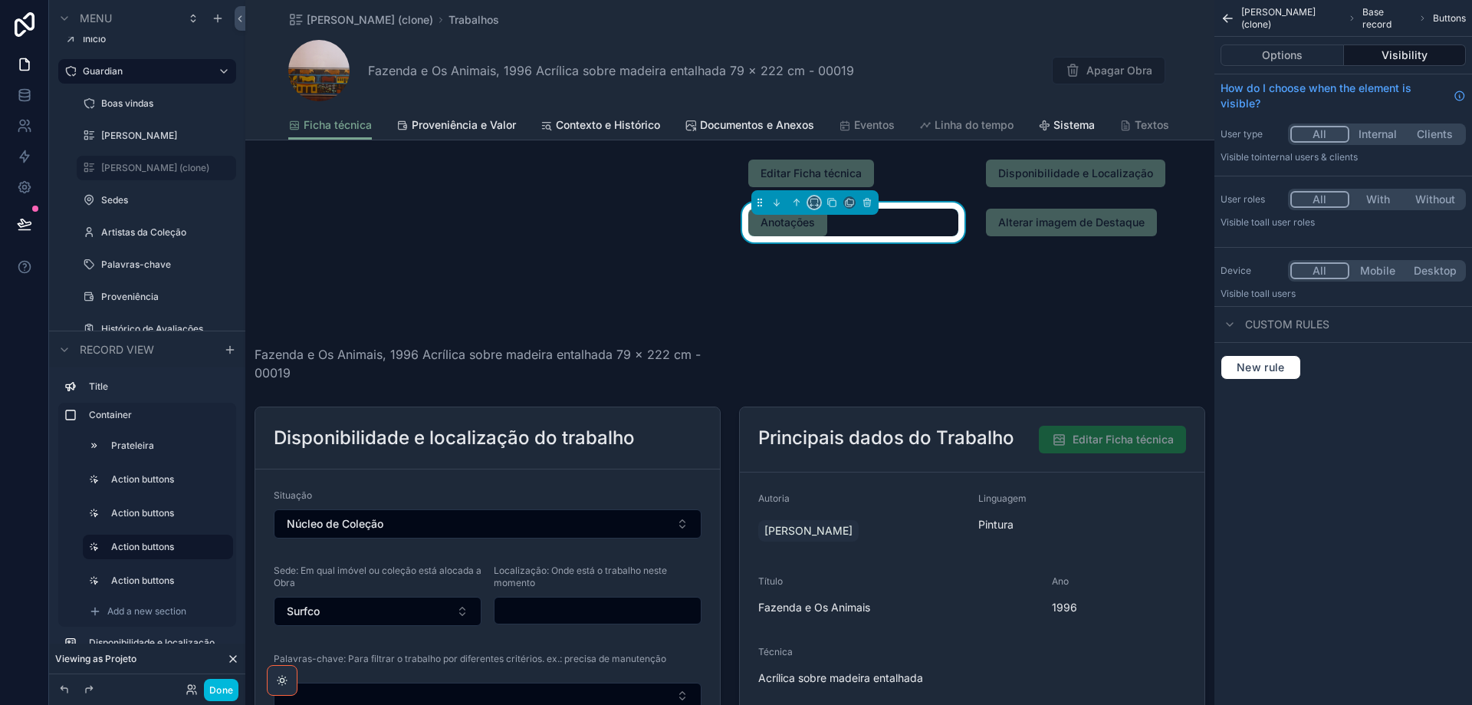
click at [808, 205] on button "scrollable content" at bounding box center [814, 202] width 12 height 12
click at [847, 398] on span "Full width" at bounding box center [842, 405] width 48 height 18
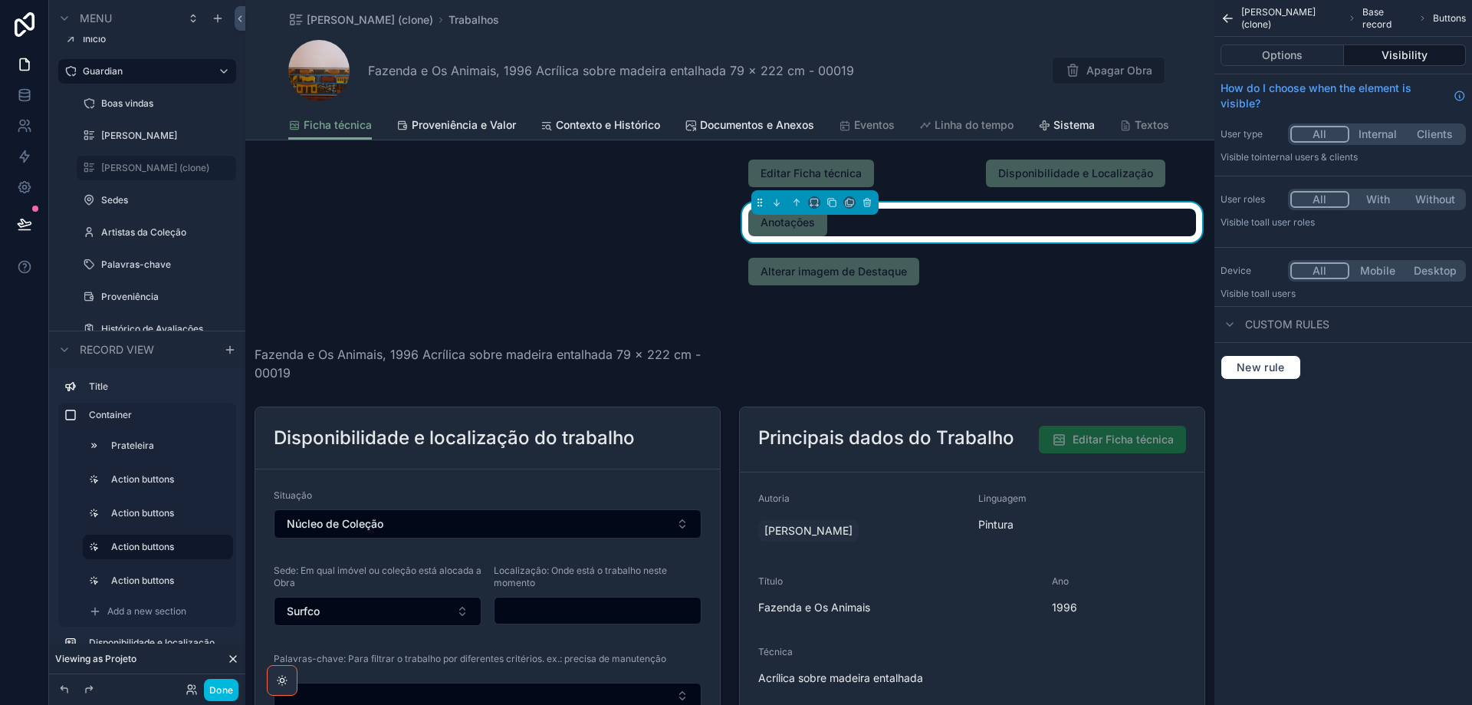
click at [947, 272] on div "scrollable content" at bounding box center [853, 272] width 229 height 40
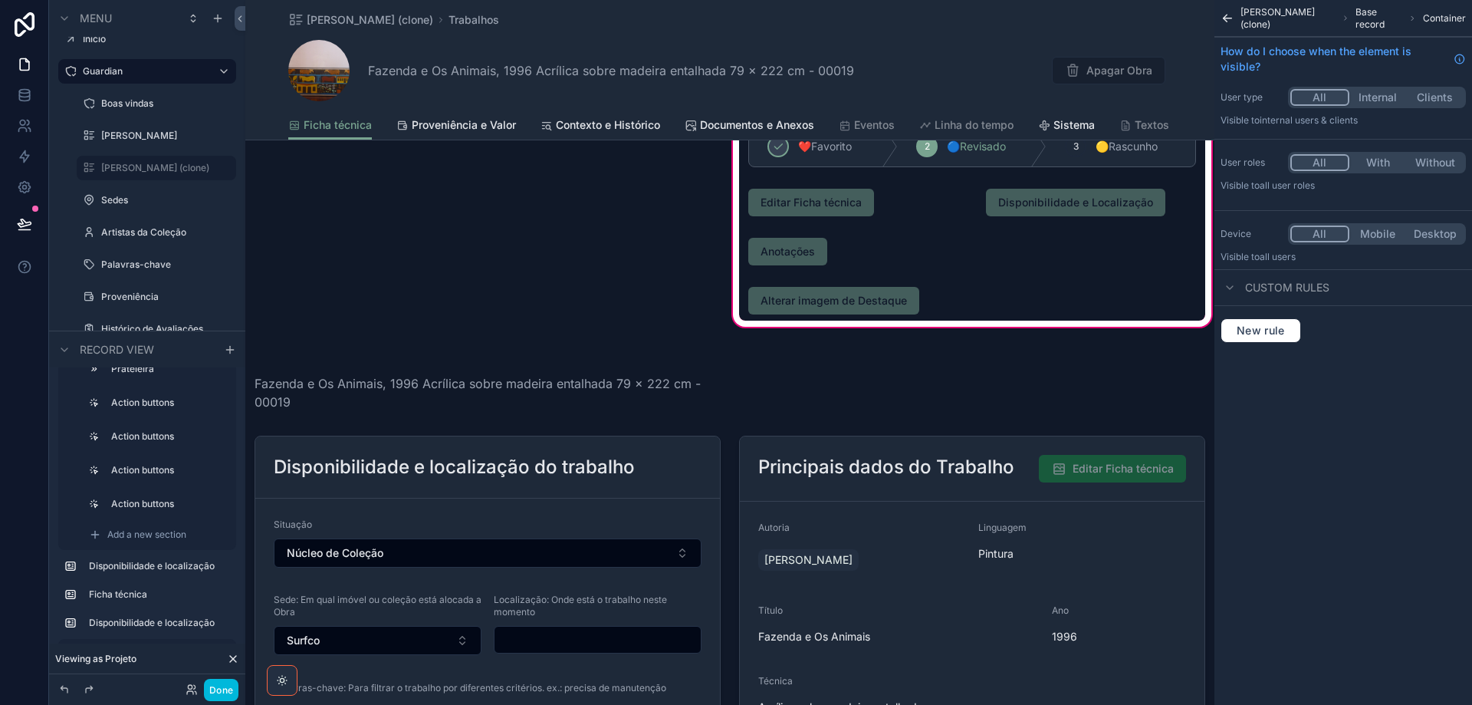
scroll to position [0, 0]
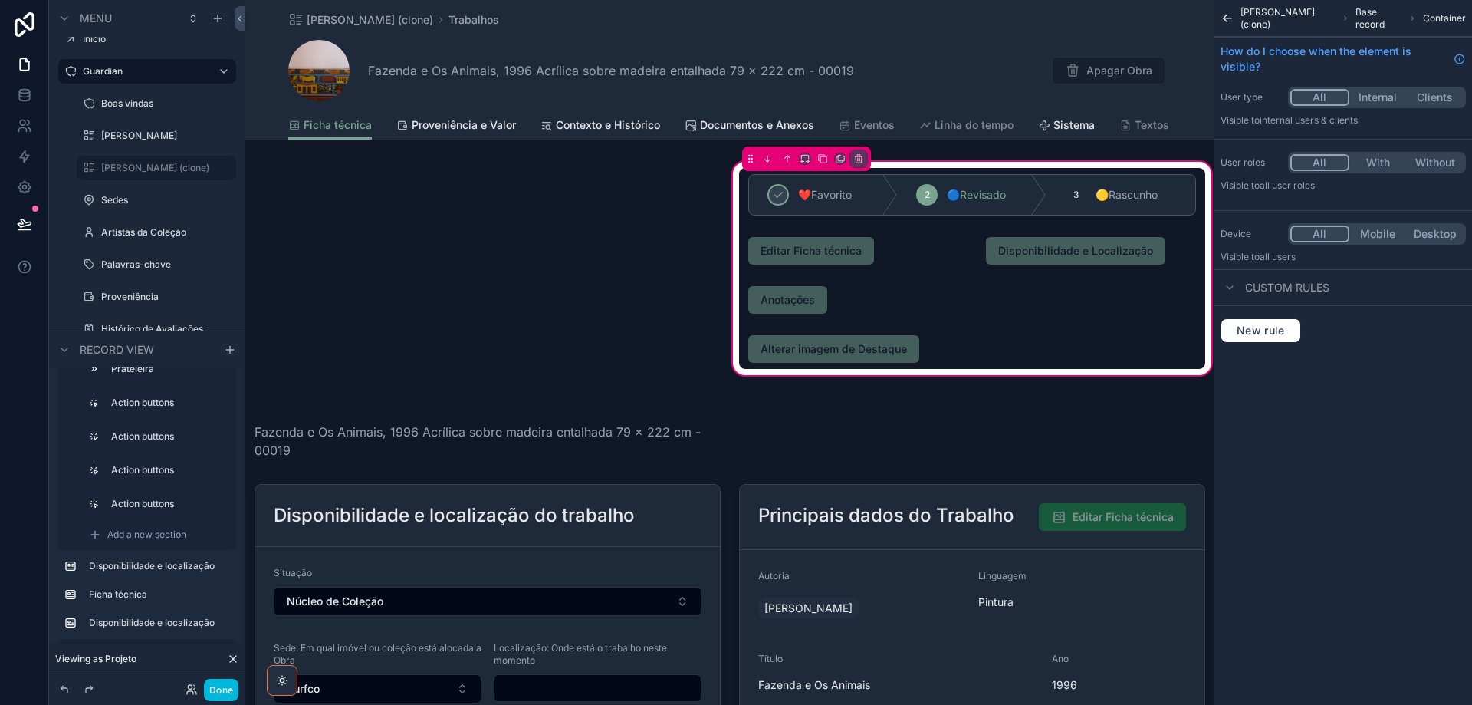
click at [127, 540] on span "Add a new section" at bounding box center [146, 534] width 79 height 12
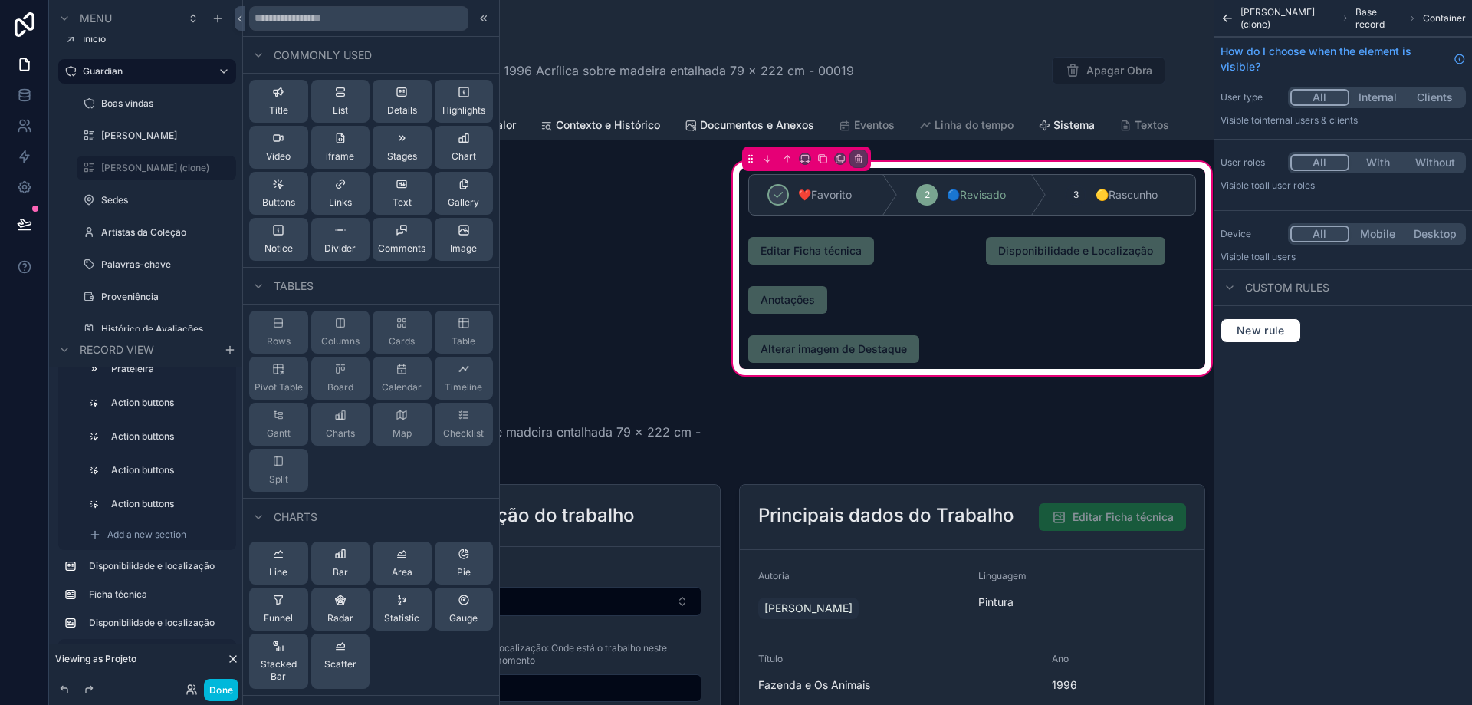
click at [288, 198] on span "Buttons" at bounding box center [278, 202] width 33 height 12
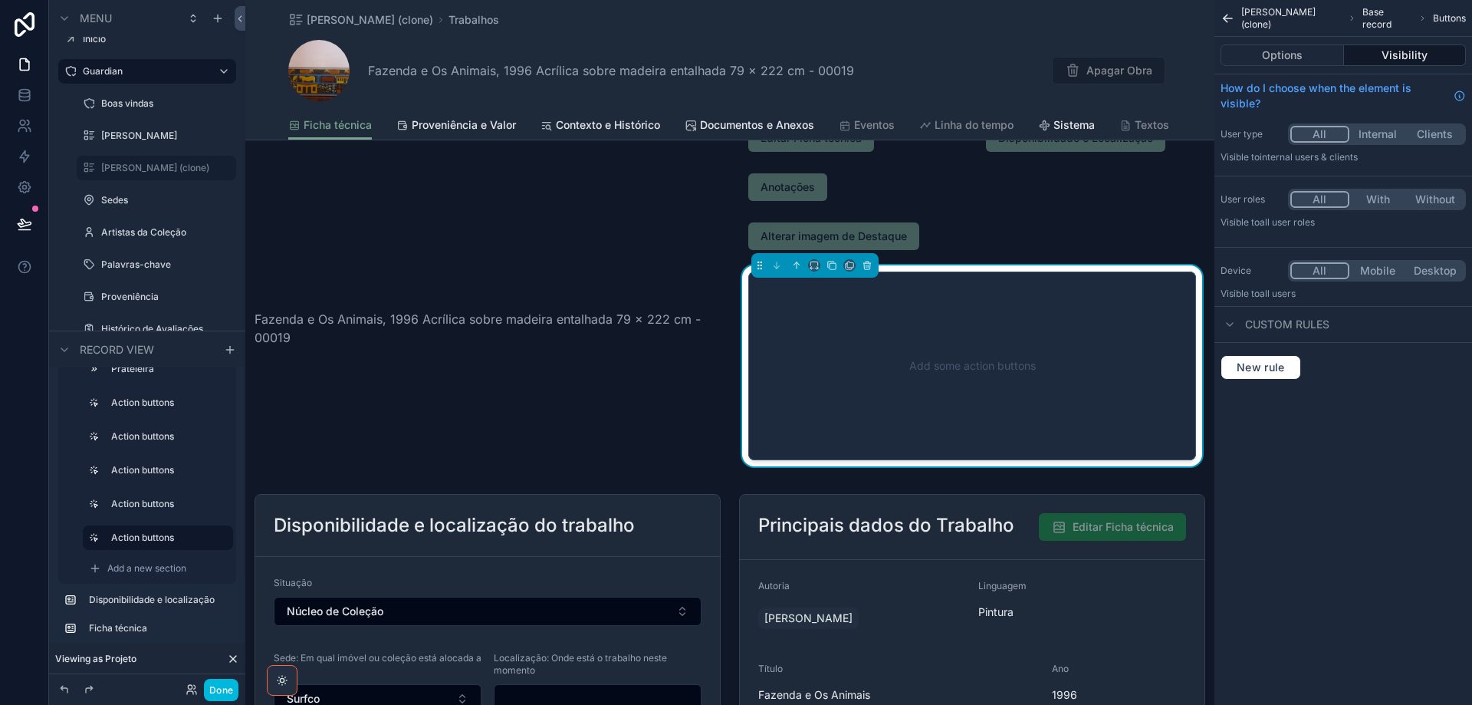
scroll to position [127, 0]
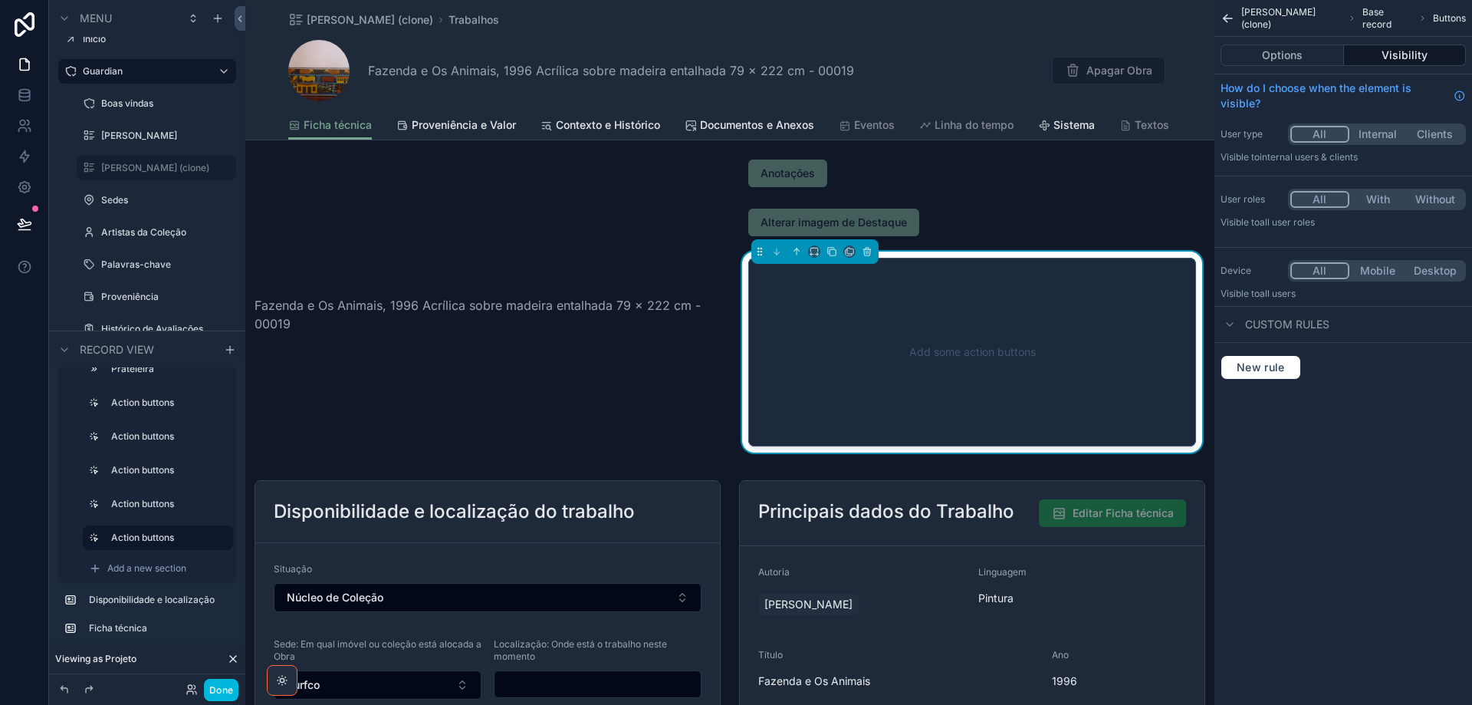
click at [1310, 58] on button "Options" at bounding box center [1282, 54] width 123 height 21
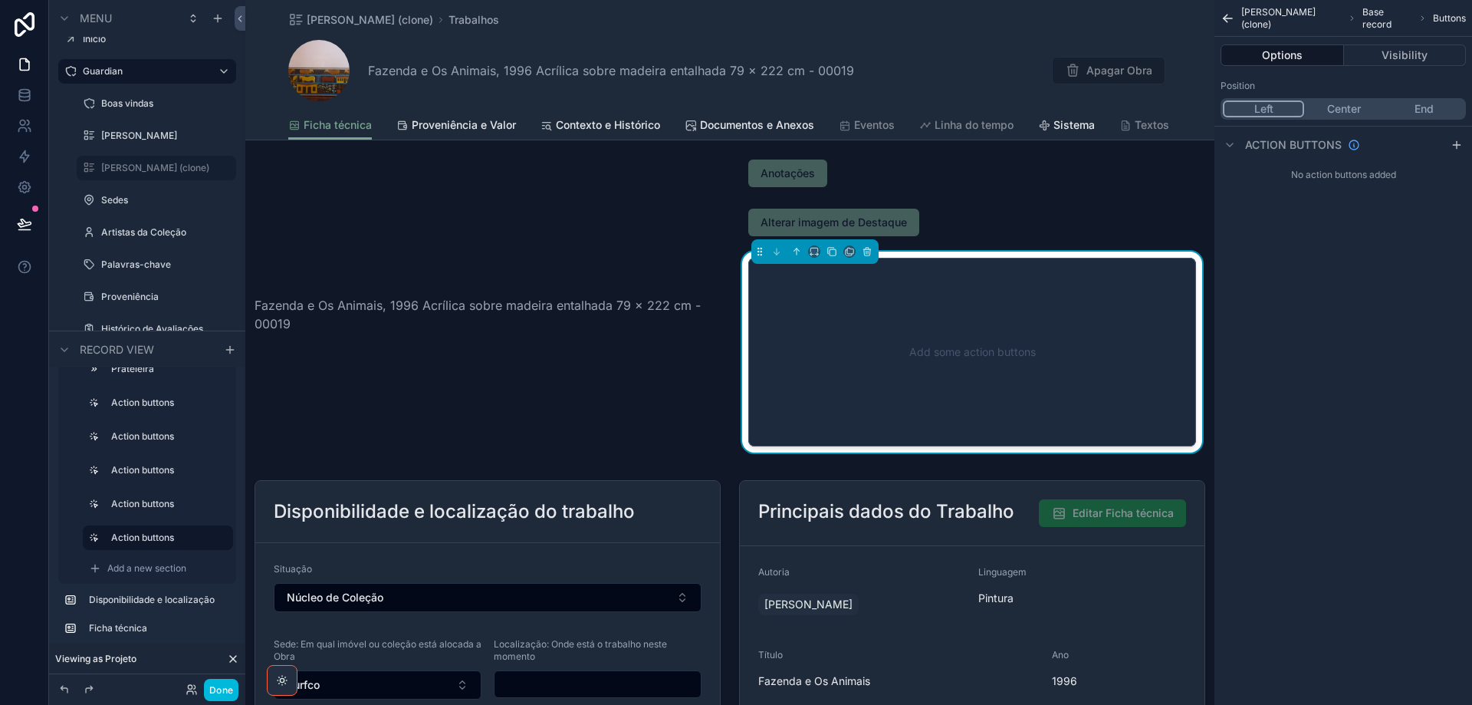
click at [1456, 141] on icon "scrollable content" at bounding box center [1457, 145] width 12 height 12
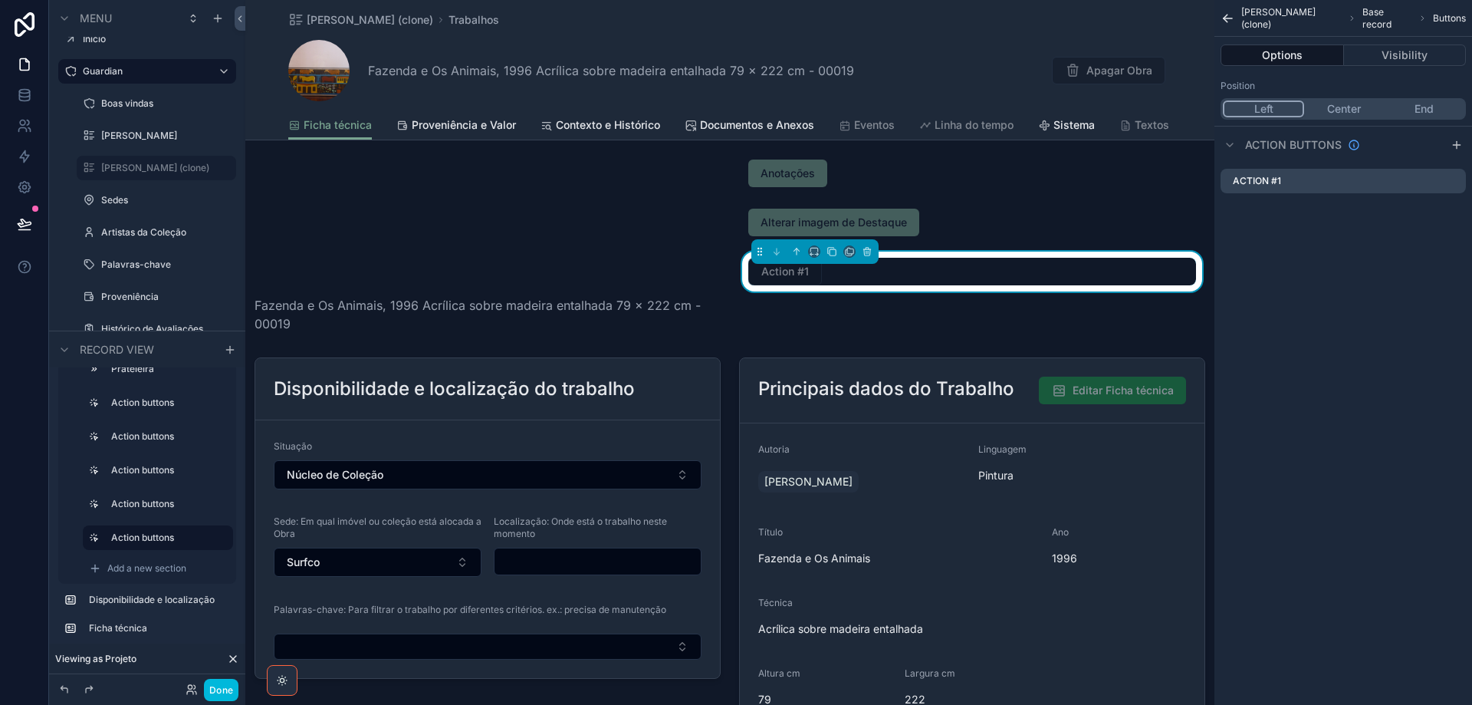
click at [0, 0] on icon "scrollable content" at bounding box center [0, 0] width 0 height 0
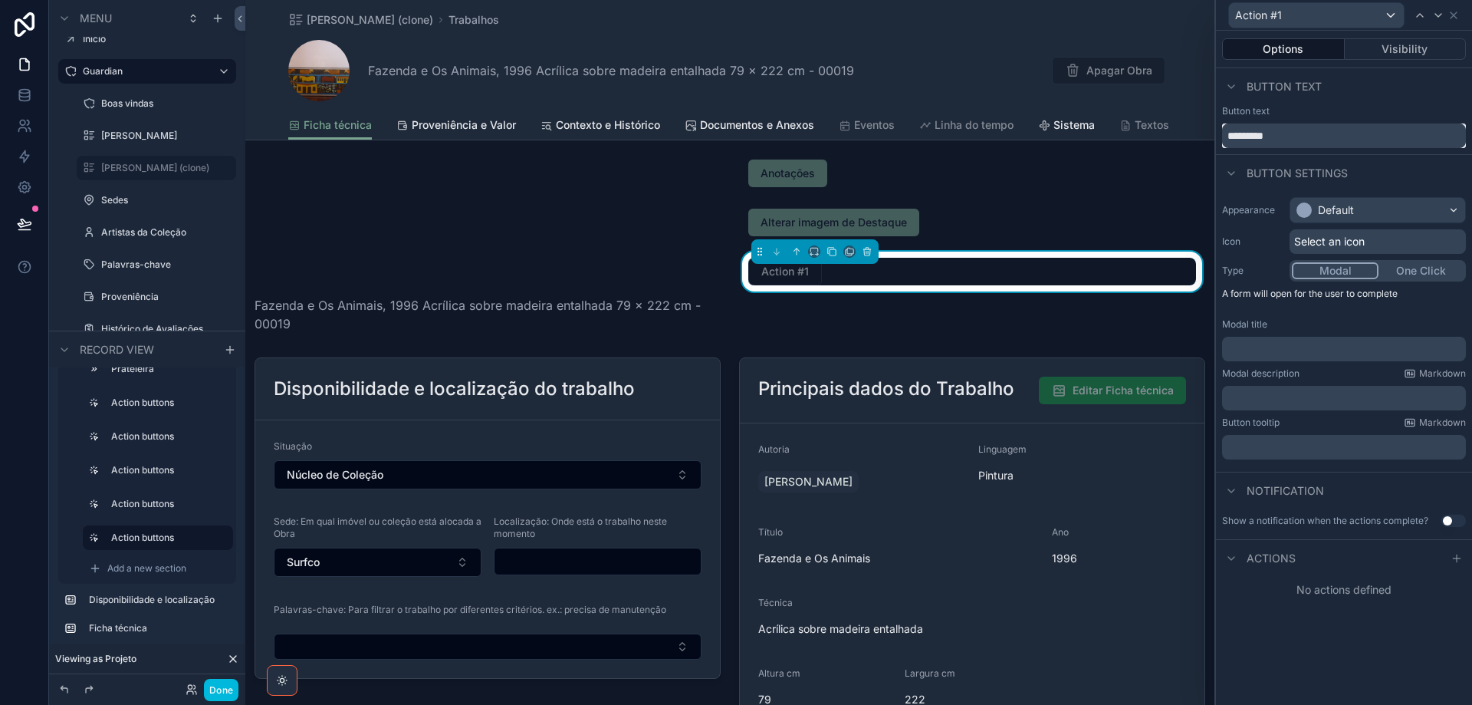
drag, startPoint x: 1288, startPoint y: 140, endPoint x: 1151, endPoint y: 146, distance: 137.4
click at [1151, 146] on div "Action #1 Options Visibility Button text Button text ********* Button settings …" at bounding box center [736, 352] width 1472 height 705
click at [1285, 130] on input "**********" at bounding box center [1344, 135] width 244 height 25
type input "**********"
click at [1412, 212] on div "Default" at bounding box center [1378, 210] width 175 height 25
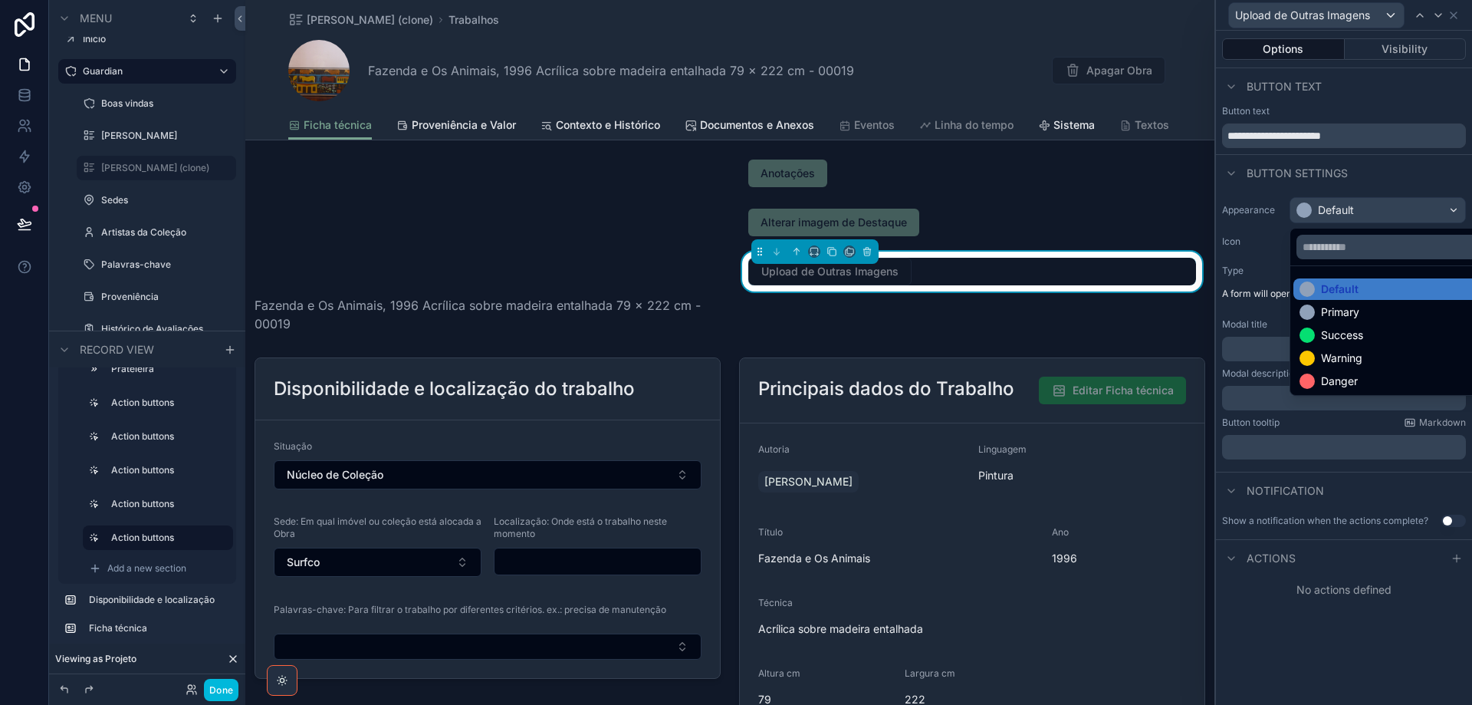
click at [1374, 319] on div "Primary" at bounding box center [1396, 311] width 192 height 15
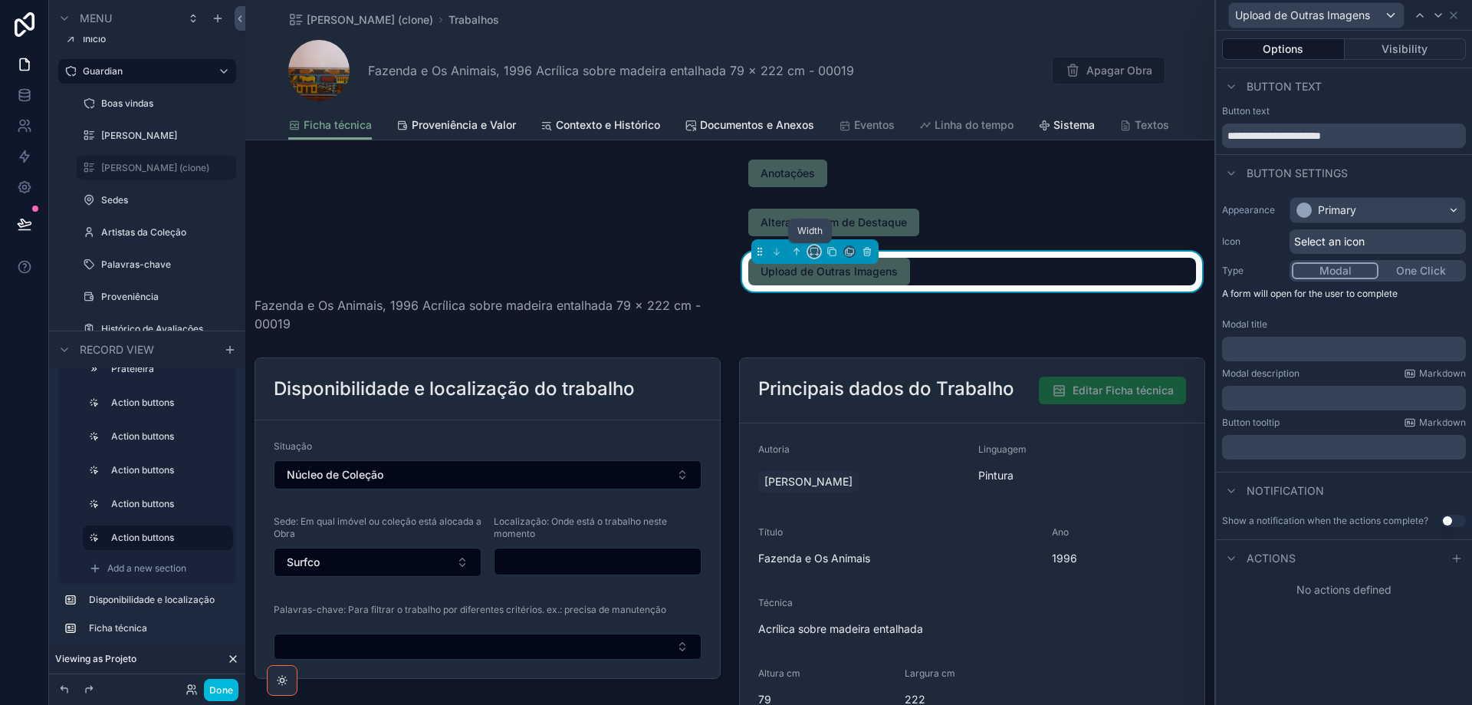
click at [811, 248] on icon "scrollable content" at bounding box center [814, 251] width 11 height 11
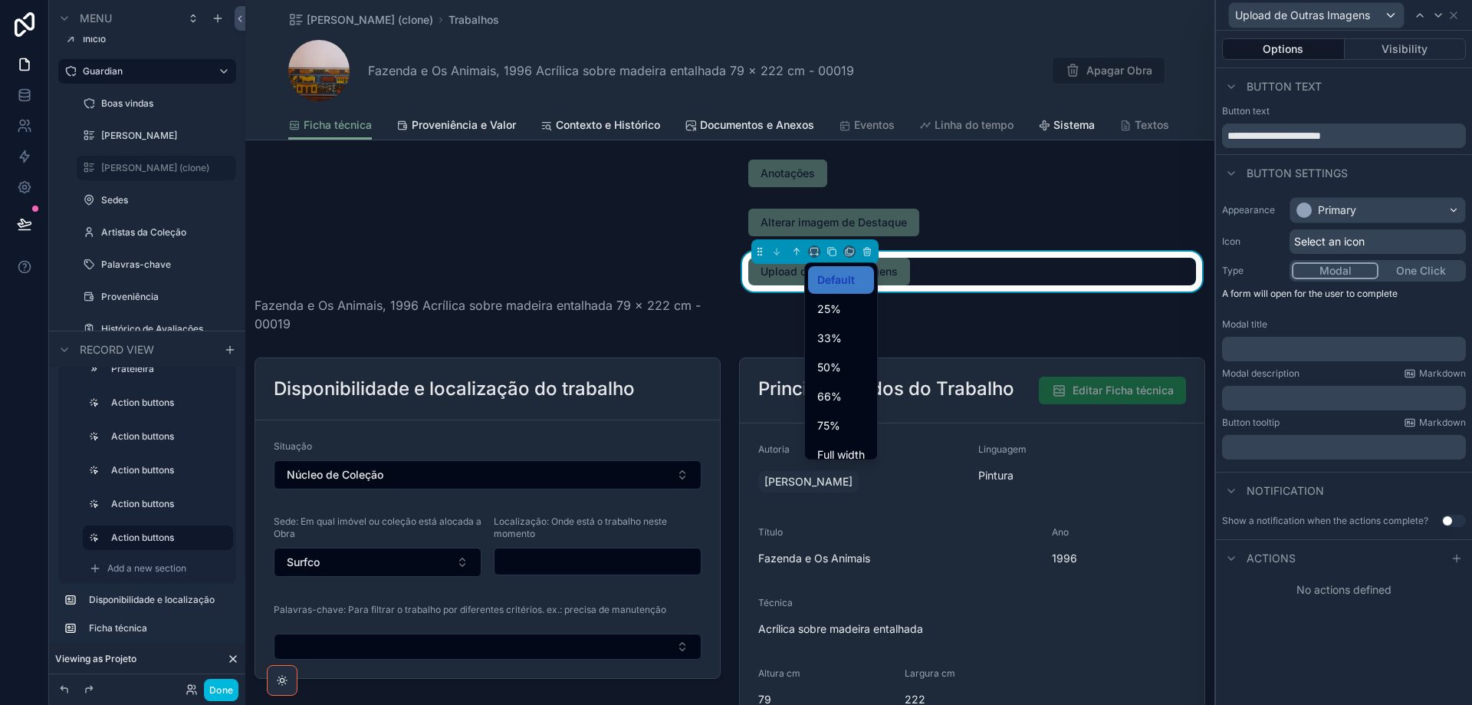
click at [836, 364] on span "50%" at bounding box center [830, 367] width 24 height 18
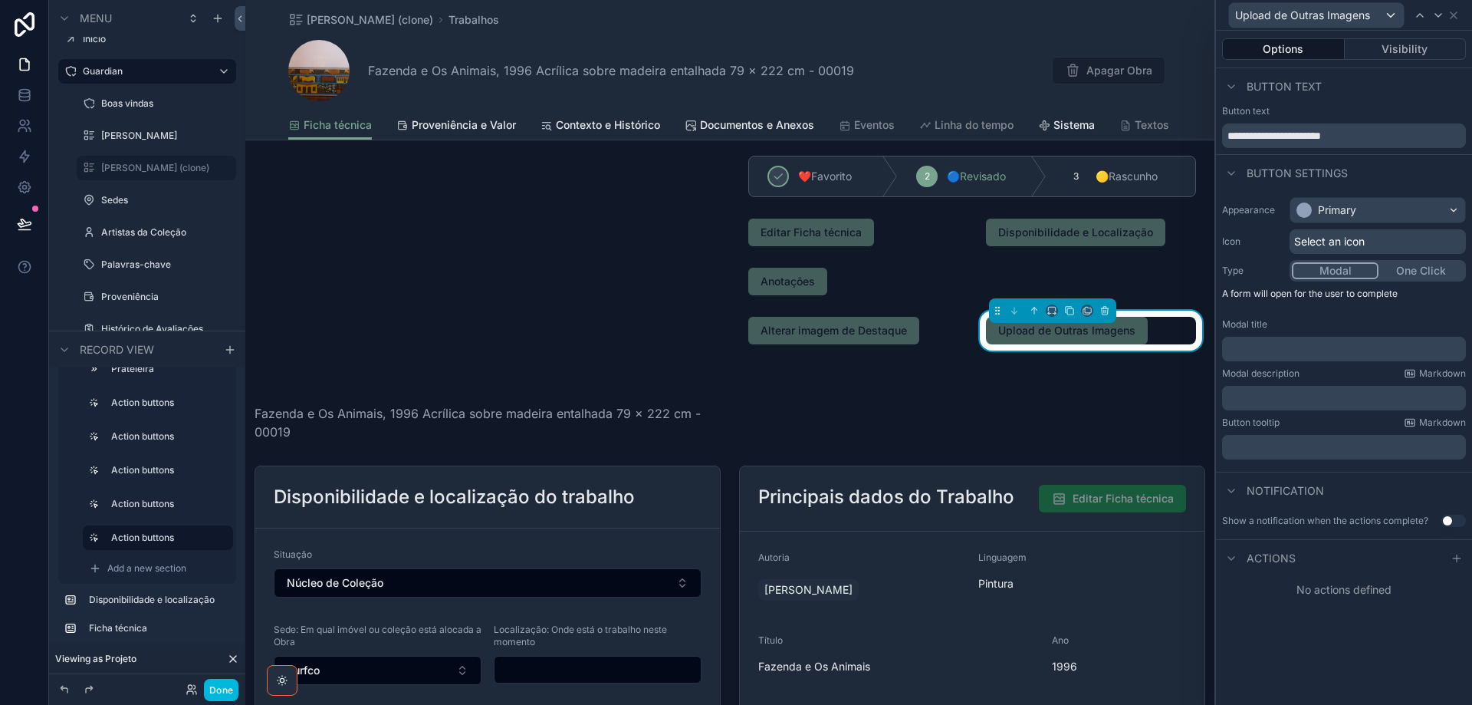
scroll to position [0, 0]
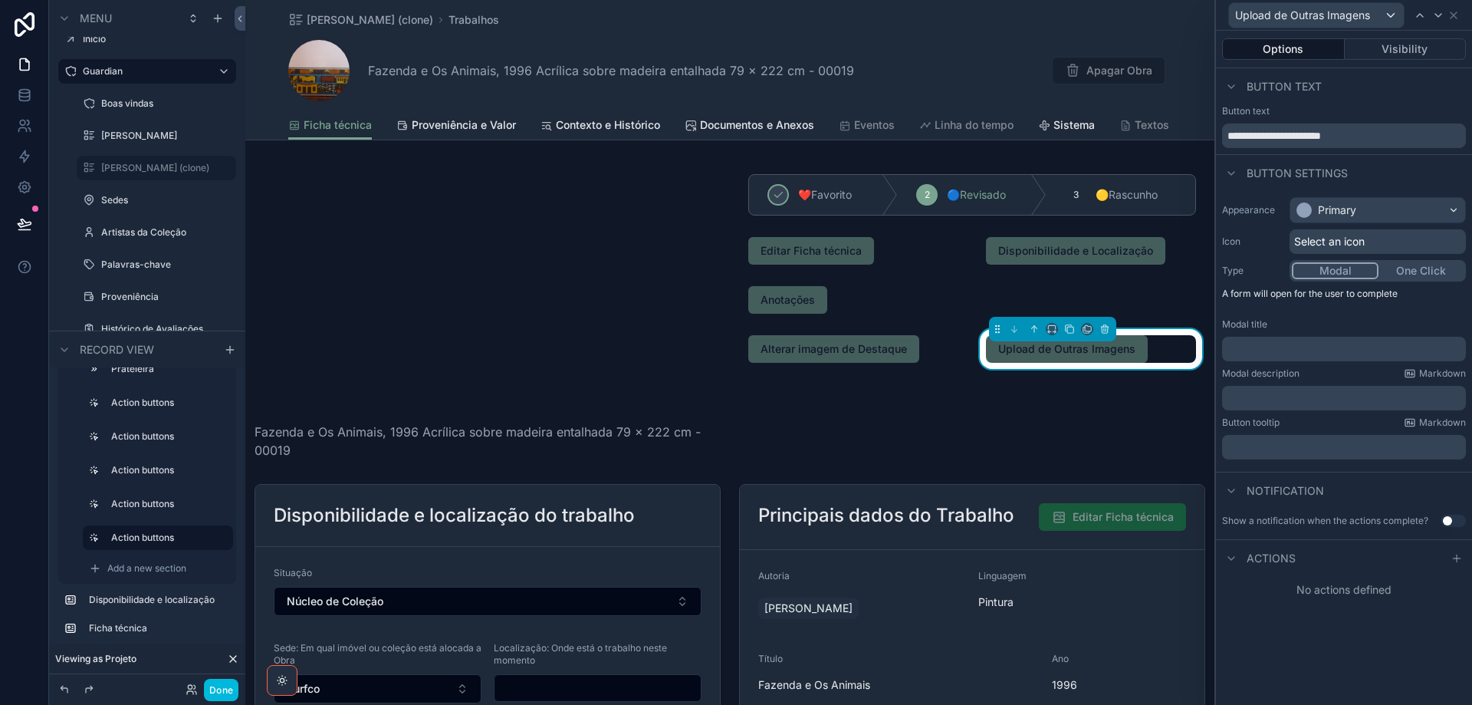
click at [890, 416] on div "❤️Favorito 2 🔵Revisado 3 🟡Rascunho Editar Ficha técnica Disponibilidade e Local…" at bounding box center [972, 312] width 485 height 307
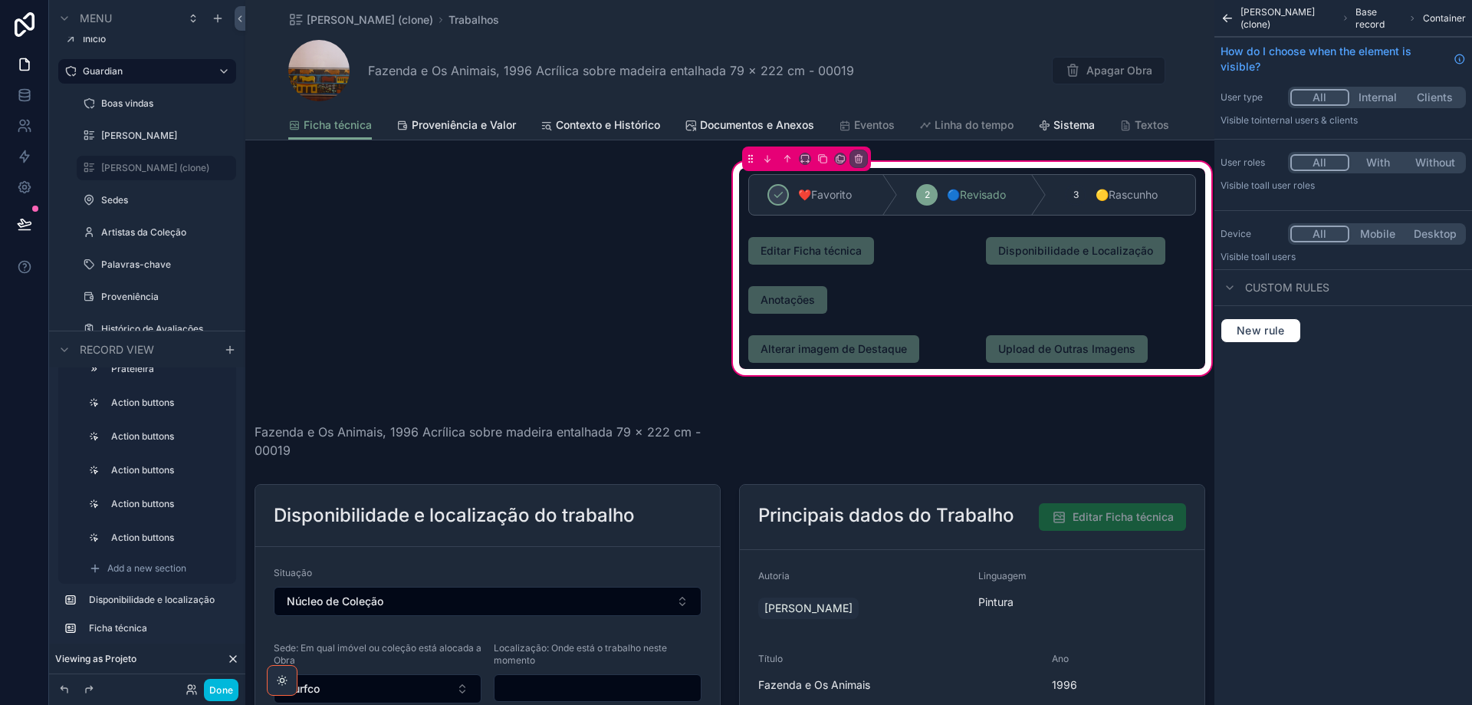
click at [683, 530] on div "scrollable content" at bounding box center [487, 709] width 485 height 462
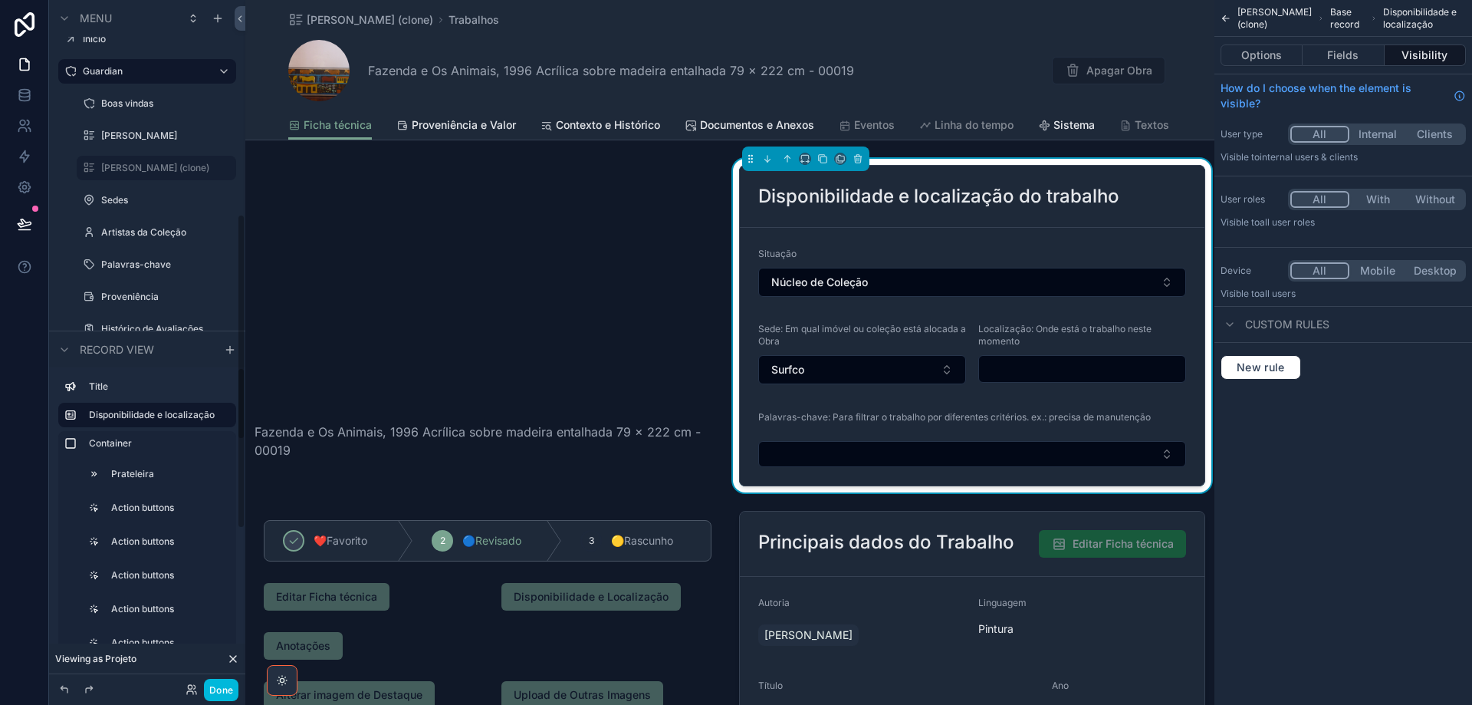
click at [154, 477] on label "Prateleira" at bounding box center [166, 474] width 110 height 12
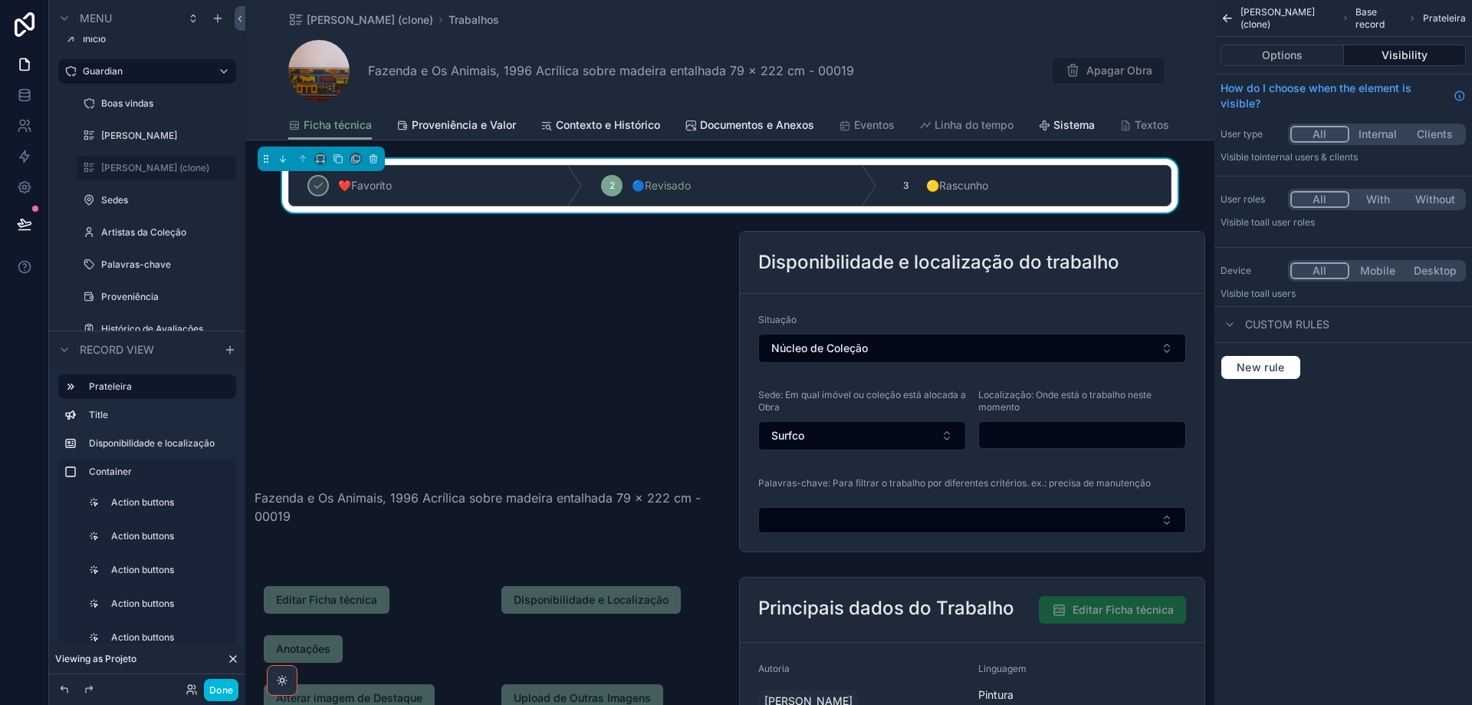
click at [146, 371] on icon "scrollable content" at bounding box center [147, 371] width 5 height 0
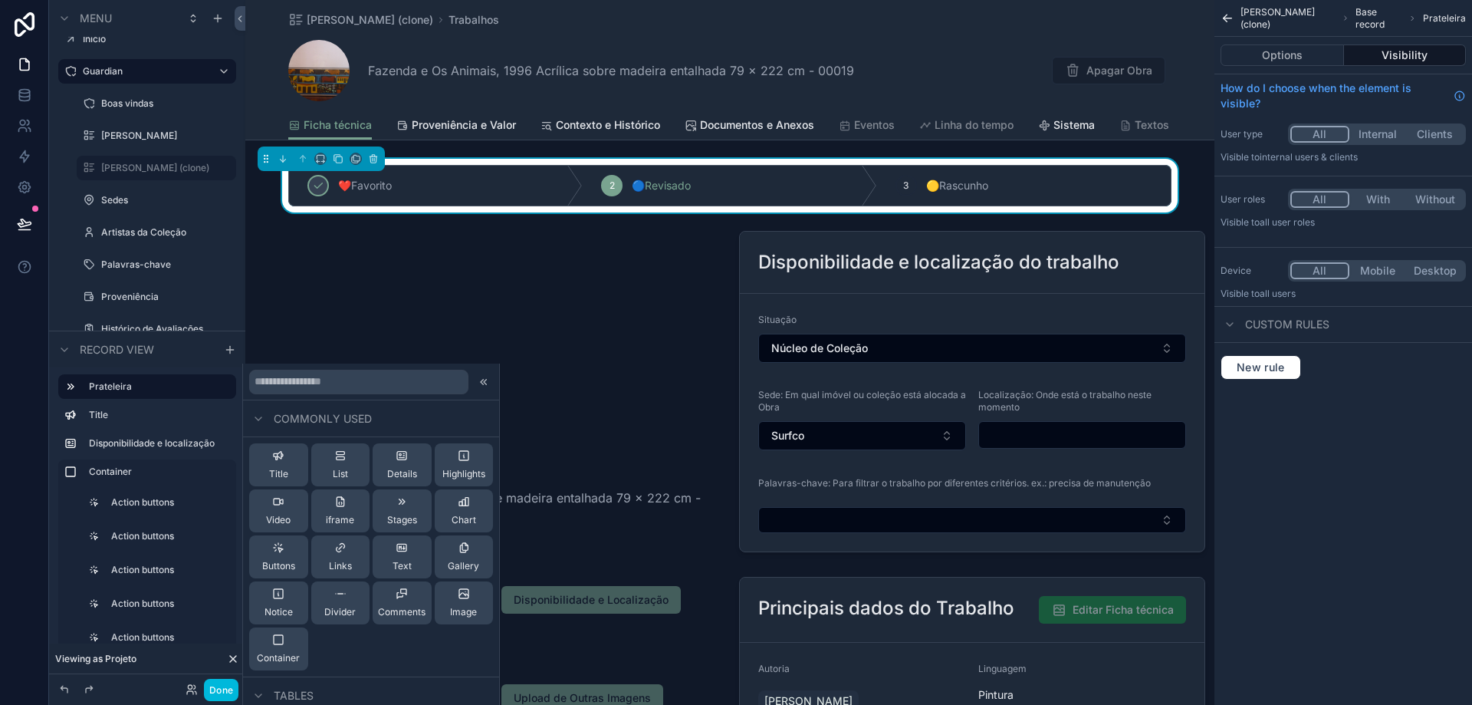
click at [287, 640] on div "Container" at bounding box center [278, 648] width 43 height 31
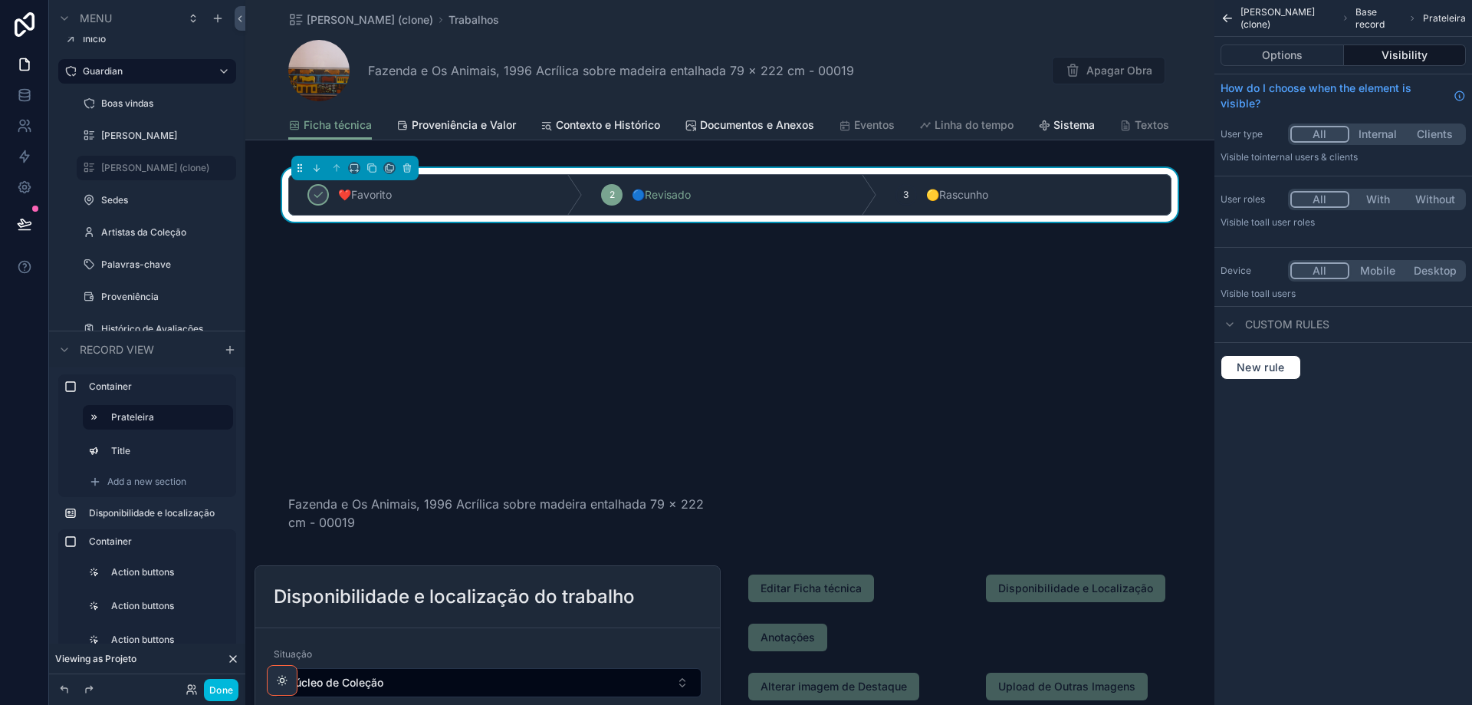
click at [137, 382] on label "Container" at bounding box center [156, 386] width 135 height 12
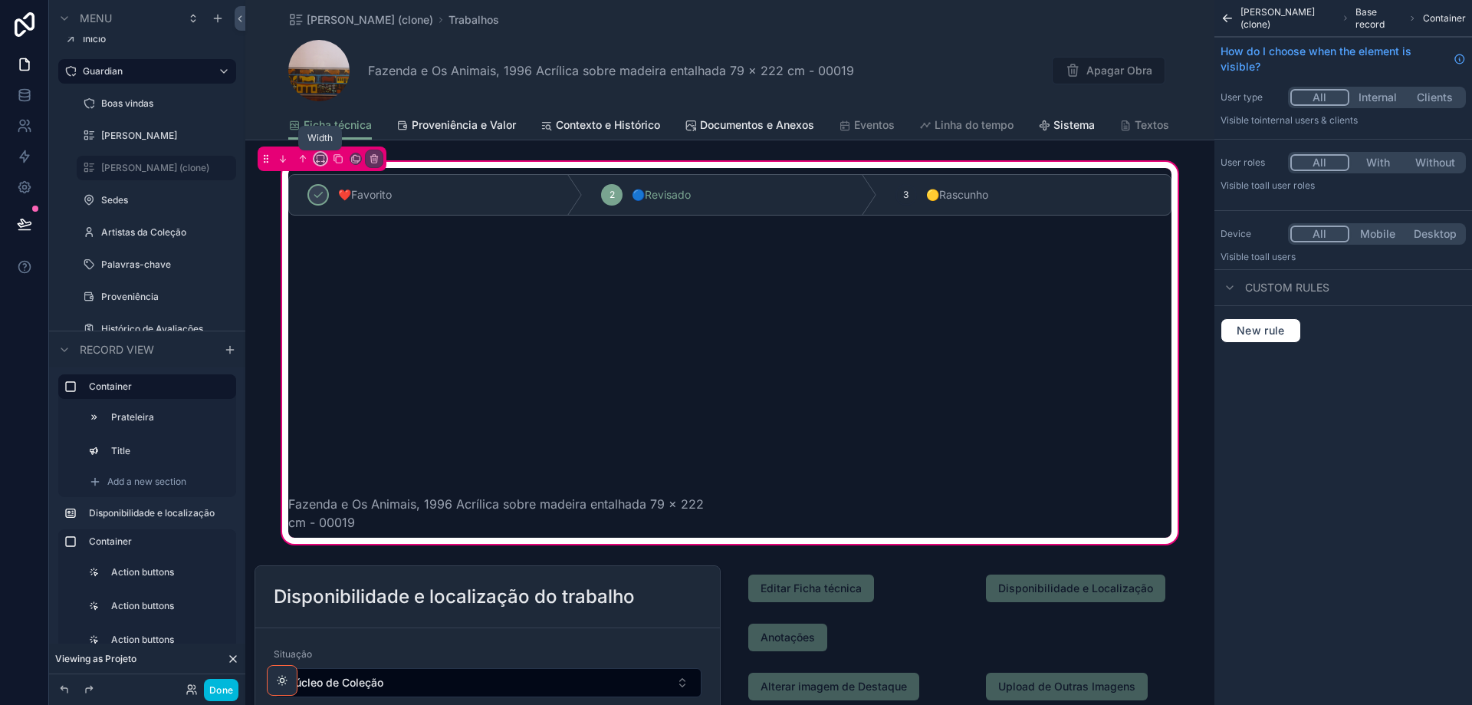
click at [323, 157] on icon "scrollable content" at bounding box center [320, 158] width 11 height 11
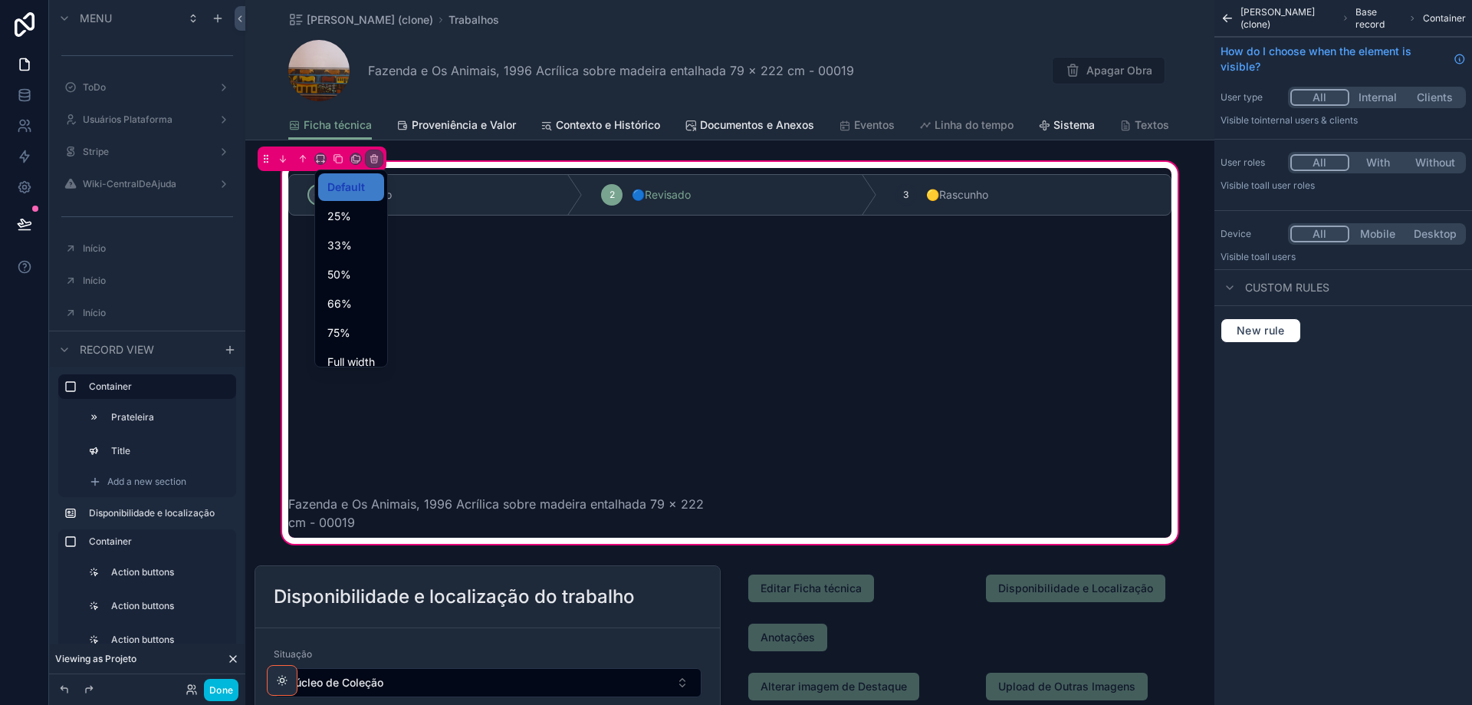
scroll to position [467, 0]
click at [357, 271] on div "50%" at bounding box center [351, 274] width 48 height 18
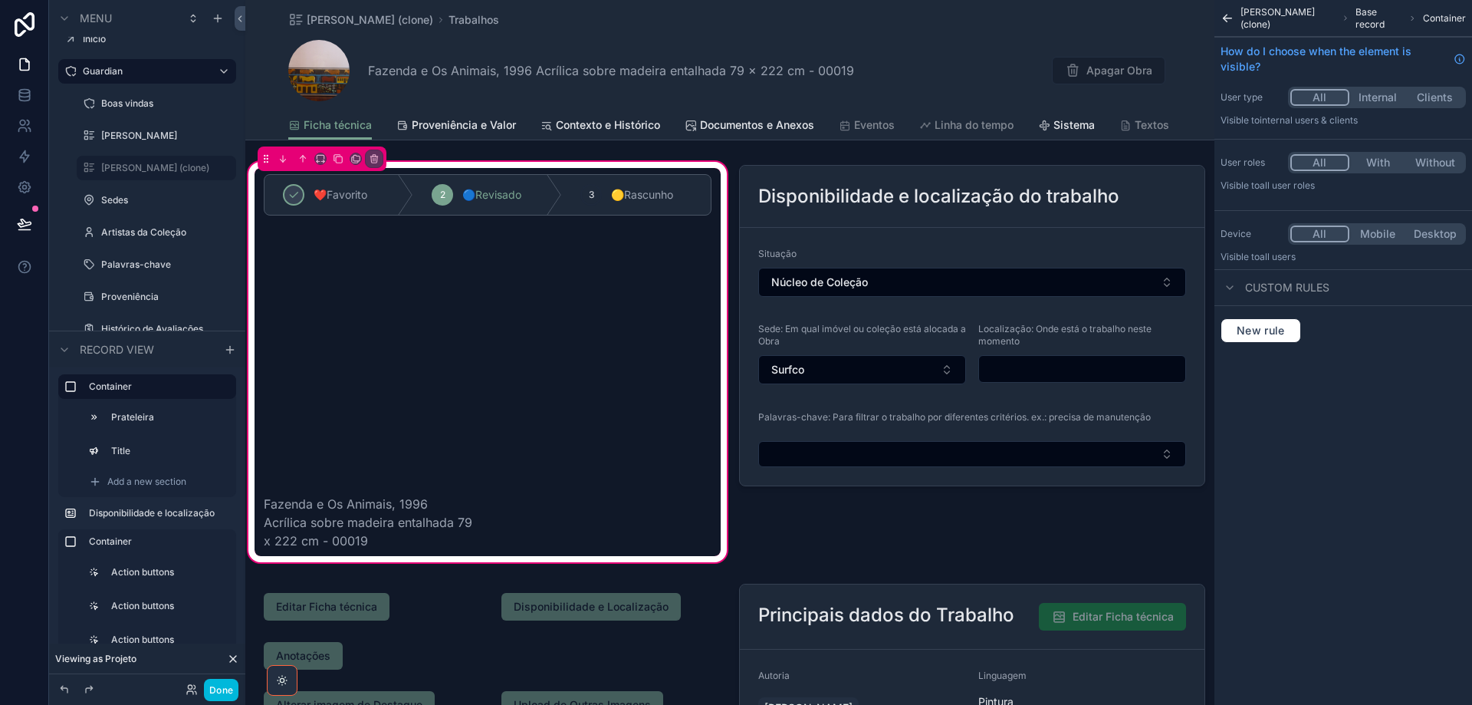
click at [135, 454] on label "Title" at bounding box center [166, 451] width 110 height 12
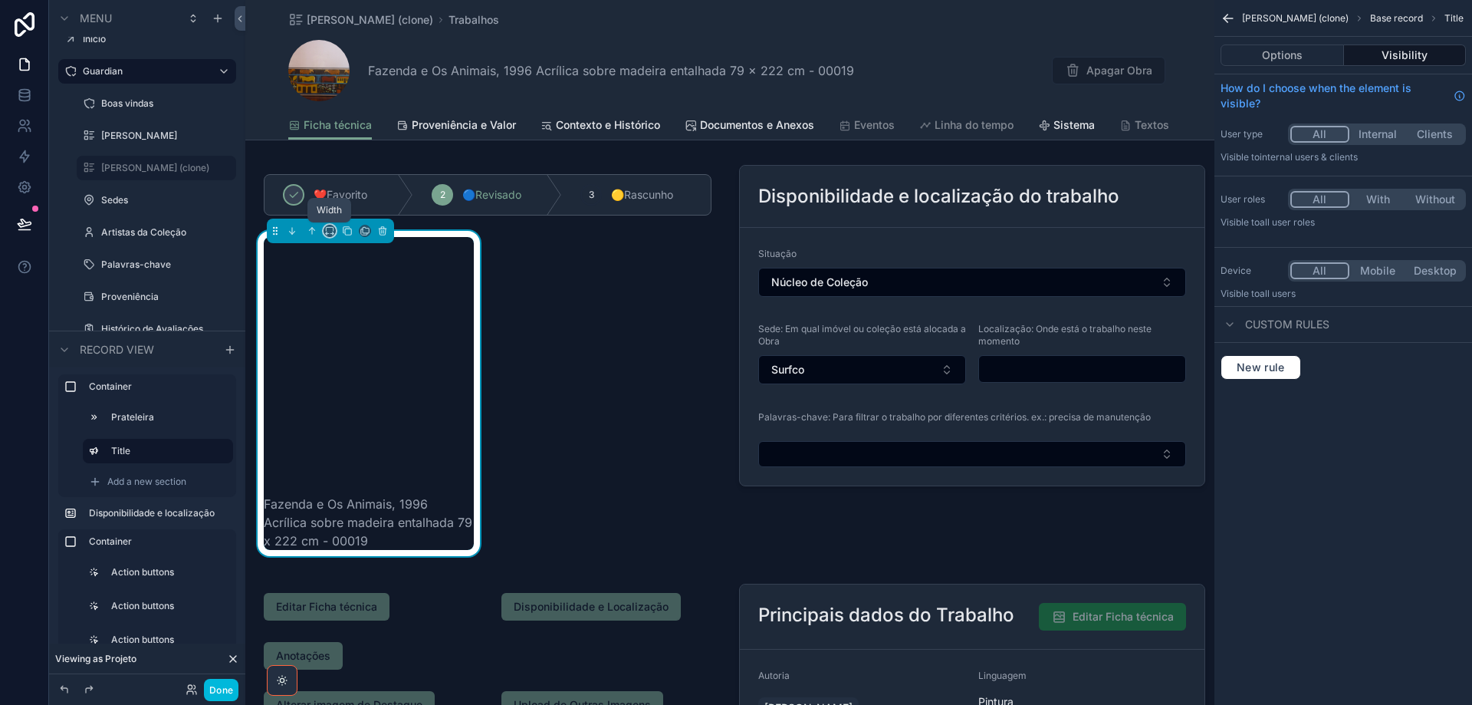
click at [329, 232] on icon "scrollable content" at bounding box center [329, 230] width 11 height 11
click at [360, 433] on span "Full width" at bounding box center [361, 434] width 48 height 18
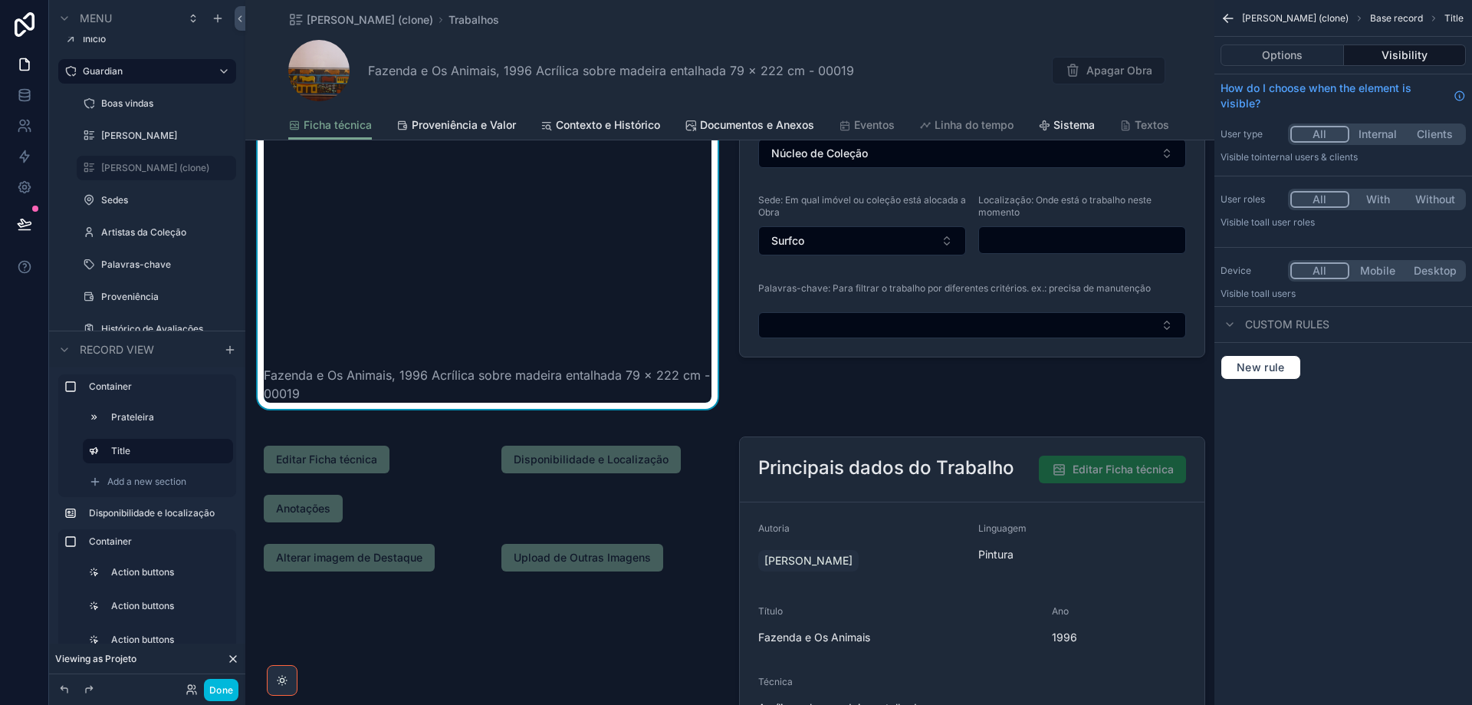
scroll to position [307, 0]
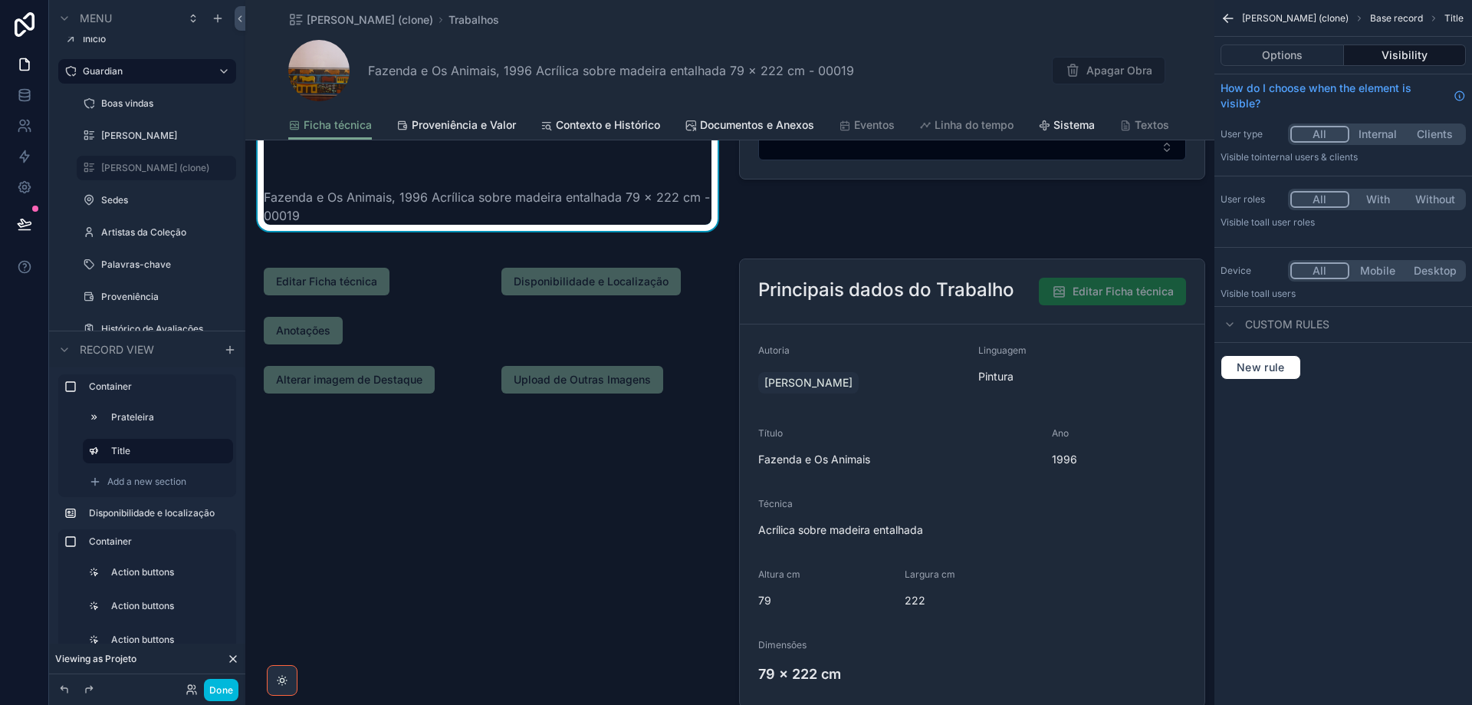
click at [822, 264] on div "scrollable content" at bounding box center [972, 483] width 485 height 462
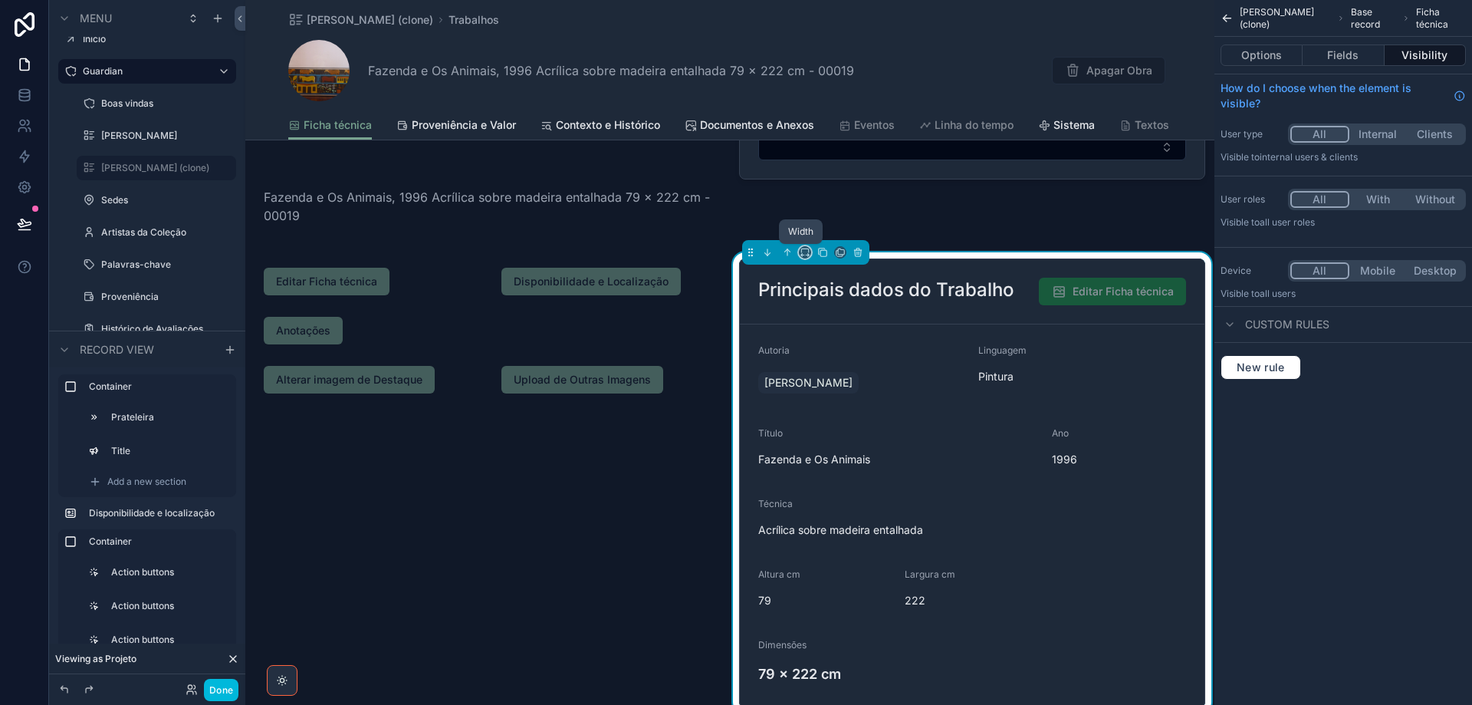
click at [801, 253] on icon "scrollable content" at bounding box center [805, 252] width 11 height 11
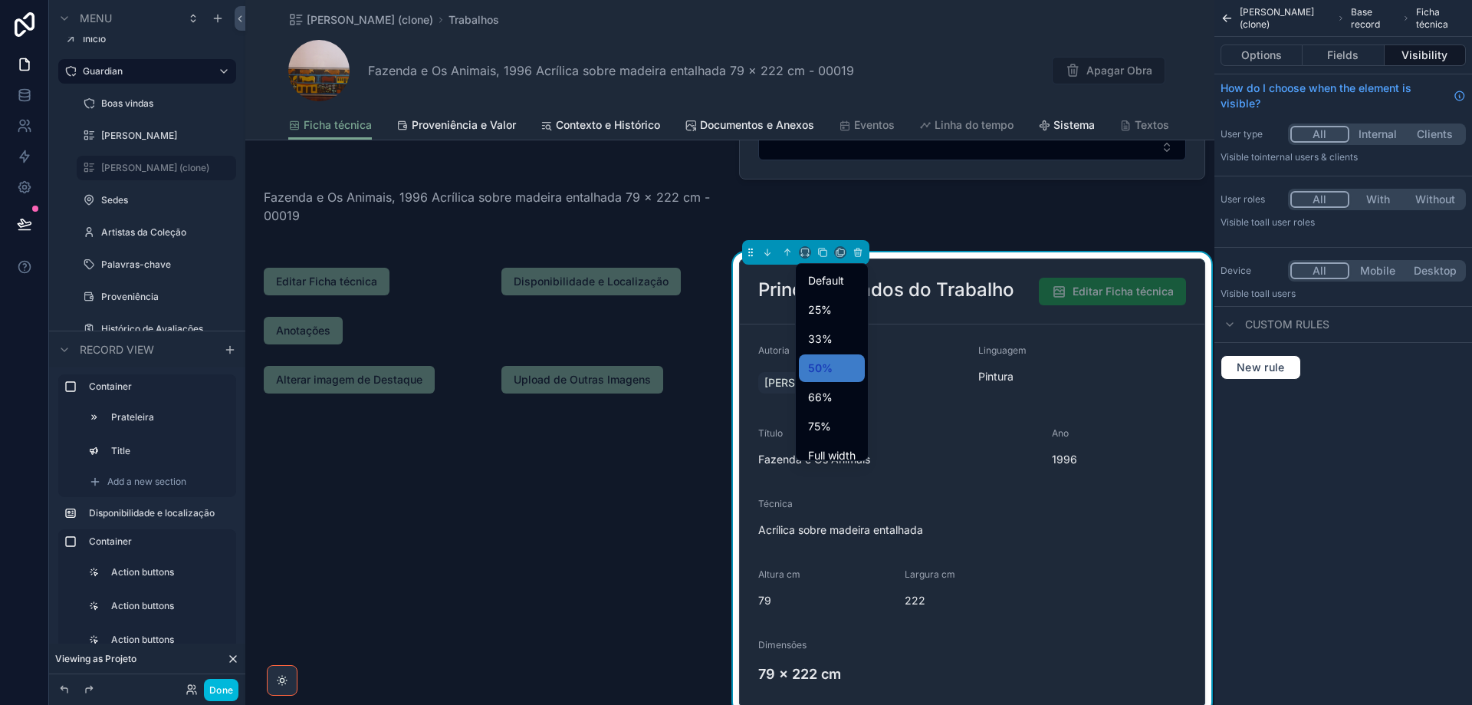
click at [841, 450] on span "Full width" at bounding box center [832, 455] width 48 height 18
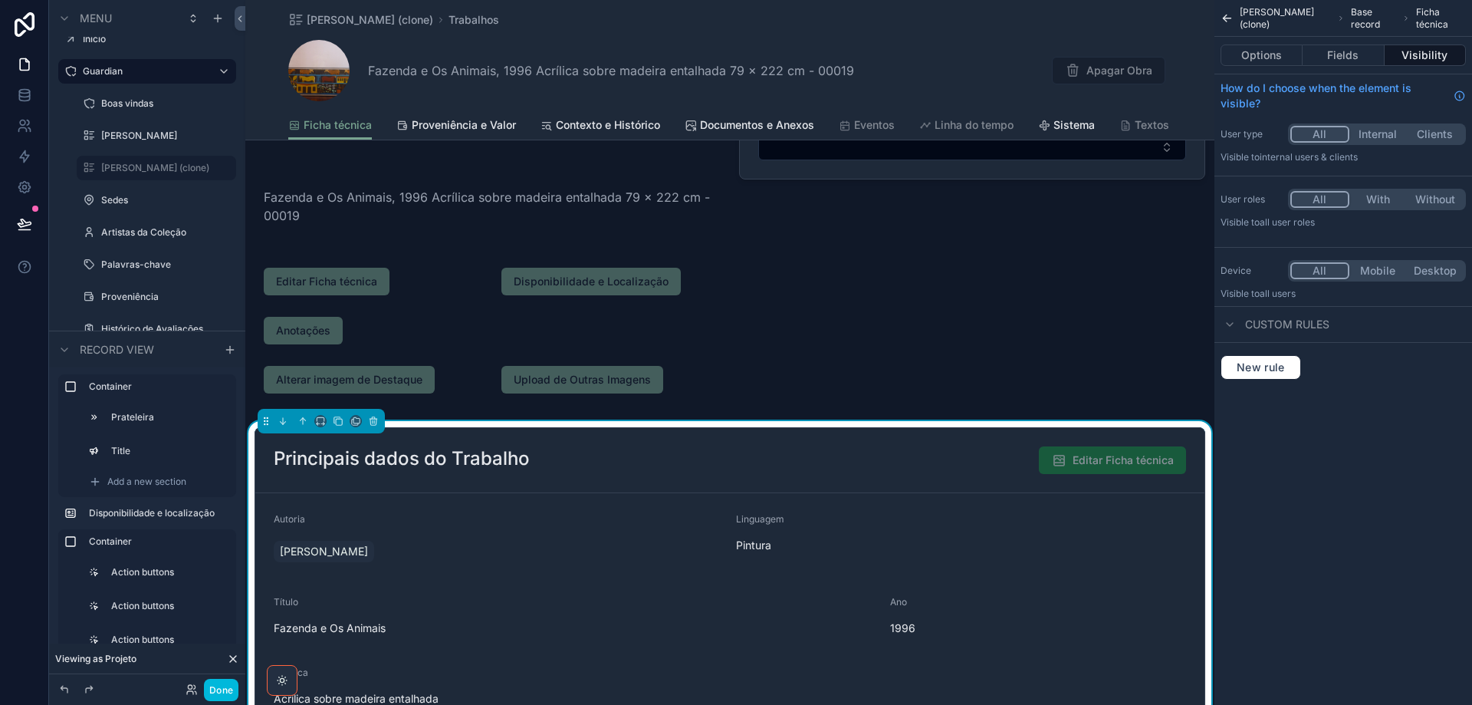
scroll to position [77, 0]
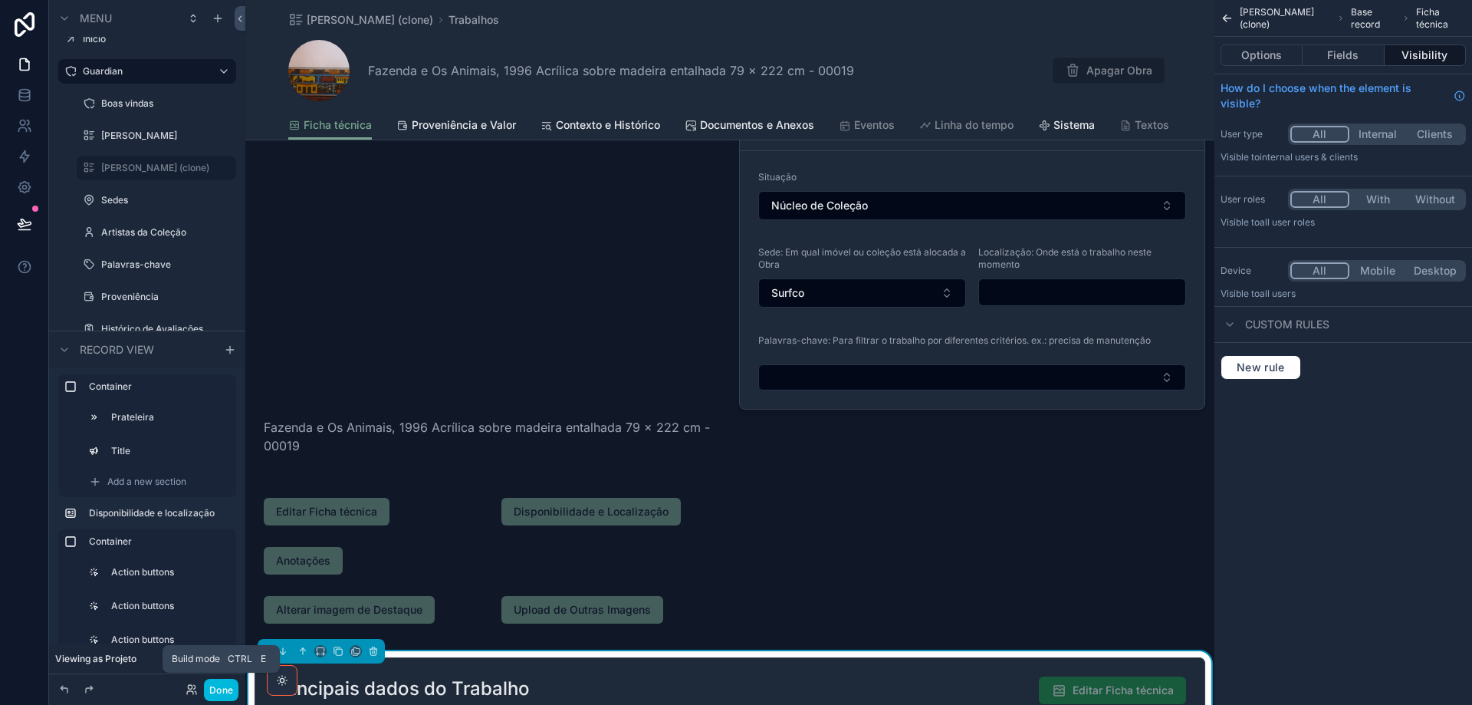
click at [216, 687] on button "Done" at bounding box center [221, 690] width 35 height 22
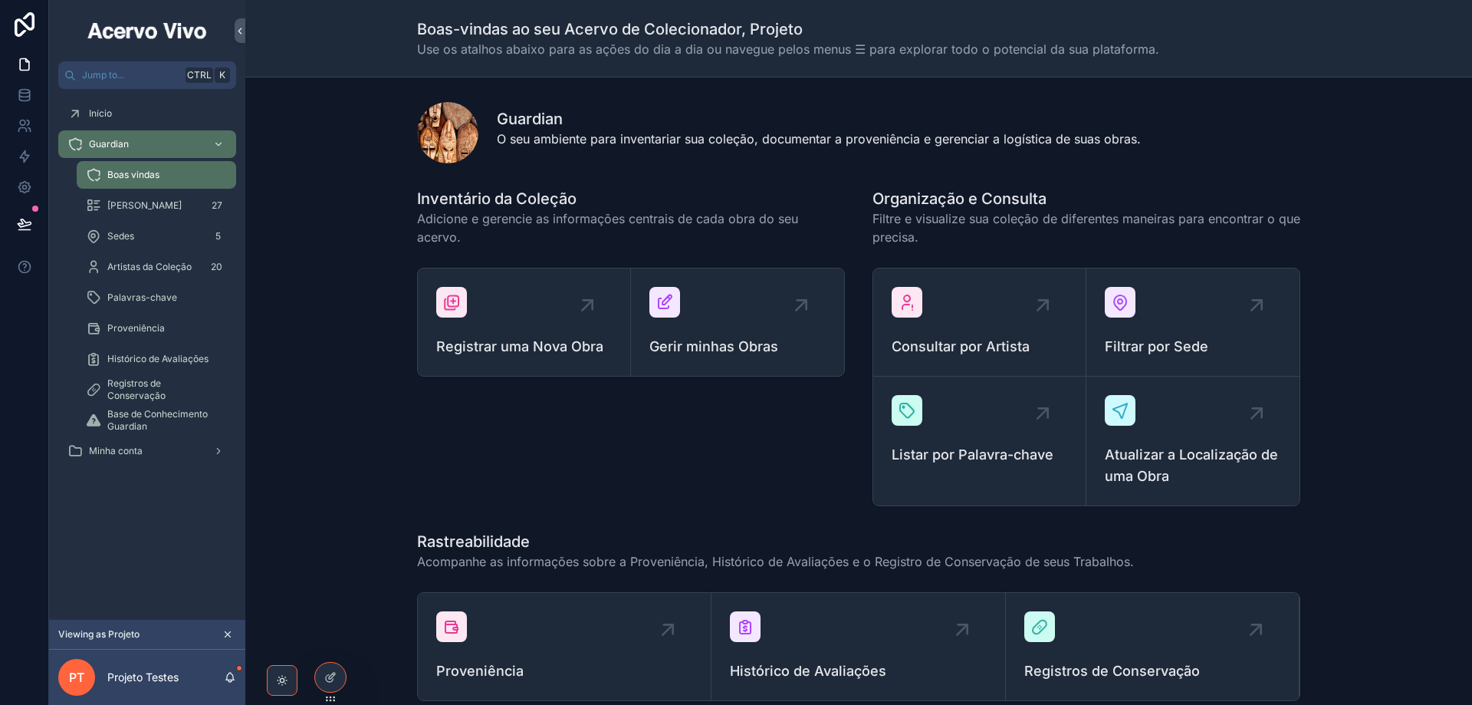
click at [738, 336] on span "Gerir minhas Obras" at bounding box center [738, 346] width 176 height 21
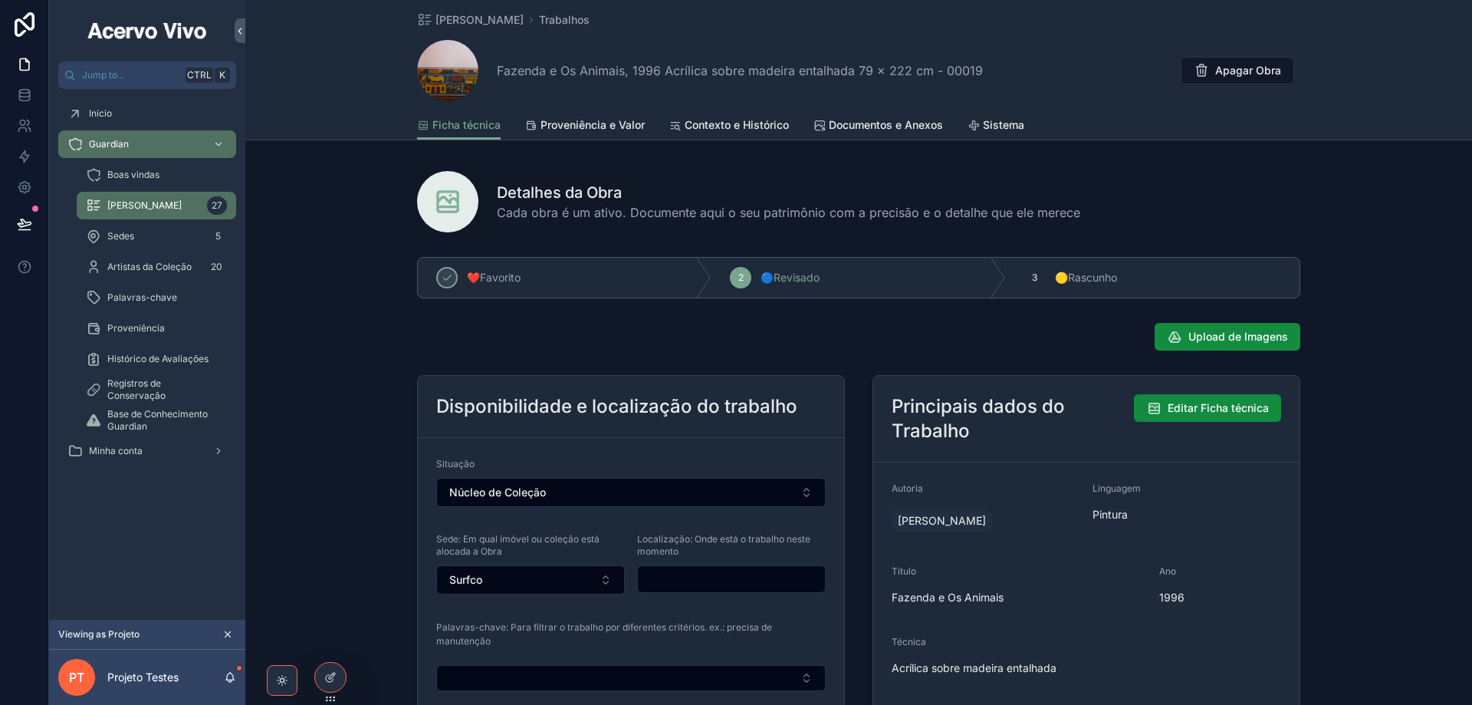
click at [226, 635] on icon "scrollable content" at bounding box center [227, 634] width 11 height 11
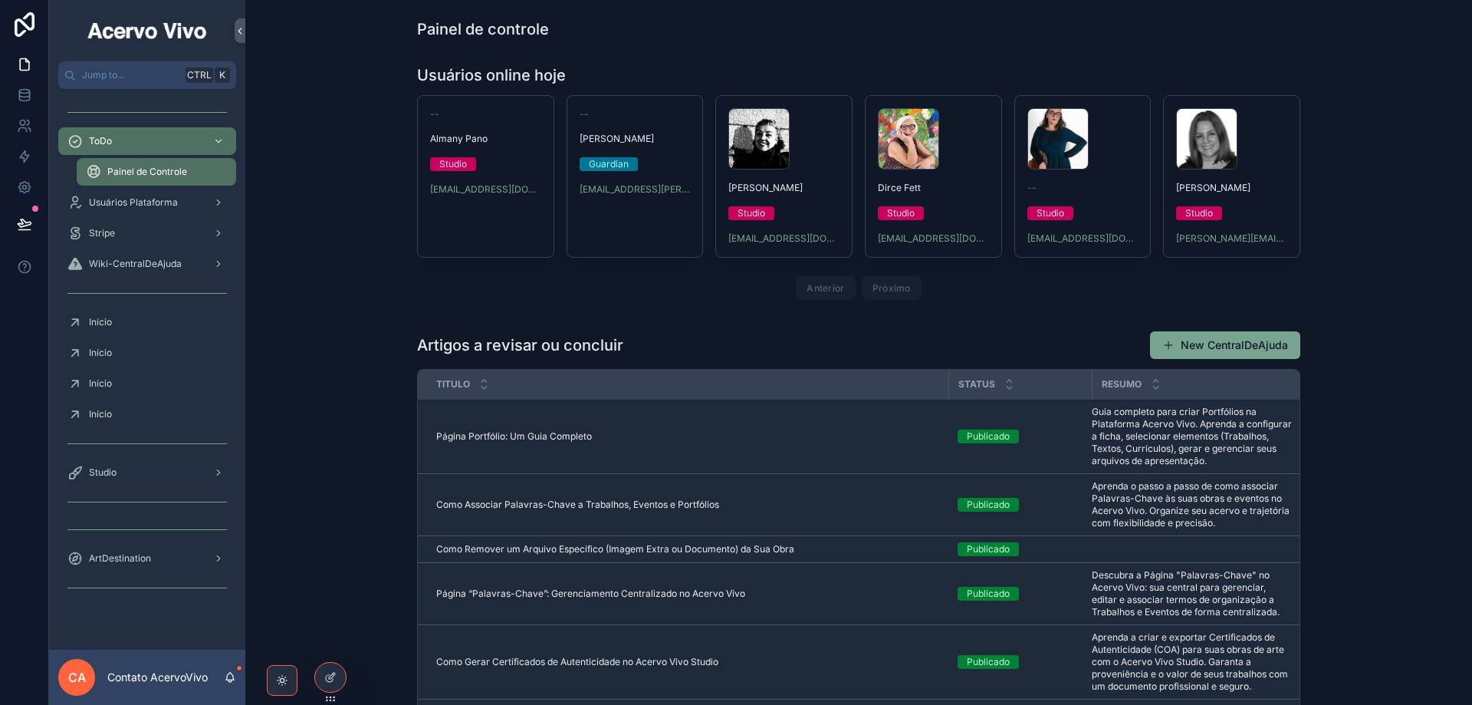
click at [0, 0] on icon at bounding box center [0, 0] width 0 height 0
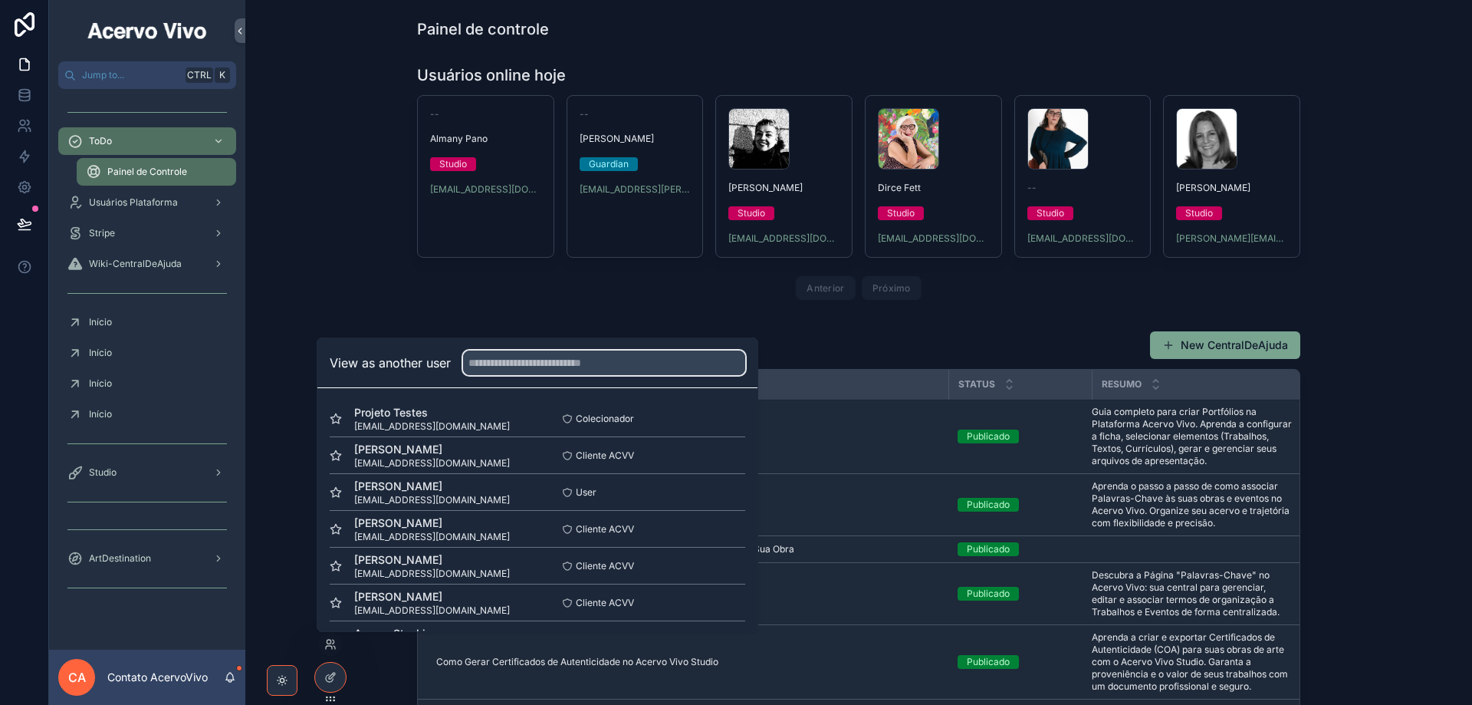
click at [497, 364] on input "text" at bounding box center [604, 362] width 282 height 25
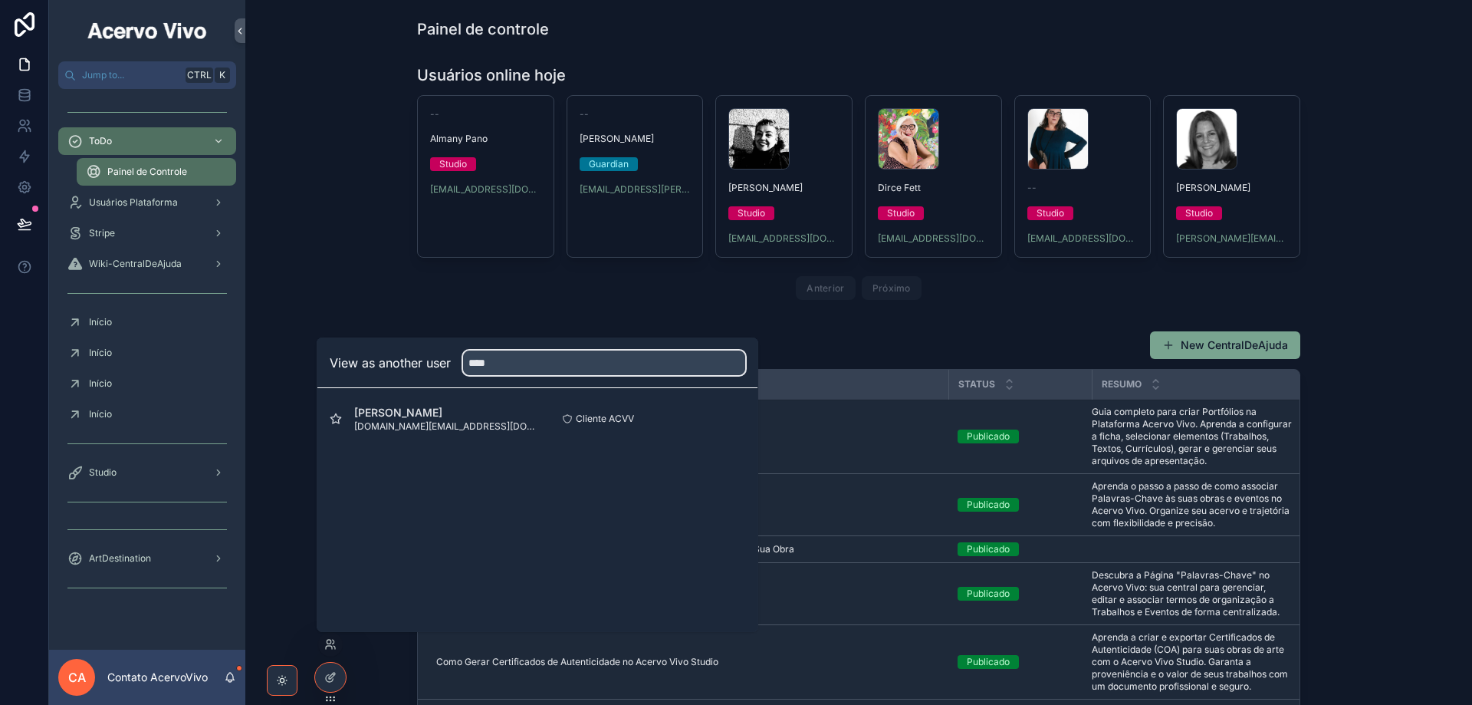
type input "****"
click at [0, 0] on button "Select" at bounding box center [0, 0] width 0 height 0
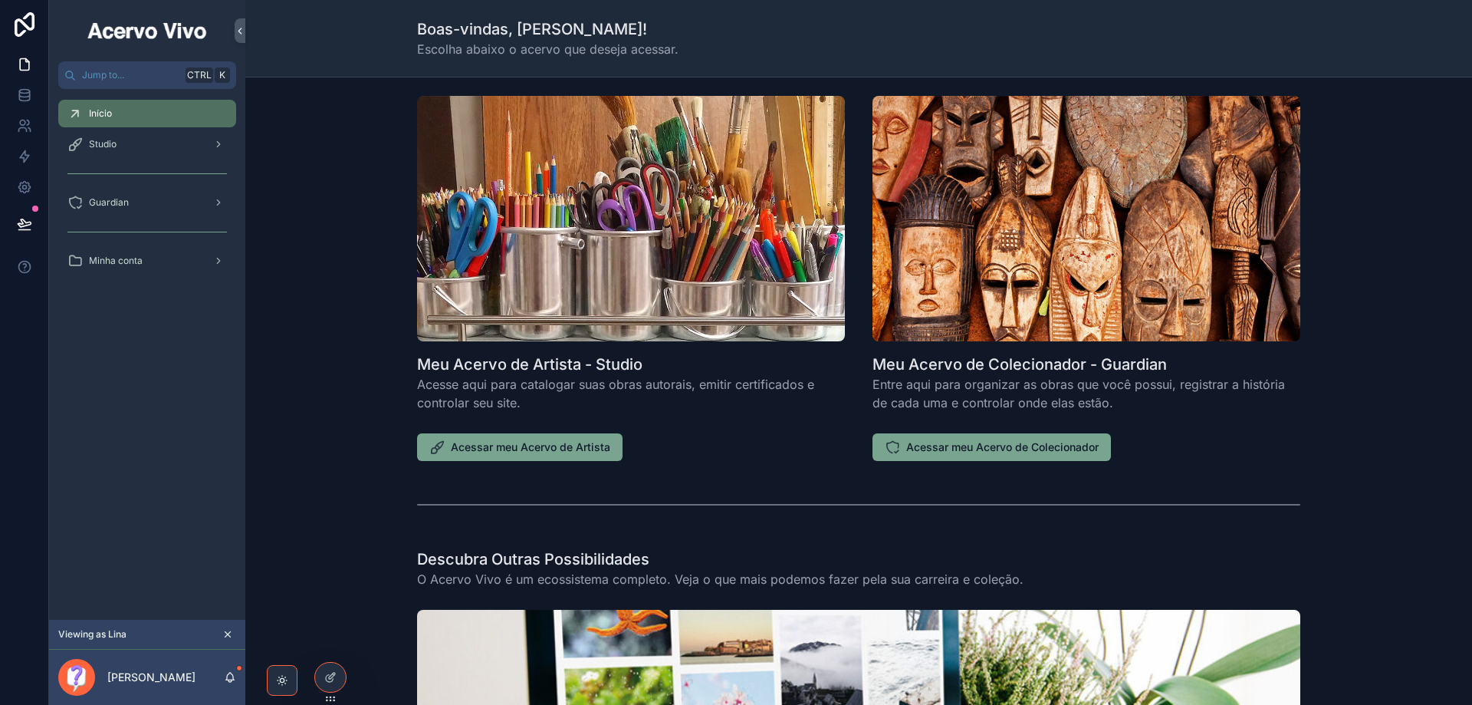
click at [129, 191] on link "Guardian" at bounding box center [147, 203] width 178 height 28
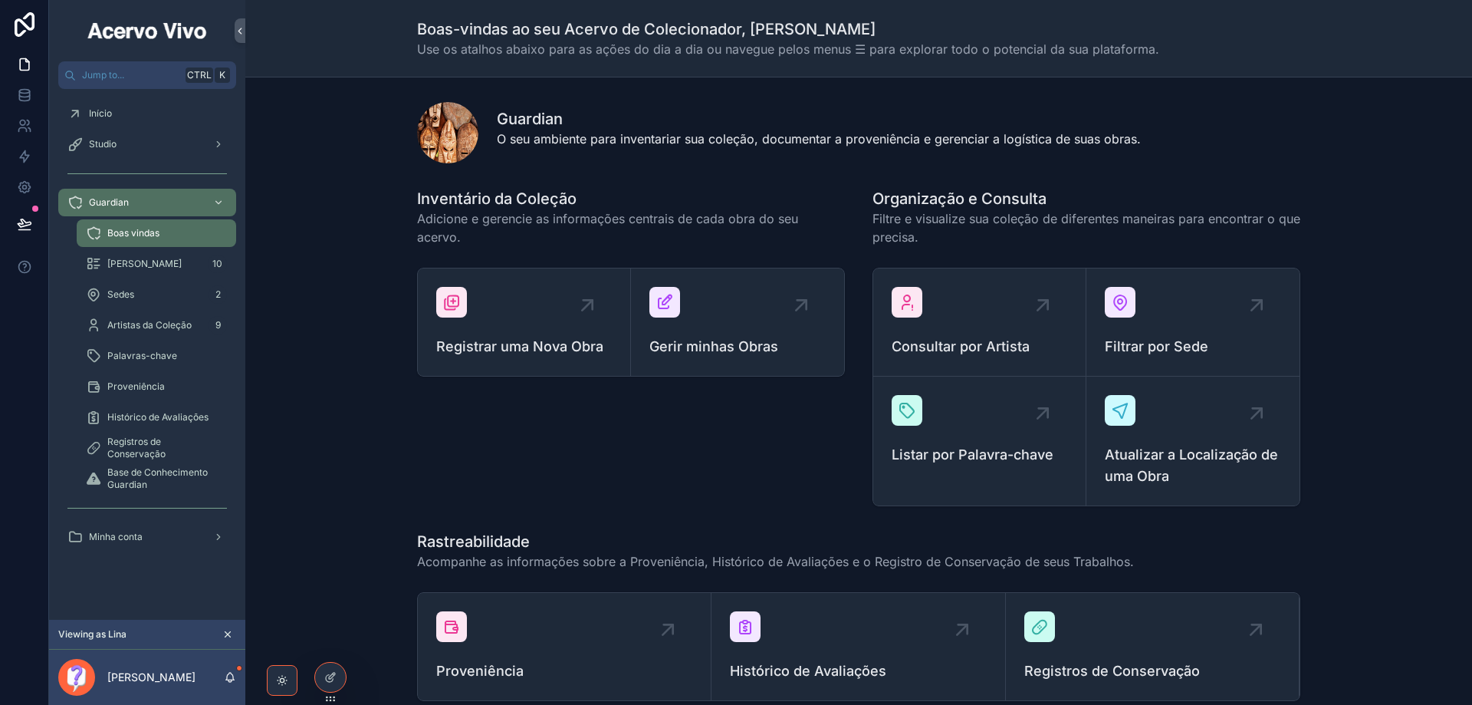
click at [711, 313] on div "Gerir minhas Obras" at bounding box center [738, 322] width 176 height 71
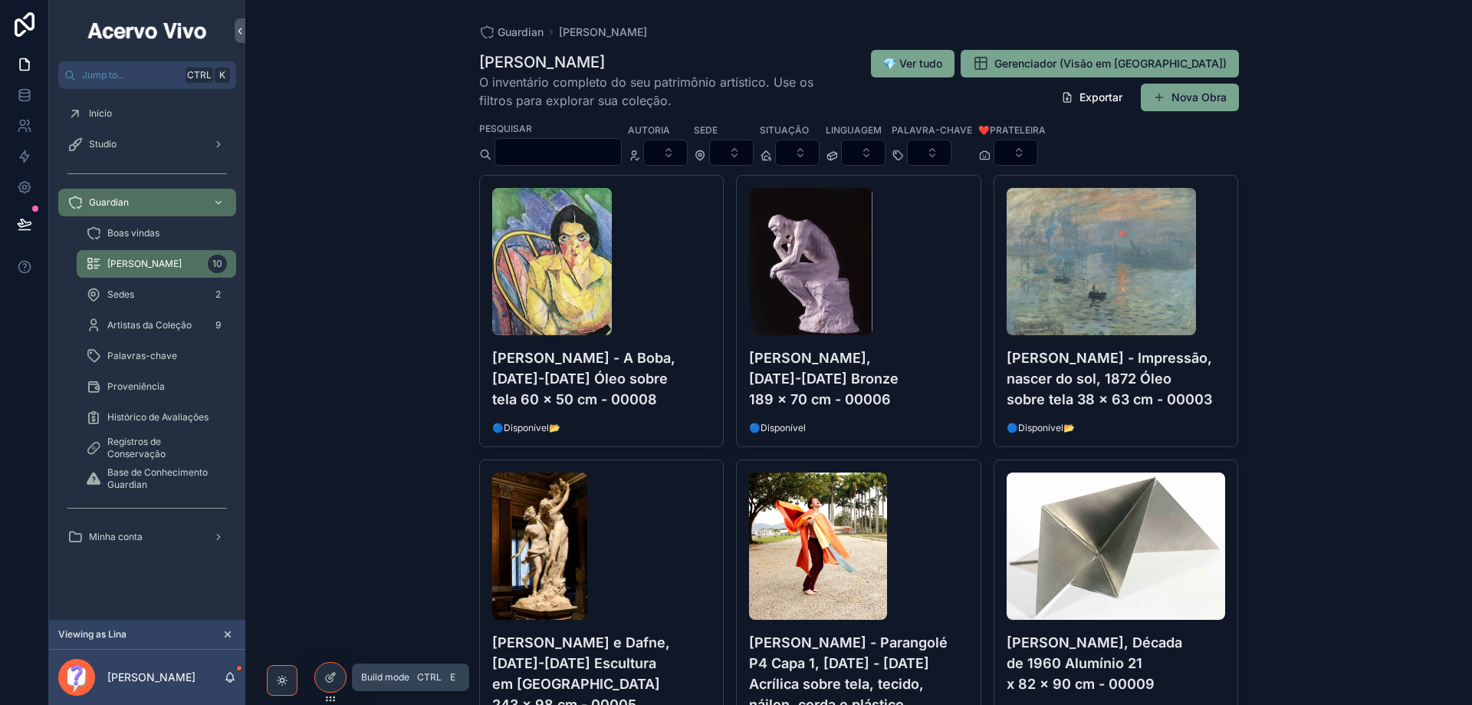
click at [334, 686] on div at bounding box center [330, 677] width 31 height 29
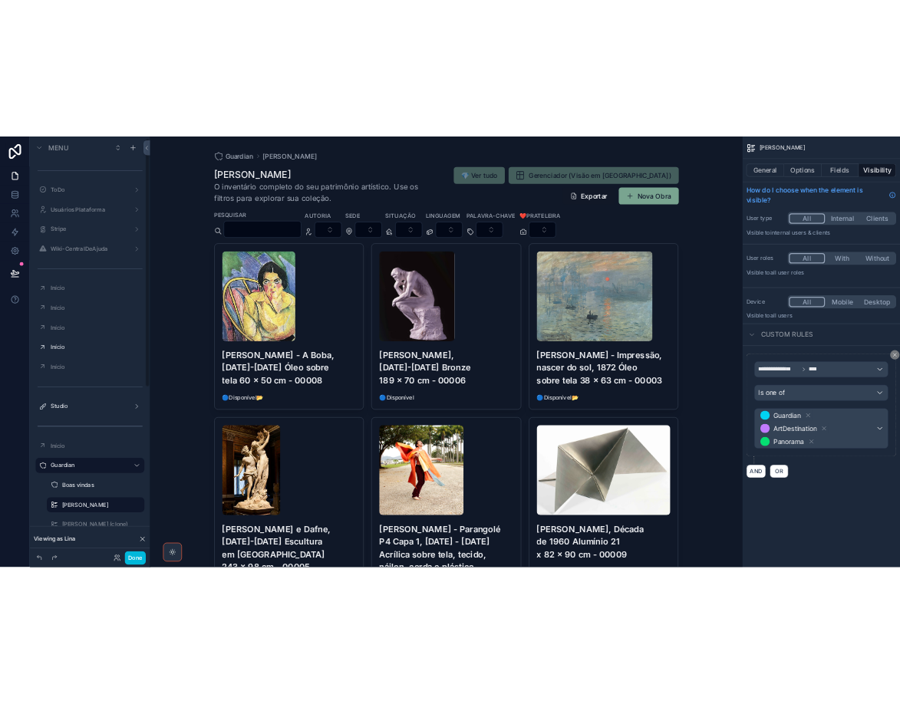
scroll to position [77, 0]
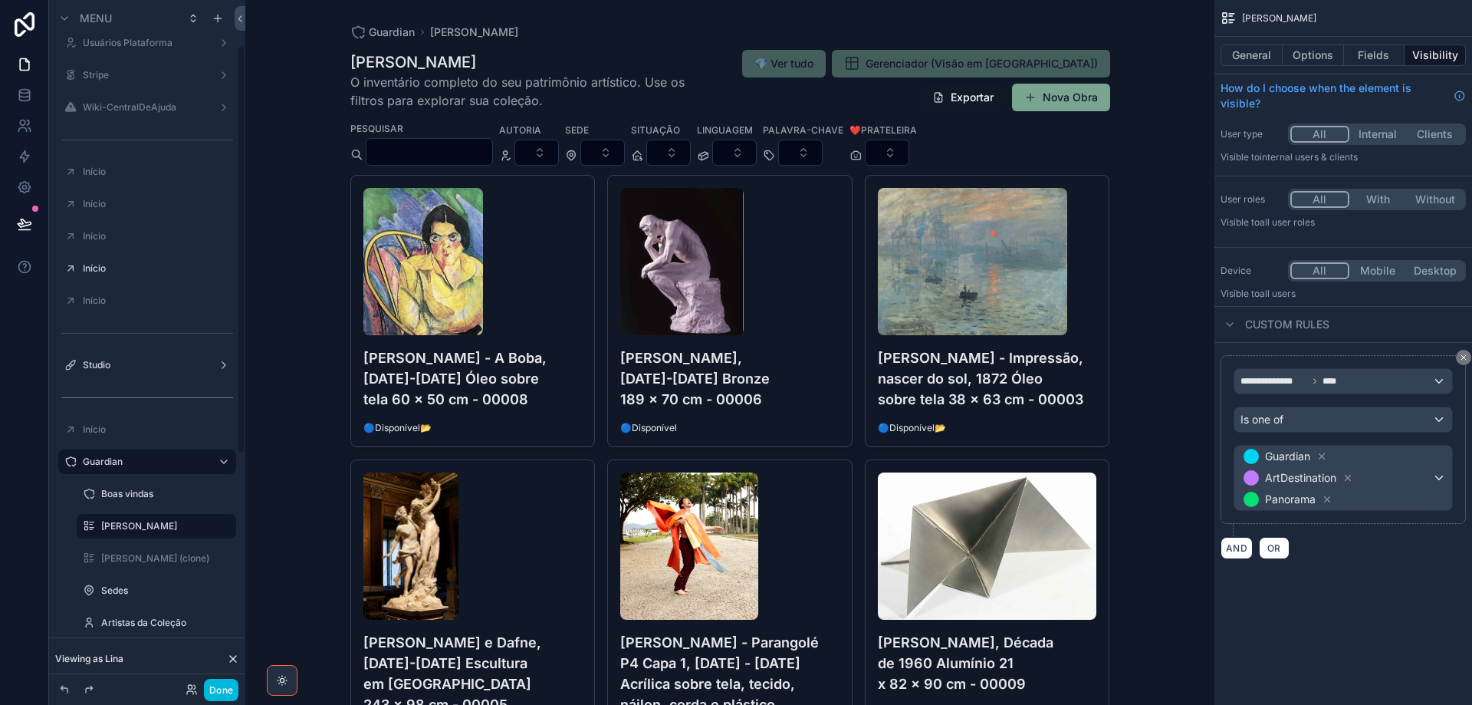
click at [159, 561] on label "[PERSON_NAME] (clone)" at bounding box center [164, 558] width 126 height 12
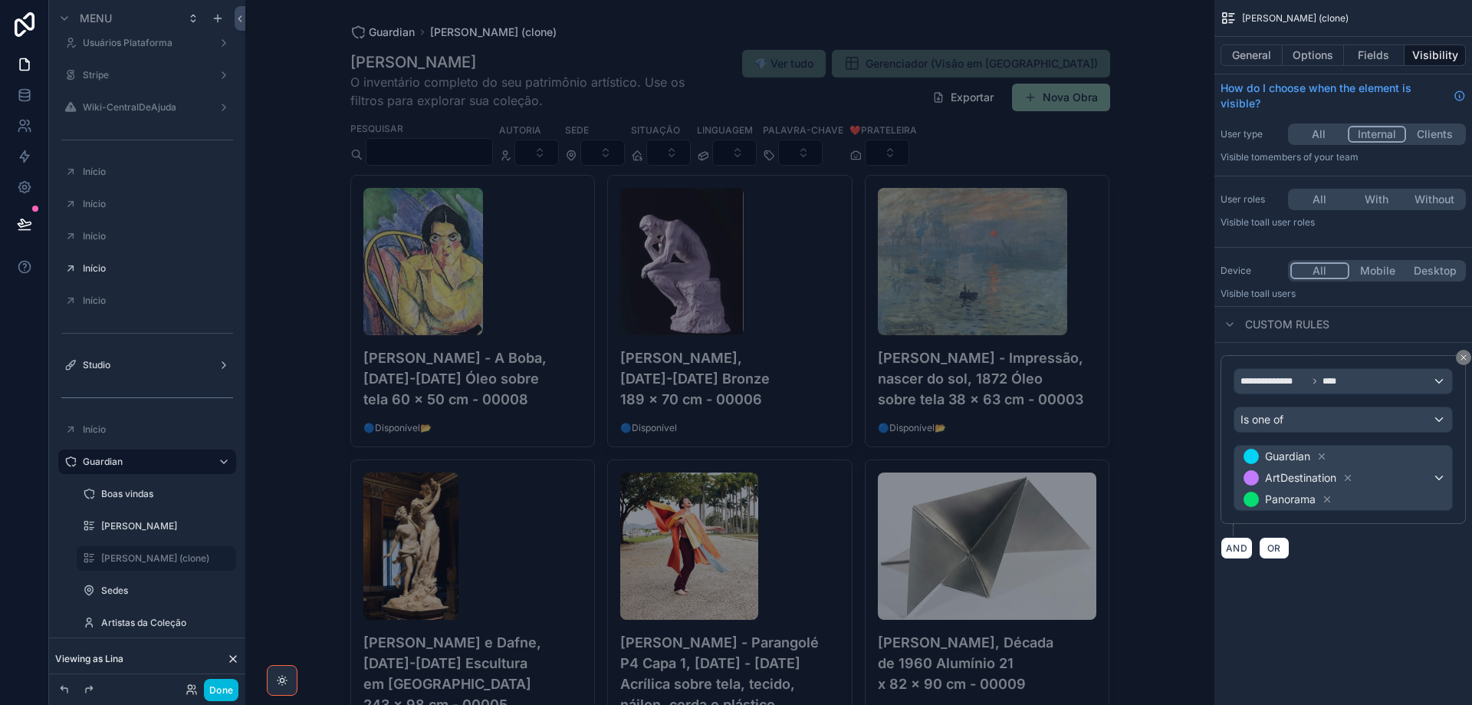
click at [1322, 136] on button "All" at bounding box center [1320, 134] width 58 height 17
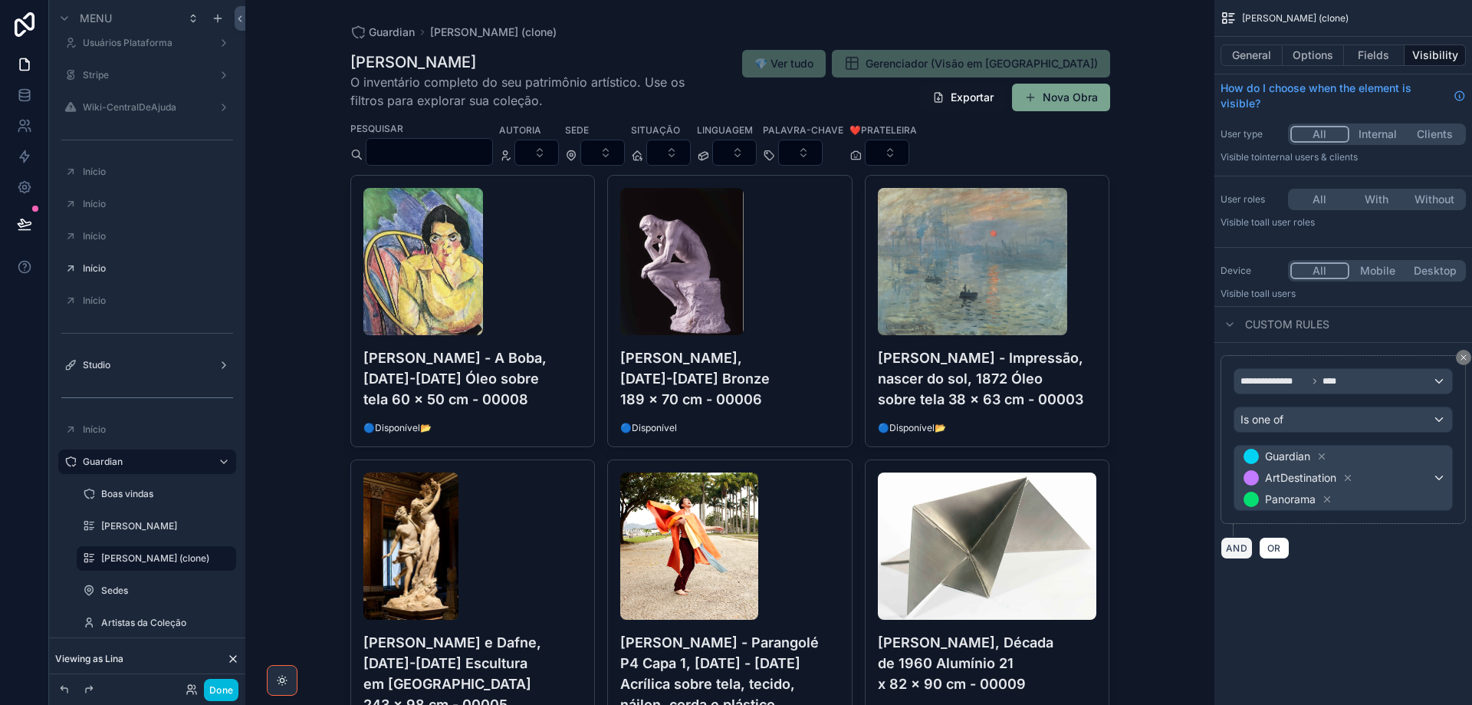
click at [1234, 550] on button "AND" at bounding box center [1237, 548] width 32 height 22
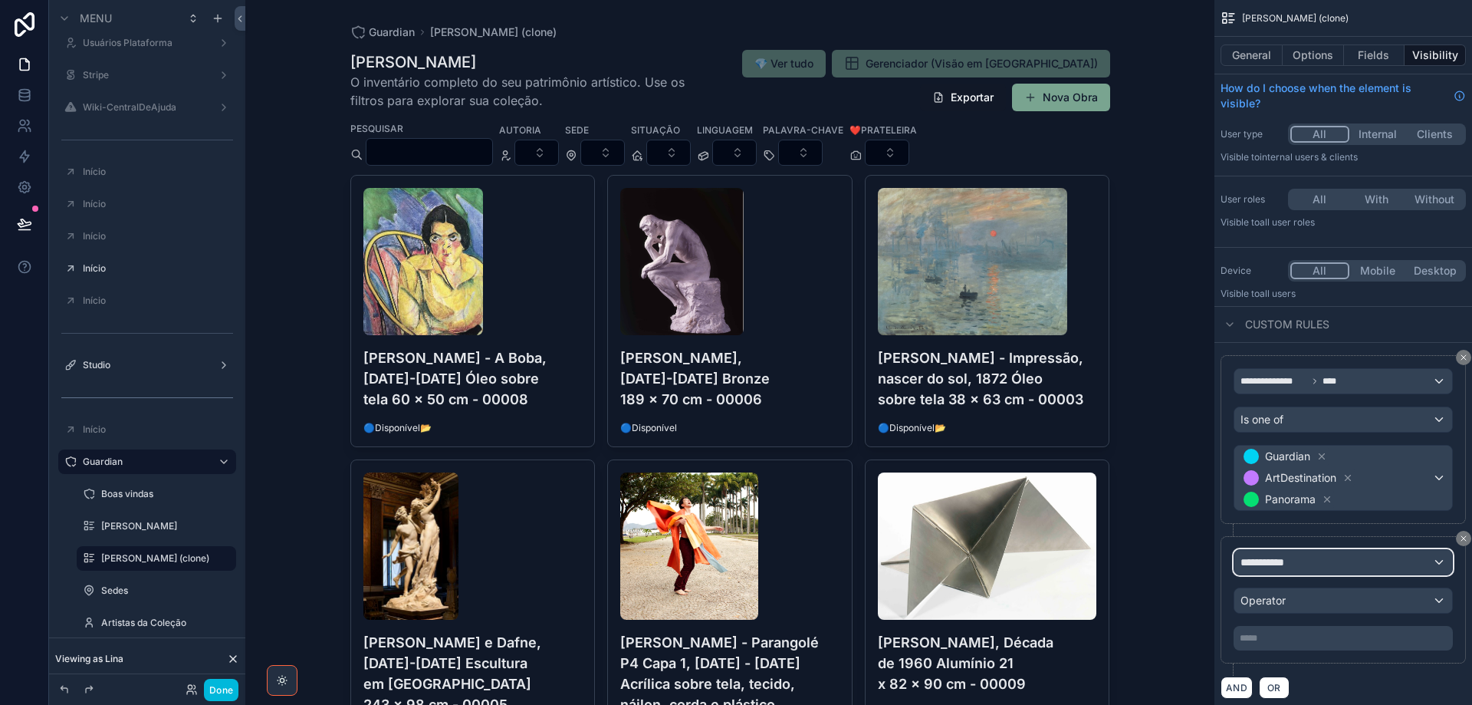
click at [1293, 567] on span "**********" at bounding box center [1269, 561] width 57 height 15
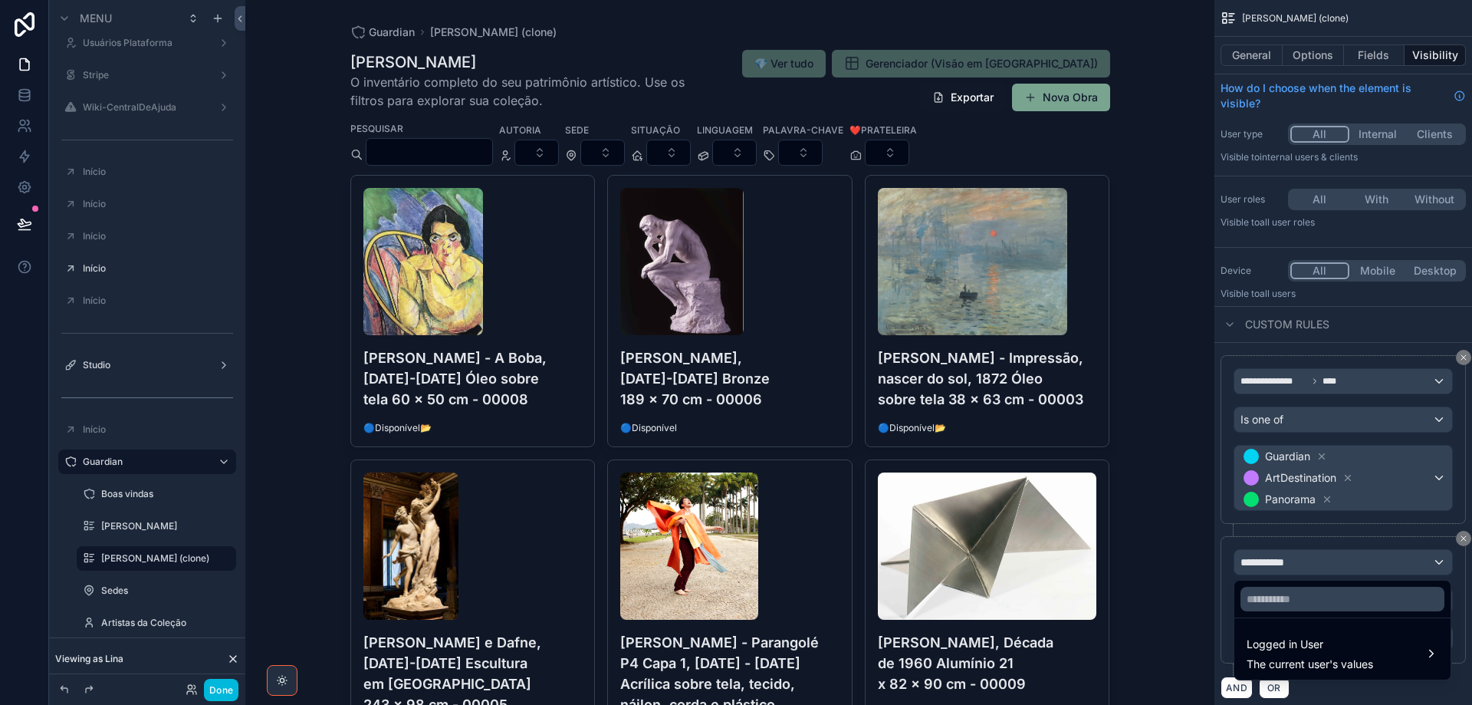
click at [1308, 659] on span "The current user's values" at bounding box center [1310, 663] width 127 height 15
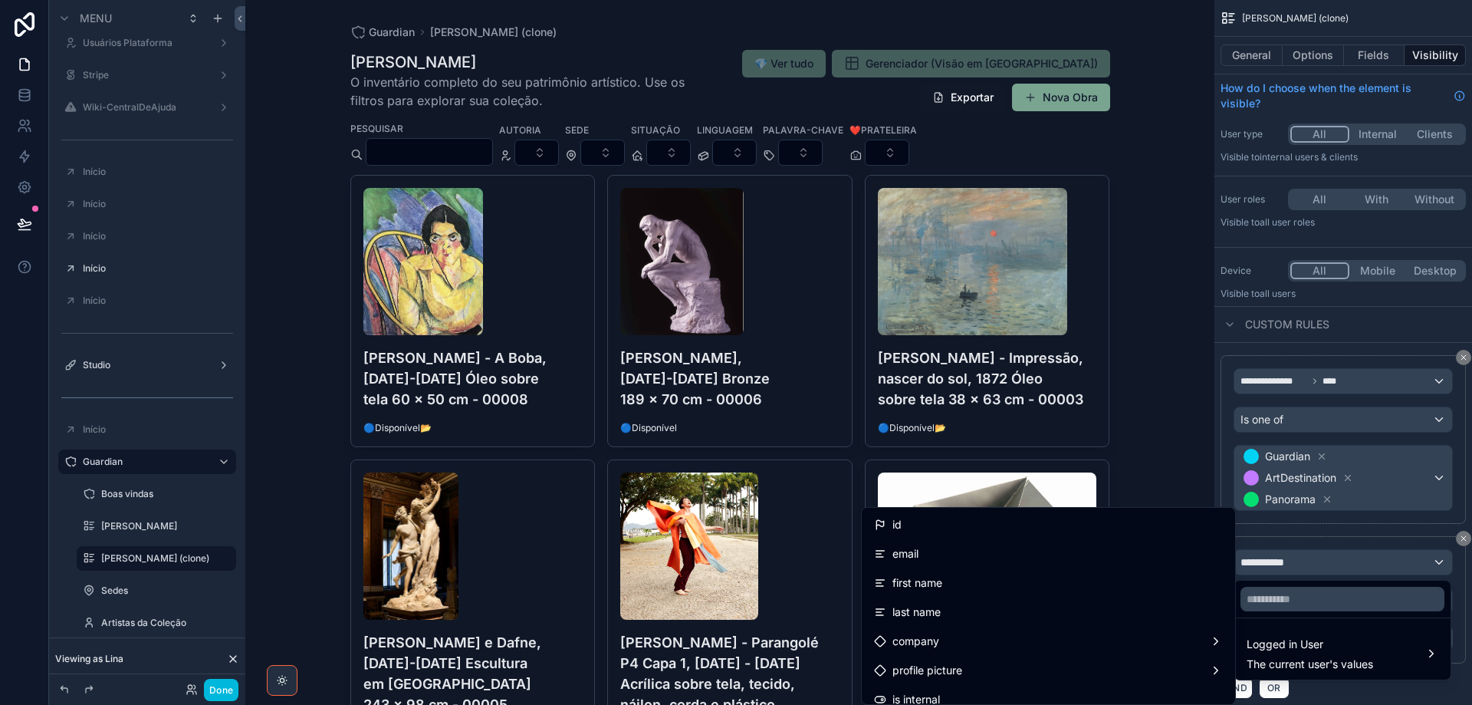
click at [1048, 554] on div "email" at bounding box center [1048, 554] width 349 height 18
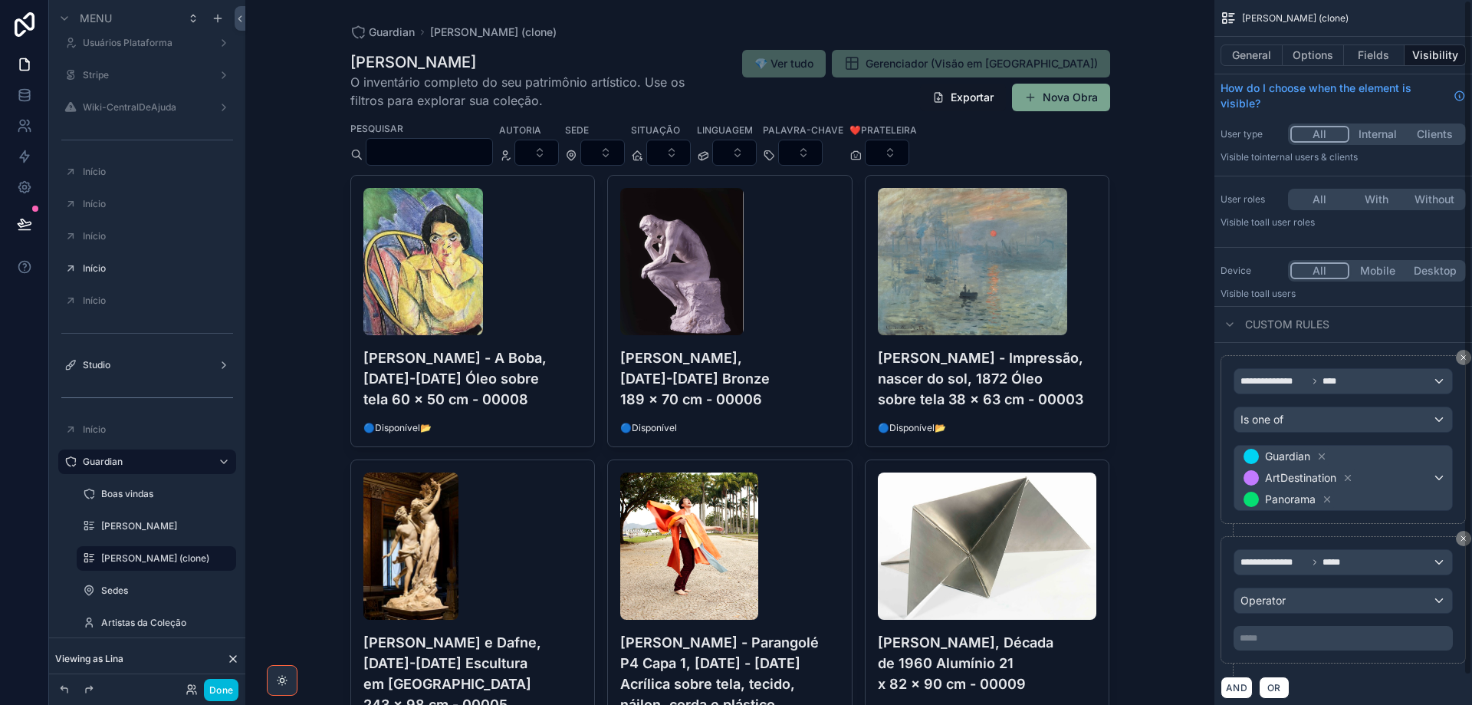
click at [1466, 603] on div "**********" at bounding box center [1344, 352] width 258 height 705
click at [1307, 640] on p "***** ﻿" at bounding box center [1345, 638] width 210 height 12
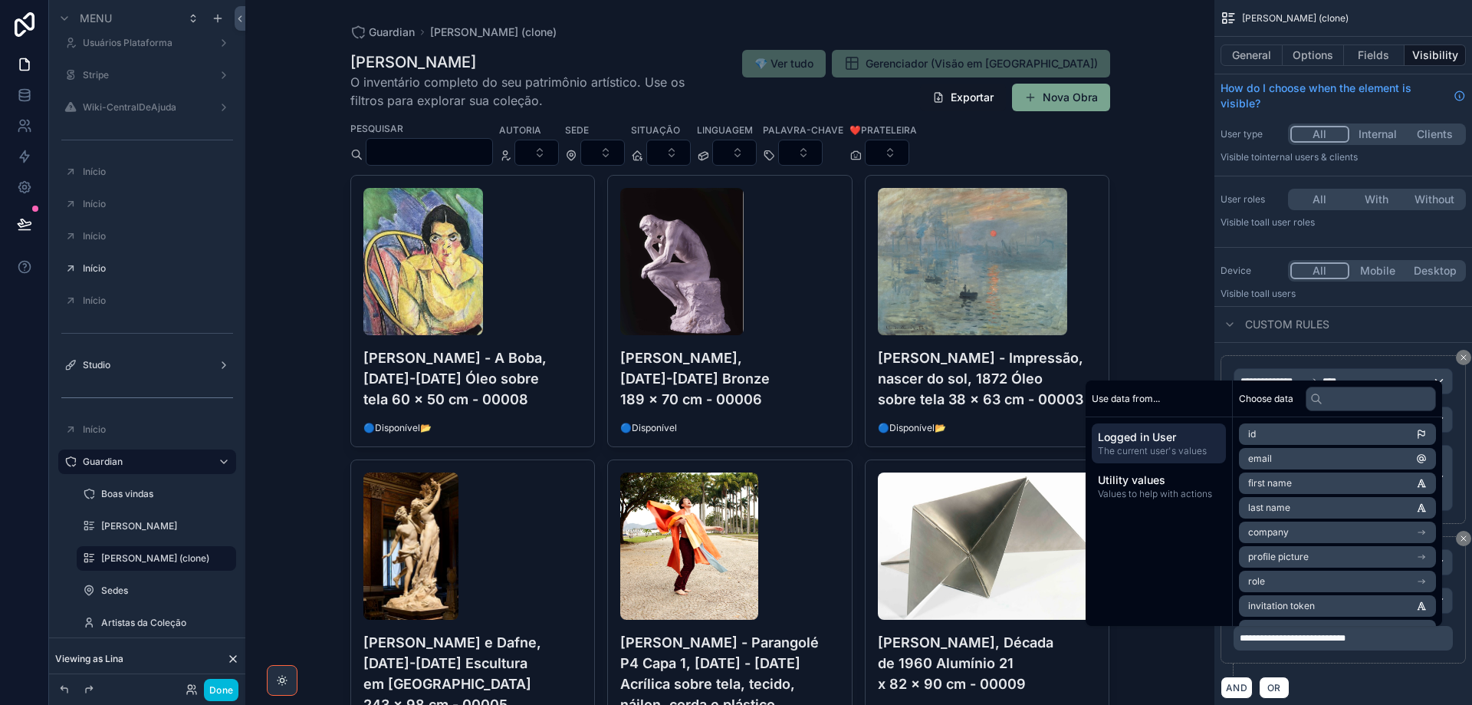
click at [1342, 680] on div "AND OR" at bounding box center [1343, 687] width 245 height 23
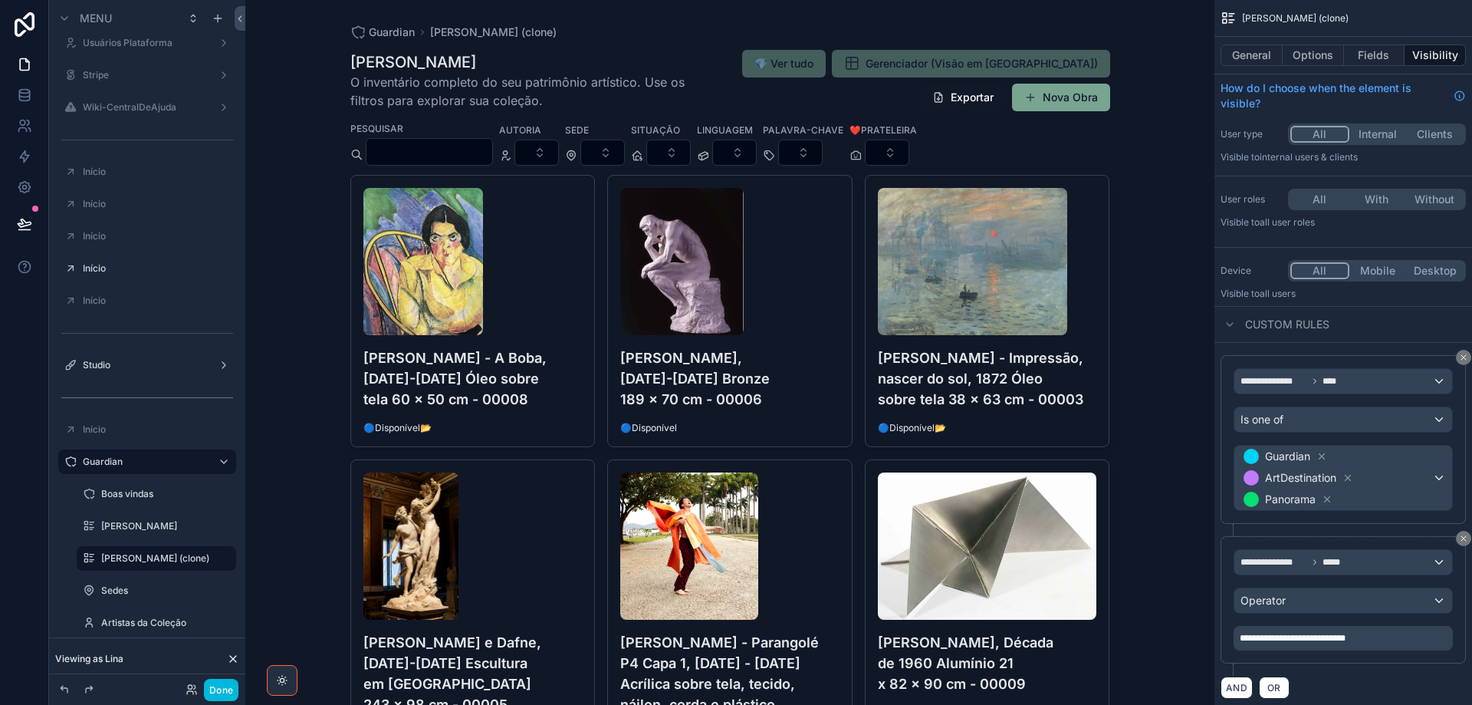
click at [438, 373] on h4 "[PERSON_NAME] - A Boba, [DATE]-[DATE] Óleo sobre tela 60 x 50 cm - 00008" at bounding box center [473, 378] width 219 height 62
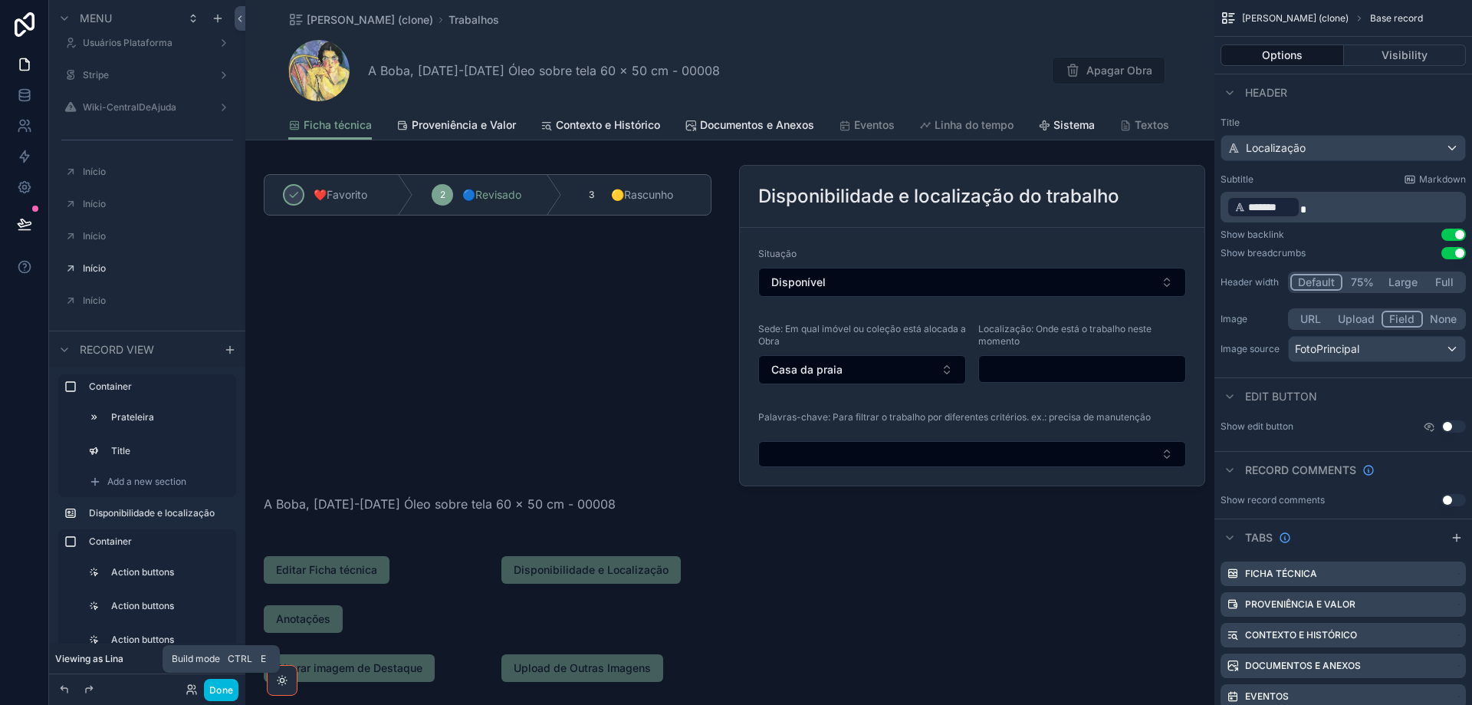
click at [221, 689] on button "Done" at bounding box center [221, 690] width 35 height 22
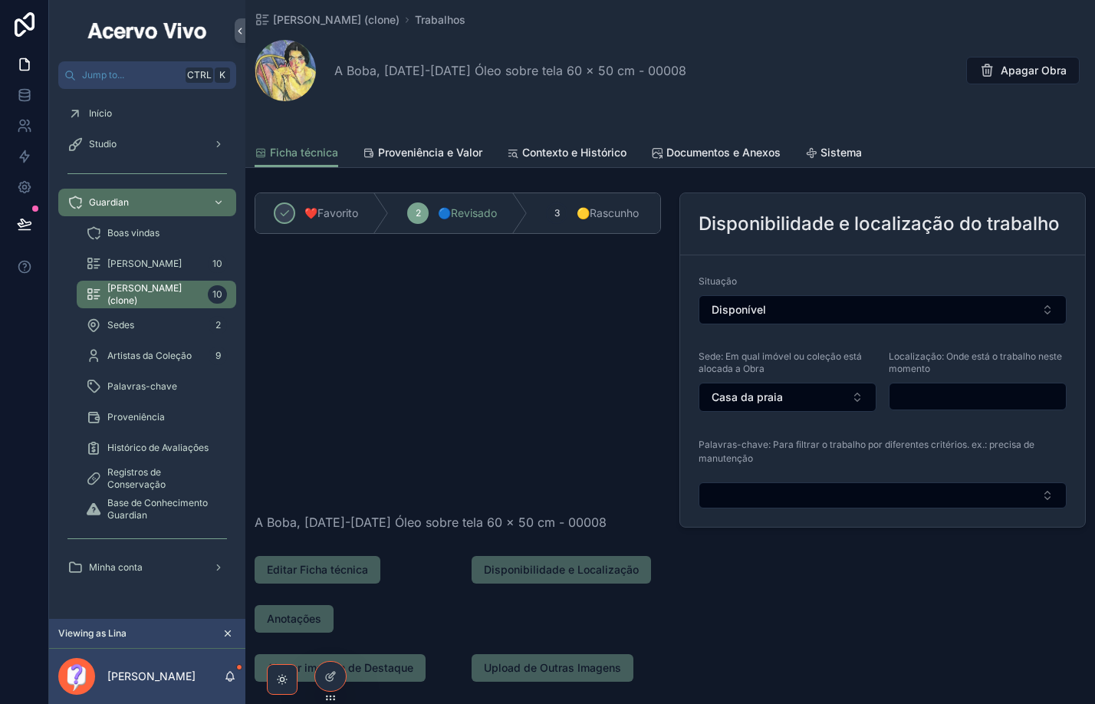
click at [422, 371] on div "scrollable content" at bounding box center [458, 377] width 406 height 245
click at [329, 678] on icon at bounding box center [332, 675] width 6 height 6
